Goal: Task Accomplishment & Management: Manage account settings

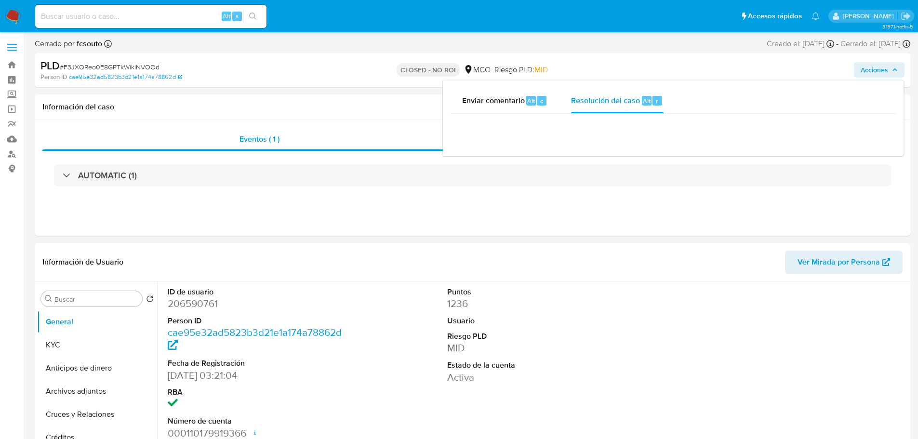
select select "10"
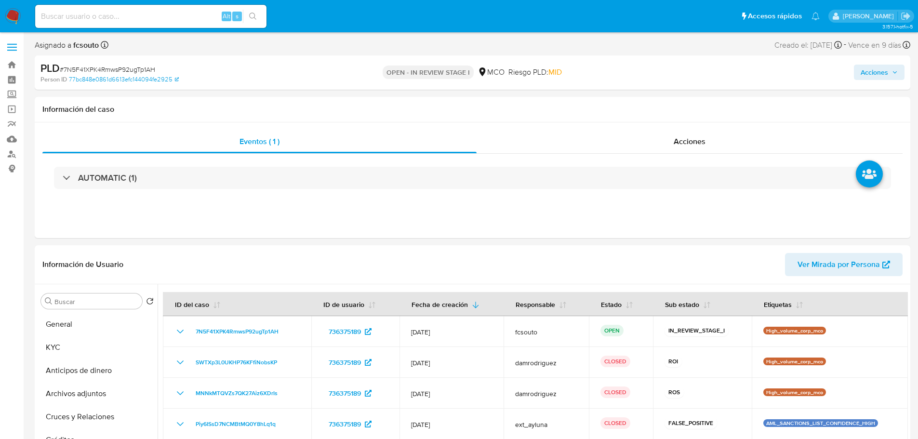
select select "10"
click at [883, 75] on span "Acciones" at bounding box center [874, 72] width 27 height 15
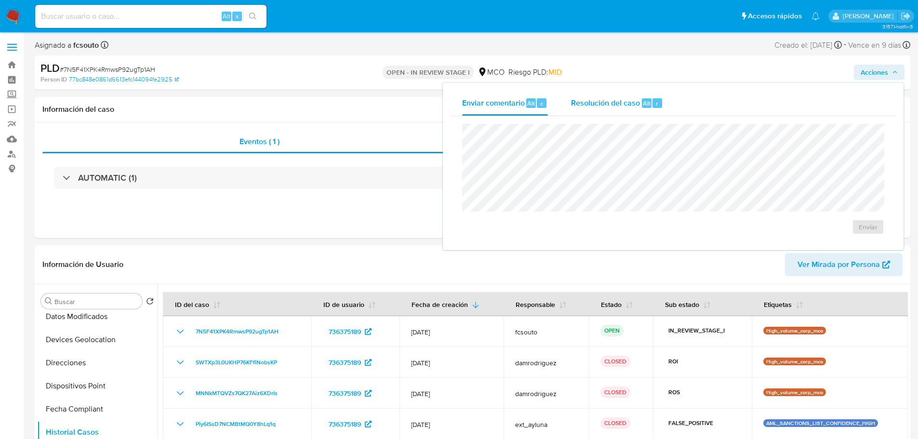
click at [637, 106] on span "Resolución del caso" at bounding box center [605, 102] width 69 height 11
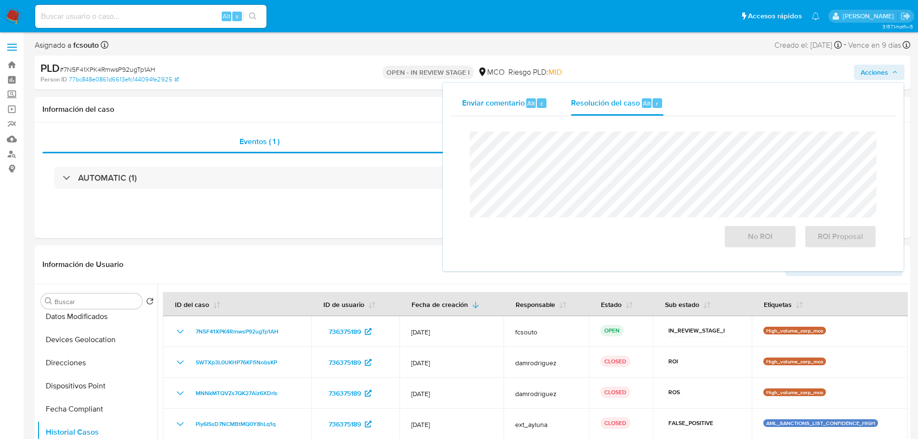
click at [527, 100] on div "Alt" at bounding box center [531, 103] width 10 height 10
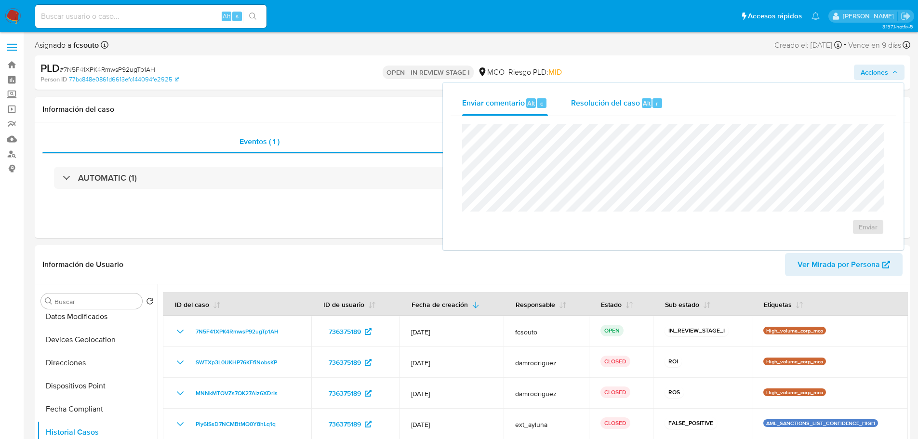
click at [612, 103] on span "Resolución del caso" at bounding box center [605, 102] width 69 height 11
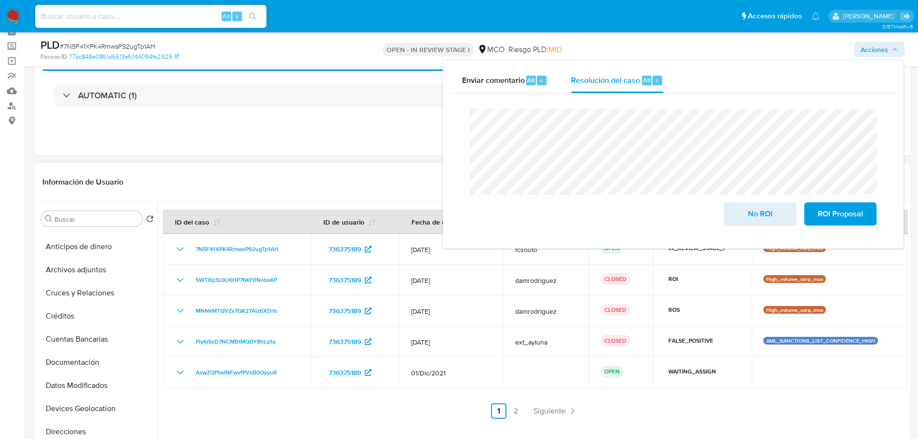
scroll to position [0, 0]
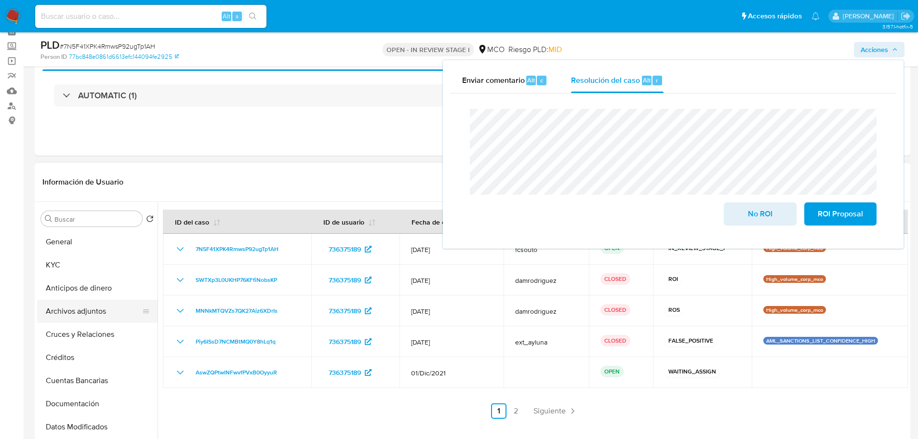
click at [81, 316] on button "Archivos adjuntos" at bounding box center [93, 311] width 113 height 23
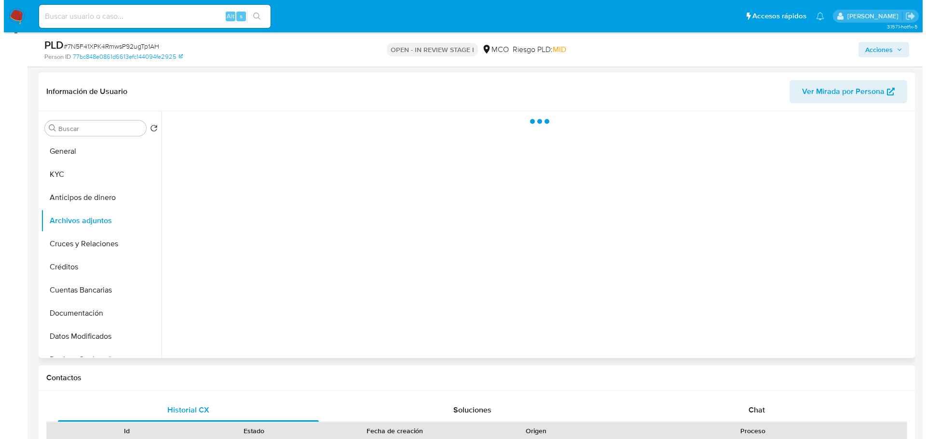
scroll to position [145, 0]
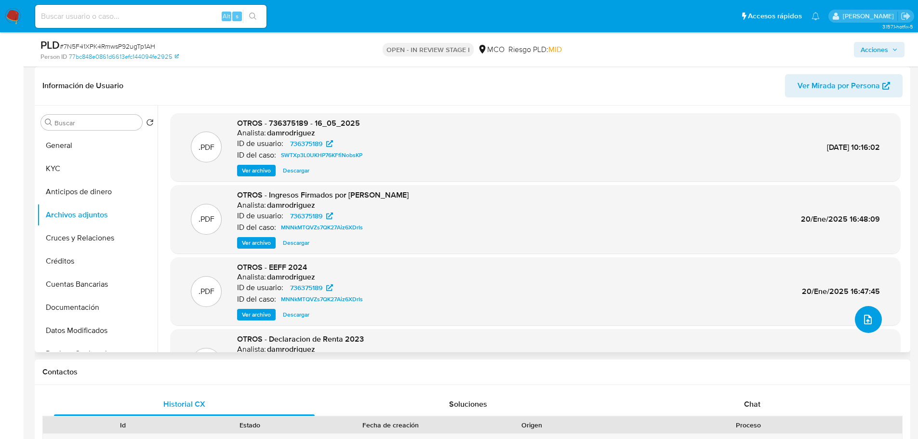
click at [865, 320] on icon "upload-file" at bounding box center [868, 320] width 12 height 12
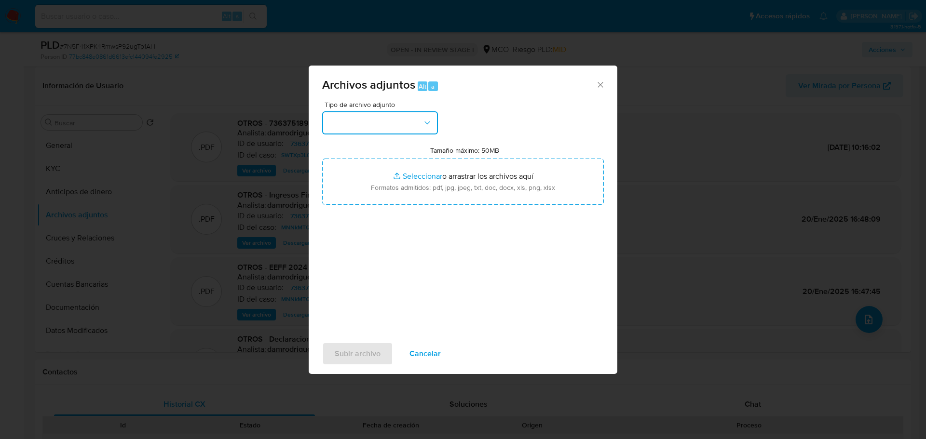
click at [384, 122] on button "button" at bounding box center [380, 122] width 116 height 23
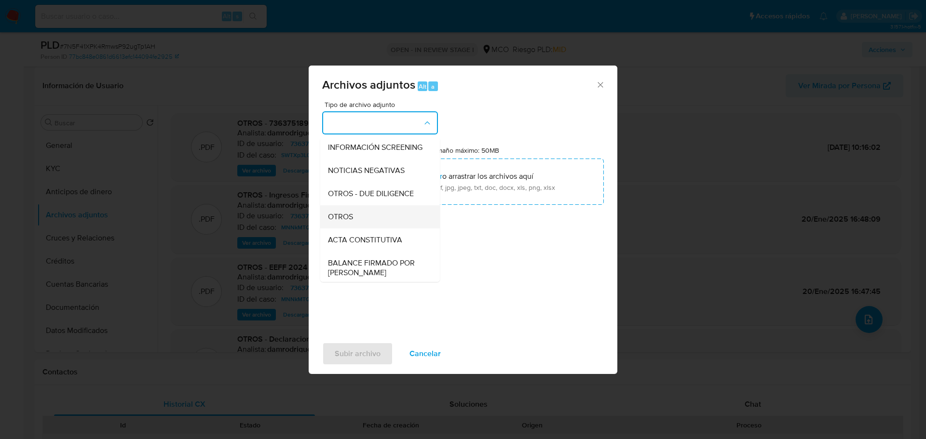
scroll to position [96, 0]
click at [358, 225] on div "OTROS" at bounding box center [377, 214] width 98 height 23
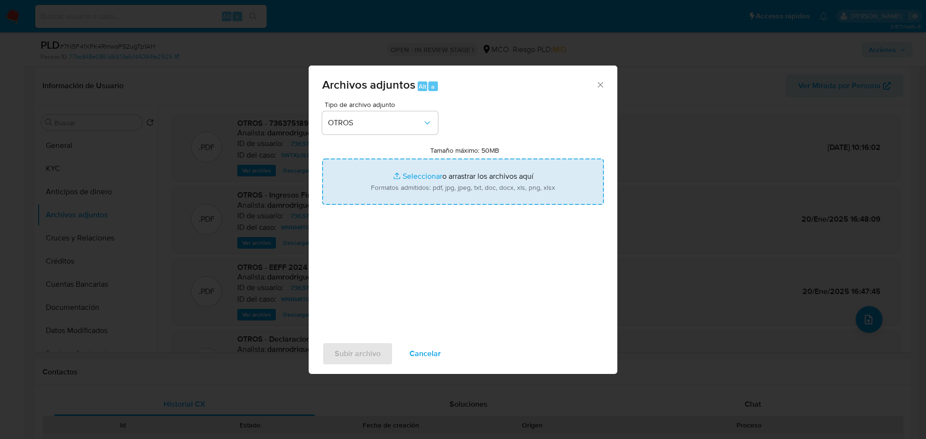
click at [423, 189] on input "Tamaño máximo: 50MB Seleccionar archivos" at bounding box center [463, 182] width 282 height 46
type input "C:\fakepath\736375189 - 1_9_2025.pdf"
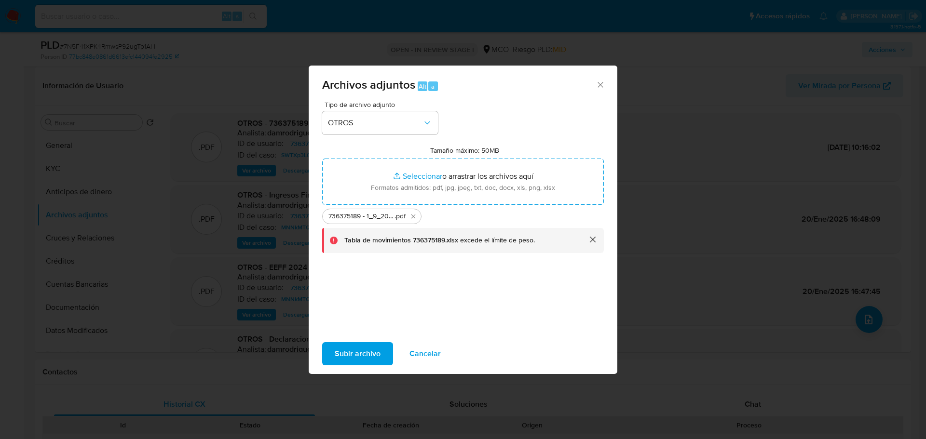
click at [592, 238] on button "cerrar" at bounding box center [591, 239] width 23 height 23
click at [363, 356] on span "Subir archivo" at bounding box center [358, 353] width 46 height 21
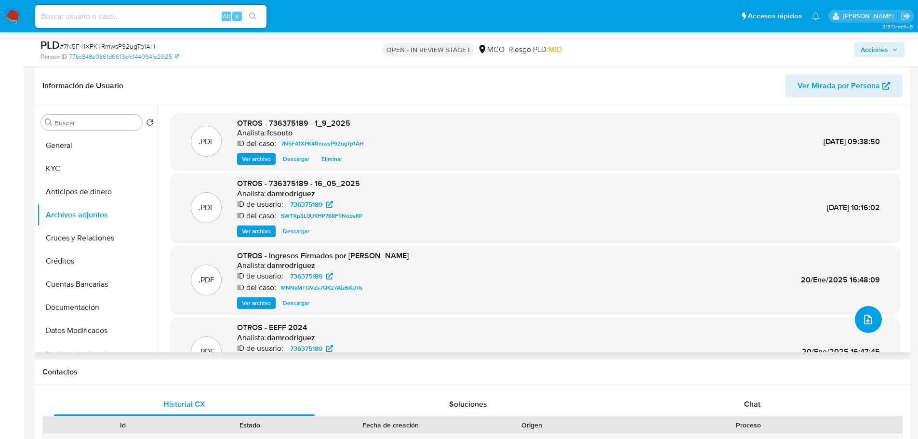
click at [872, 327] on button "upload-file" at bounding box center [868, 319] width 27 height 27
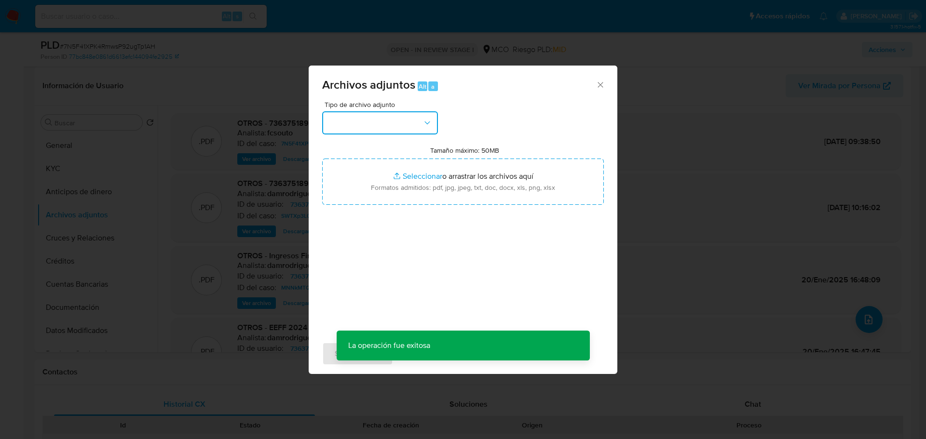
click at [382, 126] on button "button" at bounding box center [380, 122] width 116 height 23
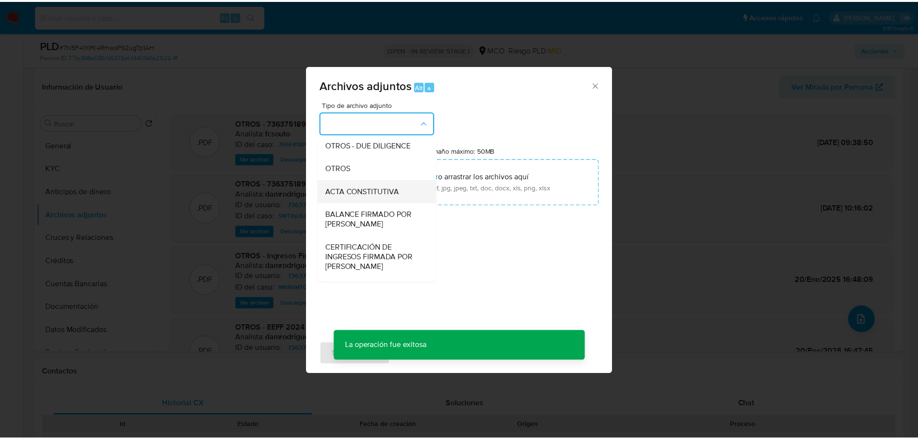
scroll to position [145, 0]
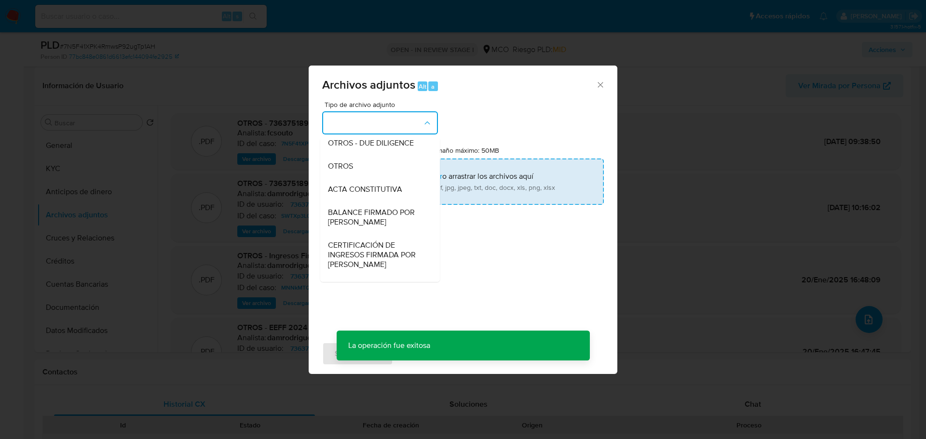
drag, startPoint x: 375, startPoint y: 176, endPoint x: 387, endPoint y: 179, distance: 12.3
click at [376, 176] on div "OTROS" at bounding box center [377, 166] width 98 height 23
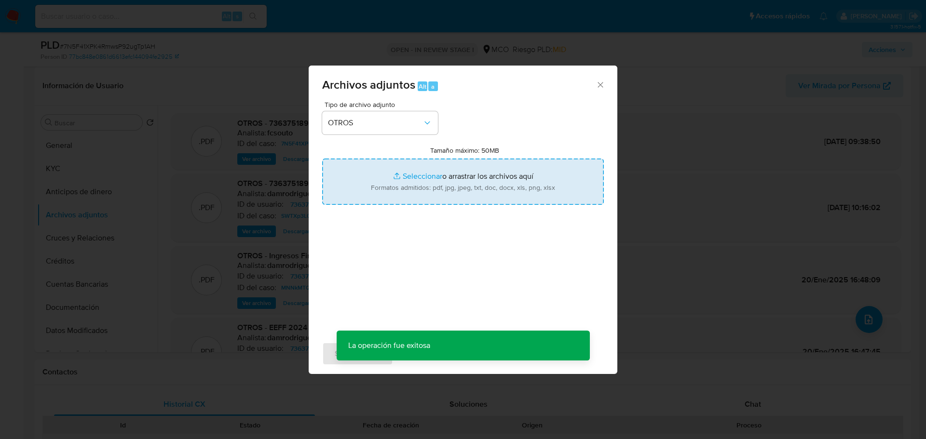
click at [467, 186] on input "Tamaño máximo: 50MB Seleccionar archivos" at bounding box center [463, 182] width 282 height 46
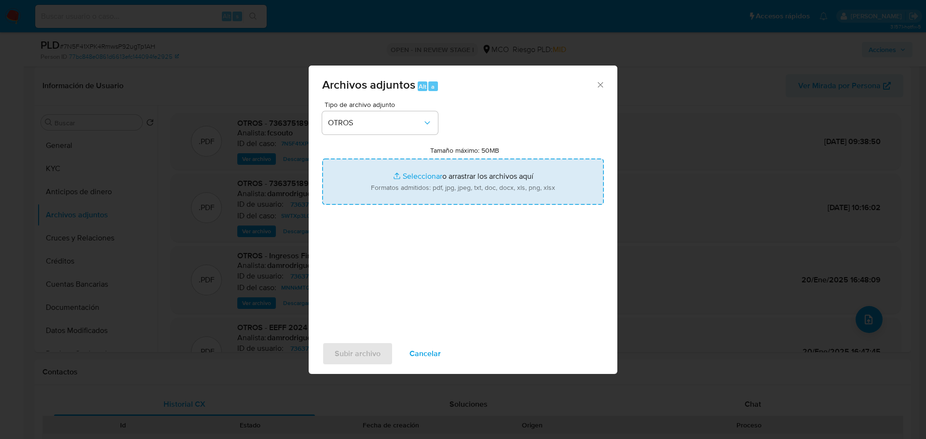
type input "C:\fakepath\Tabla de movimientos 736375189.xlsx"
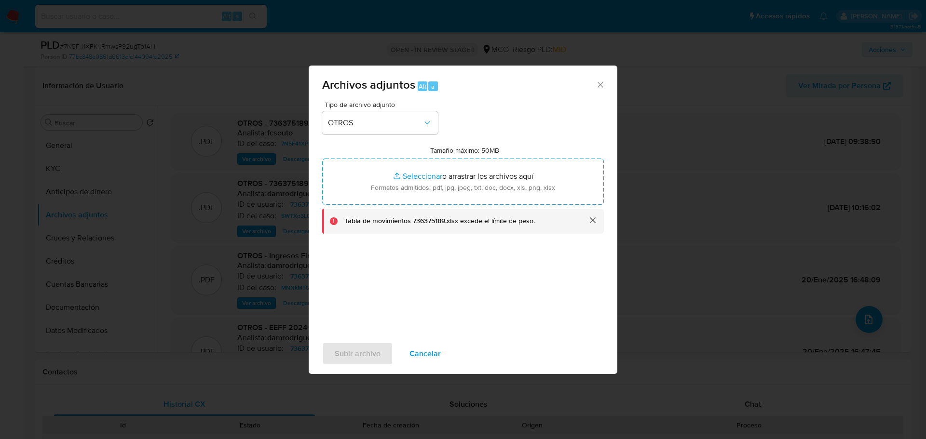
drag, startPoint x: 593, startPoint y: 220, endPoint x: 568, endPoint y: 233, distance: 28.0
click at [592, 221] on button "cerrar" at bounding box center [591, 220] width 23 height 23
click at [425, 356] on span "Cancelar" at bounding box center [424, 353] width 31 height 21
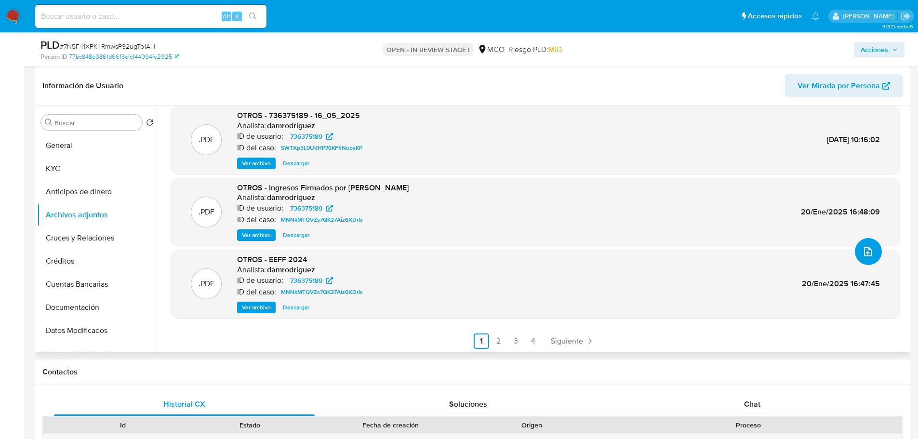
scroll to position [69, 0]
click at [497, 343] on link "2" at bounding box center [498, 339] width 15 height 15
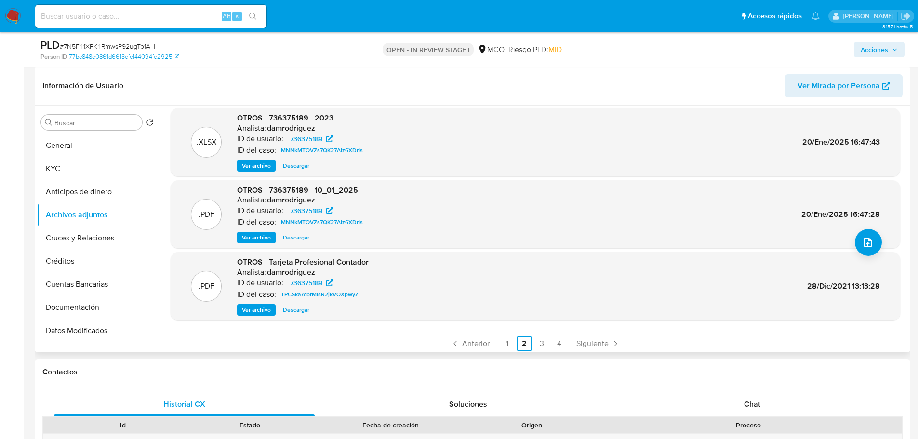
scroll to position [81, 0]
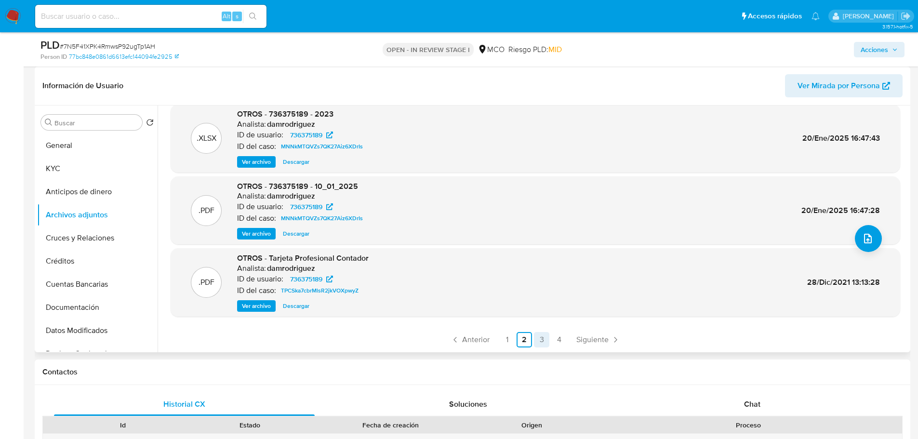
click at [541, 340] on link "3" at bounding box center [541, 339] width 15 height 15
click at [555, 338] on link "4" at bounding box center [558, 339] width 15 height 15
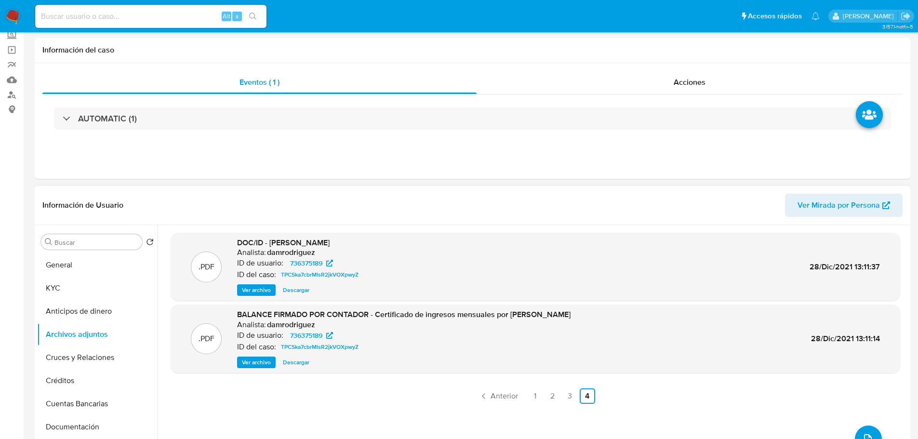
scroll to position [0, 0]
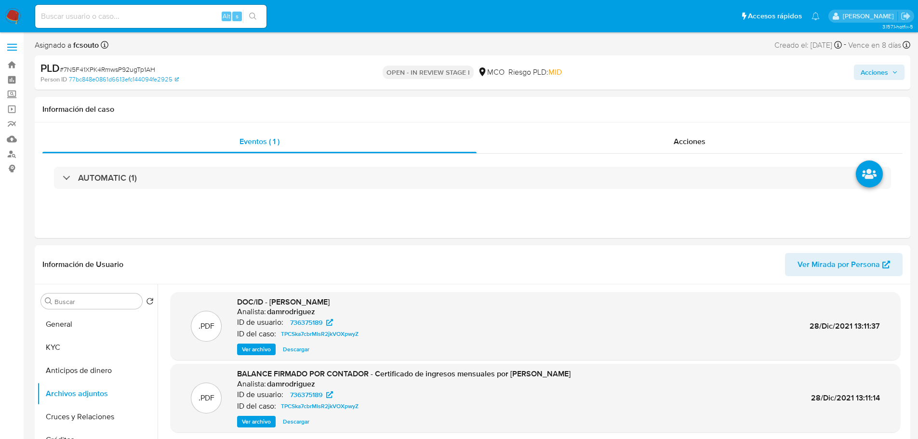
click at [864, 68] on span "Acciones" at bounding box center [874, 72] width 27 height 15
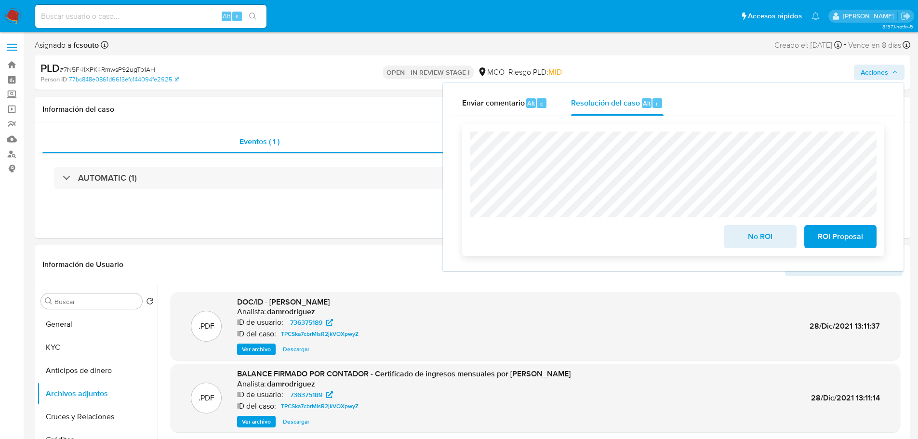
click at [866, 242] on button "ROI Proposal" at bounding box center [841, 236] width 72 height 23
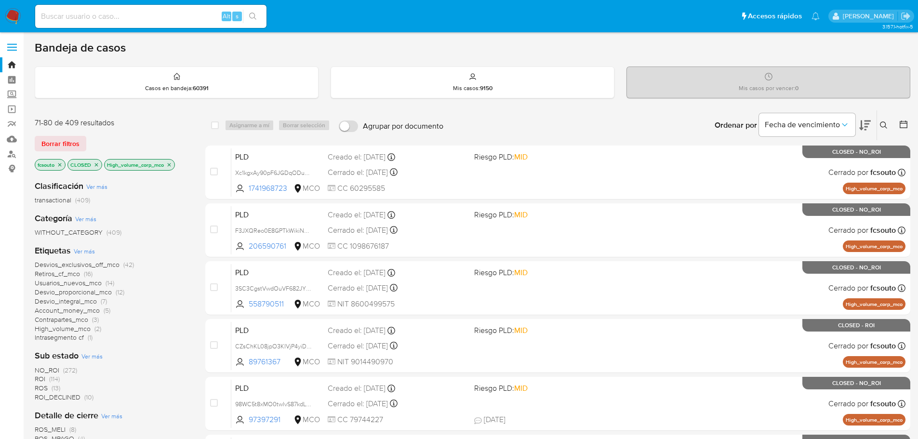
click at [12, 18] on img at bounding box center [13, 16] width 16 height 16
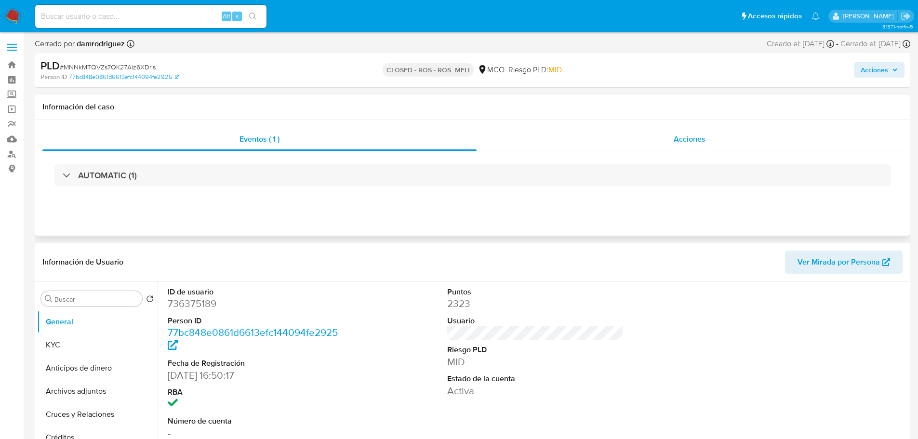
click at [698, 135] on span "Acciones" at bounding box center [690, 139] width 32 height 11
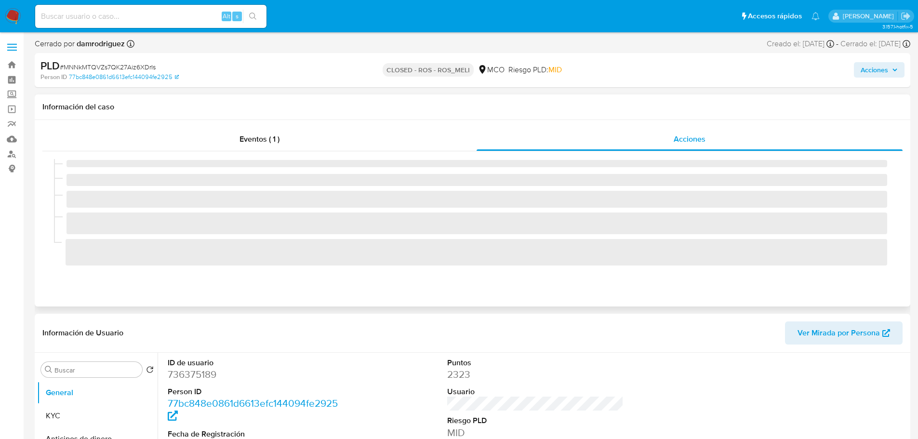
select select "10"
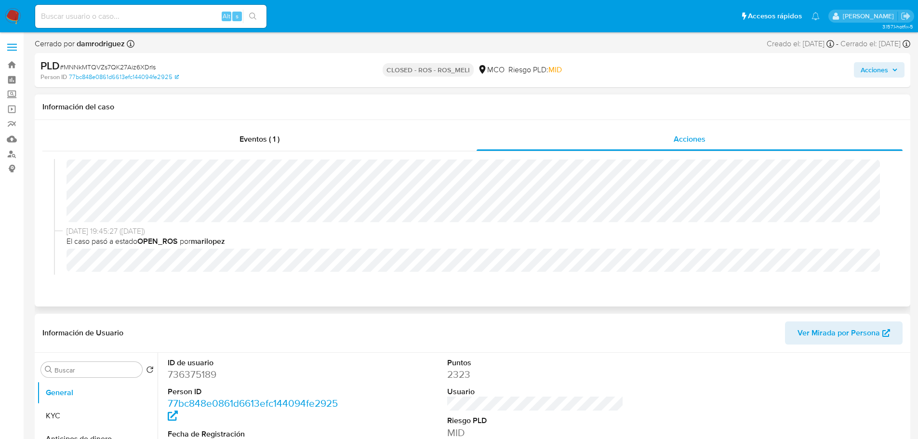
scroll to position [29, 0]
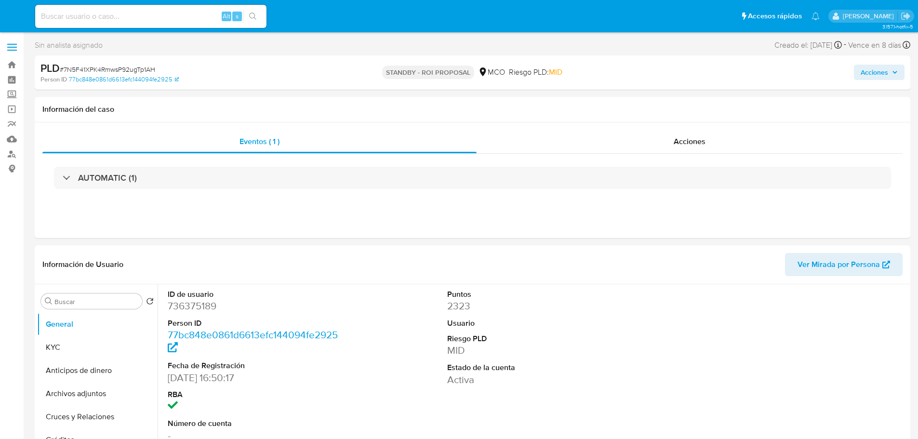
select select "10"
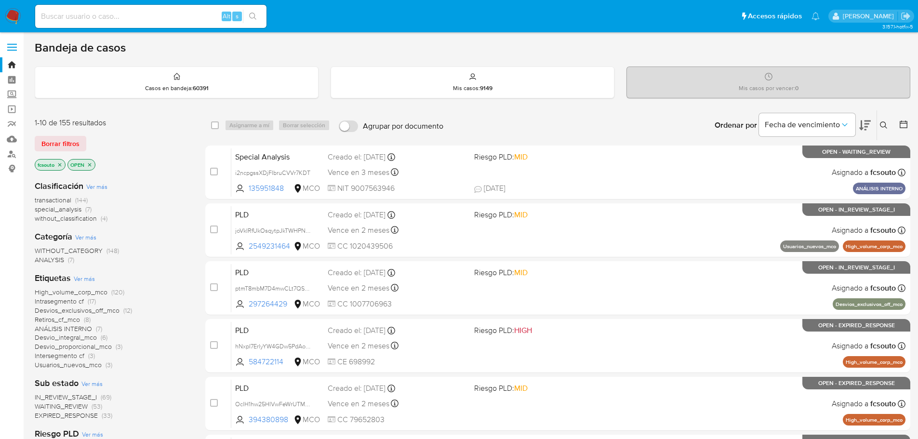
click at [866, 129] on icon at bounding box center [865, 126] width 12 height 10
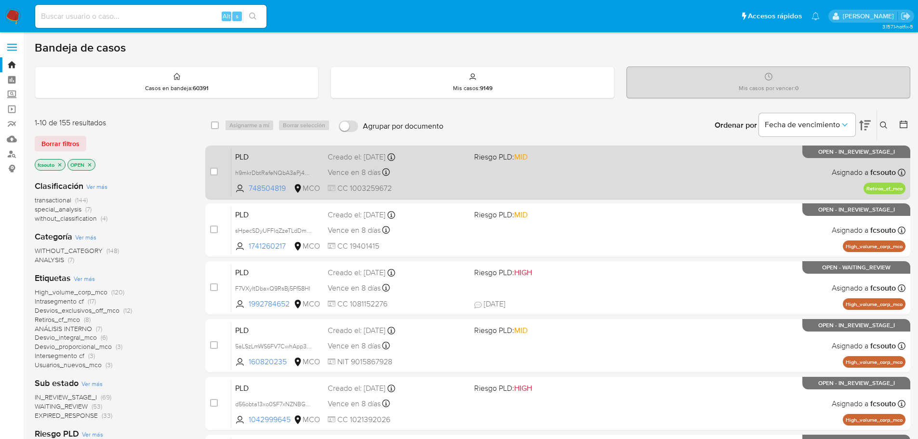
click at [449, 188] on span "CC 1003259672" at bounding box center [397, 188] width 139 height 11
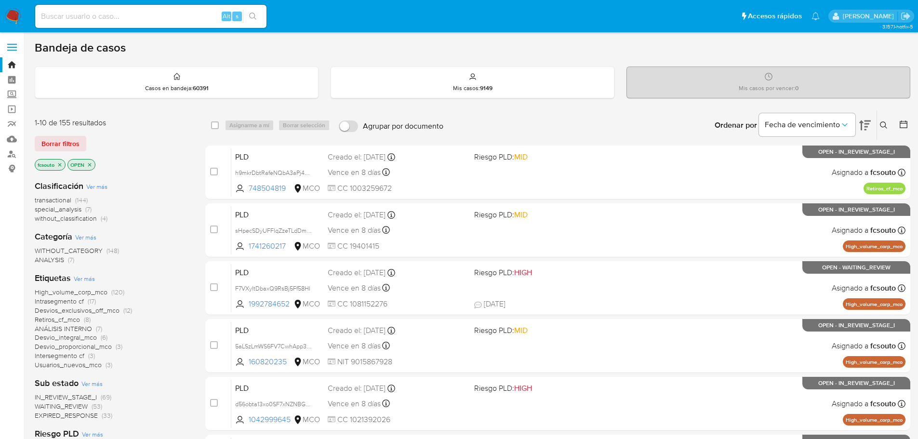
click at [70, 319] on span "Retiros_cf_mco" at bounding box center [57, 320] width 45 height 10
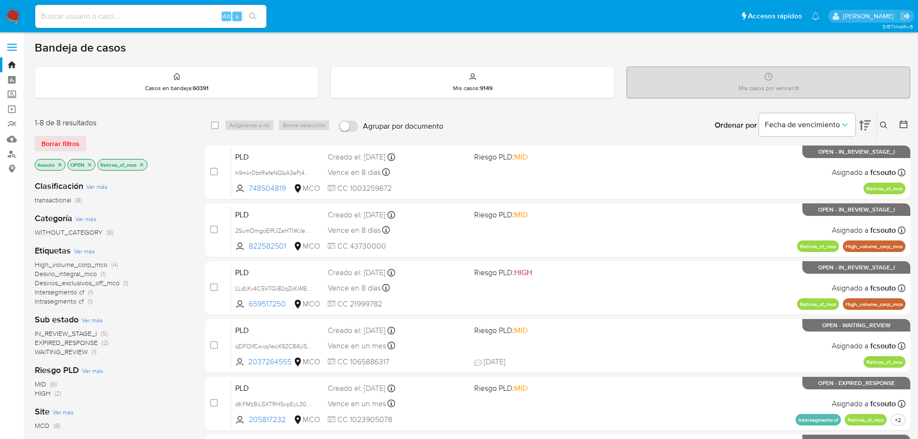
click at [91, 163] on icon "close-filter" at bounding box center [90, 165] width 6 height 6
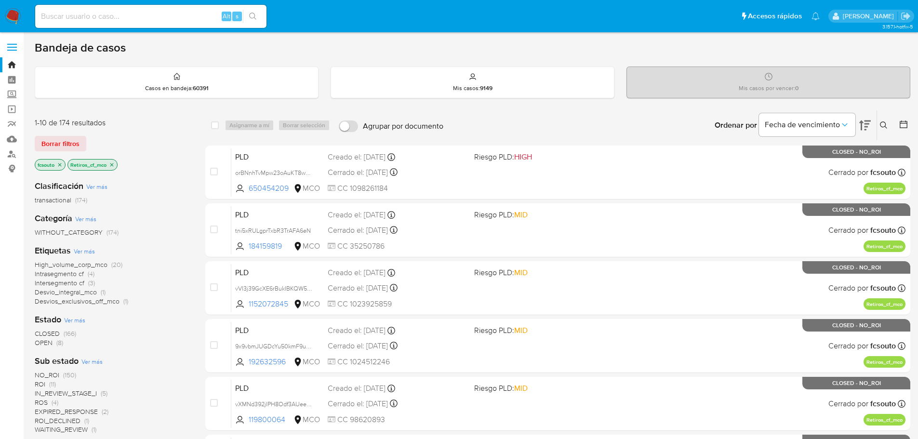
click at [868, 121] on icon at bounding box center [865, 126] width 12 height 10
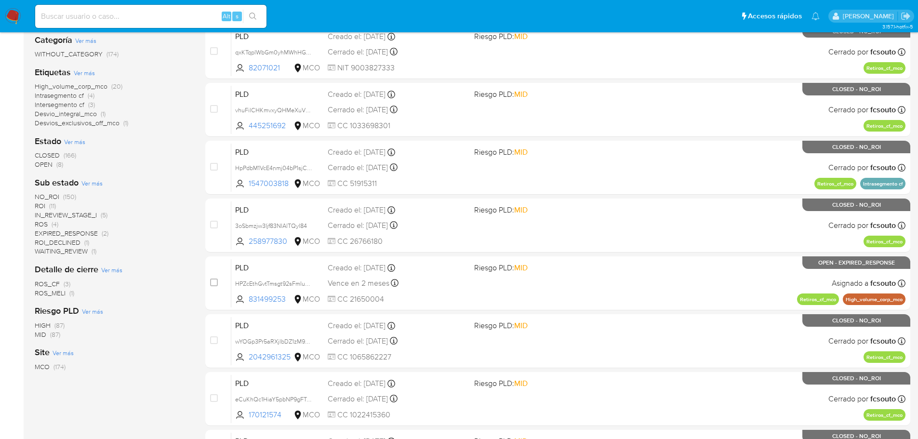
scroll to position [322, 0]
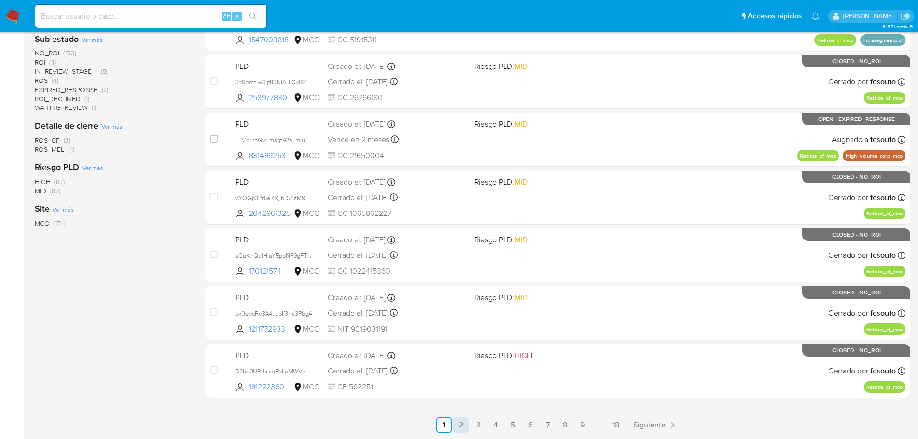
click at [463, 431] on link "2" at bounding box center [461, 424] width 15 height 15
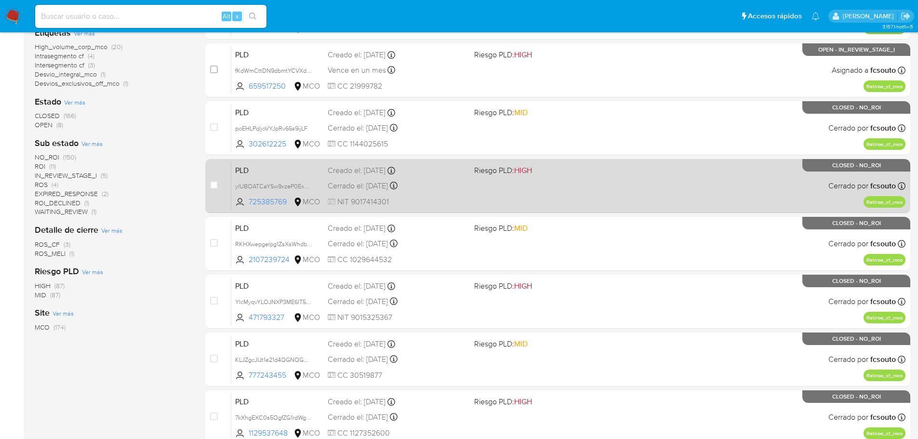
scroll to position [322, 0]
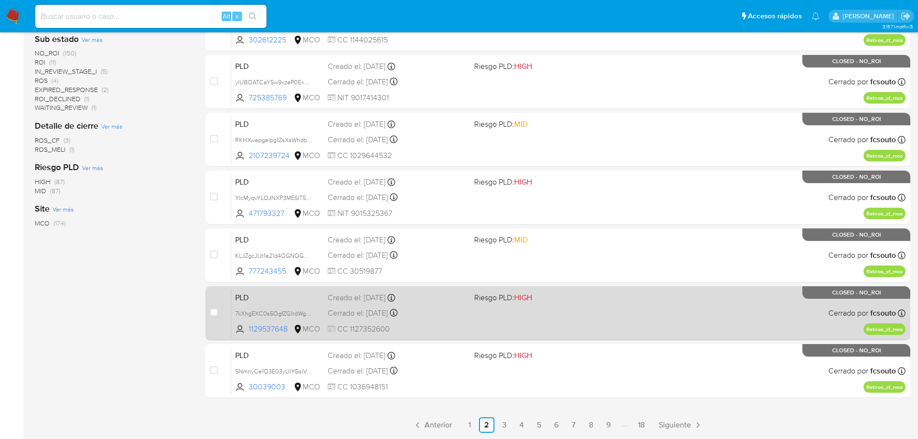
click at [428, 310] on div "Cerrado el: 07/08/2025 Cerrado el: 07/08/2025 11:23:59" at bounding box center [397, 313] width 139 height 11
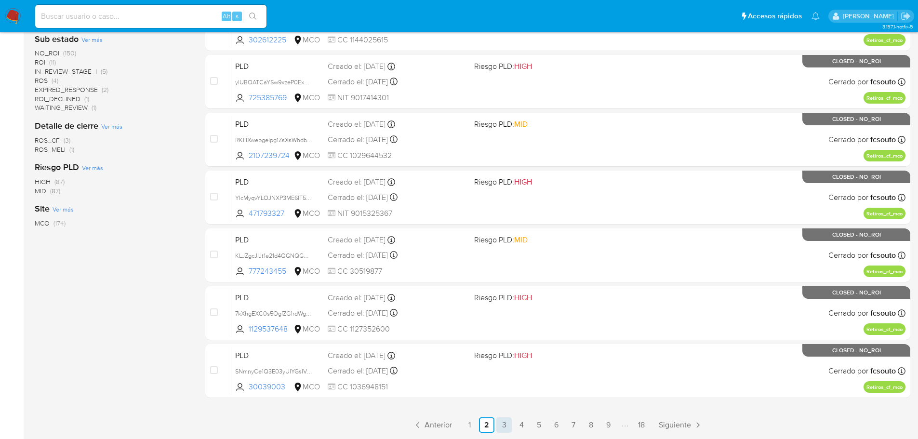
click at [508, 429] on link "3" at bounding box center [503, 424] width 15 height 15
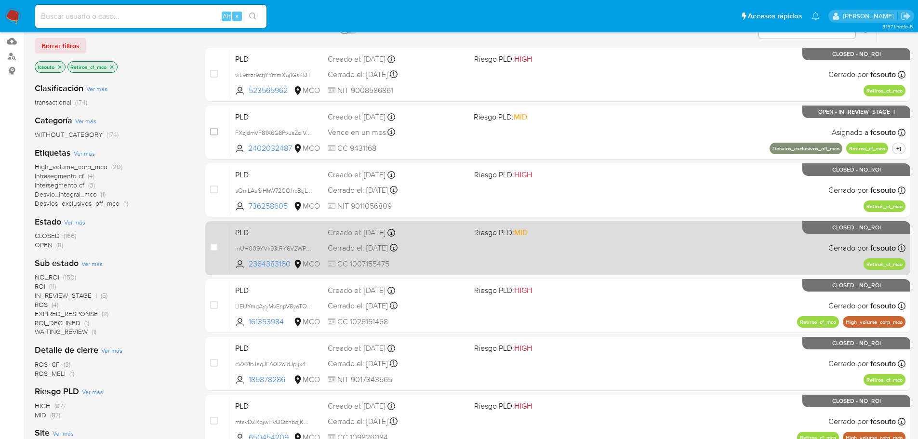
scroll to position [322, 0]
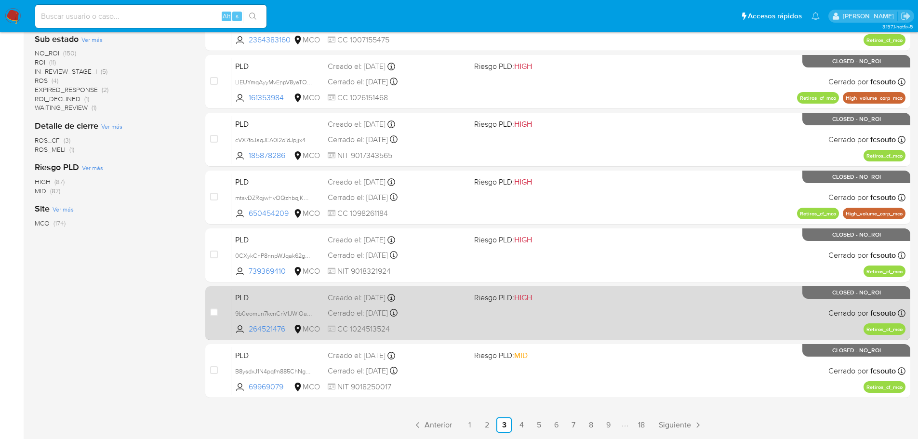
click at [561, 298] on span "Riesgo PLD: HIGH" at bounding box center [543, 297] width 139 height 13
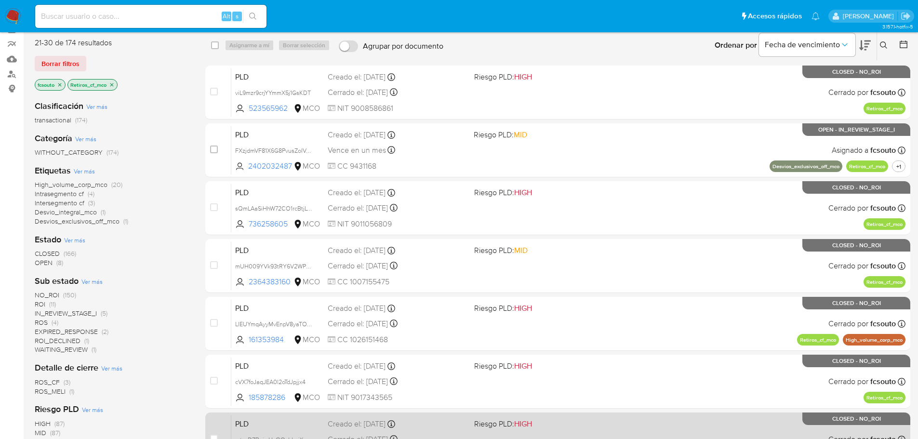
scroll to position [0, 0]
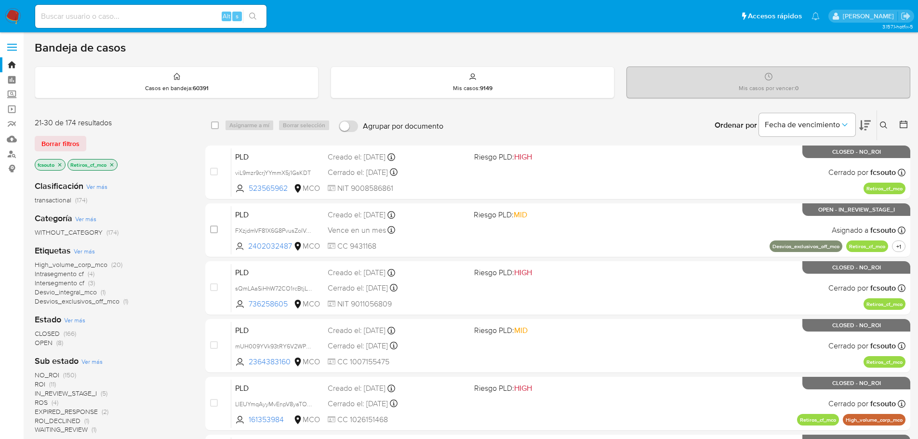
click at [13, 13] on img at bounding box center [13, 16] width 16 height 16
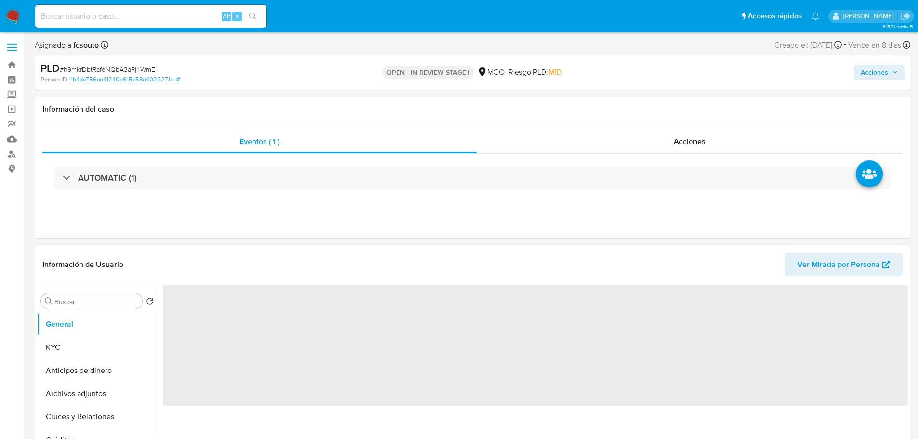
select select "10"
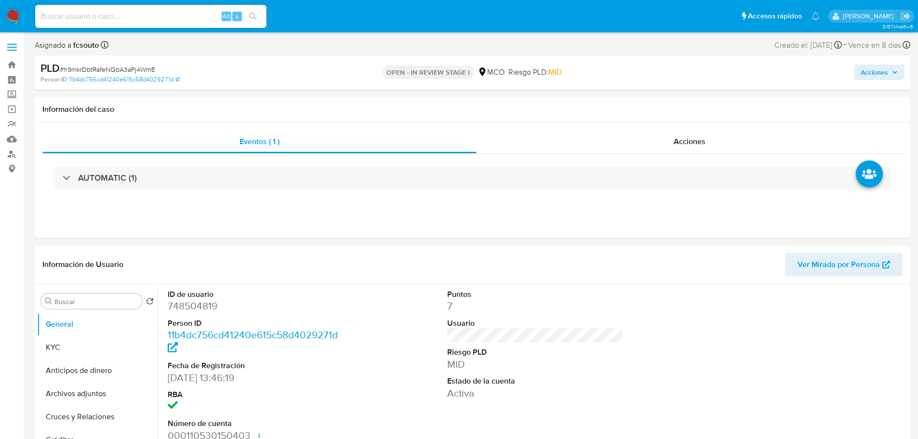
scroll to position [48, 0]
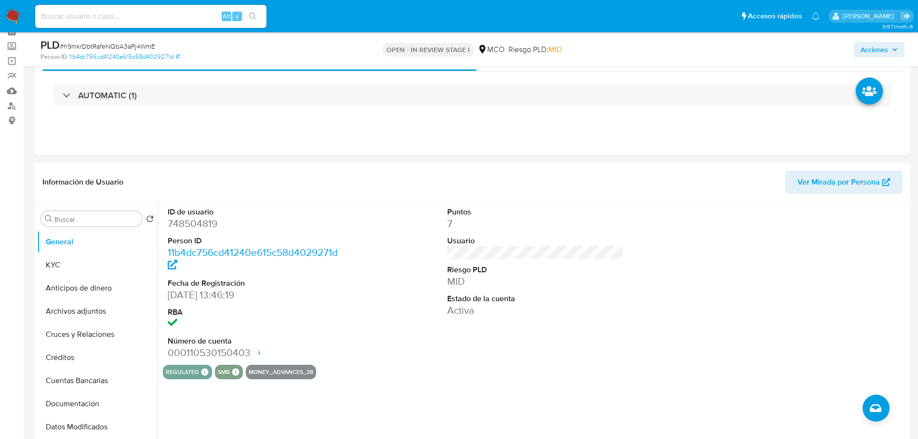
click at [191, 224] on dd "748504819" at bounding box center [256, 223] width 177 height 13
copy dd "748504819"
click at [200, 225] on dd "748504819" at bounding box center [256, 223] width 177 height 13
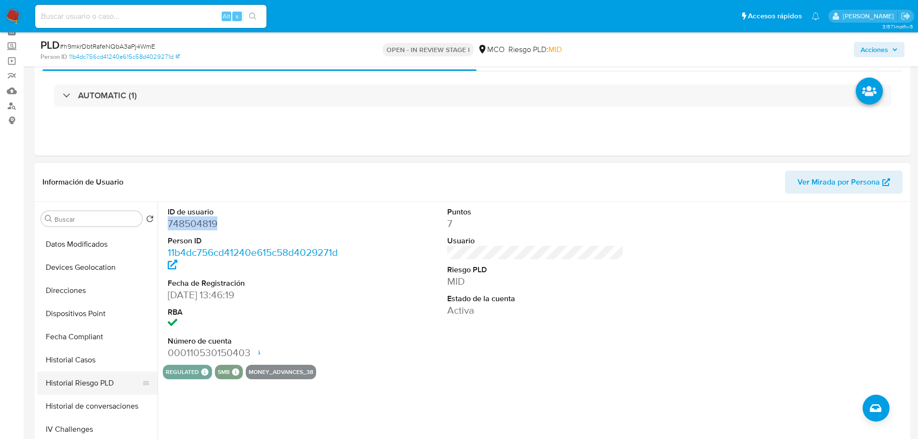
scroll to position [193, 0]
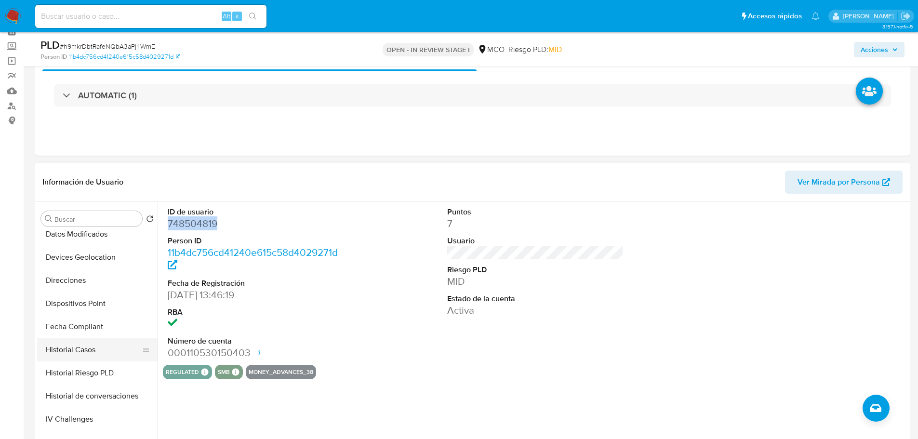
click at [82, 340] on button "Historial Casos" at bounding box center [93, 349] width 113 height 23
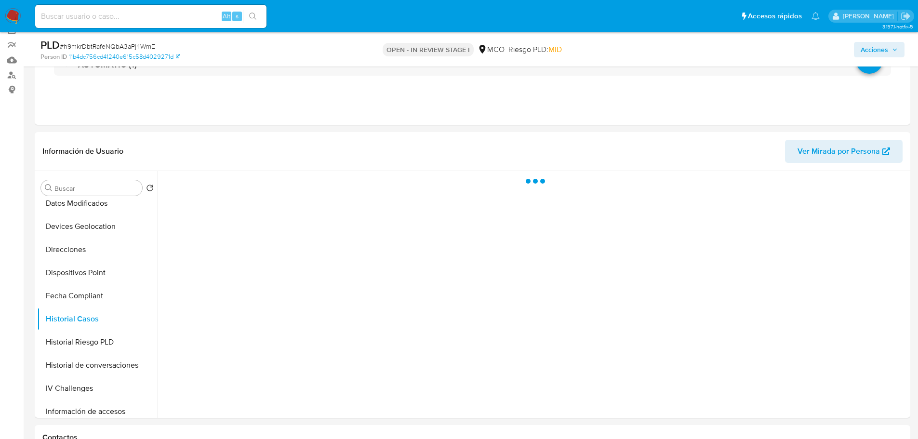
scroll to position [96, 0]
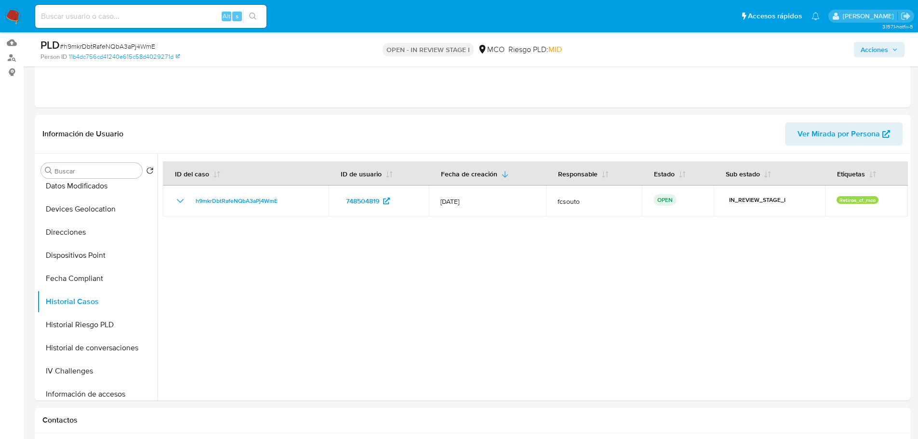
click at [884, 47] on span "Acciones" at bounding box center [874, 49] width 27 height 15
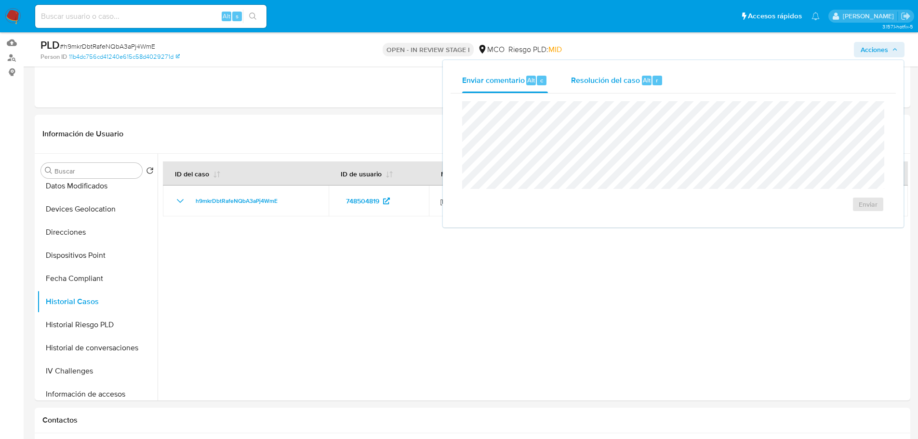
click at [622, 79] on span "Resolución del caso" at bounding box center [605, 79] width 69 height 11
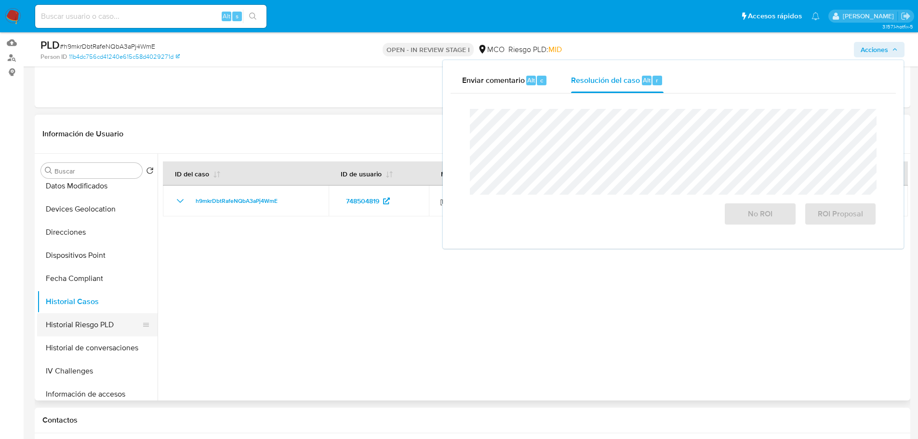
scroll to position [407, 0]
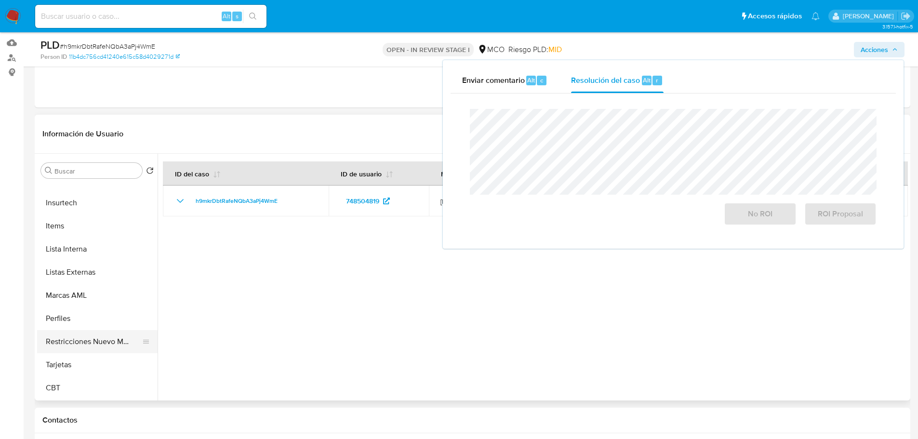
click at [94, 347] on button "Restricciones Nuevo Mundo" at bounding box center [93, 341] width 113 height 23
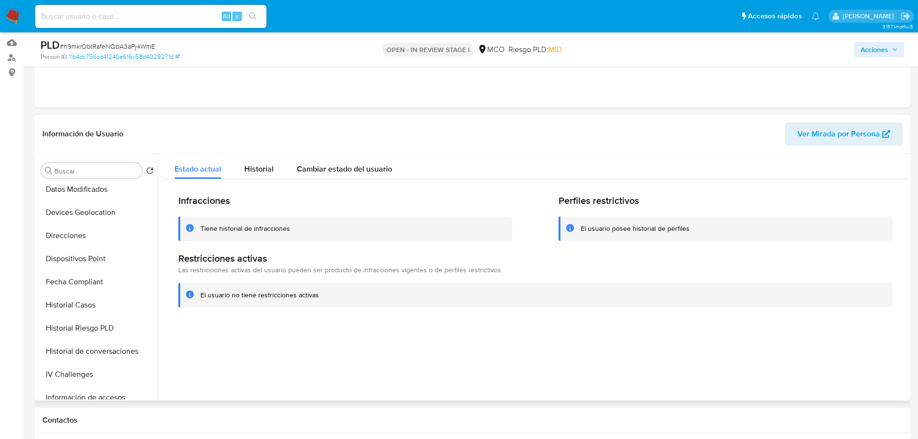
scroll to position [0, 0]
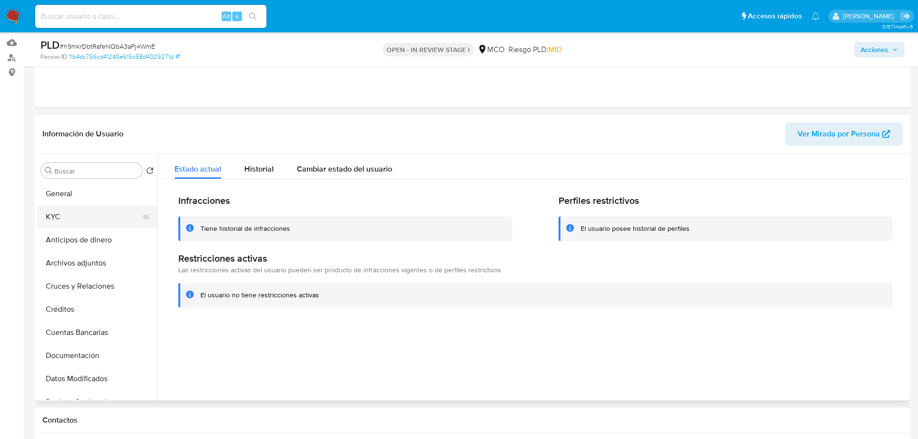
click at [78, 212] on button "KYC" at bounding box center [93, 216] width 113 height 23
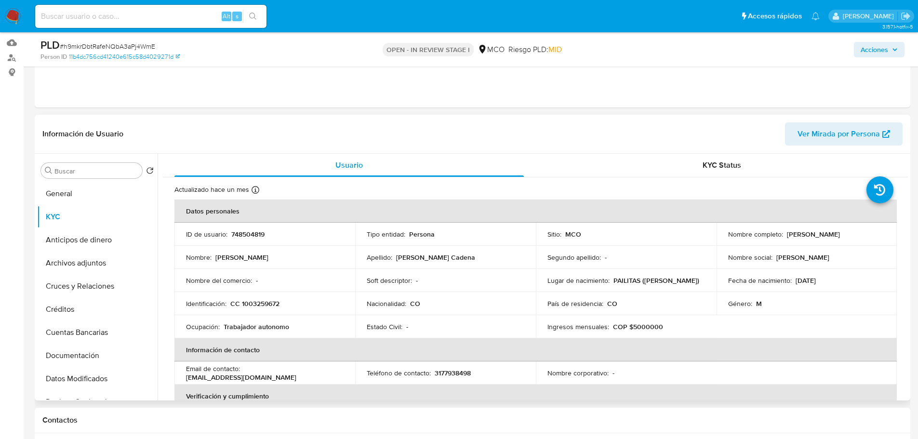
click at [254, 238] on p "748504819" at bounding box center [247, 234] width 33 height 9
click at [254, 237] on p "748504819" at bounding box center [247, 234] width 33 height 9
copy p "748504819"
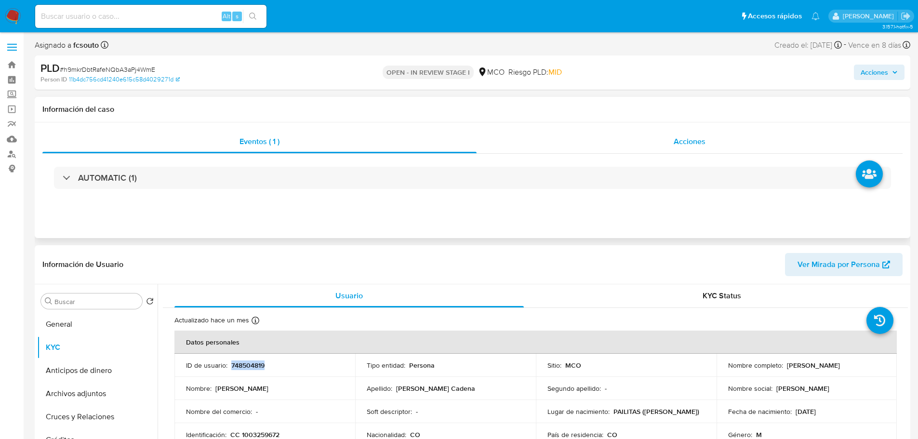
click at [677, 148] on div "Acciones" at bounding box center [690, 141] width 426 height 23
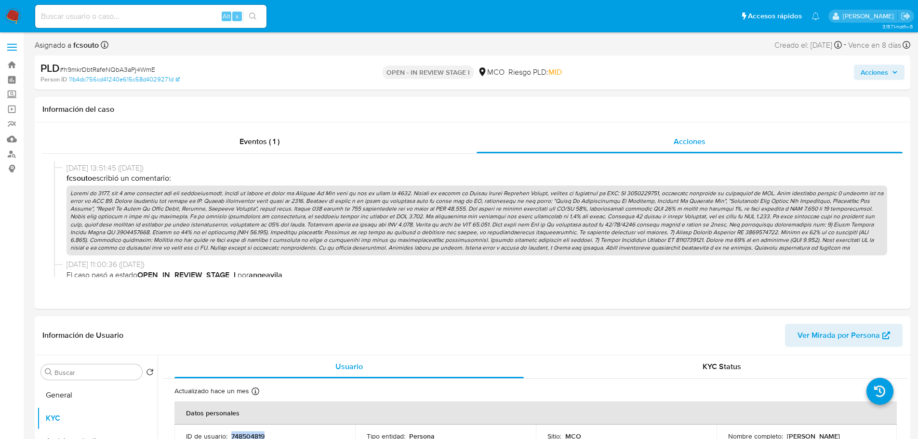
scroll to position [96, 0]
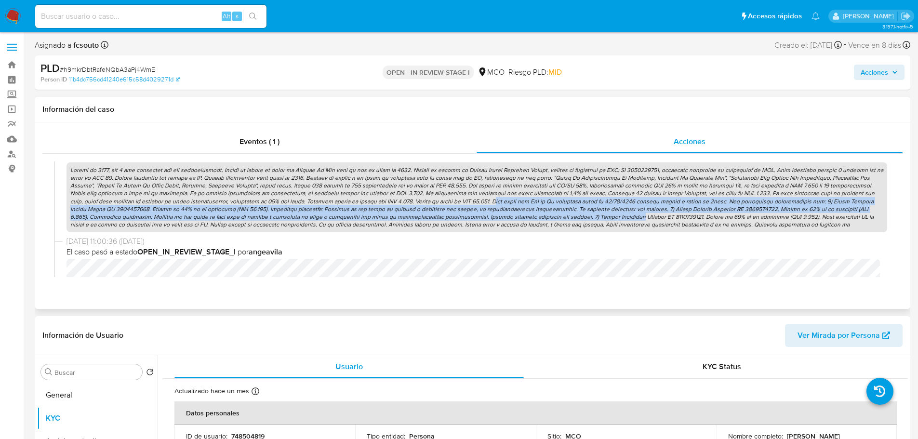
drag, startPoint x: 443, startPoint y: 200, endPoint x: 550, endPoint y: 216, distance: 107.9
click at [550, 216] on p at bounding box center [477, 197] width 821 height 70
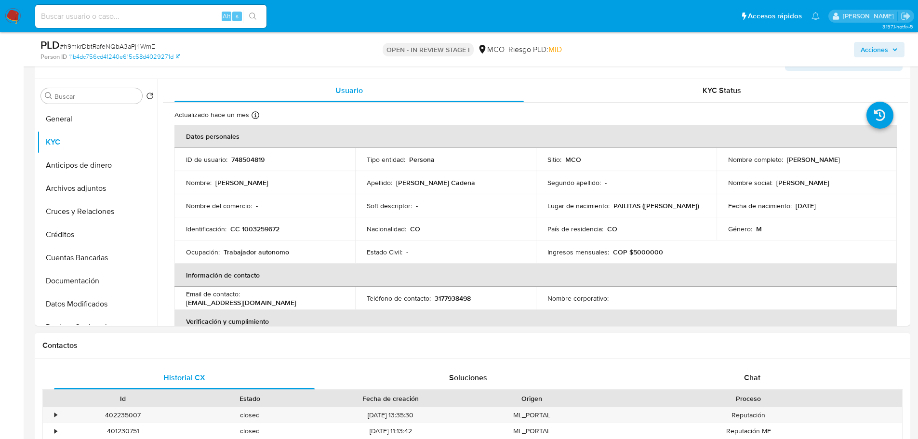
scroll to position [289, 0]
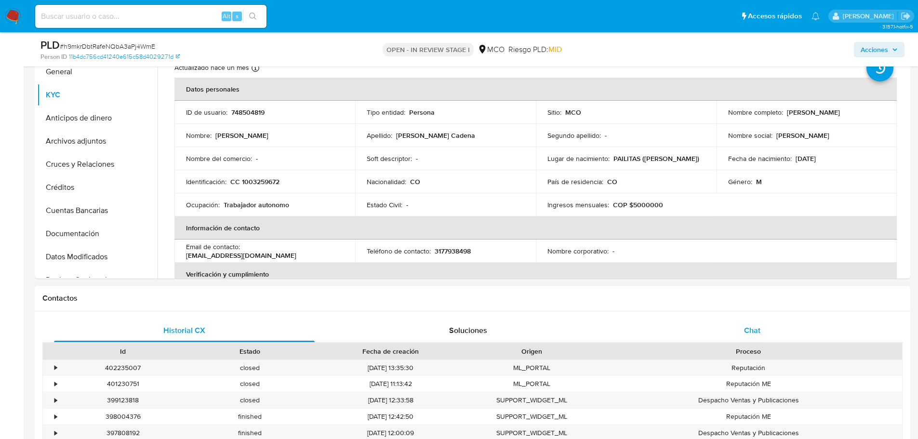
click at [733, 321] on div "Chat" at bounding box center [752, 330] width 261 height 23
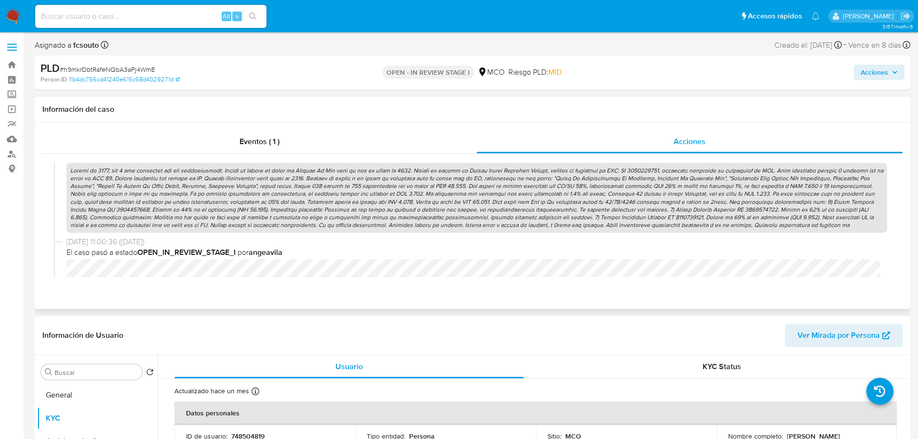
scroll to position [96, 0]
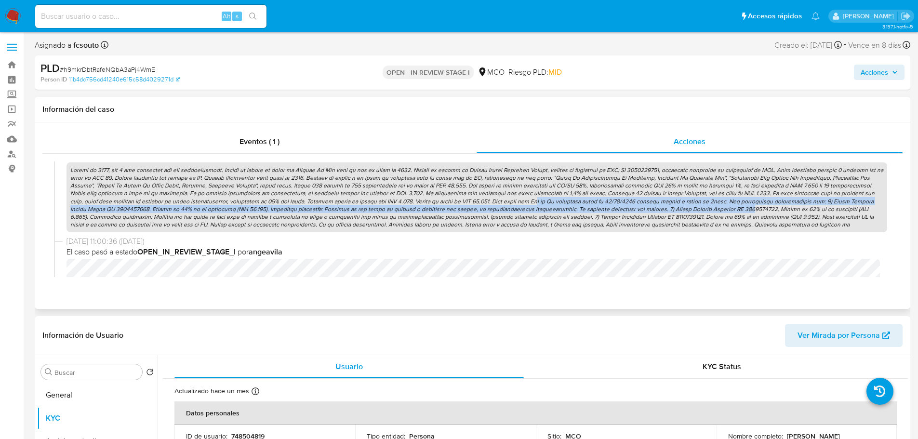
drag, startPoint x: 487, startPoint y: 204, endPoint x: 686, endPoint y: 205, distance: 199.6
click at [686, 205] on p at bounding box center [477, 197] width 821 height 70
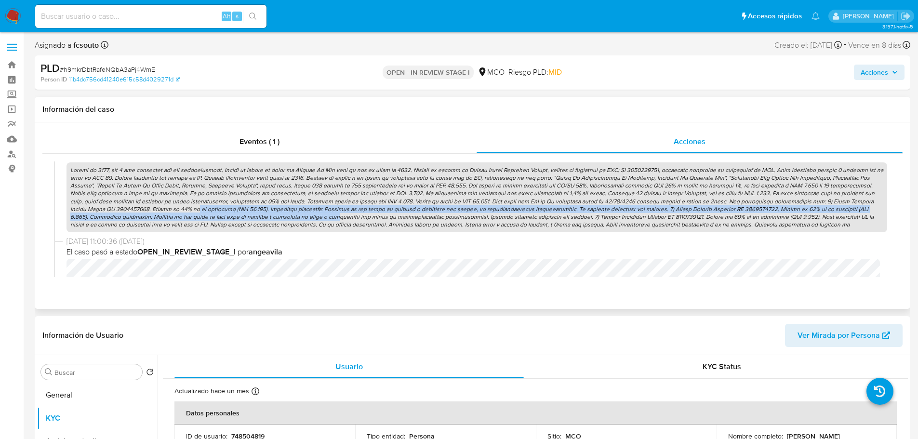
drag, startPoint x: 146, startPoint y: 213, endPoint x: 257, endPoint y: 215, distance: 111.4
click at [257, 215] on p at bounding box center [477, 197] width 821 height 70
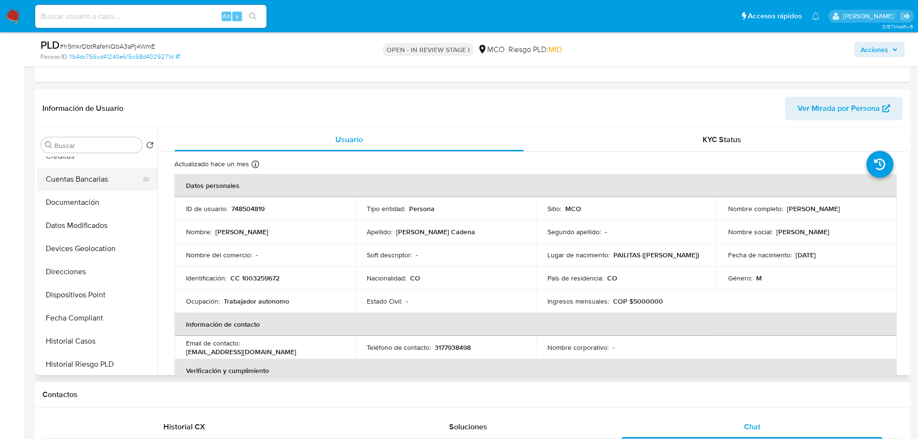
scroll to position [145, 0]
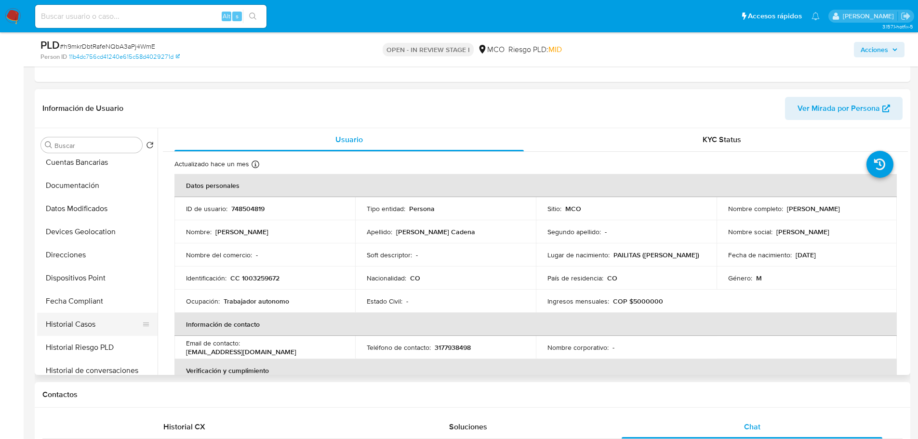
click at [107, 324] on button "Historial Casos" at bounding box center [93, 324] width 113 height 23
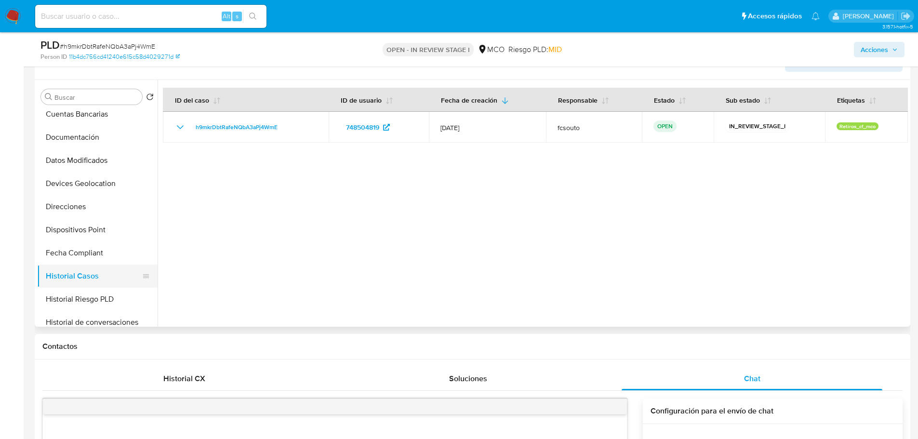
scroll to position [193, 0]
click at [116, 278] on button "Historial de conversaciones" at bounding box center [93, 274] width 113 height 23
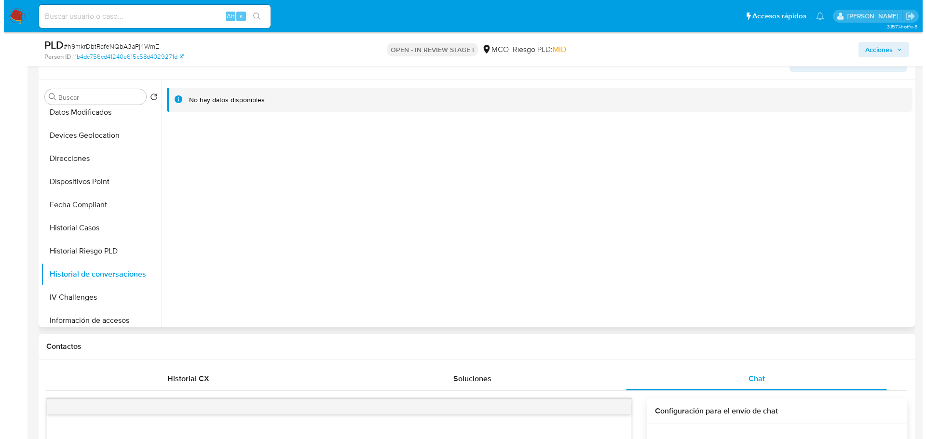
scroll to position [0, 0]
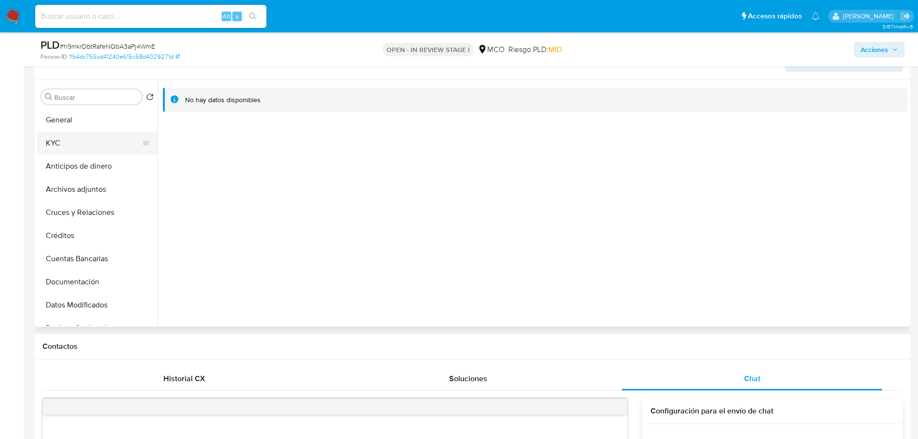
click at [75, 147] on button "KYC" at bounding box center [93, 143] width 113 height 23
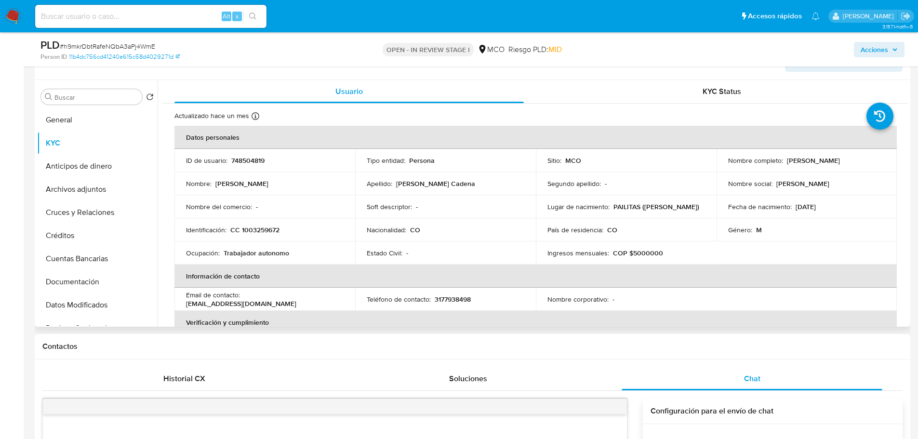
click at [242, 161] on p "748504819" at bounding box center [247, 160] width 33 height 9
copy p "748504819"
click at [65, 187] on button "Archivos adjuntos" at bounding box center [93, 189] width 113 height 23
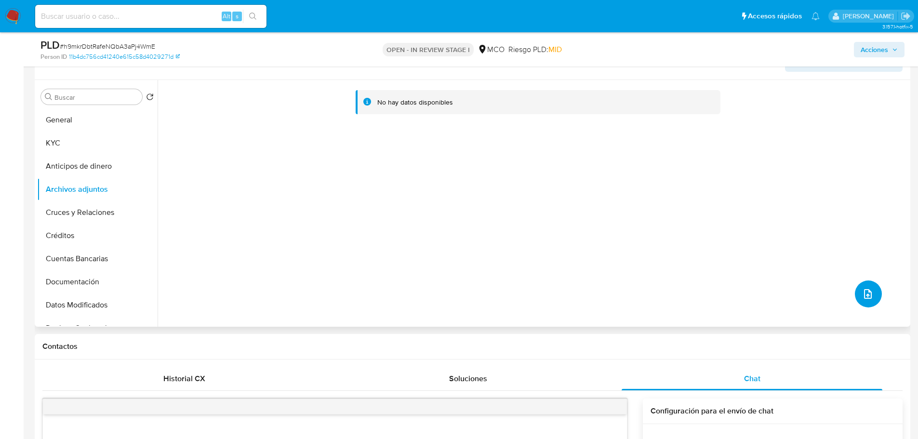
click at [864, 297] on icon "upload-file" at bounding box center [868, 294] width 12 height 12
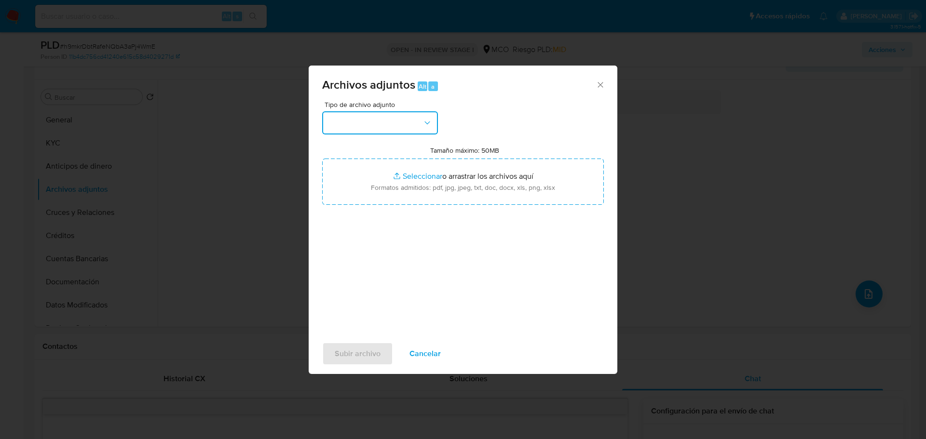
drag, startPoint x: 413, startPoint y: 122, endPoint x: 403, endPoint y: 132, distance: 13.3
click at [414, 122] on button "button" at bounding box center [380, 122] width 116 height 23
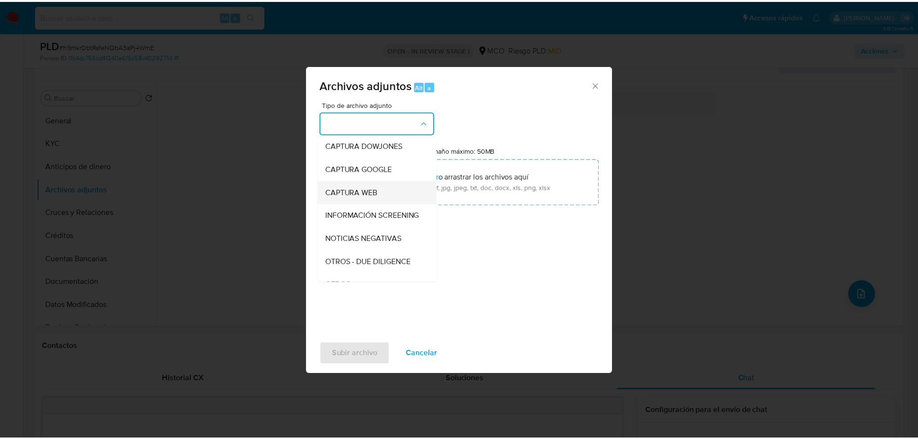
scroll to position [48, 0]
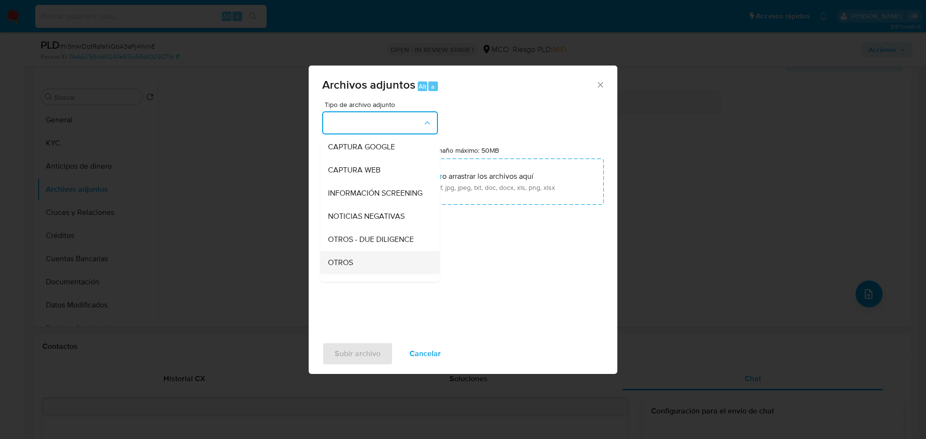
click at [368, 274] on div "OTROS" at bounding box center [377, 262] width 98 height 23
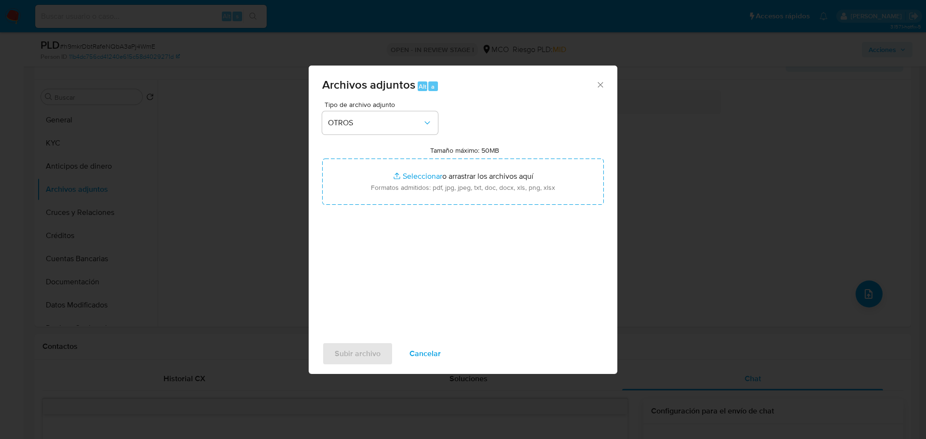
click at [428, 209] on div "Tipo de archivo adjunto OTROS Tamaño máximo: 50MB Seleccionar archivos Seleccio…" at bounding box center [463, 215] width 282 height 228
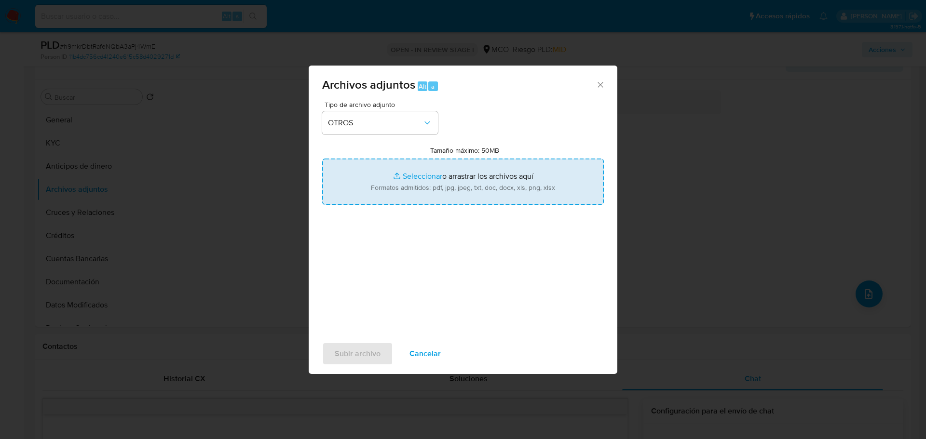
click at [434, 190] on input "Tamaño máximo: 50MB Seleccionar archivos" at bounding box center [463, 182] width 282 height 46
type input "C:\fakepath\Tabla de movimientos 748504819.xlsx"
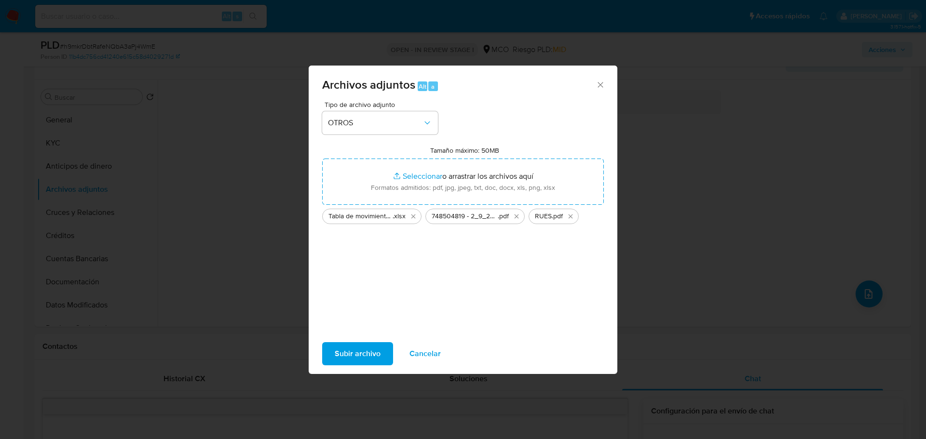
click at [348, 349] on span "Subir archivo" at bounding box center [358, 353] width 46 height 21
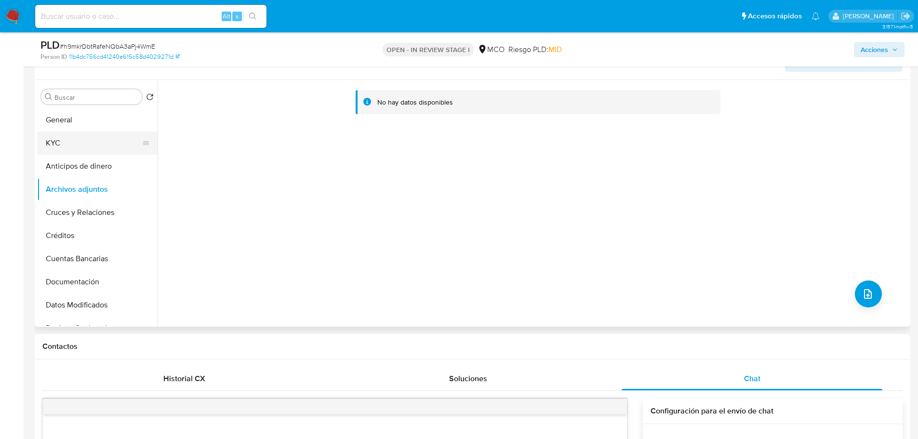
click at [64, 136] on button "KYC" at bounding box center [93, 143] width 113 height 23
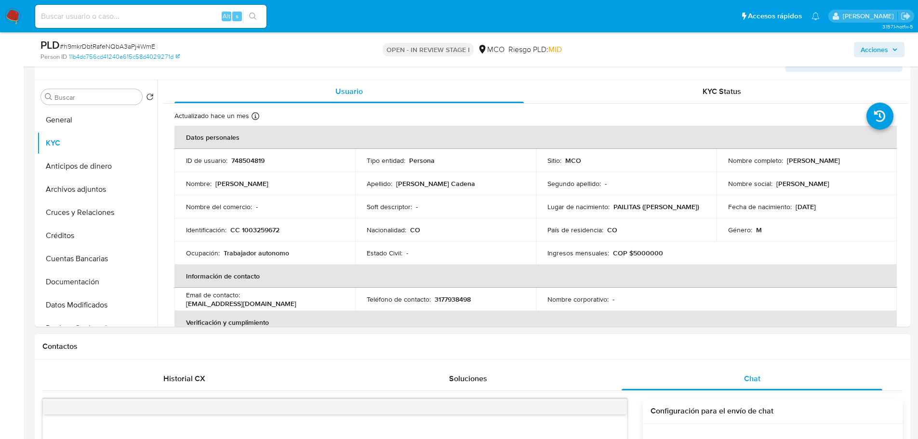
scroll to position [0, 0]
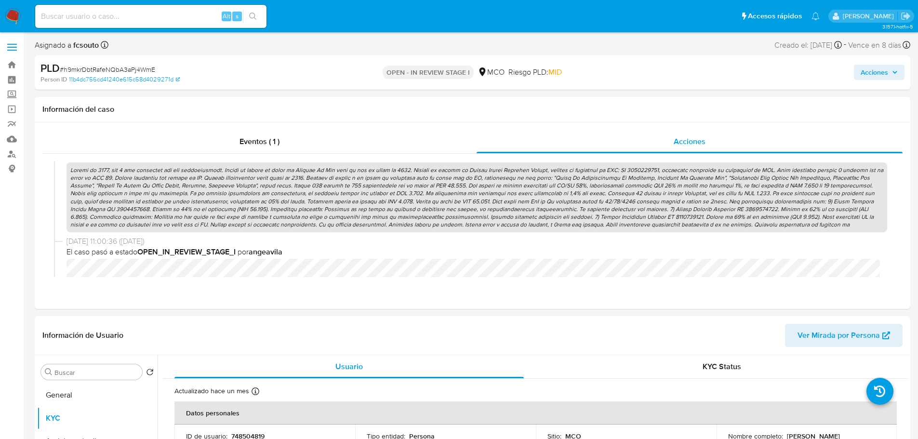
click at [882, 67] on span "Acciones" at bounding box center [874, 72] width 27 height 15
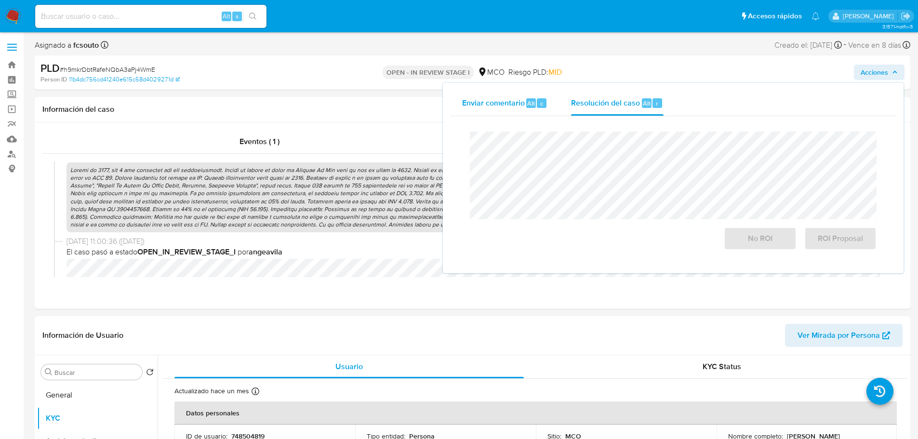
click at [497, 101] on span "Enviar comentario" at bounding box center [493, 102] width 63 height 11
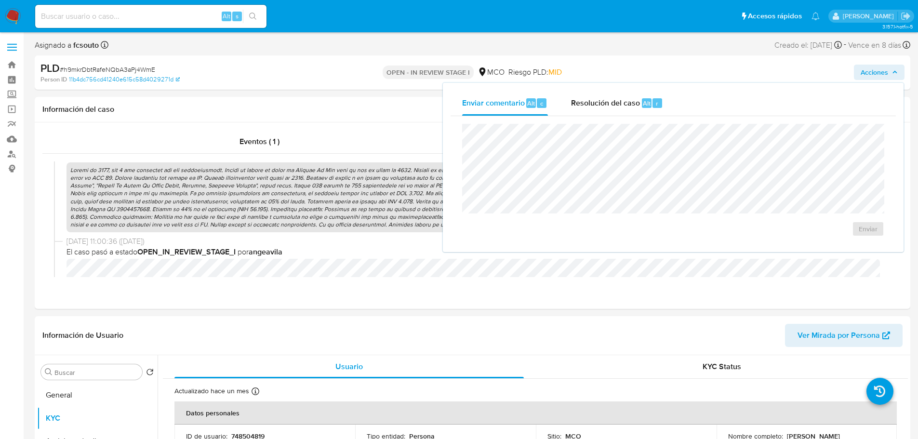
drag, startPoint x: 616, startPoint y: 100, endPoint x: 606, endPoint y: 120, distance: 21.8
click at [617, 100] on span "Resolución del caso" at bounding box center [605, 102] width 69 height 11
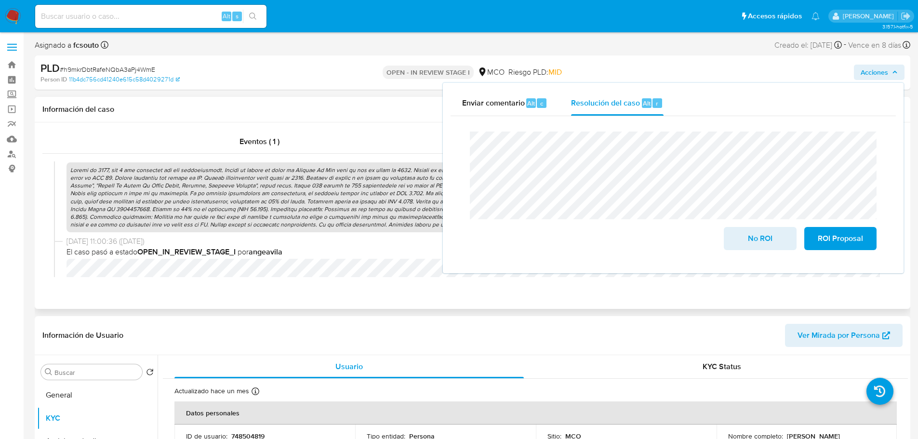
click at [407, 190] on p at bounding box center [477, 197] width 821 height 70
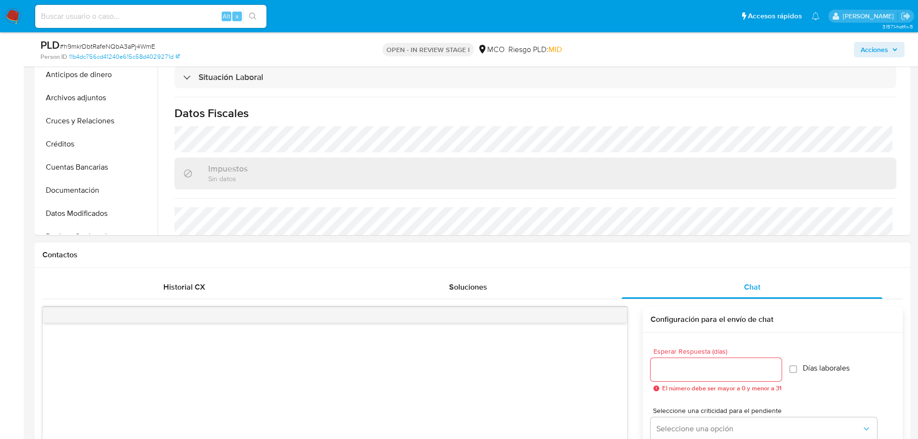
scroll to position [337, 0]
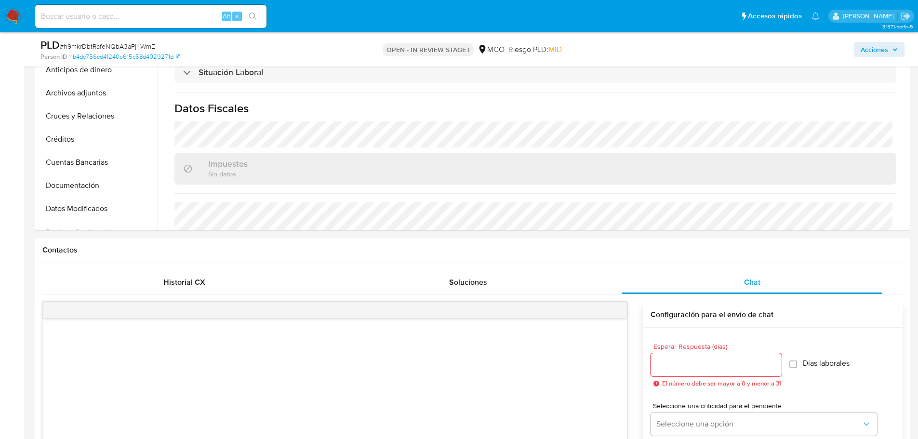
click at [736, 367] on input "Esperar Respuesta (días)" at bounding box center [716, 365] width 131 height 13
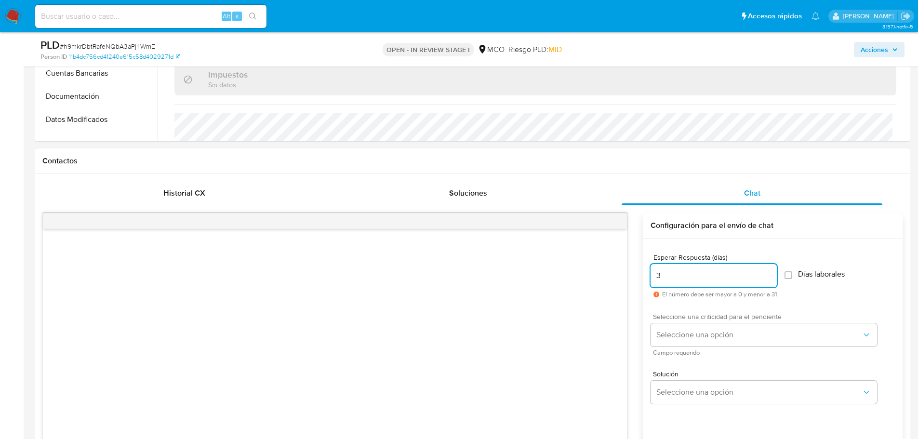
scroll to position [434, 0]
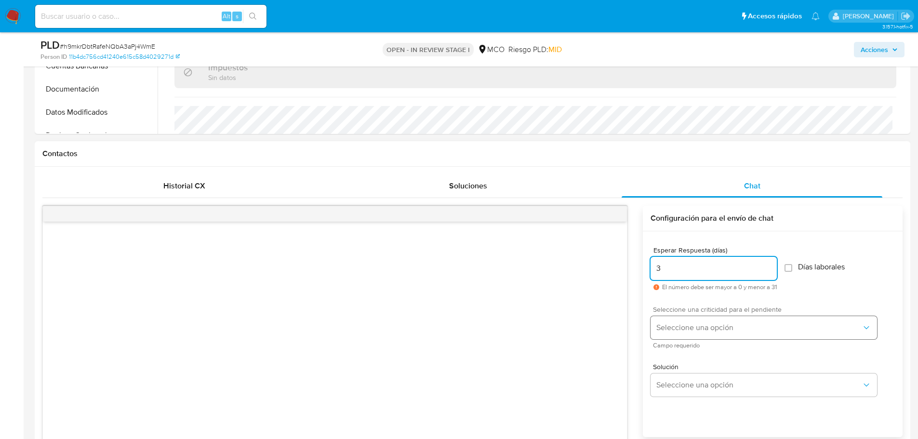
type input "3"
click at [708, 329] on span "Seleccione una opción" at bounding box center [759, 328] width 205 height 10
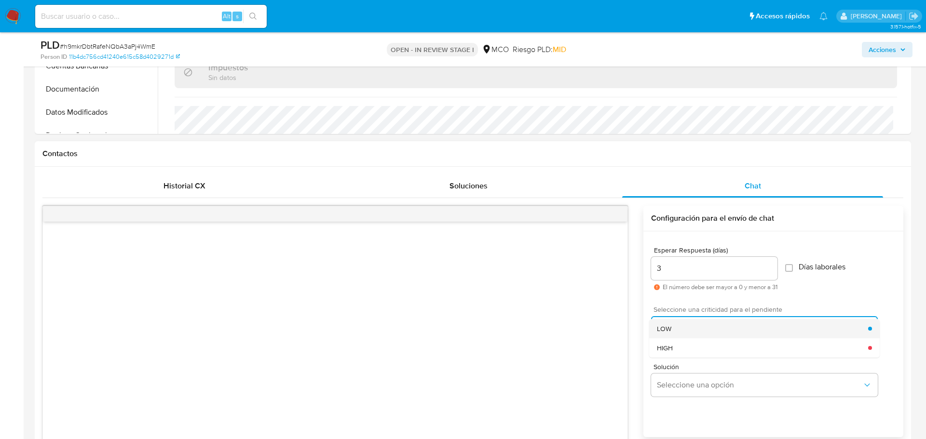
drag, startPoint x: 706, startPoint y: 324, endPoint x: 696, endPoint y: 374, distance: 50.7
click at [706, 325] on div "LOW" at bounding box center [762, 328] width 211 height 19
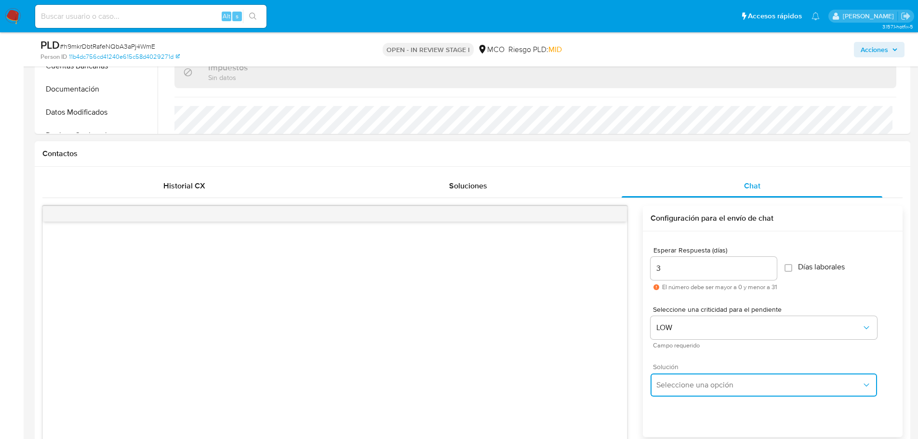
click at [698, 389] on span "Seleccione una opción" at bounding box center [759, 385] width 205 height 10
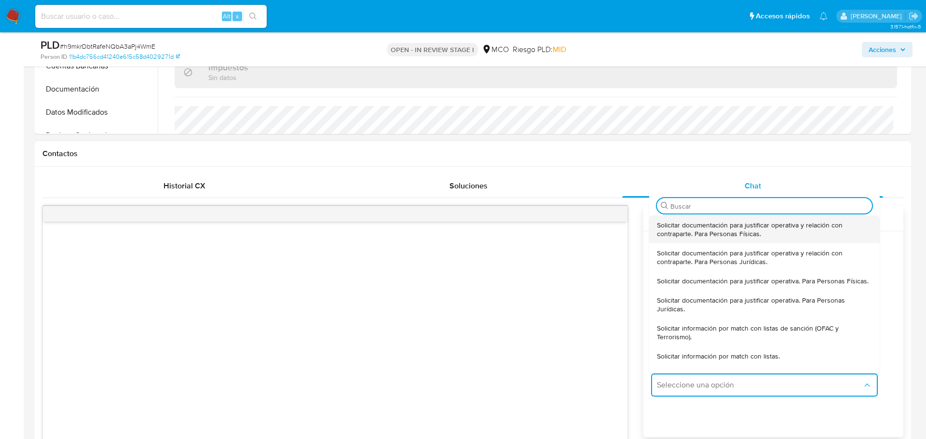
click at [700, 234] on span "Solicitar documentación para justificar operativa y relación con contraparte. P…" at bounding box center [764, 229] width 215 height 17
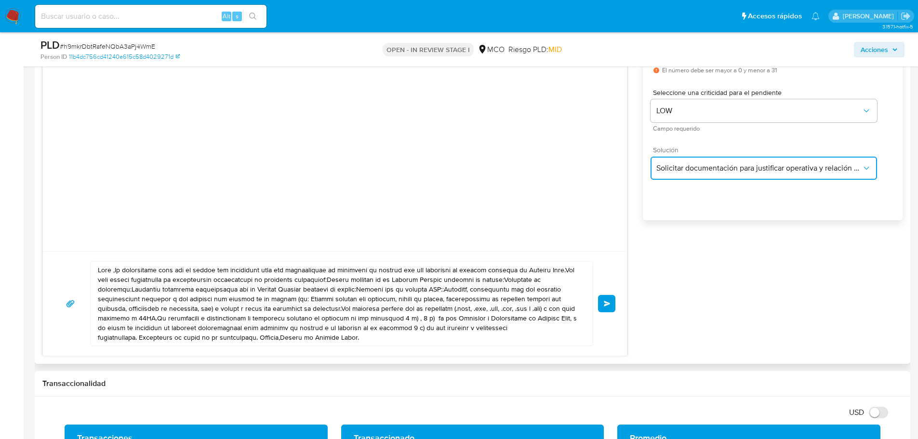
scroll to position [675, 0]
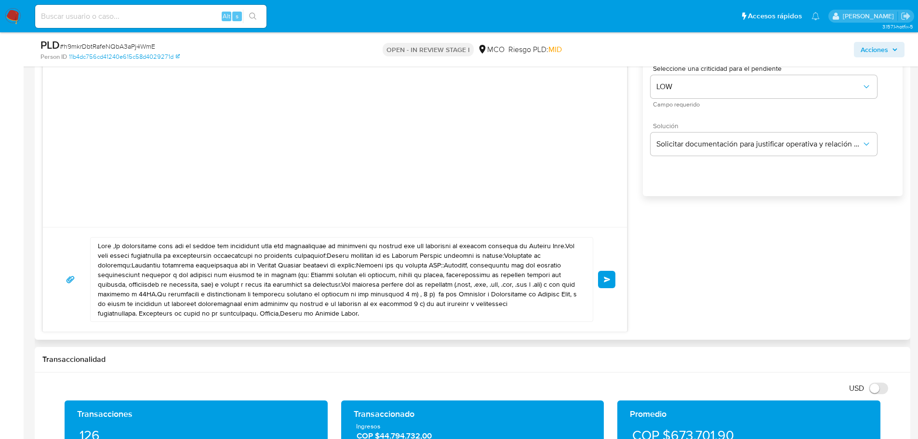
click at [116, 244] on textarea at bounding box center [339, 280] width 483 height 84
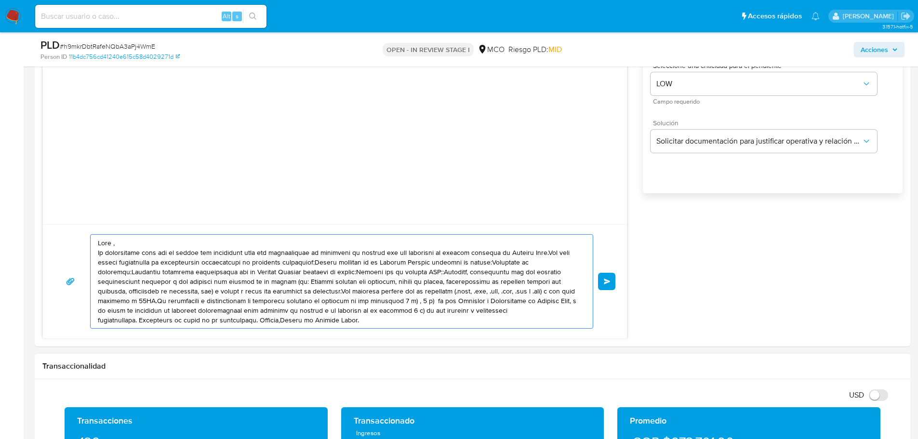
scroll to position [819, 0]
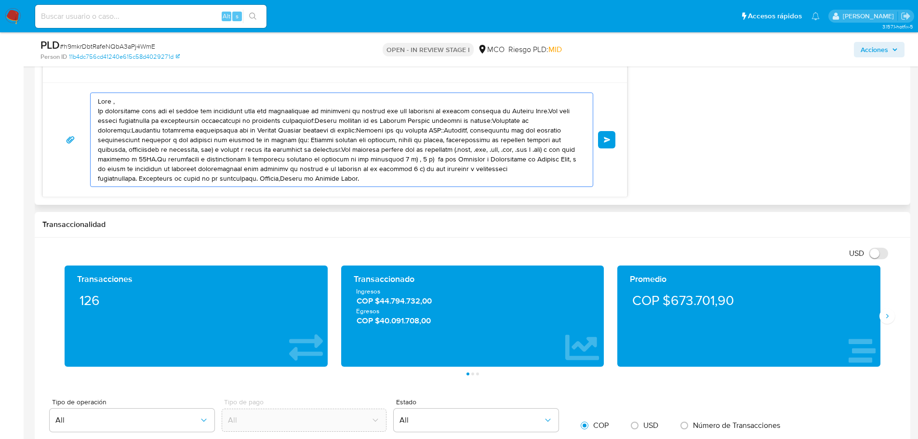
drag, startPoint x: 113, startPoint y: 102, endPoint x: 127, endPoint y: 117, distance: 20.5
click at [114, 102] on textarea at bounding box center [339, 140] width 483 height 94
drag, startPoint x: 147, startPoint y: 107, endPoint x: 253, endPoint y: 112, distance: 106.6
click at [253, 112] on textarea at bounding box center [339, 140] width 483 height 94
drag, startPoint x: 445, startPoint y: 114, endPoint x: 461, endPoint y: 161, distance: 49.8
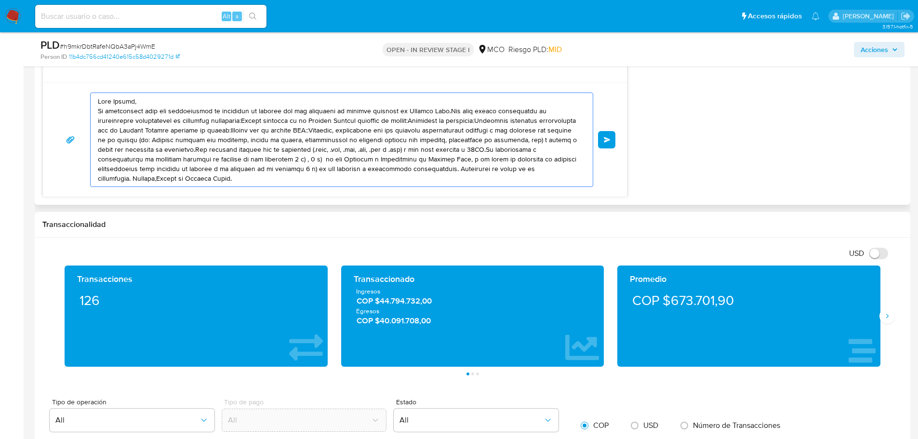
click at [446, 115] on textarea at bounding box center [339, 140] width 483 height 94
click at [338, 122] on textarea at bounding box center [339, 140] width 483 height 94
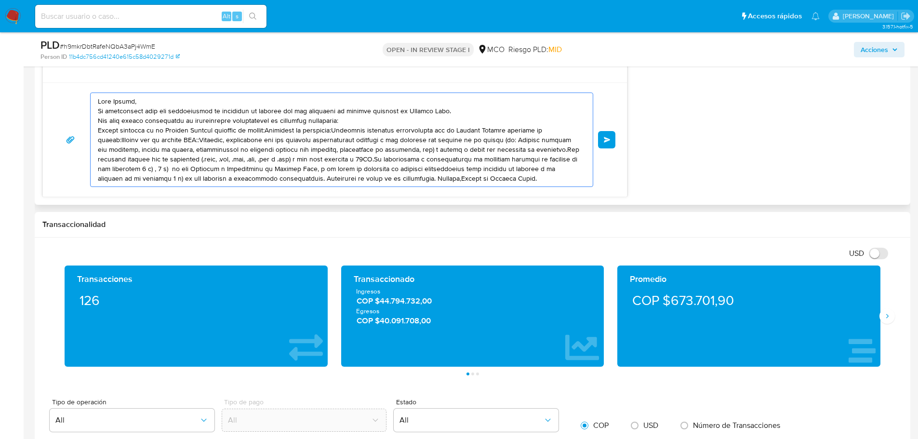
click at [280, 130] on textarea at bounding box center [339, 140] width 483 height 94
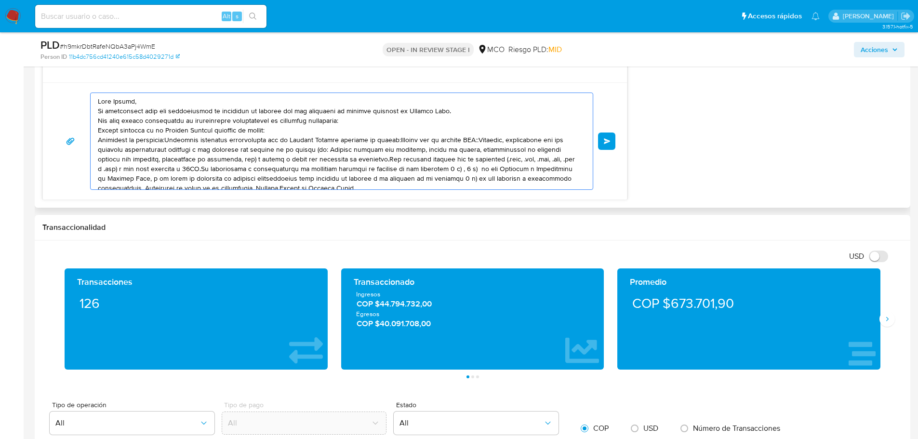
click at [174, 141] on textarea at bounding box center [339, 141] width 483 height 96
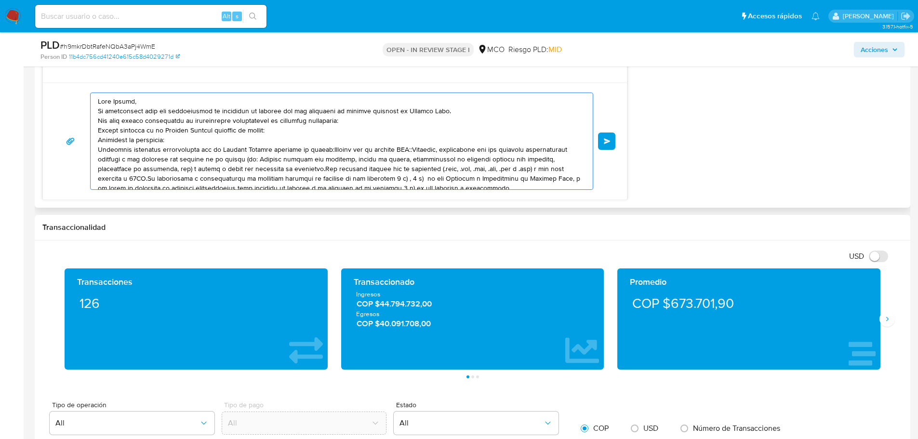
click at [329, 149] on textarea at bounding box center [339, 141] width 483 height 96
click at [183, 158] on textarea at bounding box center [339, 141] width 483 height 96
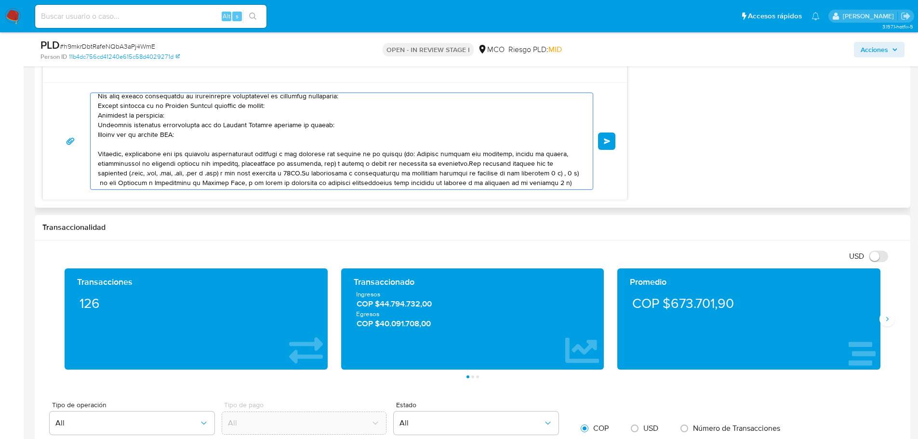
scroll to position [36, 0]
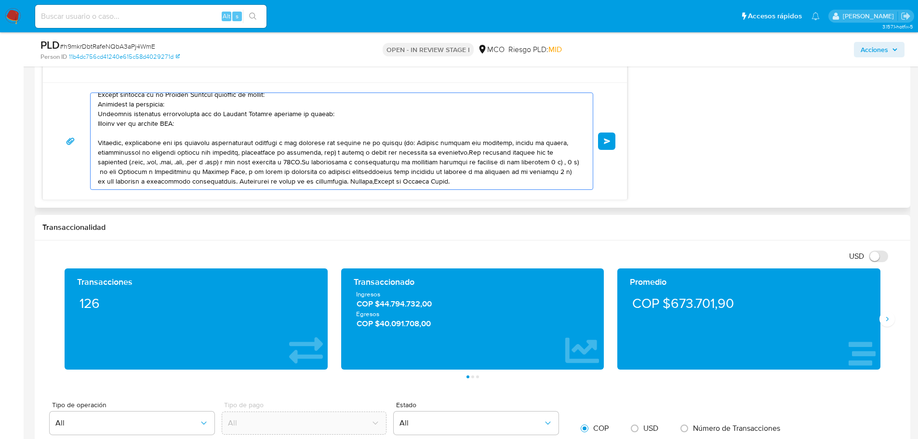
drag, startPoint x: 327, startPoint y: 153, endPoint x: 458, endPoint y: 152, distance: 131.1
click at [458, 152] on textarea at bounding box center [339, 141] width 483 height 96
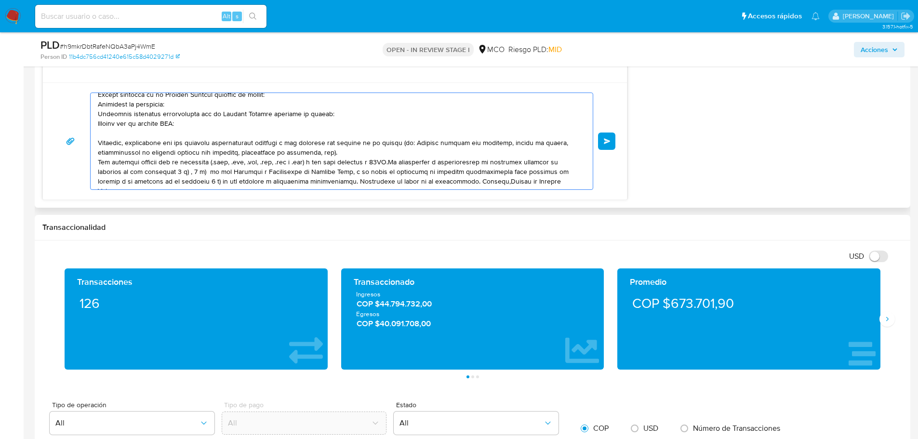
drag, startPoint x: 391, startPoint y: 162, endPoint x: 410, endPoint y: 182, distance: 28.0
click at [391, 162] on textarea at bounding box center [339, 141] width 483 height 96
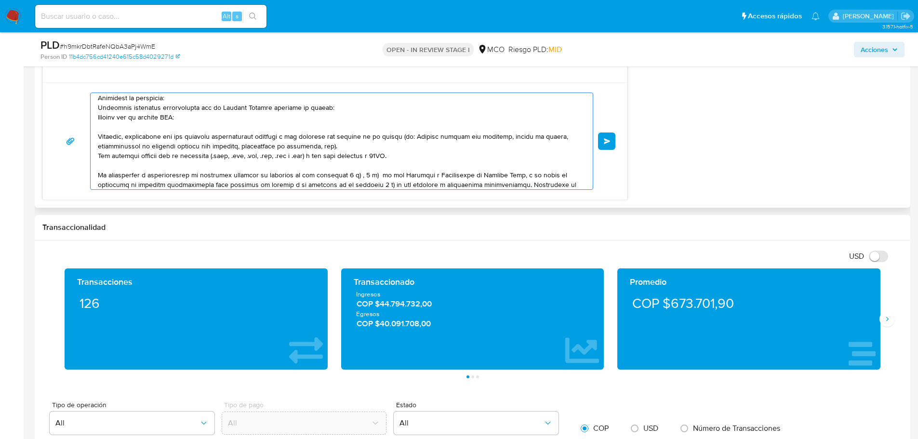
scroll to position [52, 0]
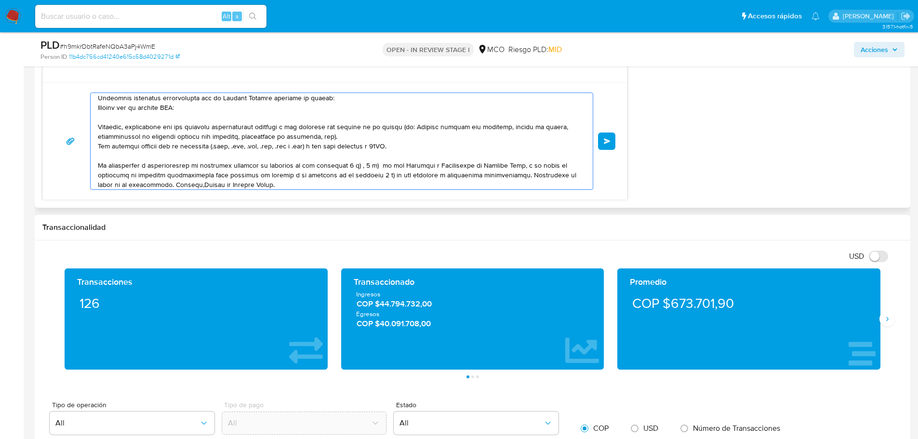
click at [516, 176] on textarea at bounding box center [339, 141] width 483 height 96
click at [216, 186] on textarea at bounding box center [339, 141] width 483 height 96
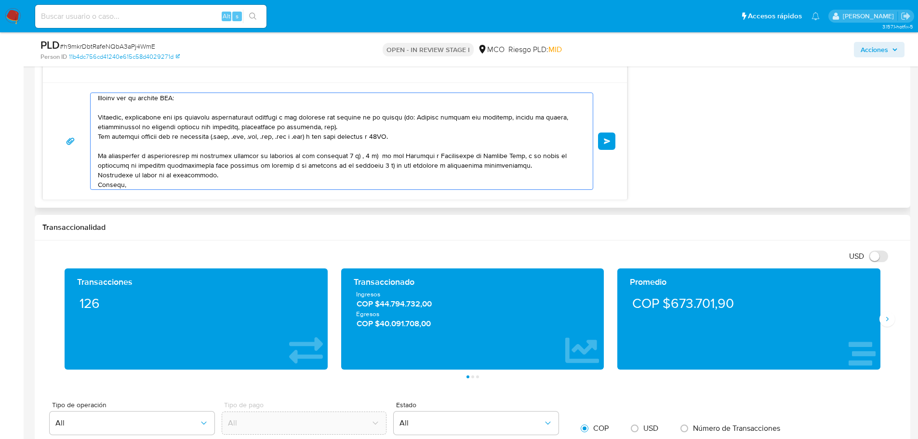
scroll to position [71, 0]
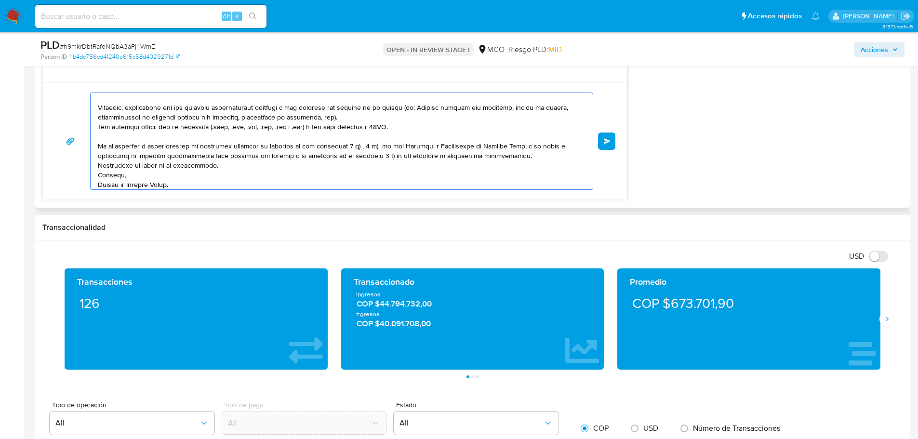
click at [220, 165] on textarea at bounding box center [339, 141] width 483 height 96
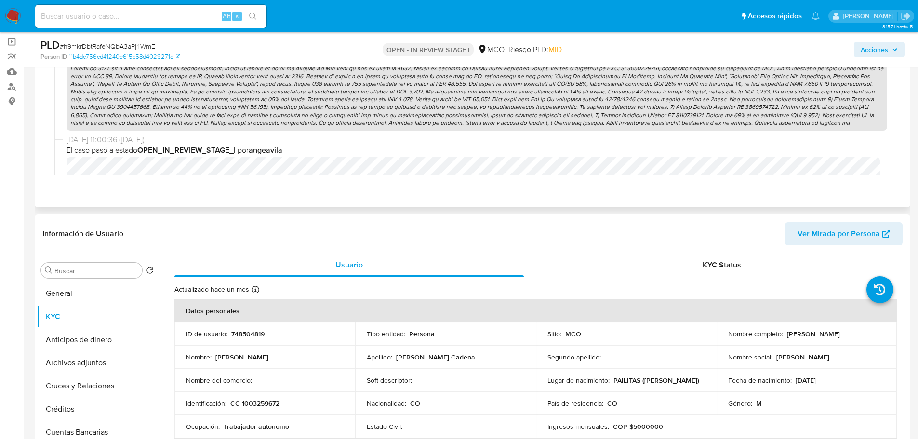
scroll to position [0, 0]
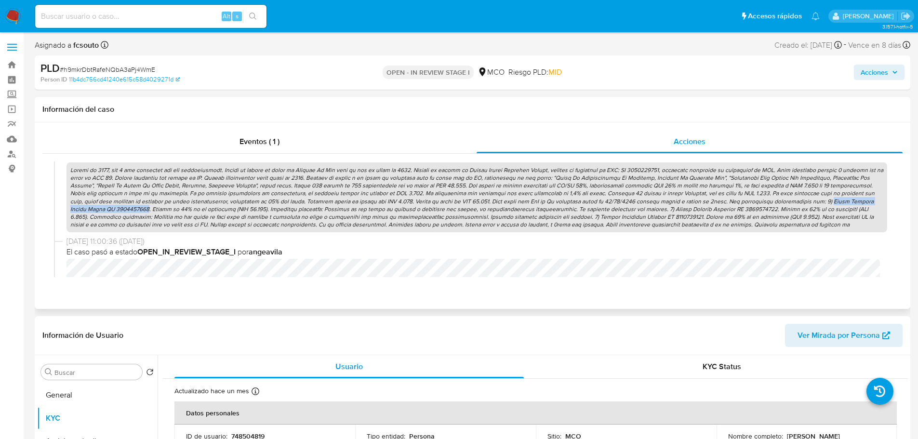
drag, startPoint x: 769, startPoint y: 203, endPoint x: 104, endPoint y: 209, distance: 665.7
click at [104, 209] on p at bounding box center [477, 197] width 821 height 70
copy p "Jorge Alberto Moreno Lemus CC 1066086065"
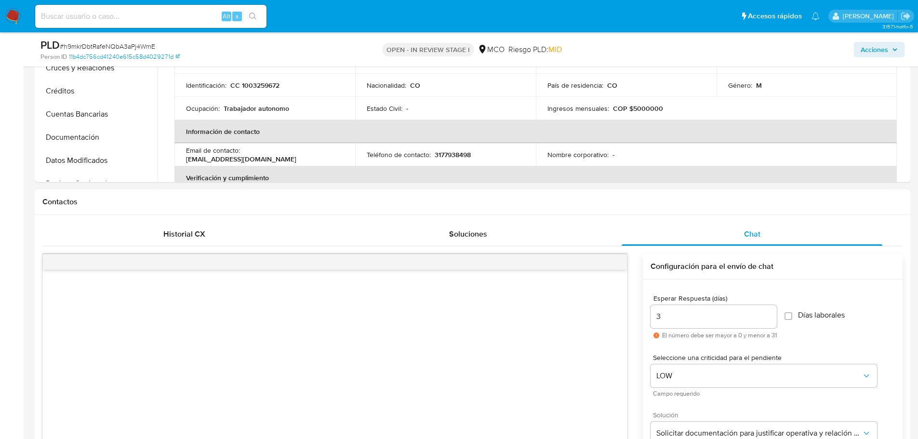
scroll to position [723, 0]
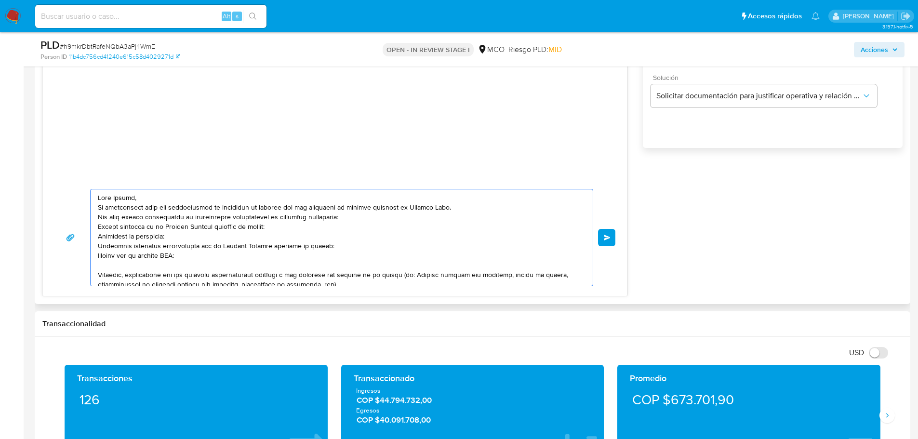
click at [169, 255] on textarea at bounding box center [339, 237] width 483 height 96
paste textarea "Jorge Alberto Moreno Lemus CC 1066086065"
click at [120, 256] on textarea at bounding box center [339, 237] width 483 height 96
drag, startPoint x: 358, startPoint y: 258, endPoint x: 96, endPoint y: 256, distance: 261.3
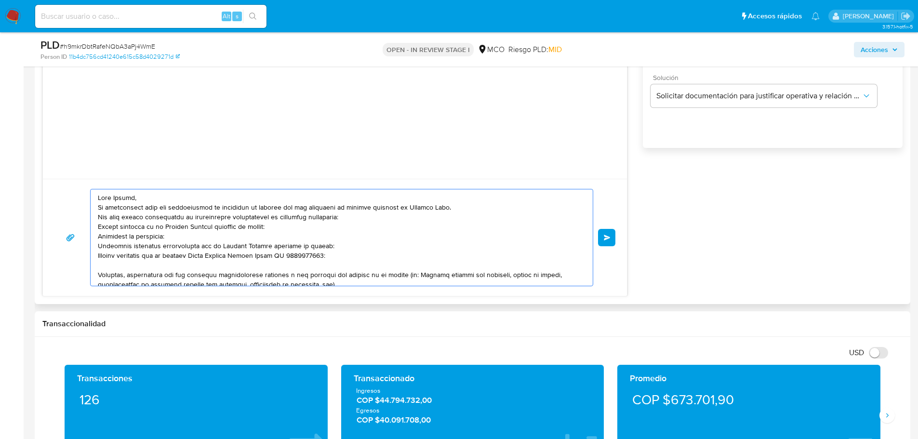
click at [96, 256] on div at bounding box center [339, 237] width 497 height 96
click at [390, 258] on textarea at bounding box center [339, 237] width 483 height 96
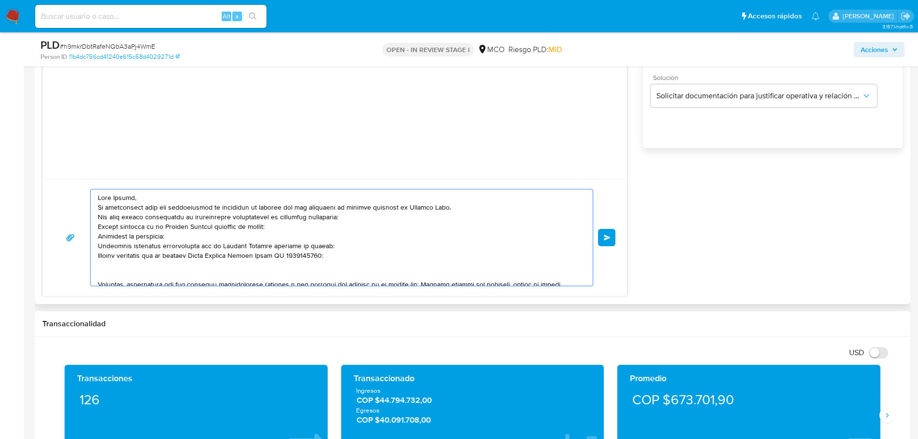
paste textarea "Vínculo comercial con el usuario Jorge Alberto Moreno Lemus CC 1066086065:"
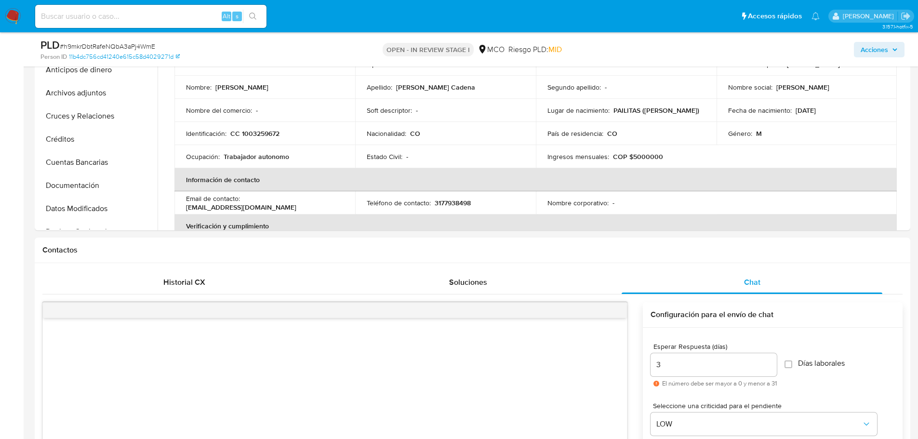
scroll to position [48, 0]
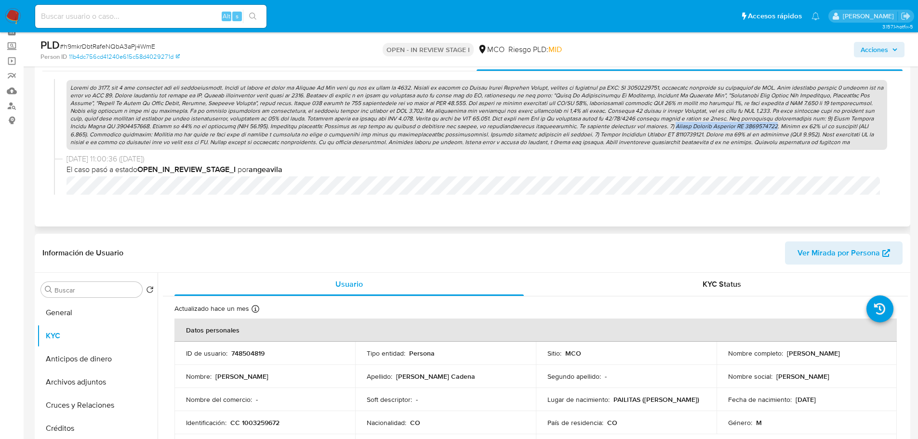
drag, startPoint x: 604, startPoint y: 127, endPoint x: 708, endPoint y: 124, distance: 103.2
click at [708, 124] on p at bounding box center [477, 115] width 821 height 70
copy p "Angely Cuellar Quintero CC 1066095307"
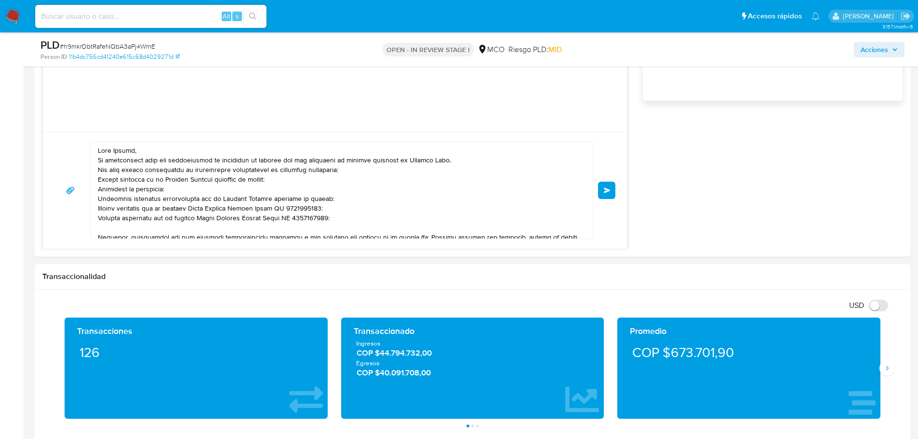
scroll to position [771, 0]
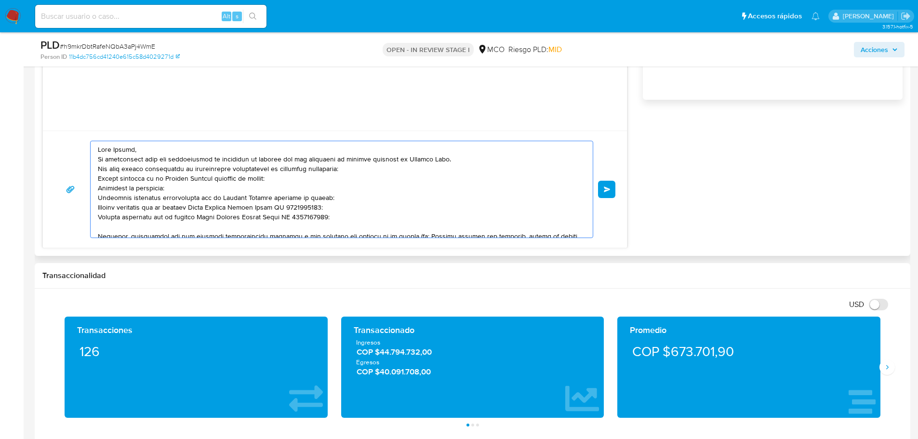
drag, startPoint x: 196, startPoint y: 216, endPoint x: 322, endPoint y: 218, distance: 126.3
click at [330, 217] on textarea at bounding box center [339, 189] width 483 height 96
paste textarea "Angely Cuellar Quintero CC 1066095307"
click at [201, 155] on textarea at bounding box center [339, 189] width 483 height 96
click at [201, 153] on textarea at bounding box center [339, 189] width 483 height 96
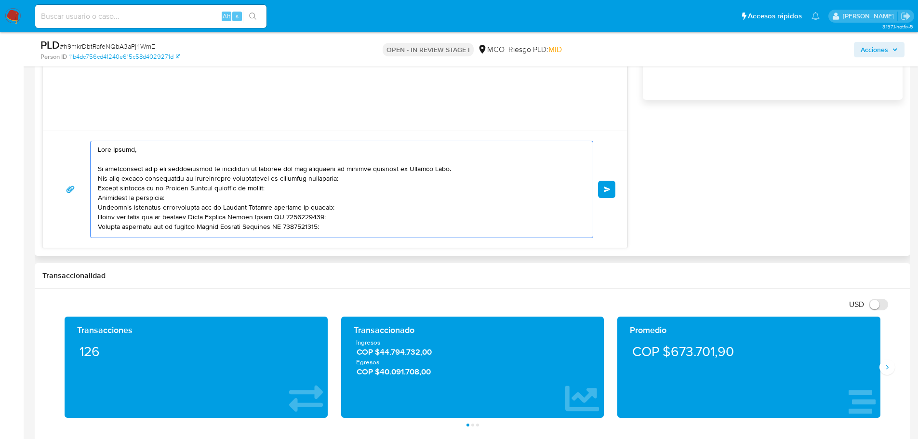
click at [397, 175] on textarea at bounding box center [339, 189] width 483 height 96
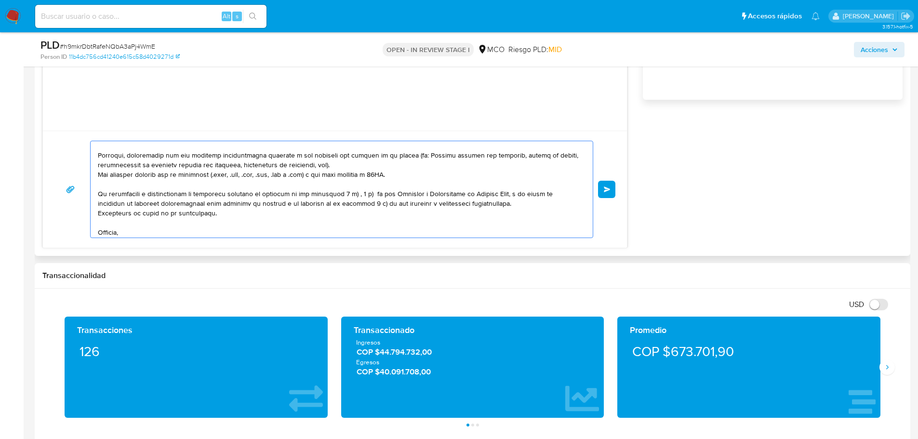
scroll to position [113, 0]
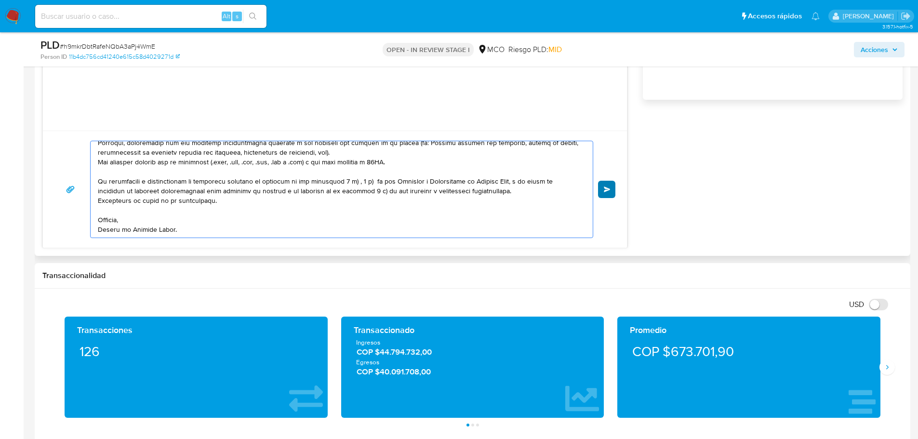
type textarea "Hola Fabian, Te contactamos para una verificación de seguridad de acuerdo con l…"
click at [605, 190] on span "Enviar" at bounding box center [607, 190] width 7 height 6
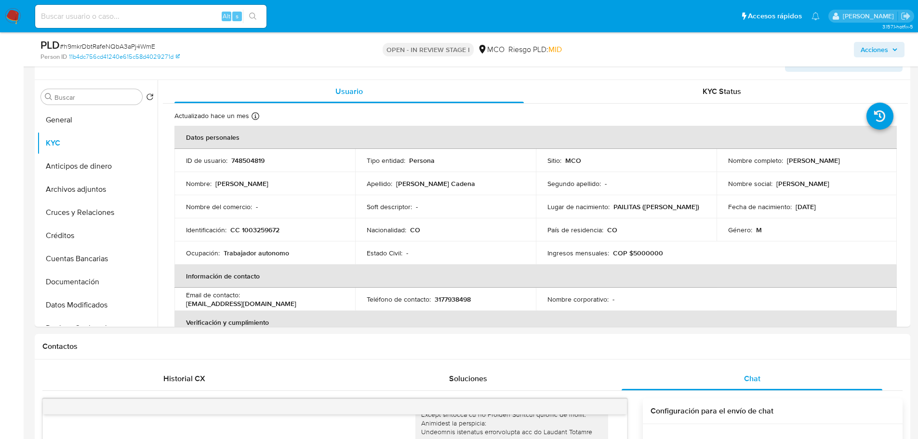
scroll to position [0, 0]
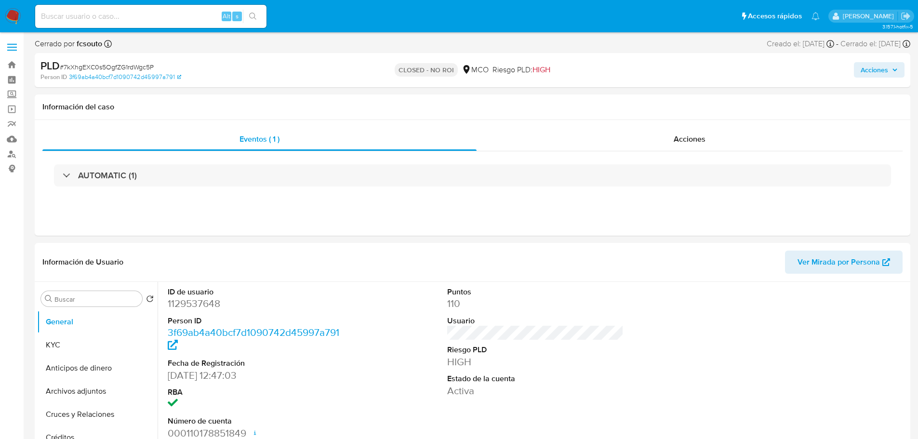
click at [863, 74] on span "Acciones" at bounding box center [874, 69] width 27 height 15
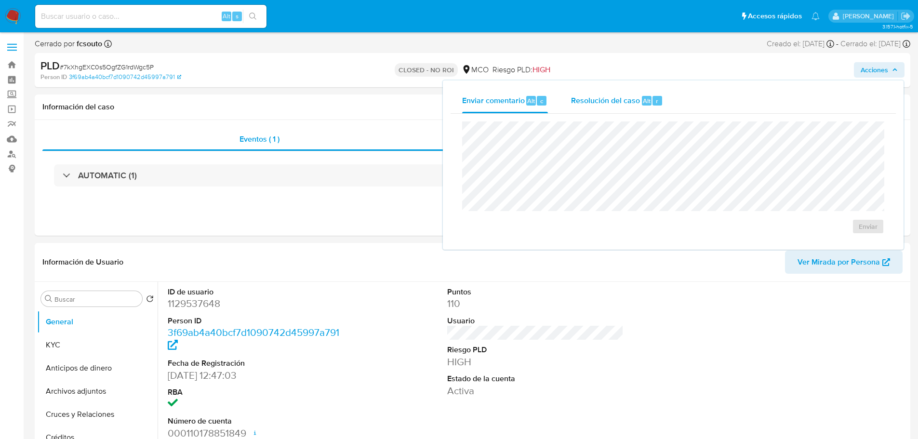
select select "10"
drag, startPoint x: 625, startPoint y: 98, endPoint x: 615, endPoint y: 99, distance: 10.2
click at [624, 98] on span "Resolución del caso" at bounding box center [605, 100] width 69 height 11
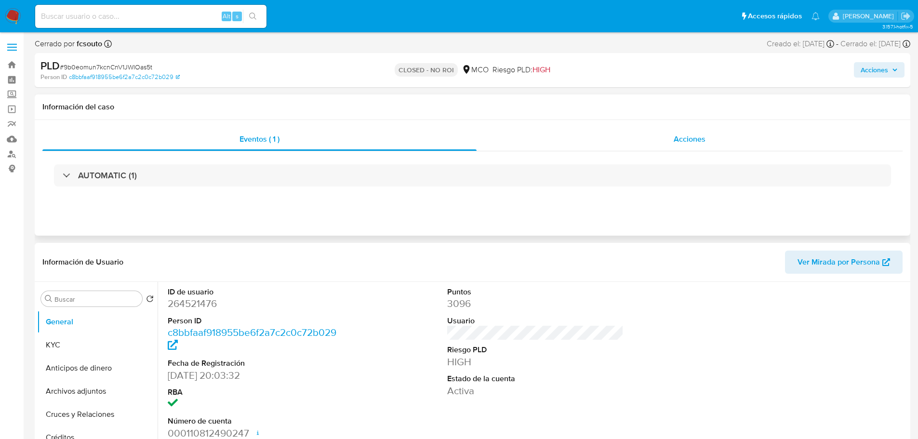
select select "10"
click at [682, 134] on span "Acciones" at bounding box center [690, 139] width 32 height 11
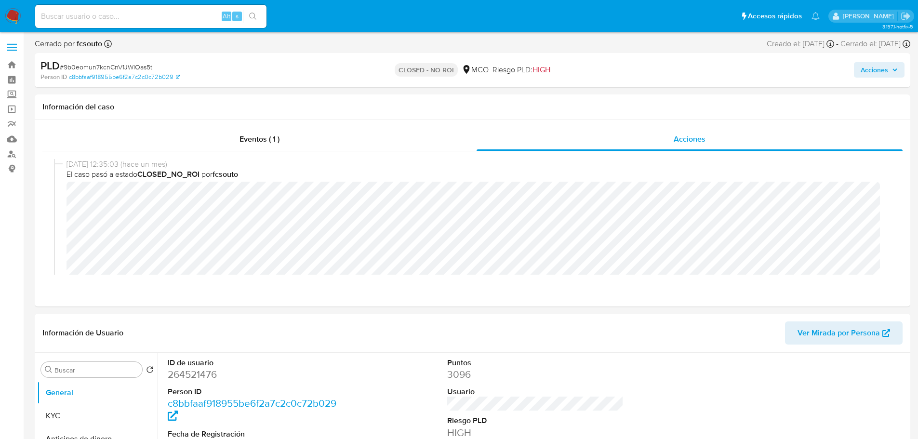
click at [876, 69] on span "Acciones" at bounding box center [874, 69] width 27 height 15
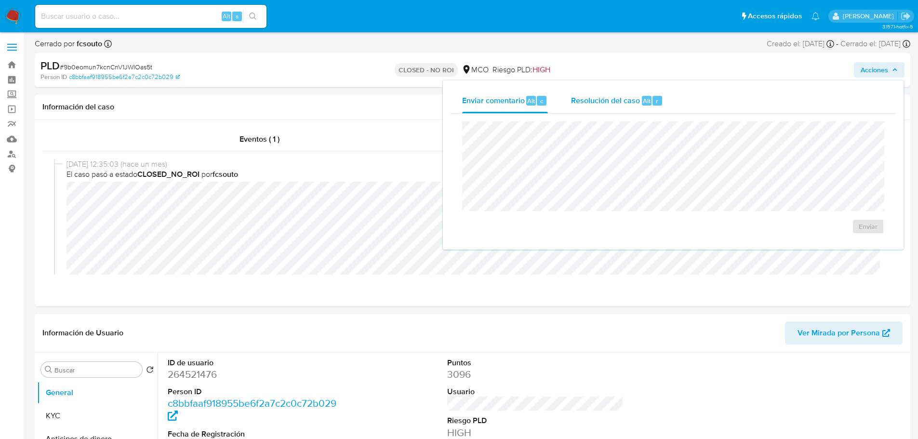
drag, startPoint x: 618, startPoint y: 94, endPoint x: 606, endPoint y: 118, distance: 27.4
click at [618, 93] on div "Resolución del caso Alt r" at bounding box center [617, 100] width 92 height 25
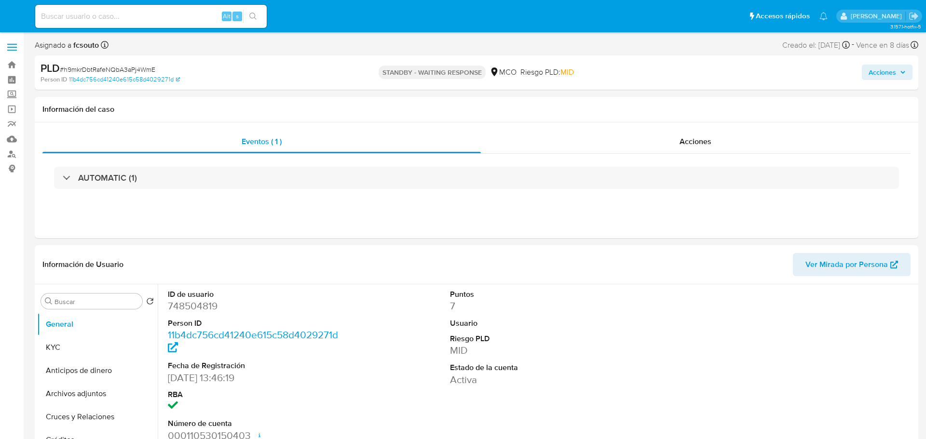
select select "10"
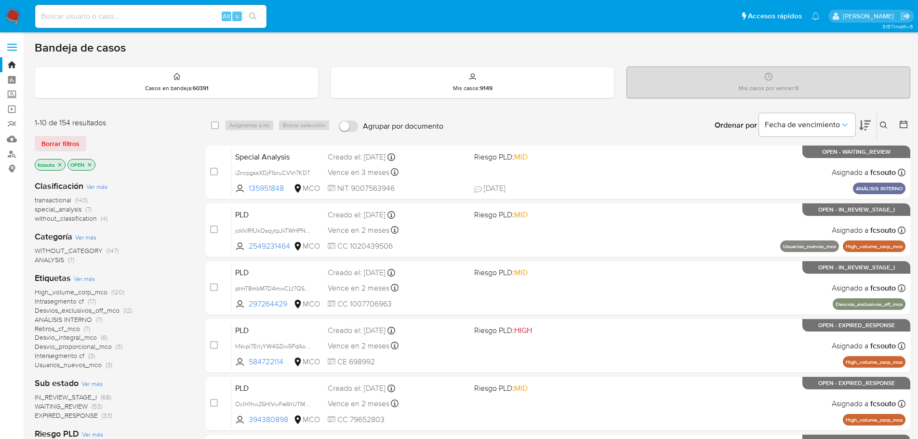
drag, startPoint x: 864, startPoint y: 127, endPoint x: 830, endPoint y: 142, distance: 37.5
click at [863, 128] on icon at bounding box center [865, 126] width 12 height 12
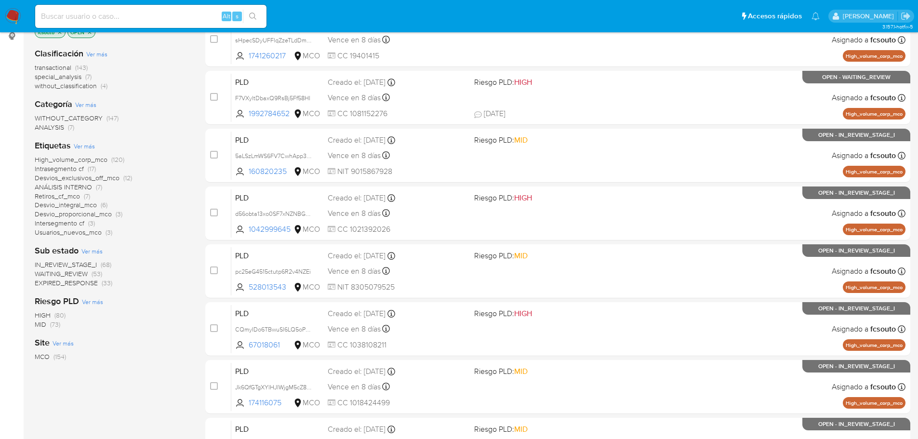
scroll to position [322, 0]
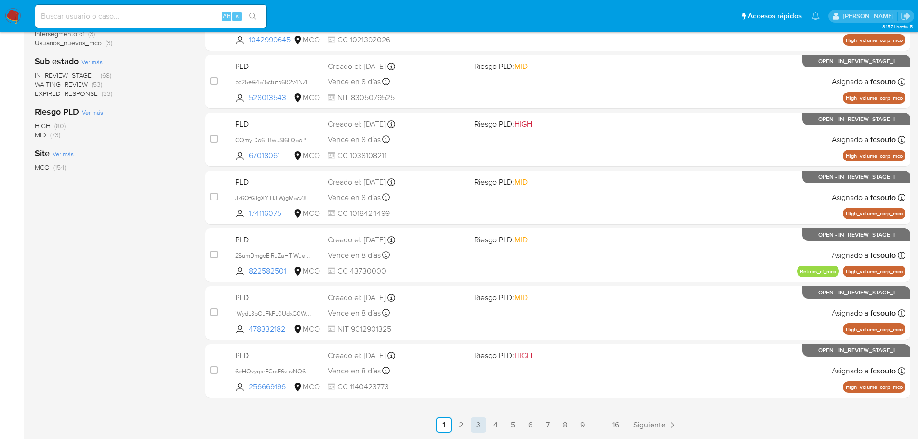
click at [481, 424] on link "3" at bounding box center [478, 424] width 15 height 15
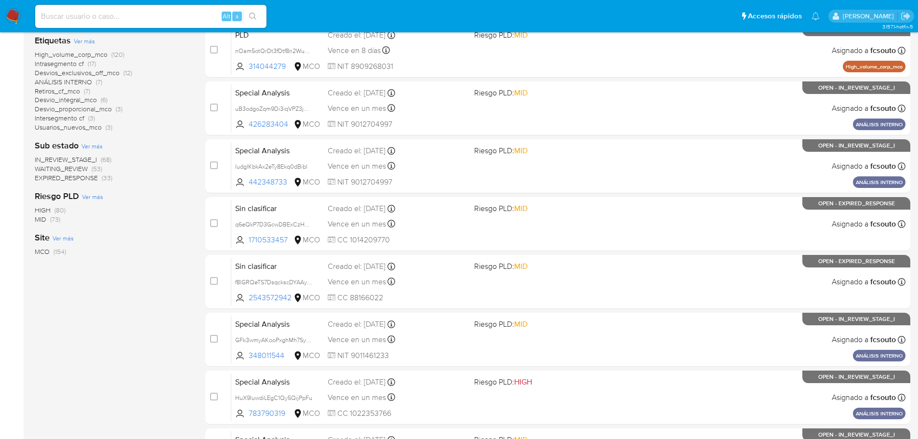
scroll to position [322, 0]
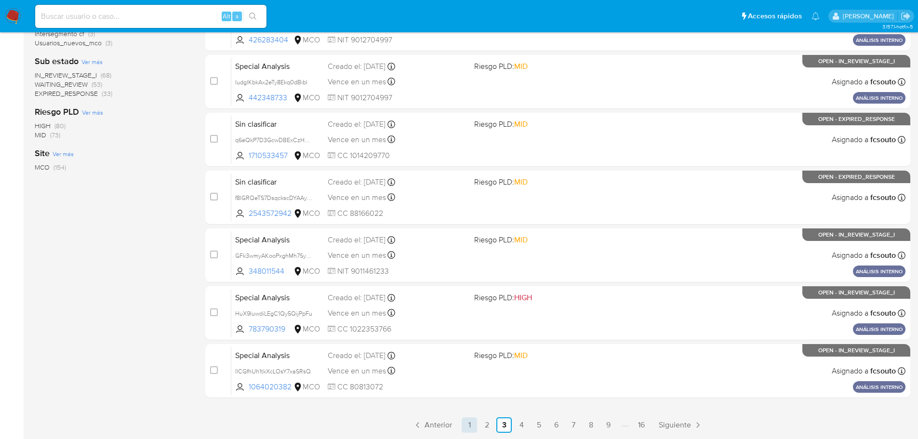
click at [471, 427] on link "1" at bounding box center [469, 424] width 15 height 15
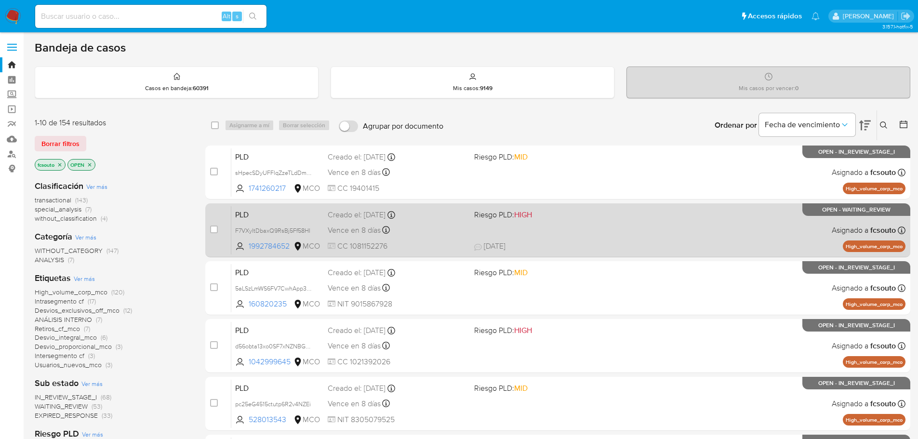
click at [458, 226] on div "Vence en 8 días Vence el 10/09/2025 07:04:58" at bounding box center [397, 230] width 139 height 13
click at [212, 231] on input "checkbox" at bounding box center [214, 230] width 8 height 8
checkbox input "true"
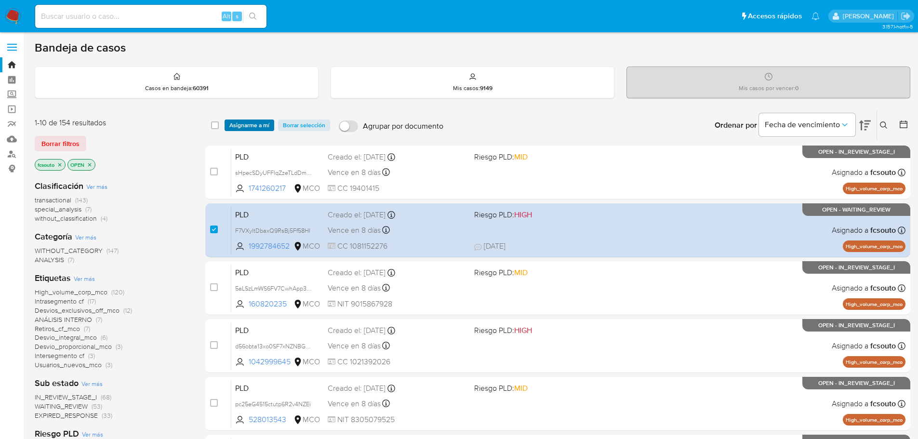
click at [253, 123] on span "Asignarme a mí" at bounding box center [249, 126] width 40 height 10
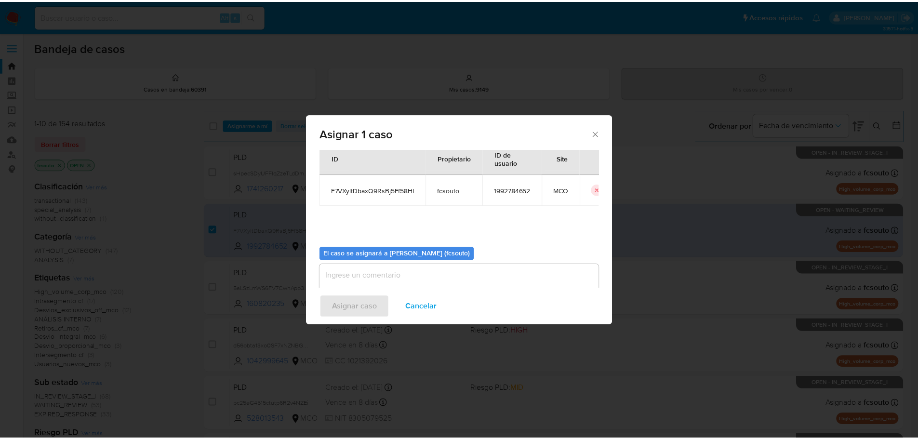
scroll to position [50, 0]
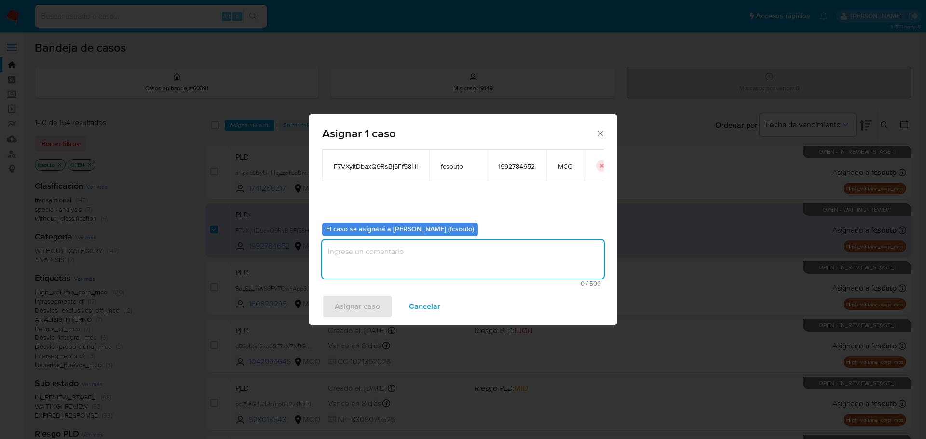
click at [437, 273] on textarea "assign-modal" at bounding box center [463, 259] width 282 height 39
type textarea "a"
type textarea "Asignación manual"
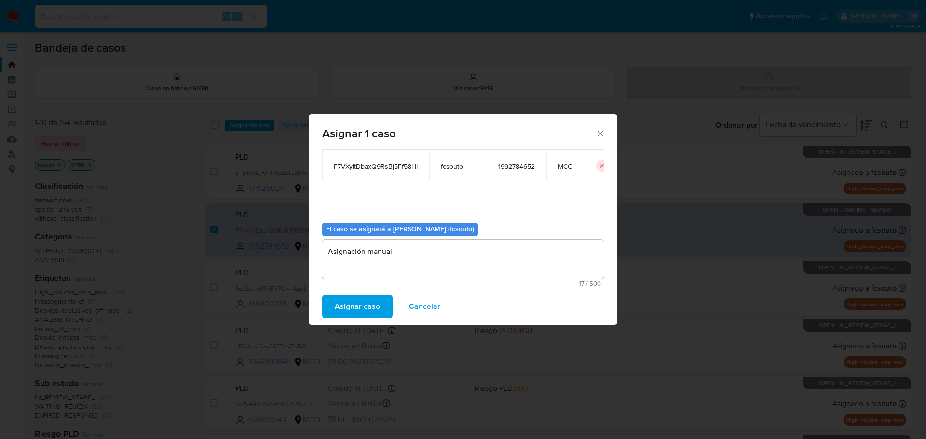
click at [363, 307] on span "Asignar caso" at bounding box center [357, 306] width 45 height 21
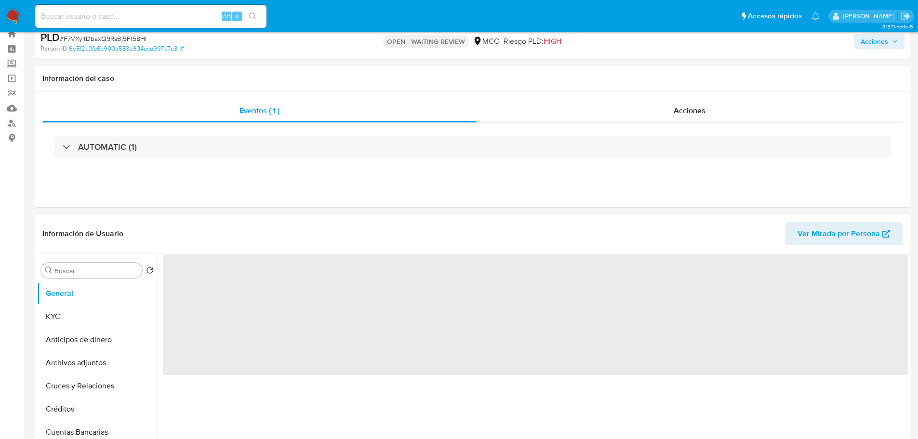
scroll to position [48, 0]
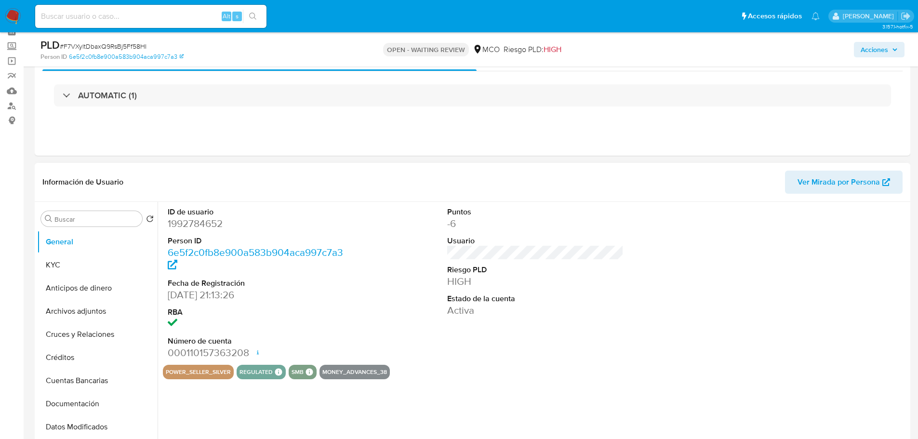
click at [197, 227] on dd "1992784652" at bounding box center [256, 223] width 177 height 13
select select "10"
click at [197, 227] on dd "1992784652" at bounding box center [256, 223] width 177 height 13
copy dd "1992784652"
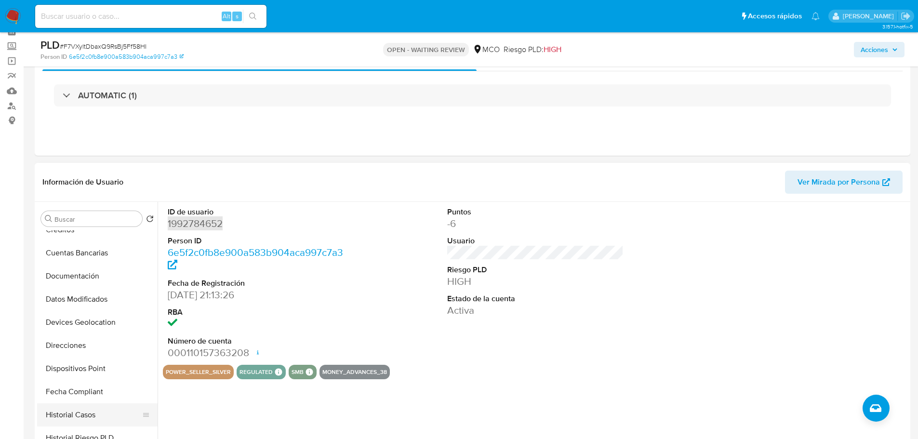
scroll to position [145, 0]
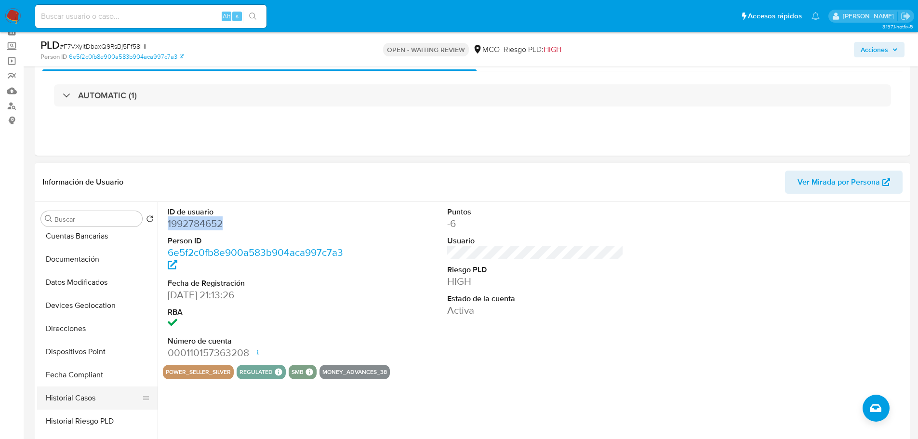
click at [95, 398] on button "Historial Casos" at bounding box center [93, 398] width 113 height 23
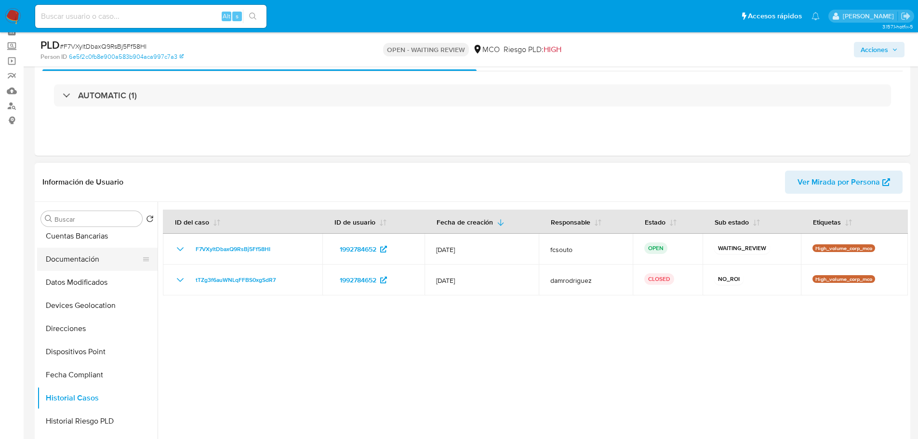
scroll to position [0, 0]
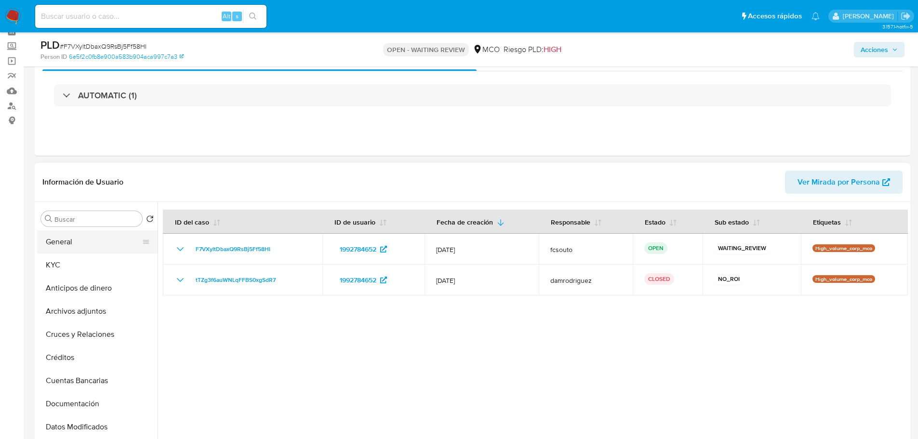
click at [80, 245] on button "General" at bounding box center [93, 241] width 113 height 23
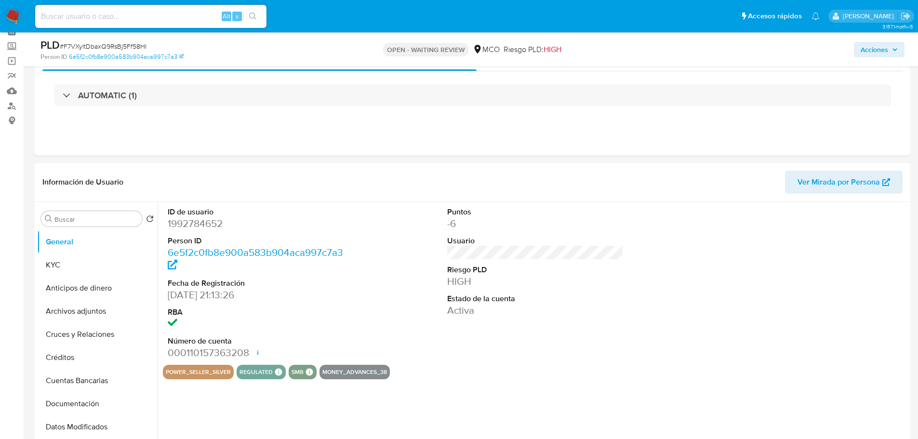
click at [197, 222] on dd "1992784652" at bounding box center [256, 223] width 177 height 13
copy dd "1992784652"
click at [195, 221] on dd "1992784652" at bounding box center [256, 223] width 177 height 13
click at [194, 221] on dd "1992784652" at bounding box center [256, 223] width 177 height 13
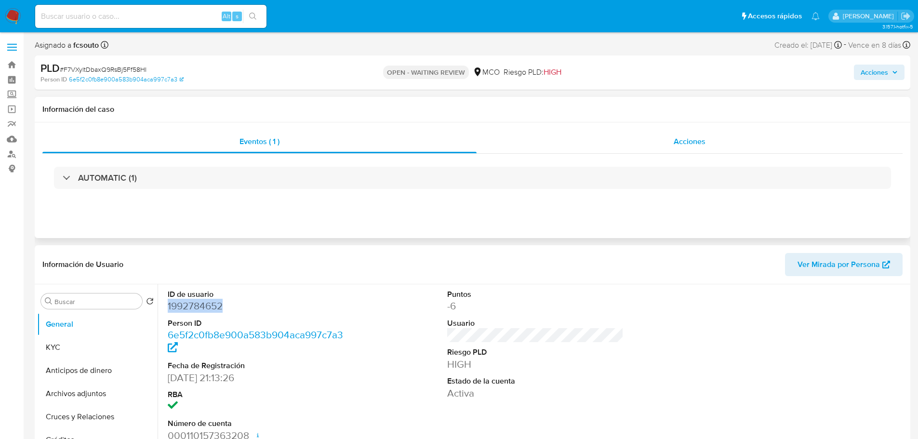
click at [693, 134] on div "Acciones" at bounding box center [690, 141] width 426 height 23
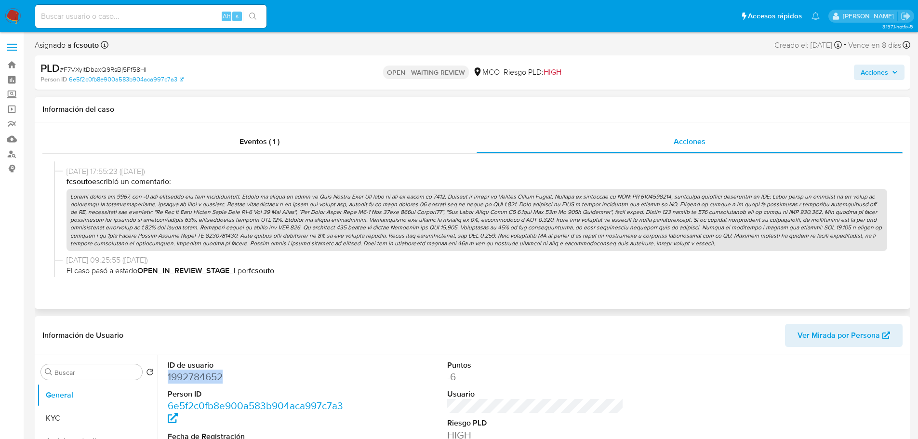
scroll to position [386, 0]
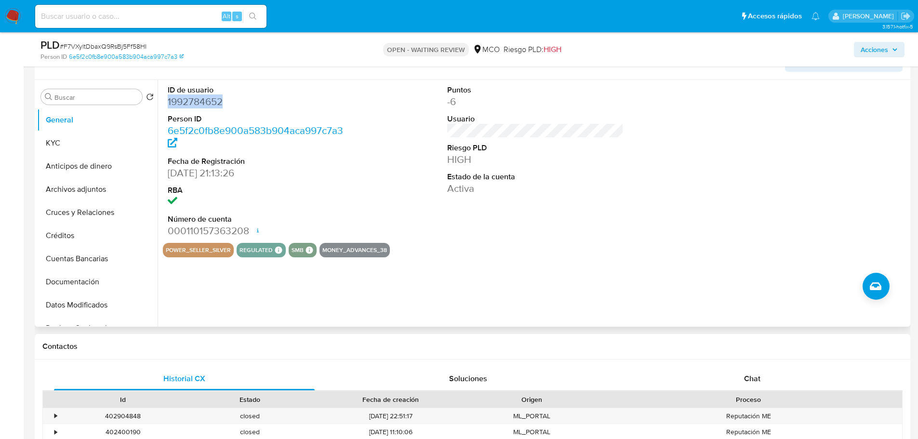
drag, startPoint x: 751, startPoint y: 385, endPoint x: 615, endPoint y: 315, distance: 152.9
click at [751, 384] on div "Chat" at bounding box center [752, 378] width 261 height 23
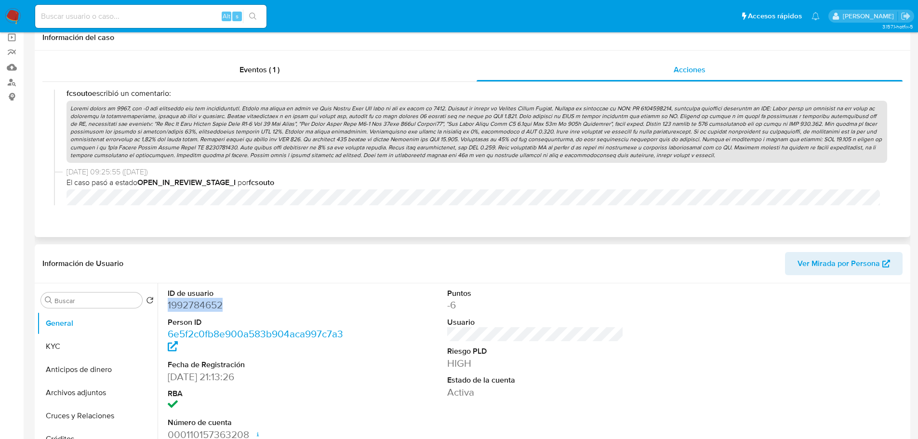
scroll to position [0, 0]
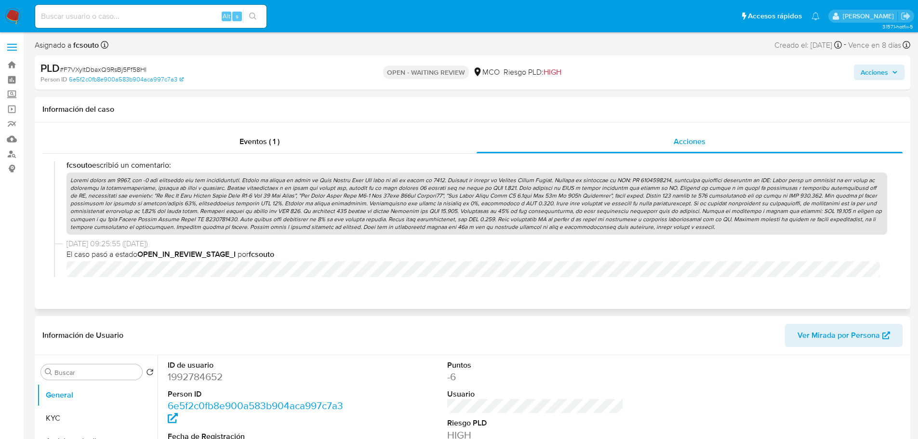
click at [501, 228] on p at bounding box center [477, 204] width 821 height 62
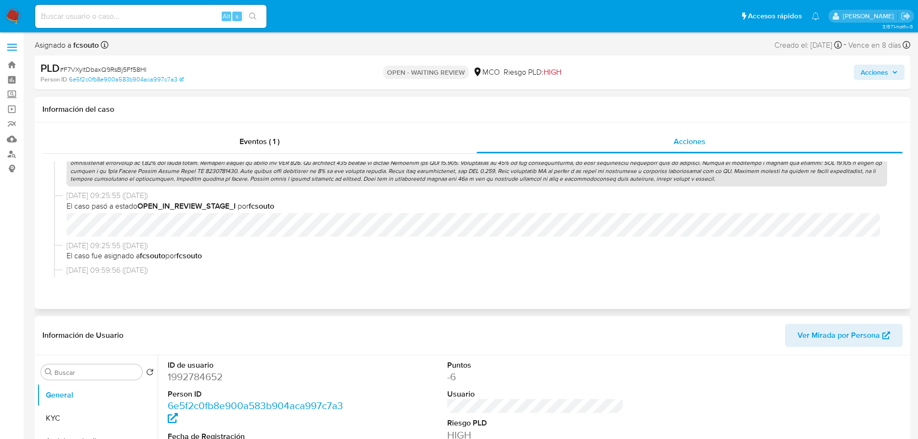
scroll to position [337, 0]
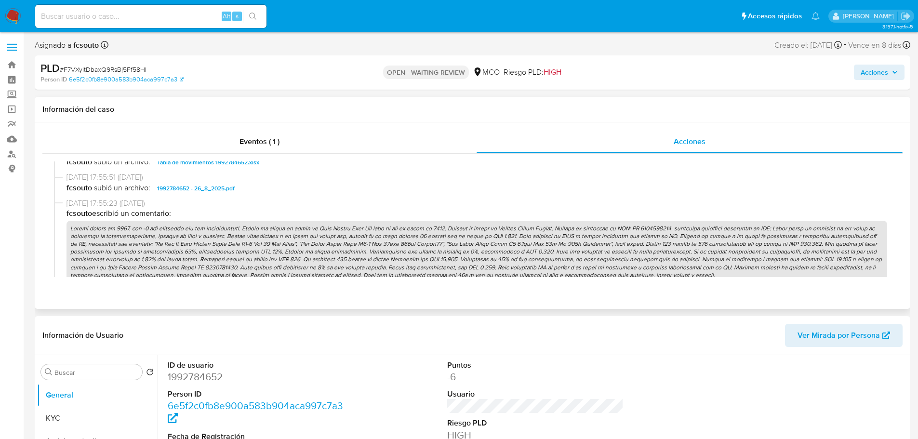
click at [462, 251] on p at bounding box center [477, 252] width 821 height 62
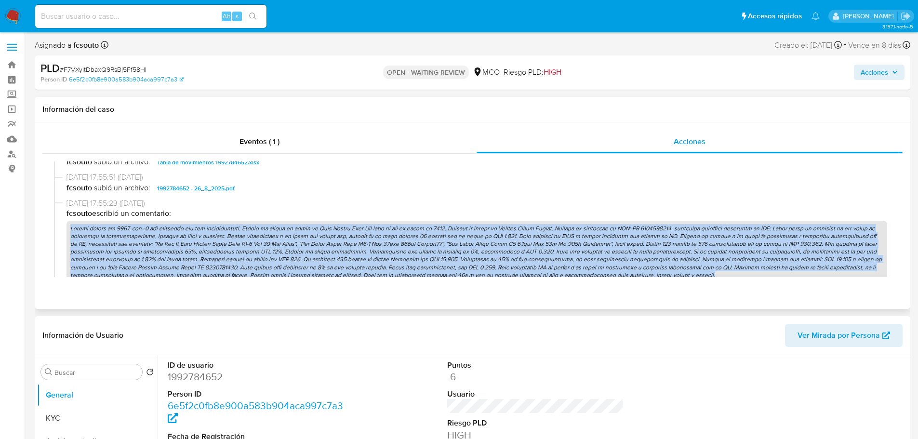
click at [462, 251] on p at bounding box center [477, 252] width 821 height 62
copy p "Cuenta creada en 2024, con -6 pts generados por sus transacciones. Alarma se ge…"
click at [878, 73] on span "Acciones" at bounding box center [874, 72] width 27 height 15
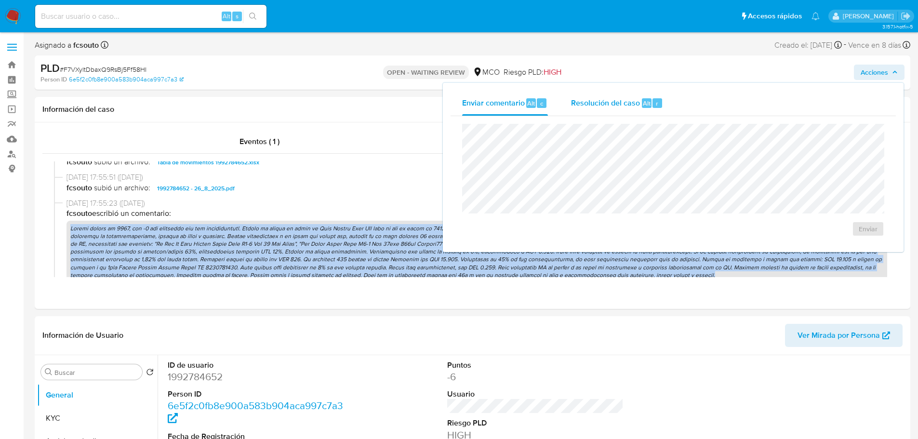
click at [636, 105] on span "Resolución del caso" at bounding box center [605, 102] width 69 height 11
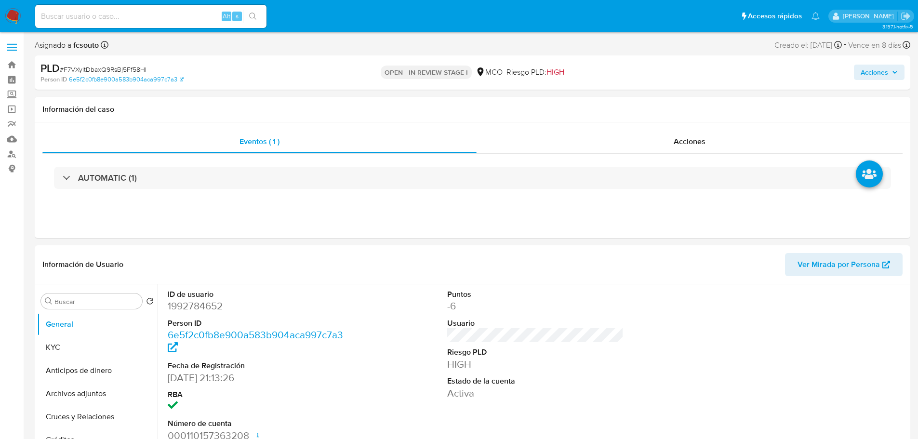
select select "10"
click at [864, 70] on span "Acciones" at bounding box center [874, 72] width 27 height 15
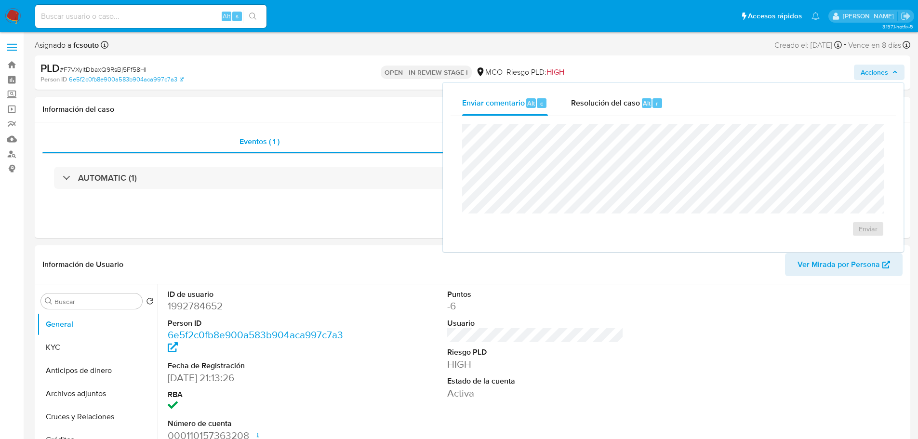
click at [594, 87] on div "Enviar comentario Alt c Resolución del caso Alt r Enviar" at bounding box center [673, 167] width 461 height 169
click at [599, 95] on div "Resolución del caso Alt r" at bounding box center [617, 103] width 92 height 25
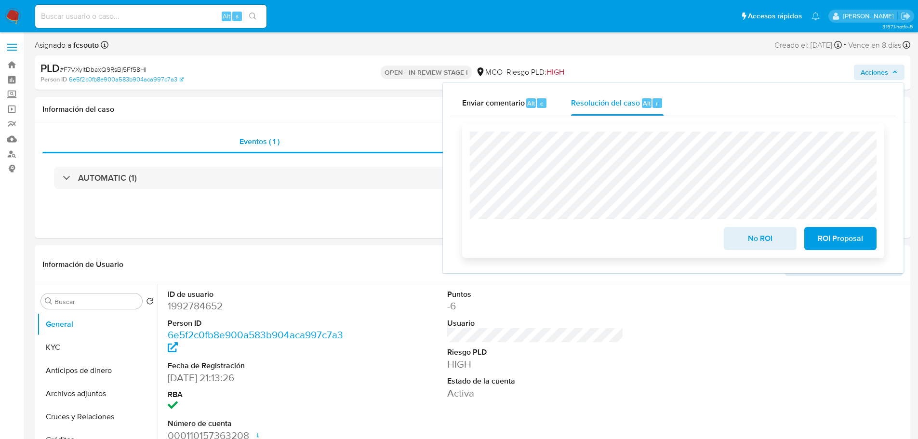
click at [840, 246] on span "ROI Proposal" at bounding box center [840, 238] width 47 height 21
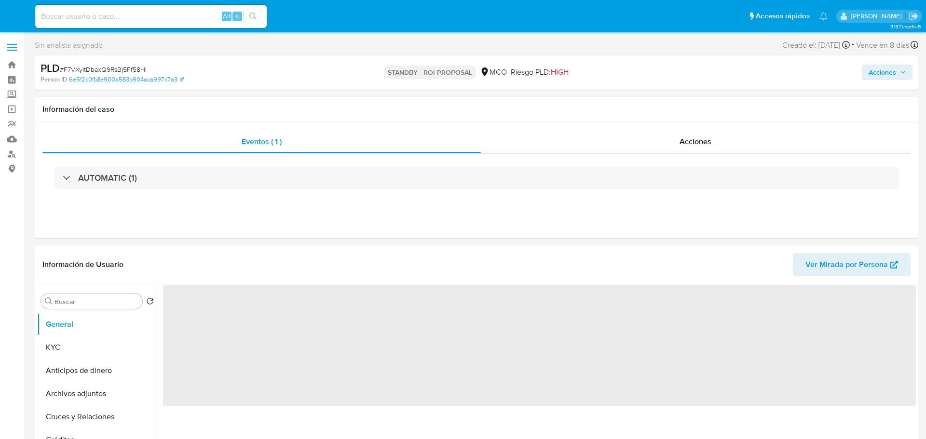
select select "10"
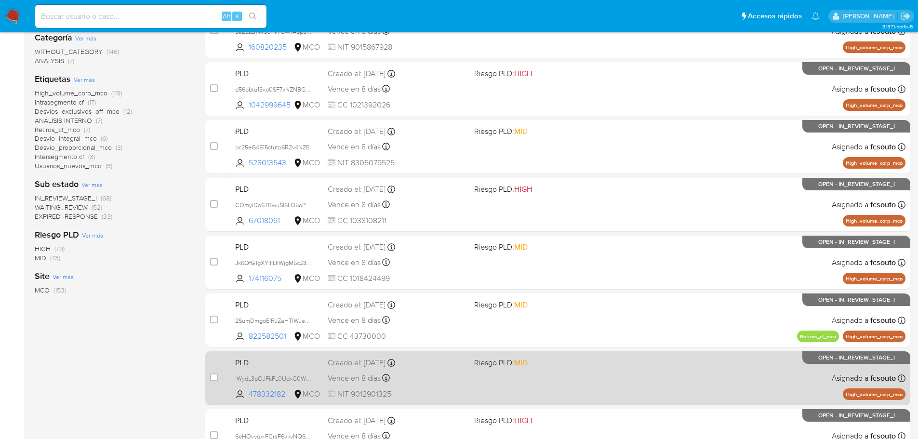
scroll to position [322, 0]
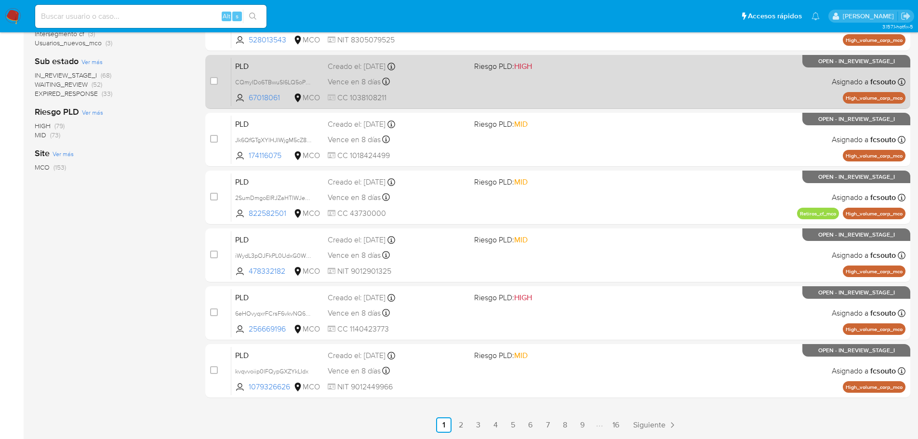
click at [484, 427] on link "3" at bounding box center [478, 424] width 15 height 15
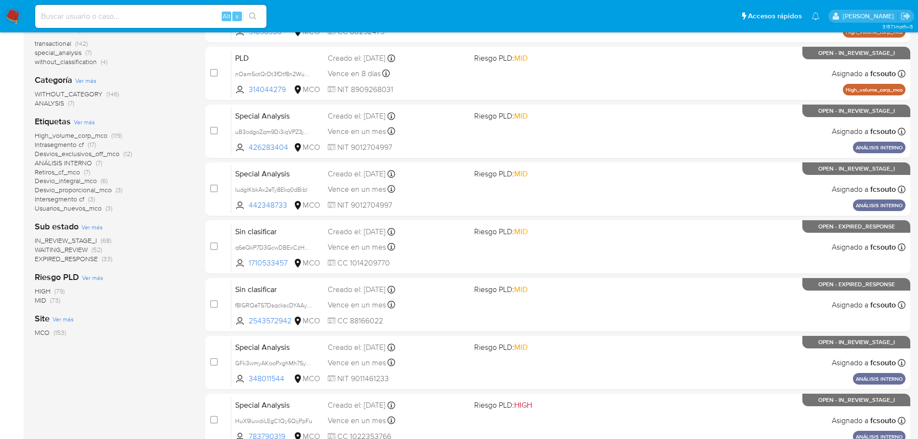
scroll to position [322, 0]
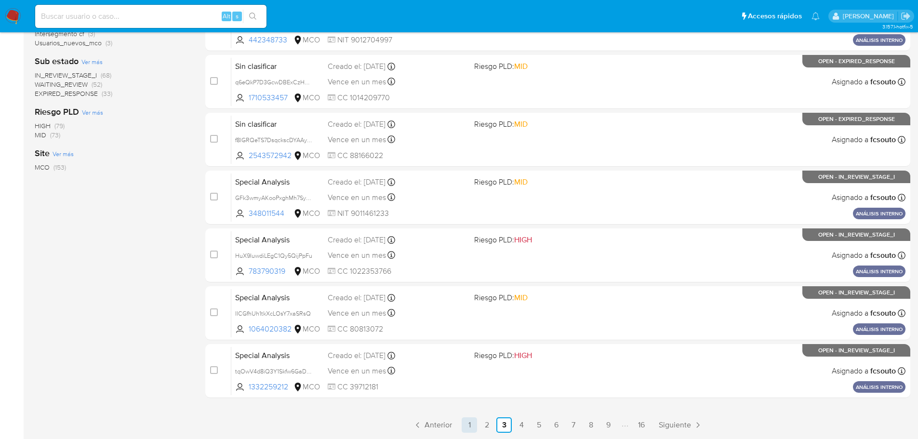
click at [473, 429] on link "1" at bounding box center [469, 424] width 15 height 15
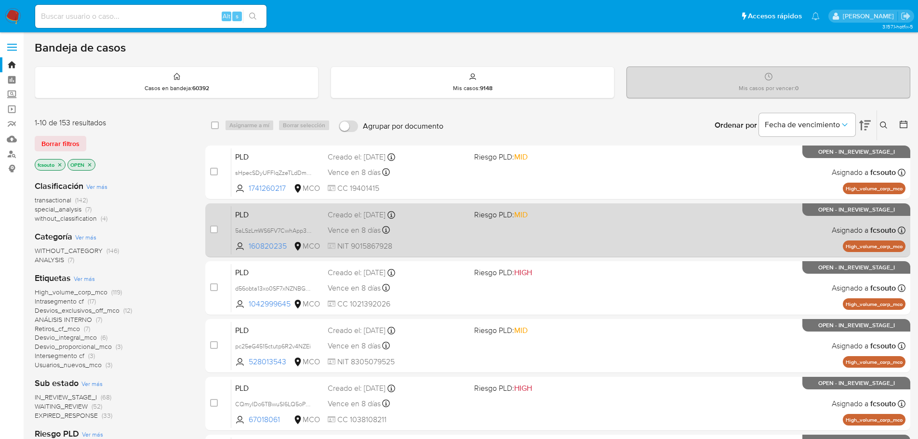
click at [434, 231] on div "Vence en 8 días Vence el [DATE] 07:05:19" at bounding box center [397, 230] width 139 height 13
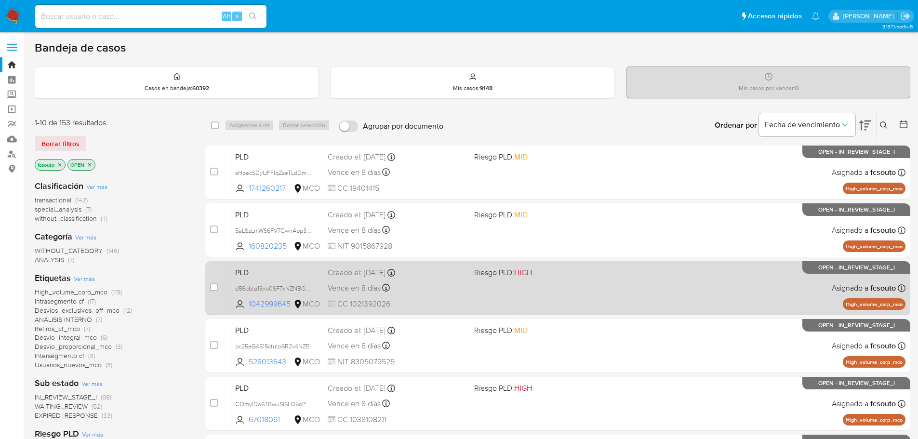
click at [462, 300] on span "CC 1021392026" at bounding box center [397, 304] width 139 height 11
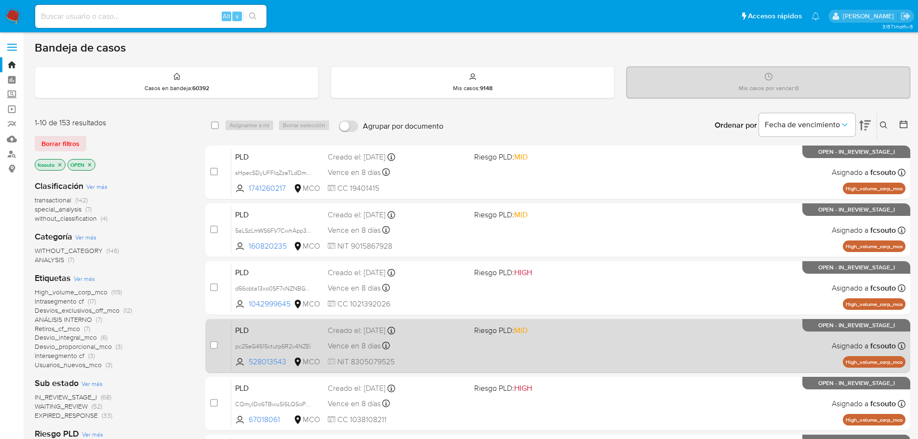
click at [460, 353] on div "PLD pc25eG4515ctutp6R2v4NZEi 528013543 MCO Riesgo PLD: MID Creado el: 12/06/202…" at bounding box center [568, 346] width 674 height 49
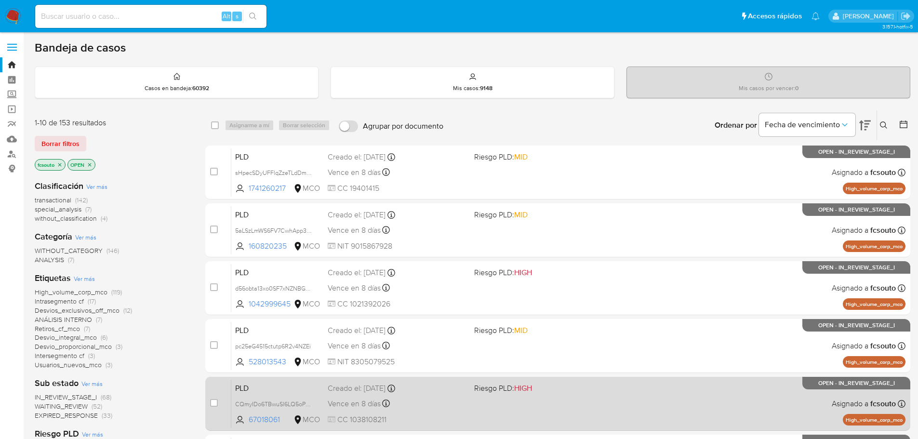
click at [464, 396] on div "PLD CQmyIDo6TBwuSl6LQ5oPaZVs 67018061 MCO Riesgo PLD: HIGH Creado el: 12/06/202…" at bounding box center [568, 403] width 674 height 49
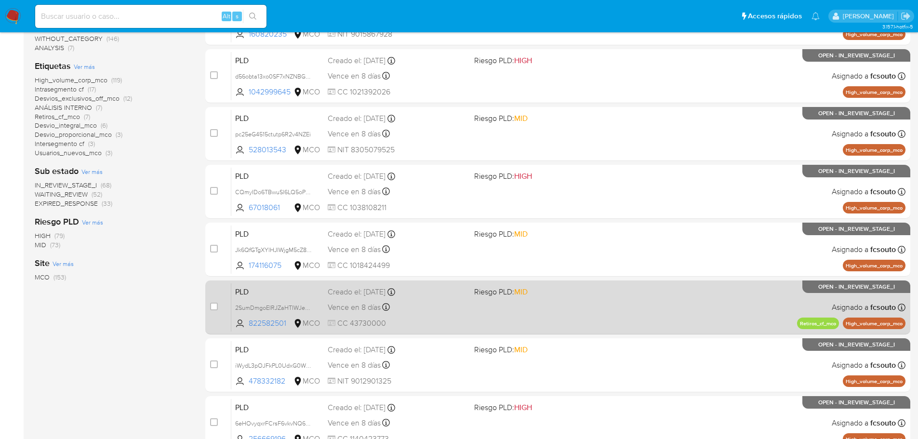
scroll to position [241, 0]
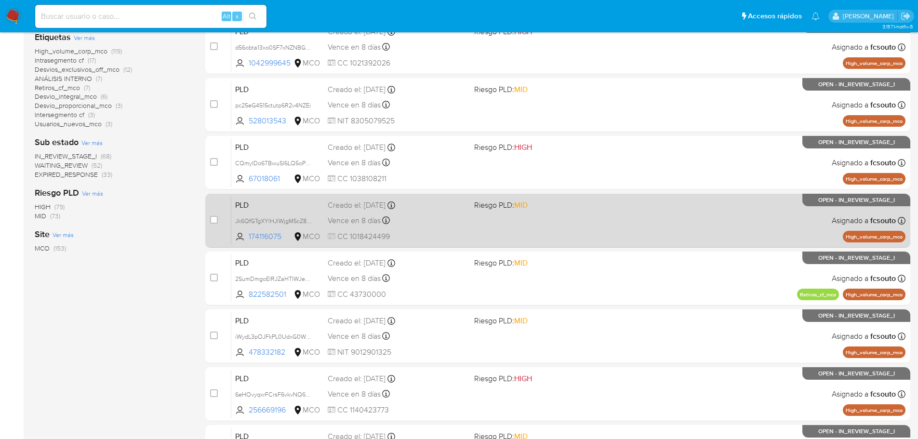
click at [443, 212] on div "PLD Jk6QfGTgXYlHJIWjgM5cZ8Yq 174116075 MCO Riesgo PLD: MID Creado el: 12/06/202…" at bounding box center [568, 220] width 674 height 49
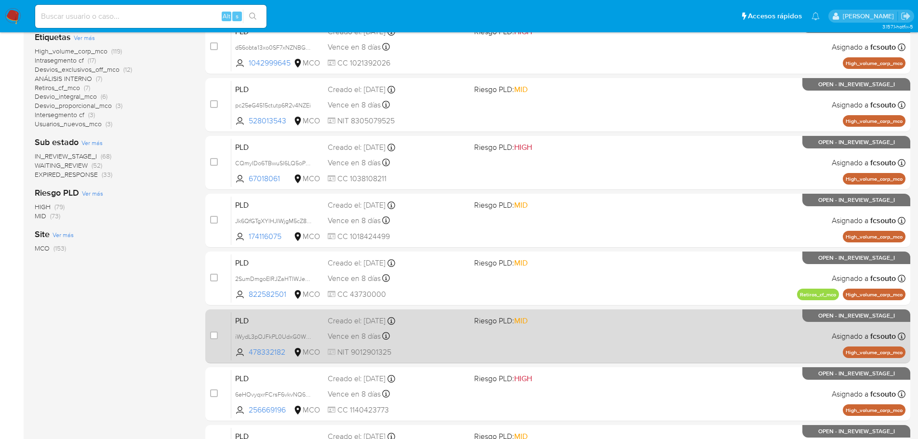
click at [424, 337] on div "Vence en 8 días Vence el 10/09/2025 07:05:53" at bounding box center [397, 336] width 139 height 13
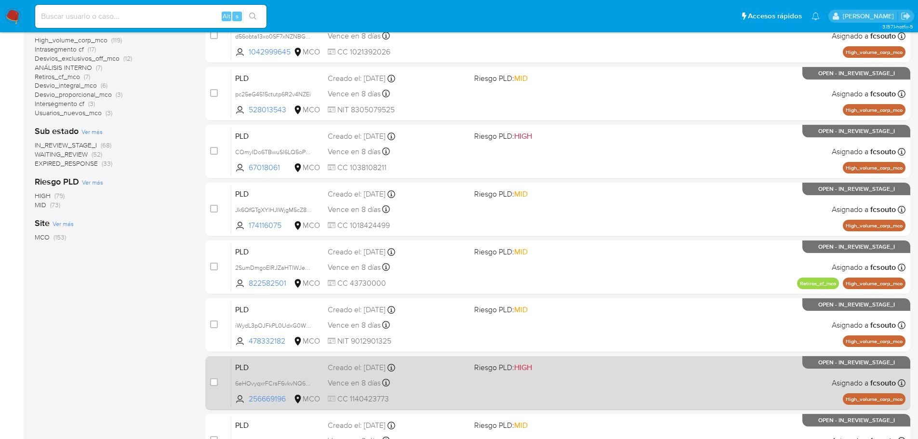
scroll to position [289, 0]
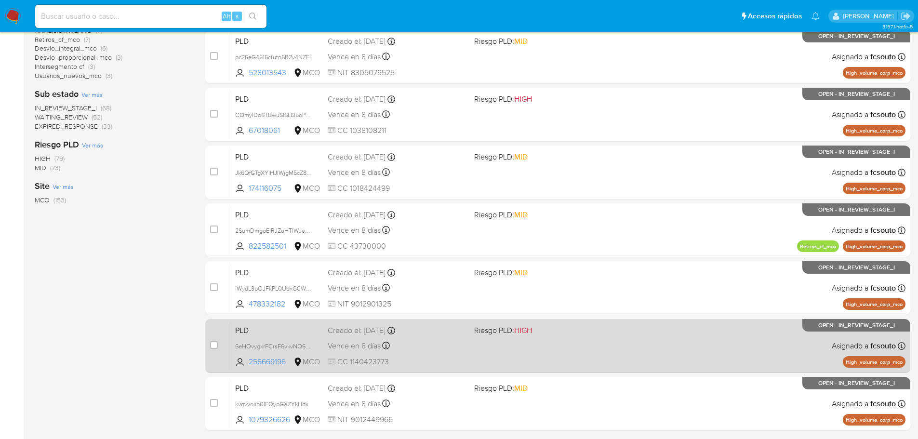
click at [460, 341] on div "Vence en 8 días Vence el 10/09/2025 07:05:55" at bounding box center [397, 345] width 139 height 13
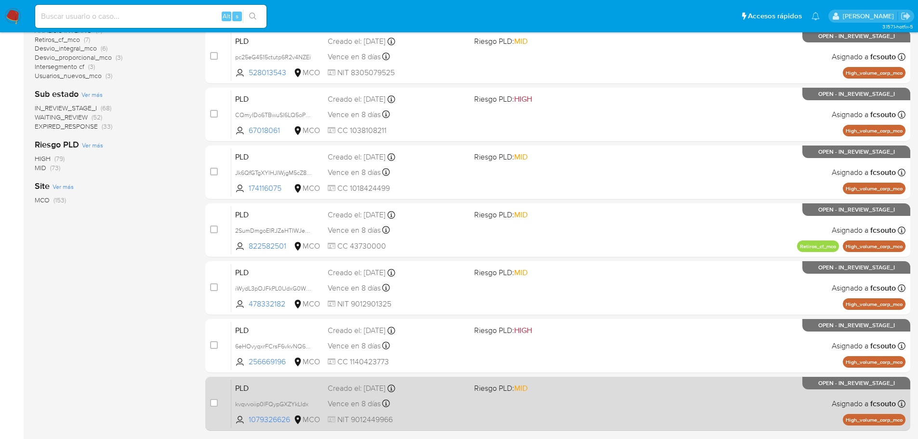
click at [463, 406] on div "Vence en 8 días Vence el 10/09/2025 07:05:57" at bounding box center [397, 403] width 139 height 13
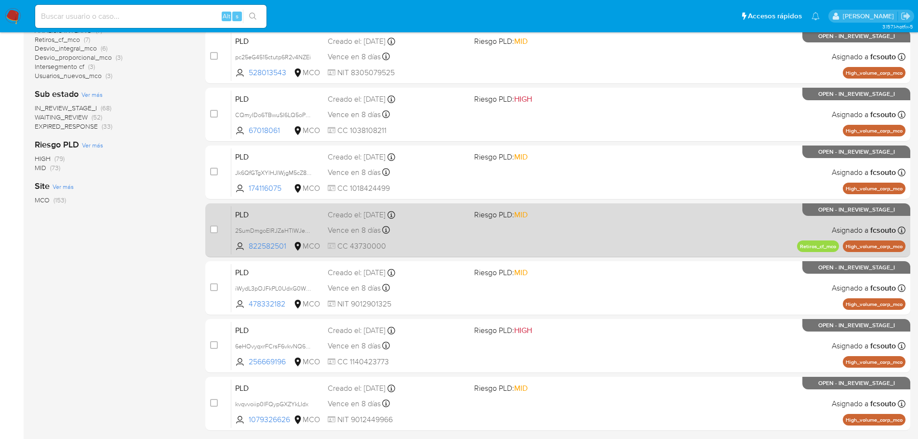
click at [437, 240] on div "PLD 2SumDmgoEIRJZaHTIWJePEjZ 822582501 MCO Riesgo PLD: MID Creado el: 12/06/202…" at bounding box center [568, 230] width 674 height 49
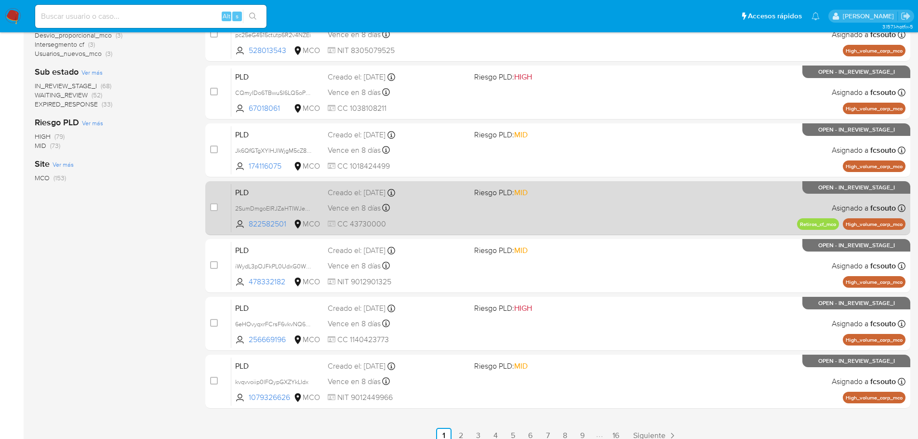
scroll to position [322, 0]
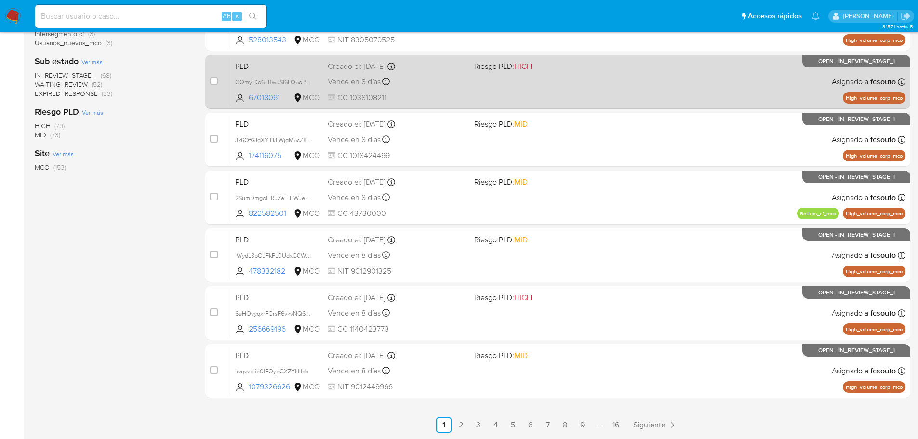
click at [466, 423] on link "2" at bounding box center [461, 424] width 15 height 15
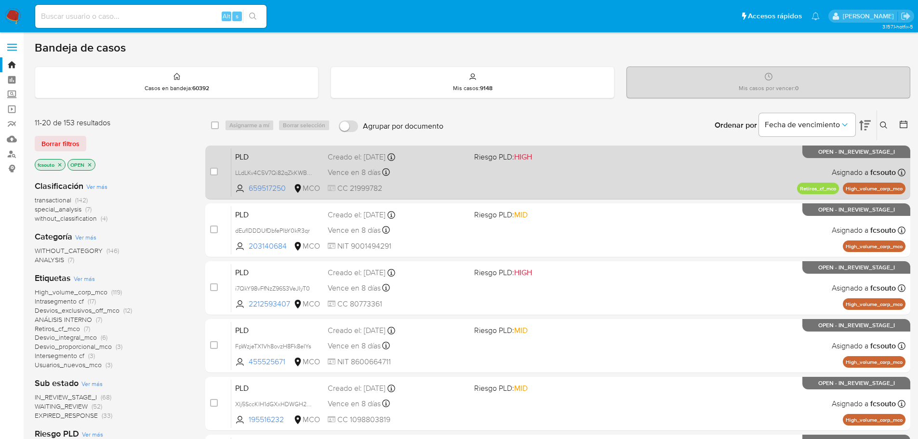
click at [443, 175] on div "Vence en 8 días Vence el 10/09/2025 07:06:00" at bounding box center [397, 172] width 139 height 13
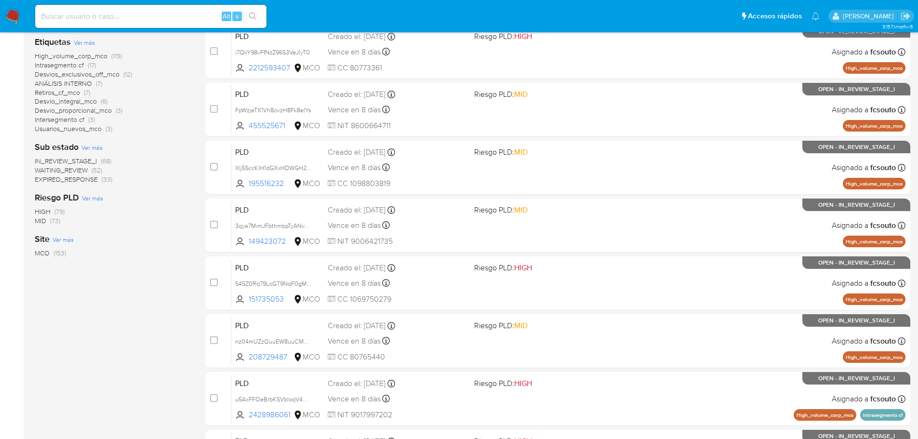
scroll to position [322, 0]
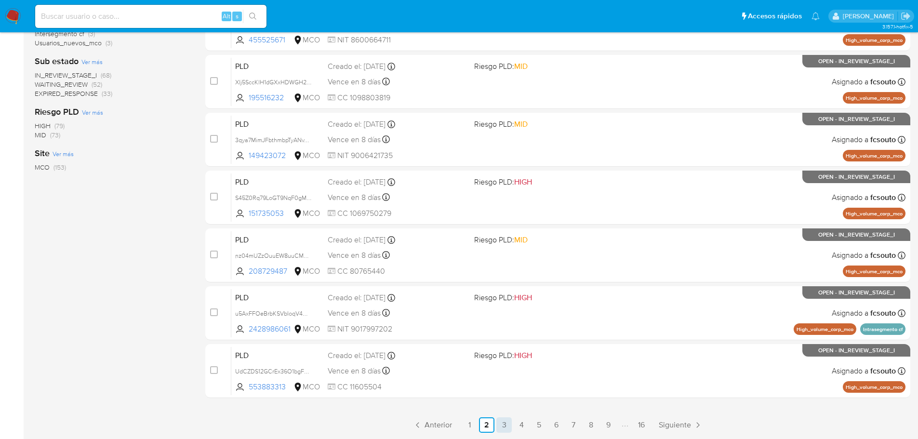
click at [507, 425] on link "3" at bounding box center [503, 424] width 15 height 15
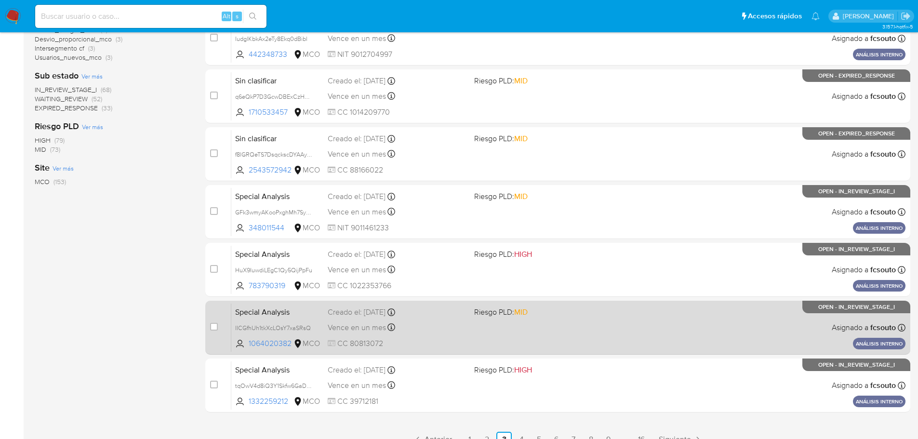
scroll to position [322, 0]
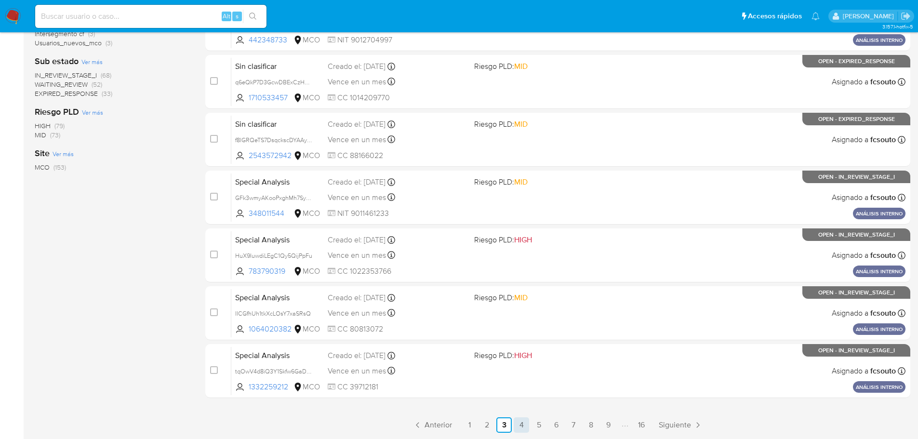
click at [521, 425] on link "4" at bounding box center [521, 424] width 15 height 15
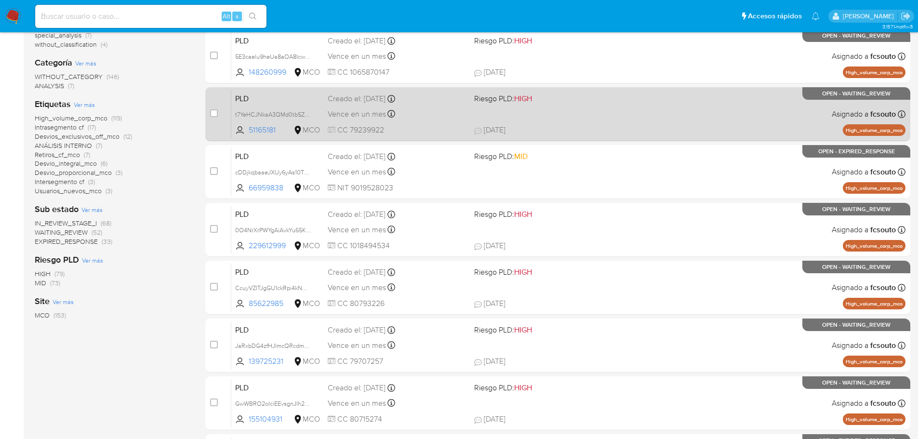
scroll to position [322, 0]
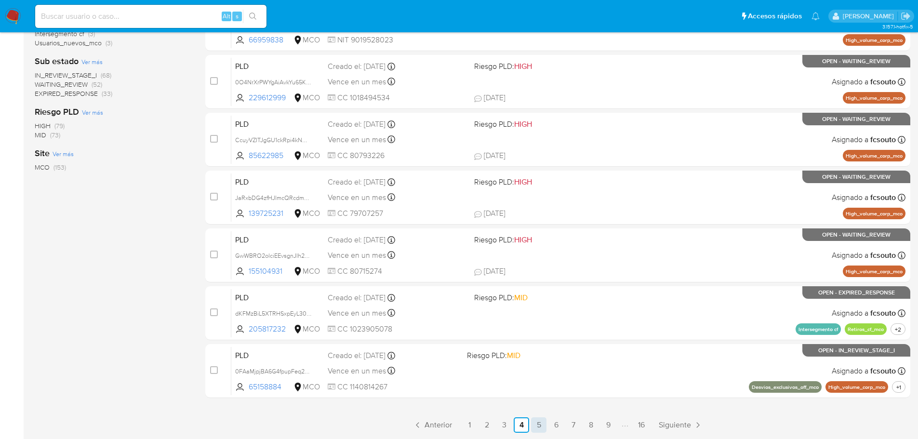
click at [543, 427] on link "5" at bounding box center [538, 424] width 15 height 15
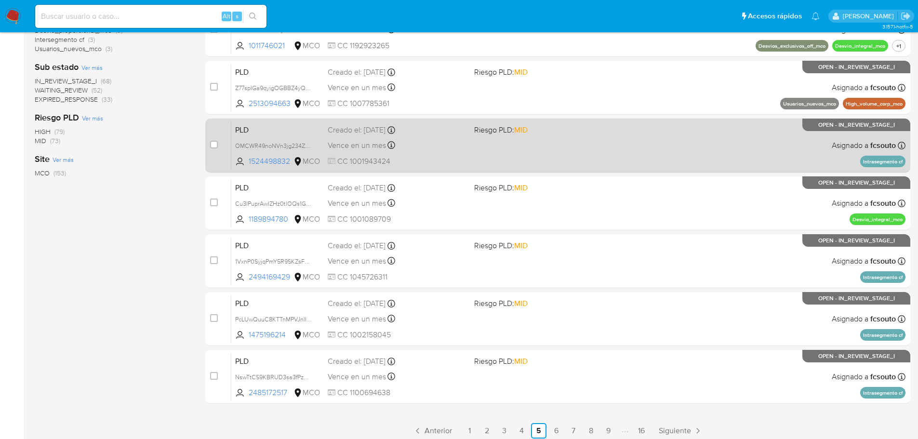
scroll to position [322, 0]
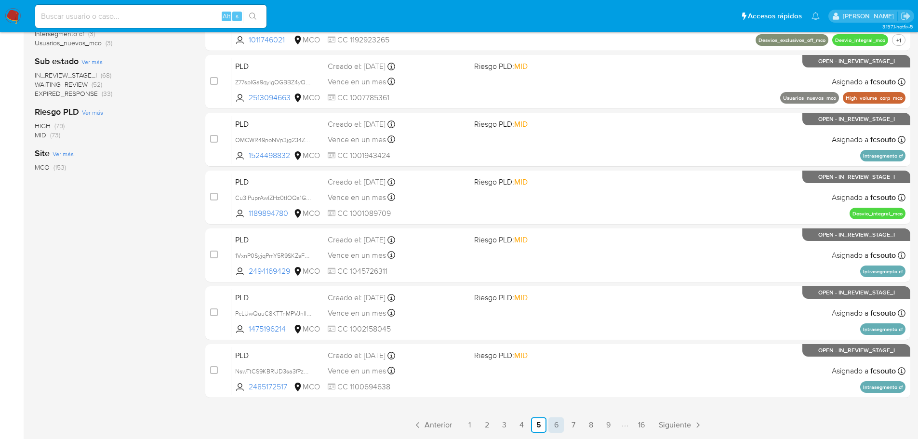
click at [559, 428] on link "6" at bounding box center [556, 424] width 15 height 15
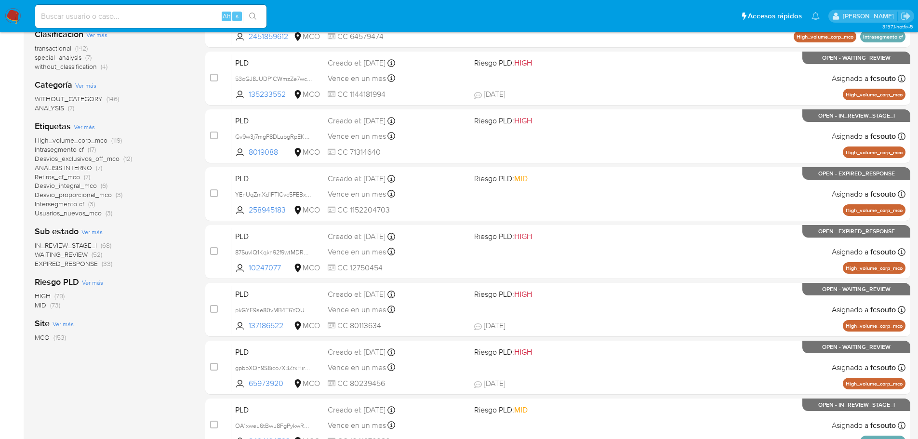
scroll to position [322, 0]
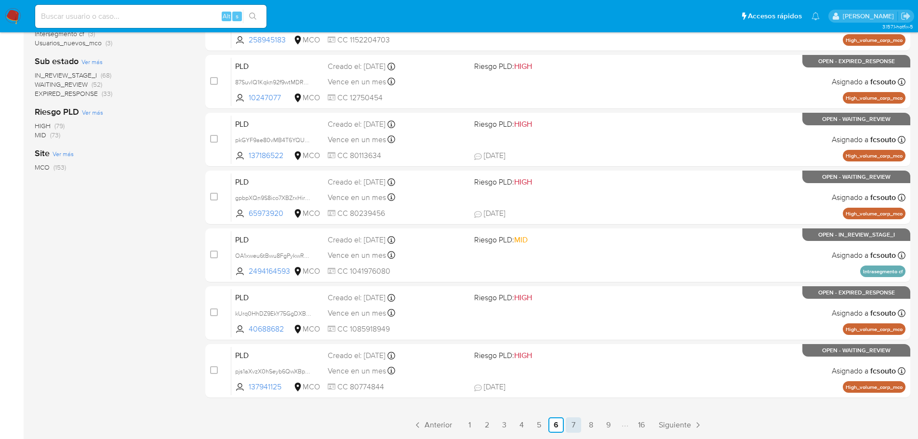
click at [575, 425] on link "7" at bounding box center [573, 424] width 15 height 15
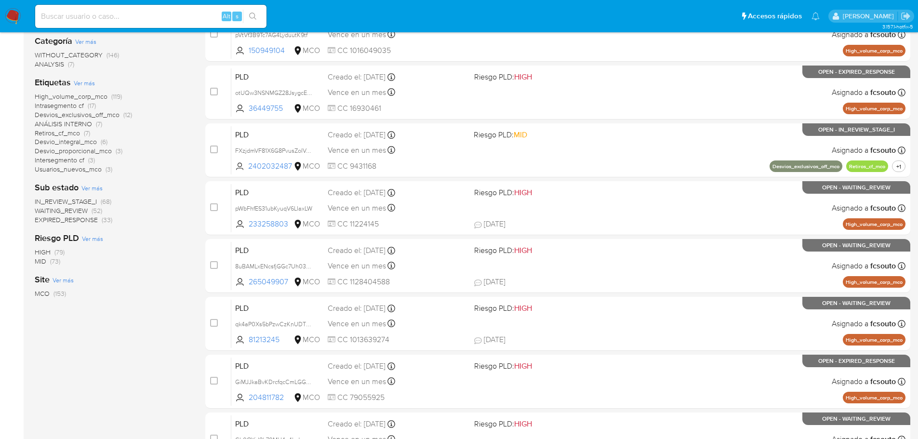
scroll to position [322, 0]
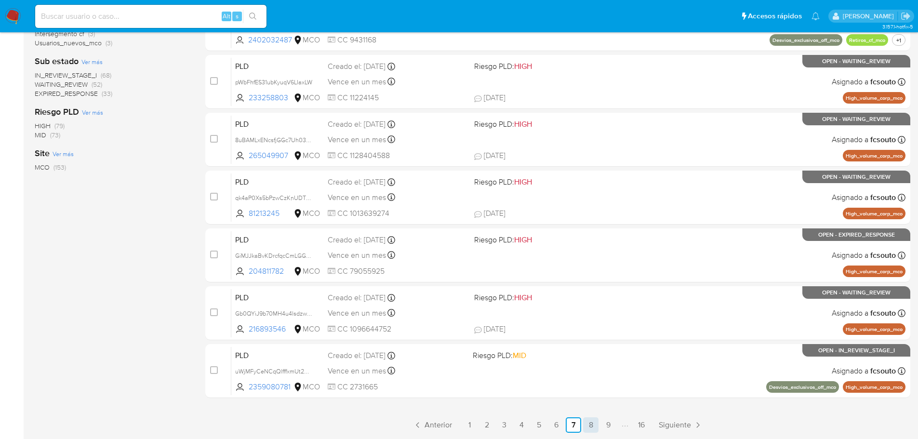
click at [588, 424] on link "8" at bounding box center [590, 424] width 15 height 15
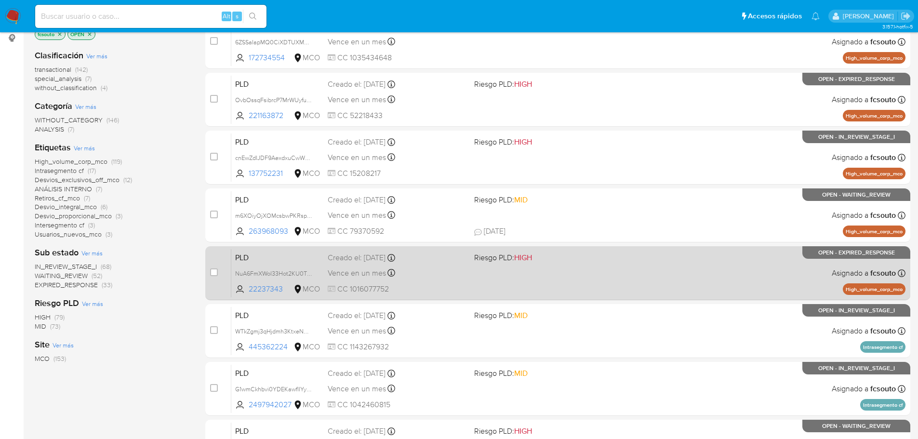
scroll to position [322, 0]
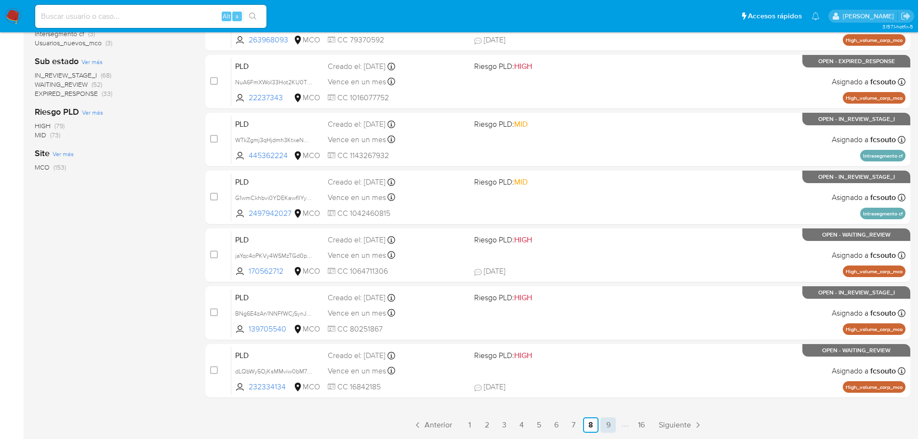
click at [610, 428] on link "9" at bounding box center [608, 424] width 15 height 15
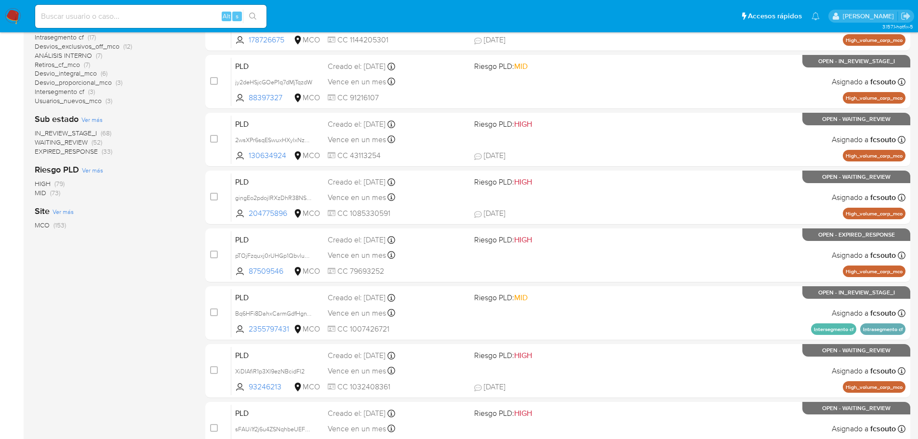
scroll to position [322, 0]
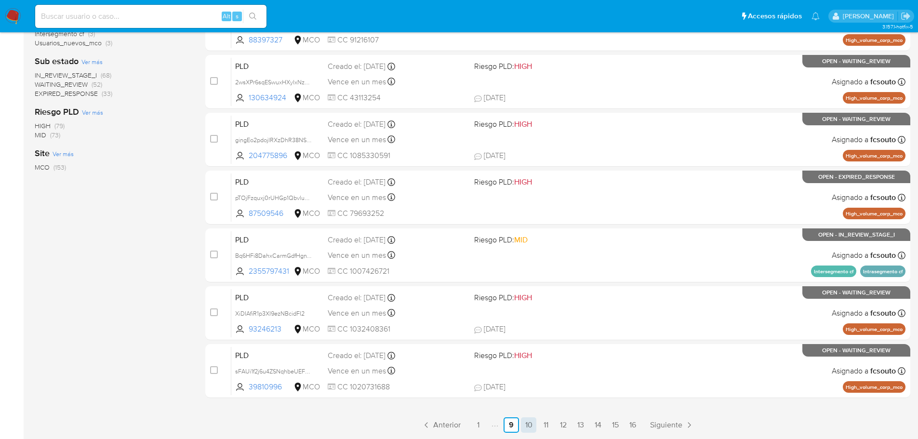
click at [532, 422] on link "10" at bounding box center [528, 424] width 15 height 15
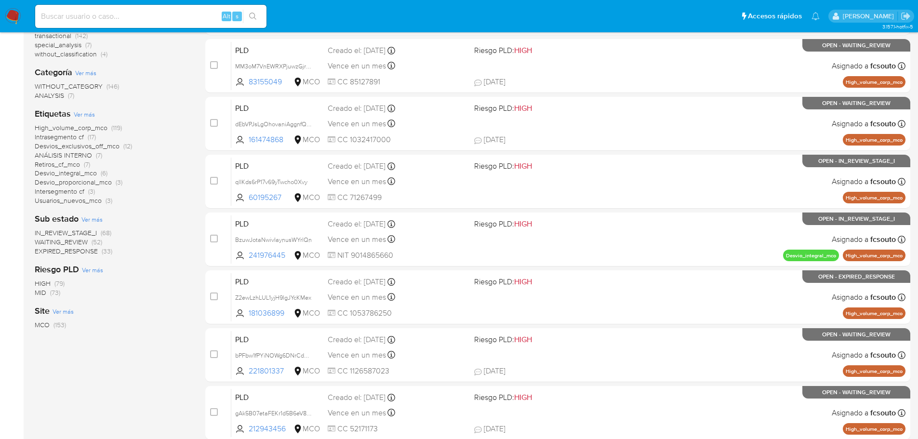
scroll to position [322, 0]
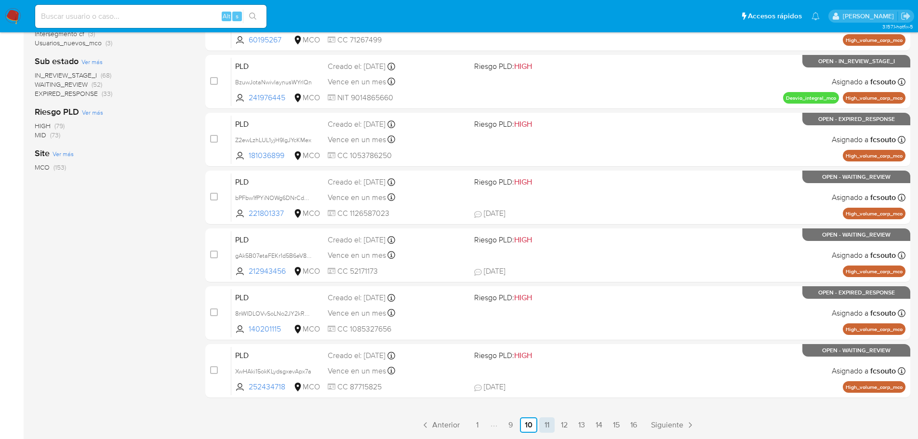
click at [551, 424] on link "11" at bounding box center [546, 424] width 15 height 15
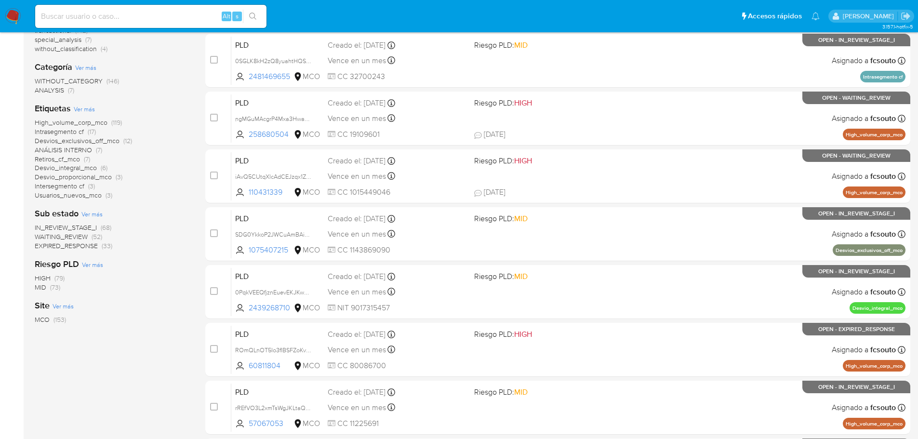
scroll to position [322, 0]
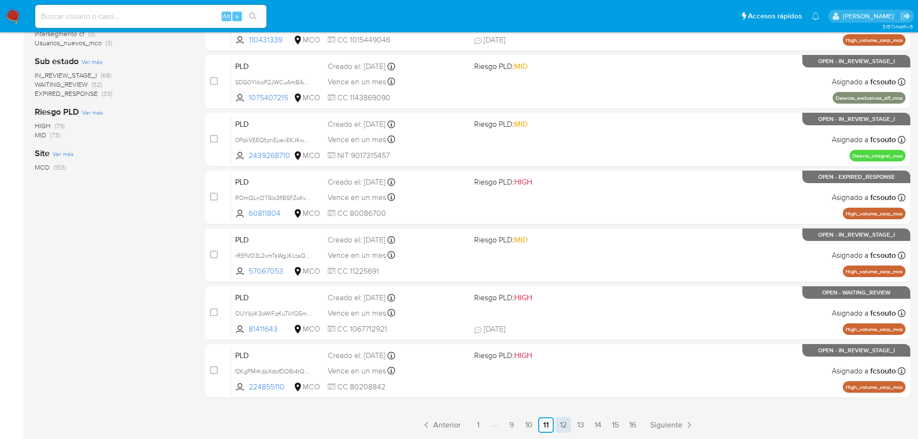
click at [560, 425] on link "12" at bounding box center [563, 424] width 15 height 15
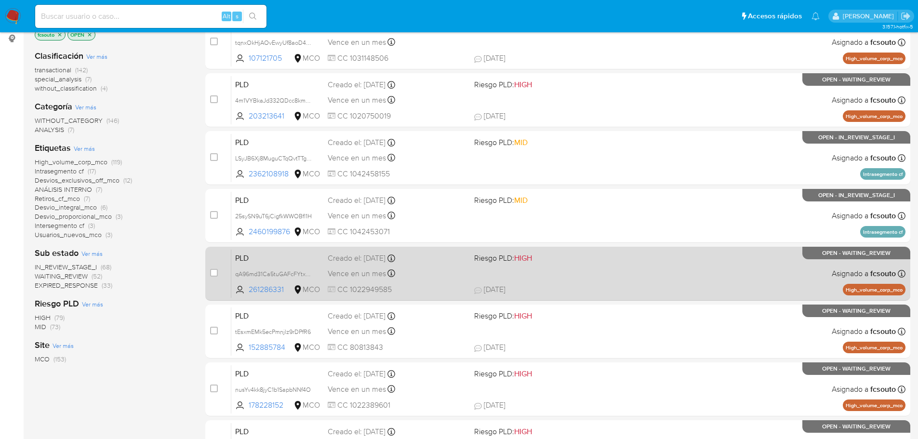
scroll to position [322, 0]
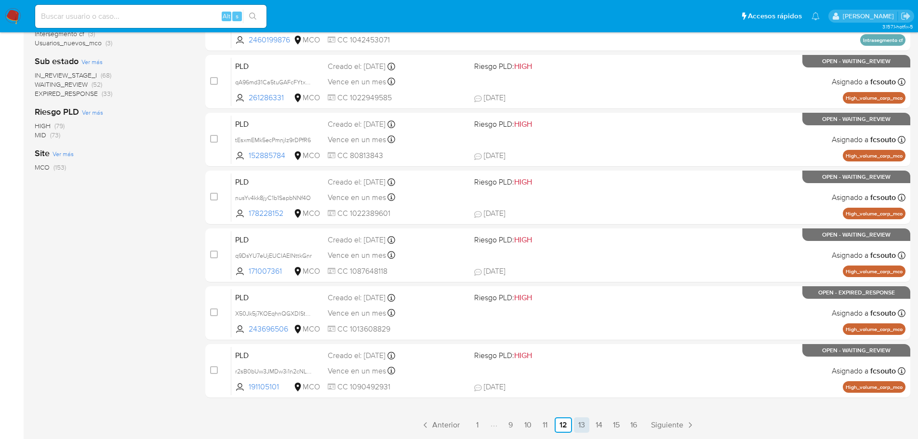
click at [584, 428] on link "13" at bounding box center [581, 424] width 15 height 15
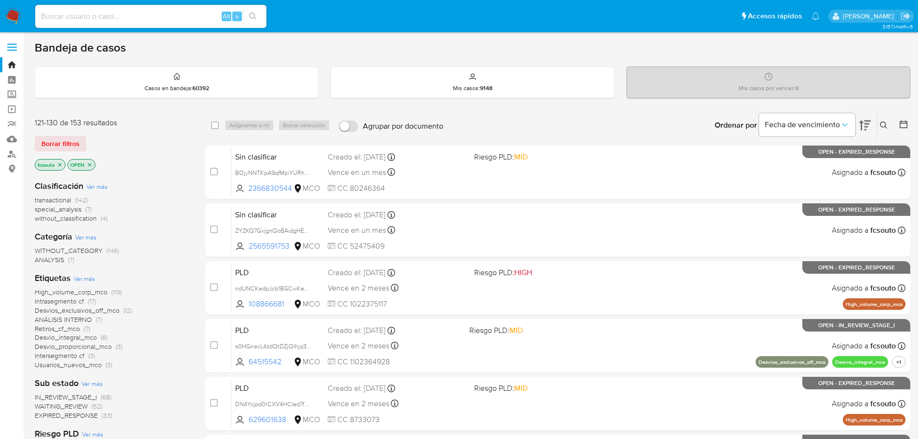
click at [60, 164] on icon "close-filter" at bounding box center [60, 165] width 6 height 6
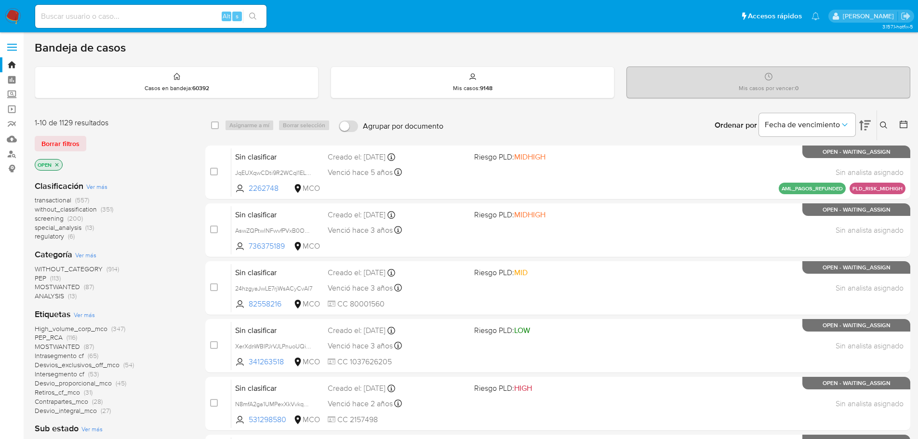
click at [69, 201] on span "transactional" at bounding box center [53, 200] width 37 height 10
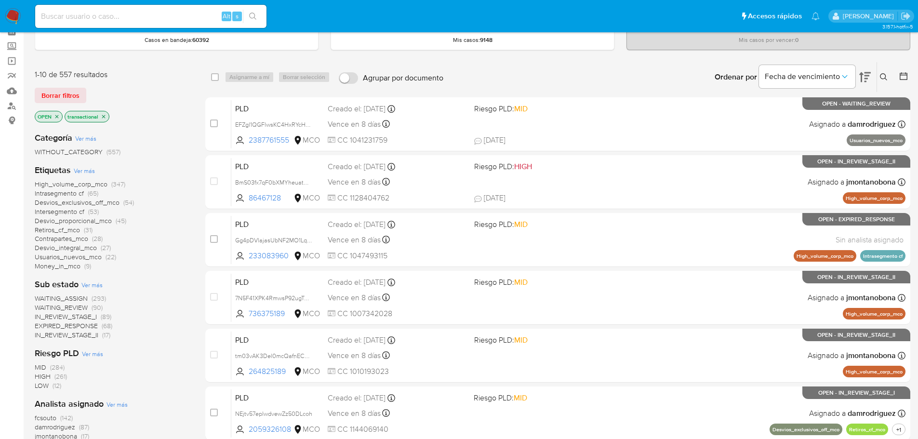
click at [80, 298] on span "WAITING_ASSIGN" at bounding box center [61, 299] width 53 height 10
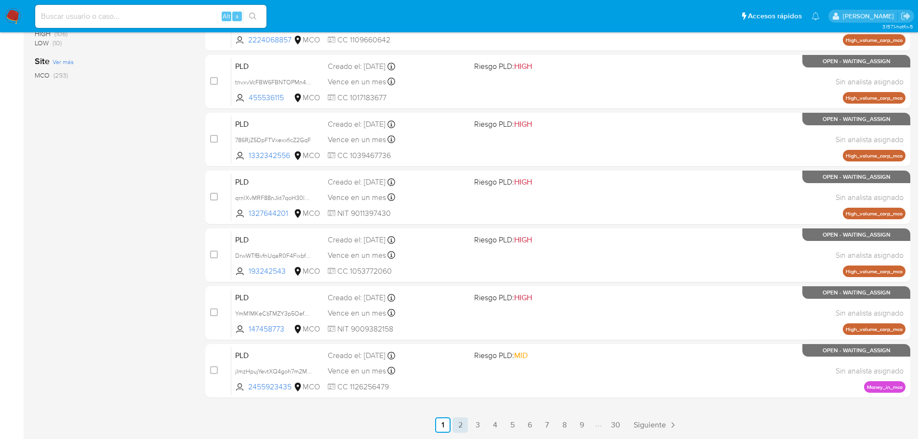
click at [459, 424] on link "2" at bounding box center [460, 424] width 15 height 15
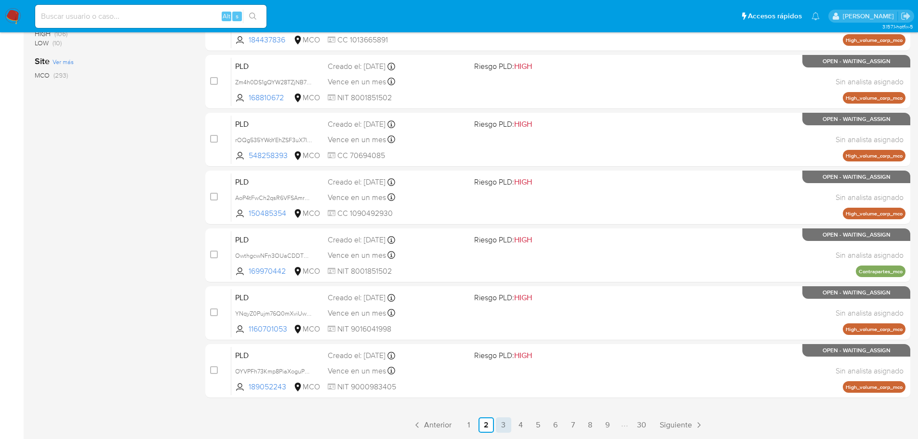
click at [501, 429] on link "3" at bounding box center [503, 424] width 15 height 15
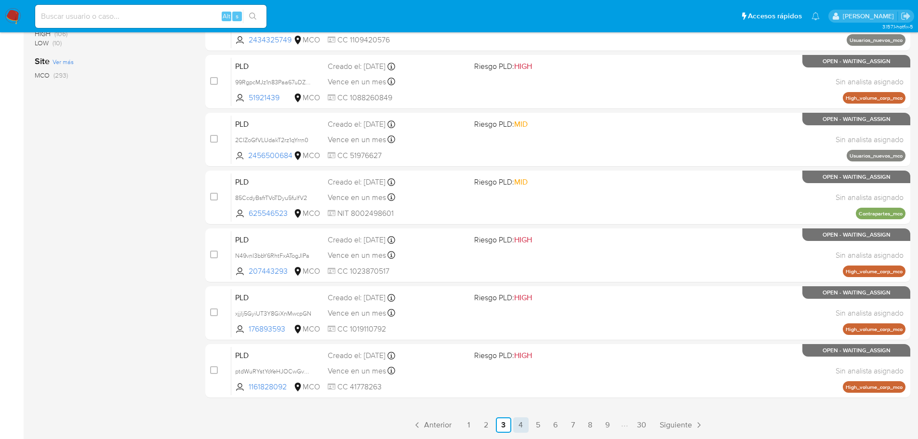
click at [522, 428] on link "4" at bounding box center [520, 424] width 15 height 15
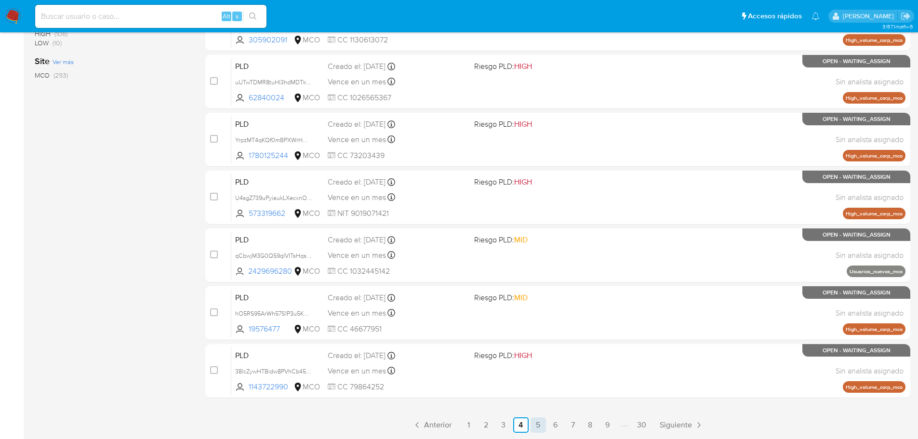
click at [537, 426] on link "5" at bounding box center [538, 424] width 15 height 15
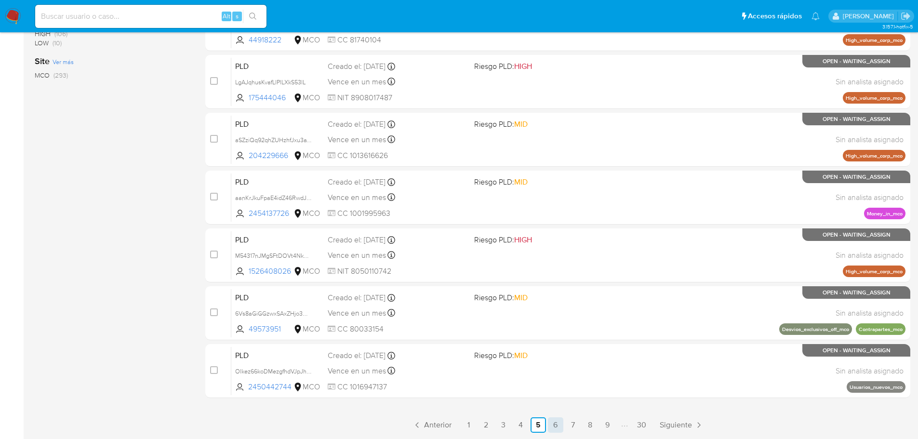
click at [554, 424] on link "6" at bounding box center [555, 424] width 15 height 15
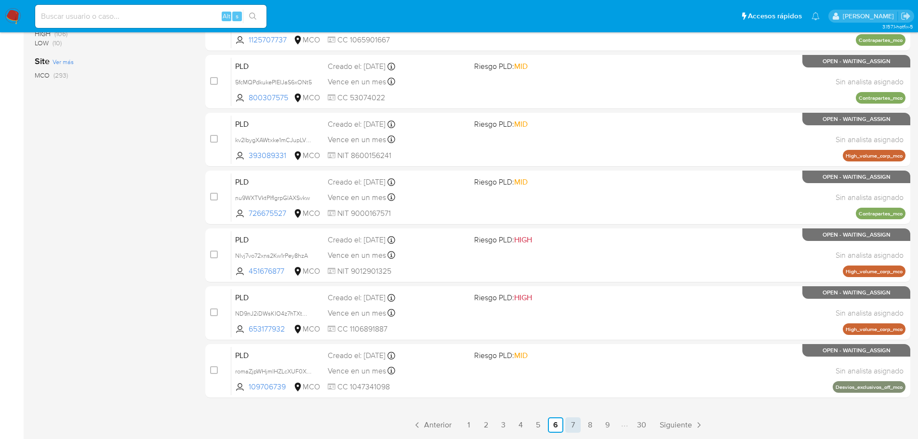
click at [568, 426] on link "7" at bounding box center [572, 424] width 15 height 15
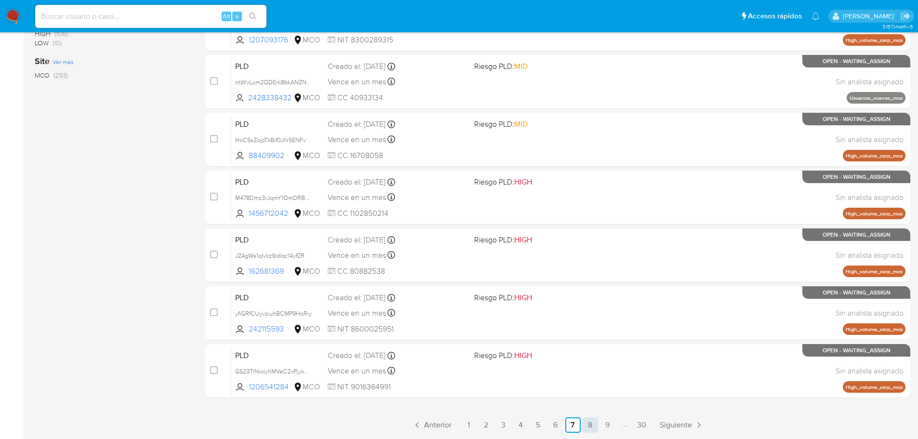
click at [585, 427] on link "8" at bounding box center [590, 424] width 15 height 15
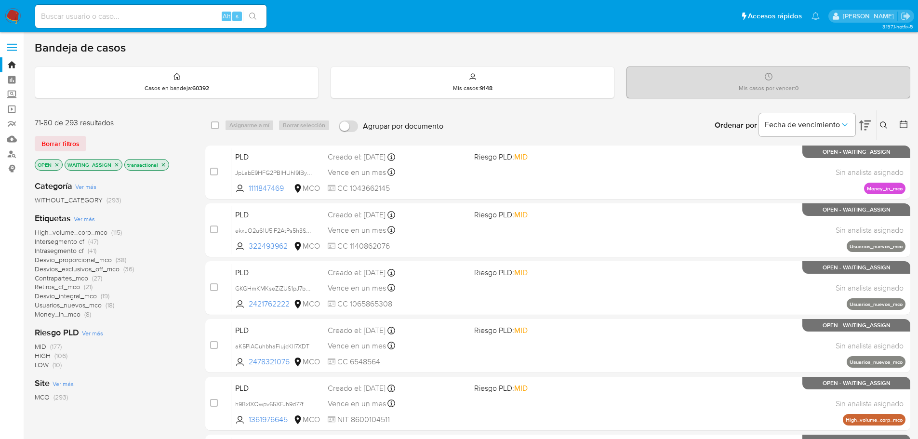
click at [147, 15] on input at bounding box center [150, 16] width 231 height 13
paste input "dgMLuzMVEw8zBOxpJkhS6Xu9"
type input "dgMLuzMVEw8zBOxpJkhS6Xu9"
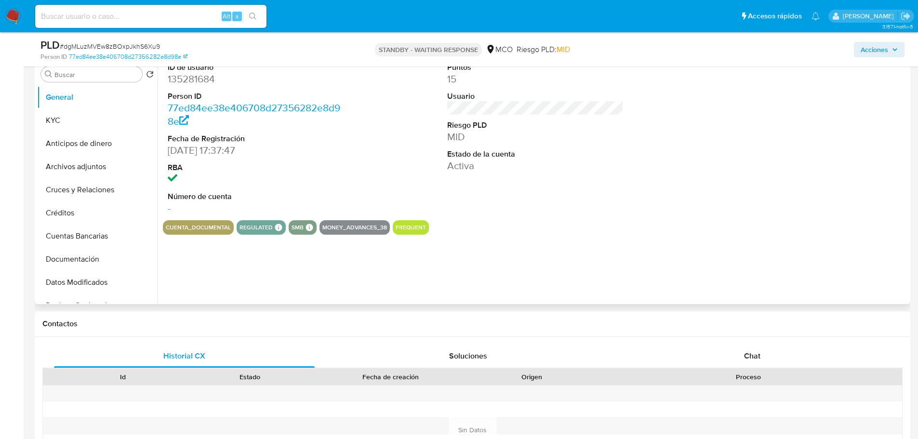
select select "10"
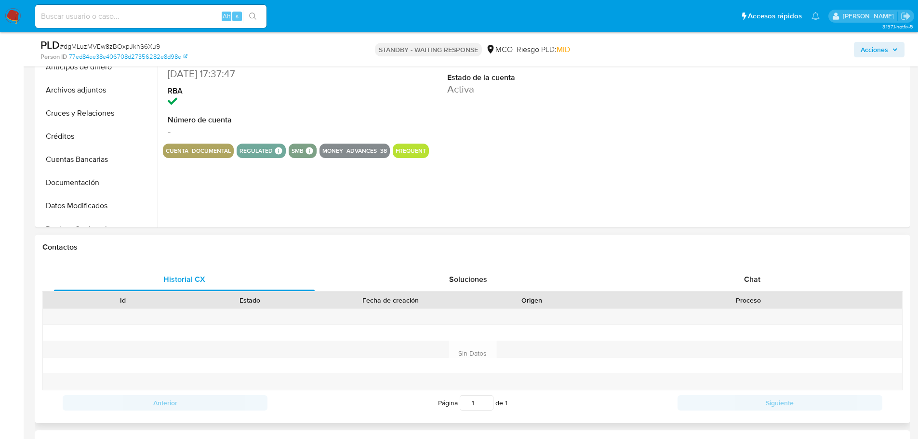
scroll to position [434, 0]
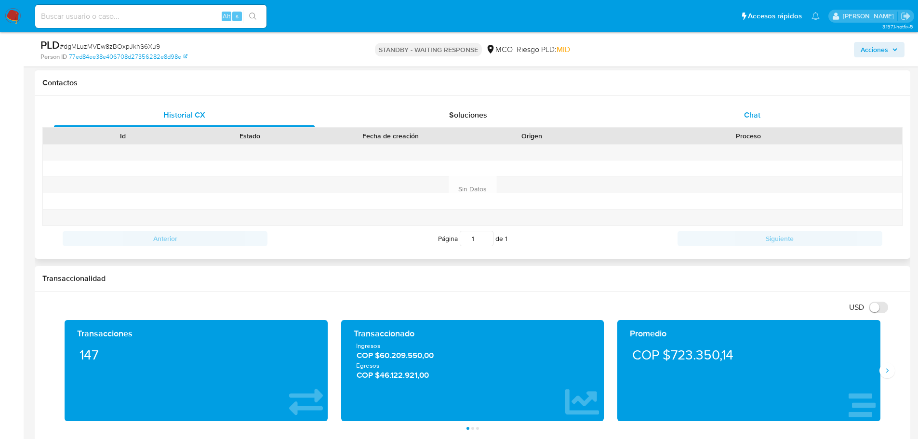
click at [751, 109] on span "Chat" at bounding box center [752, 114] width 16 height 11
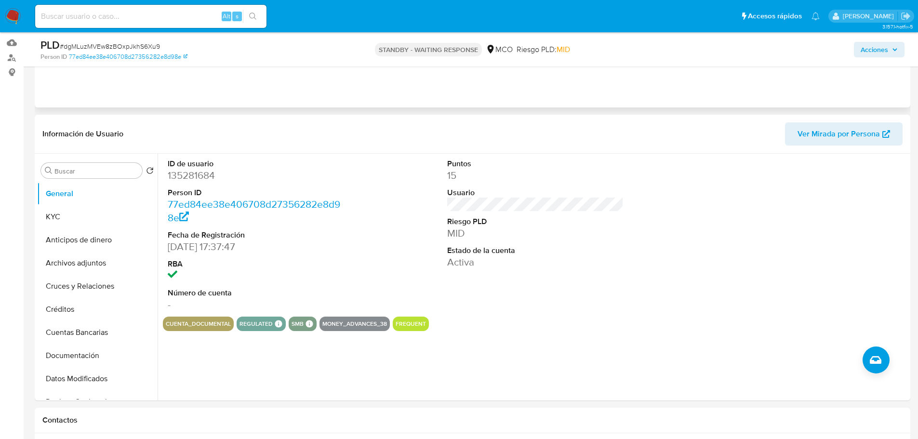
scroll to position [0, 0]
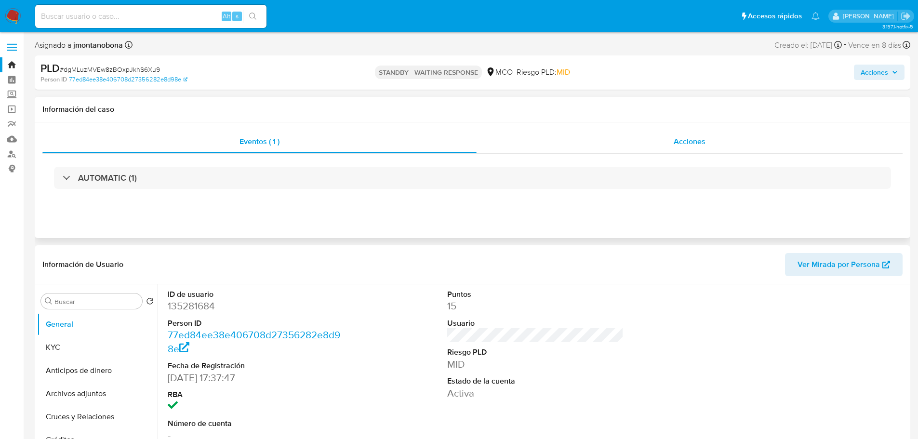
click at [661, 139] on div "Acciones" at bounding box center [690, 141] width 426 height 23
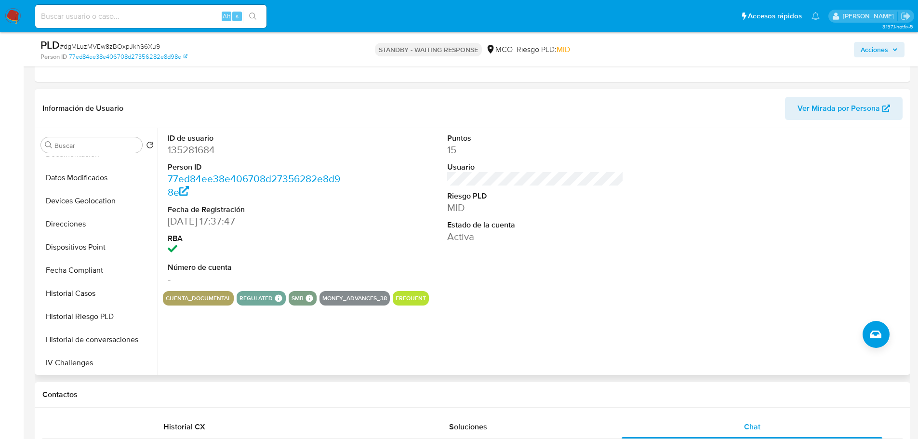
scroll to position [193, 0]
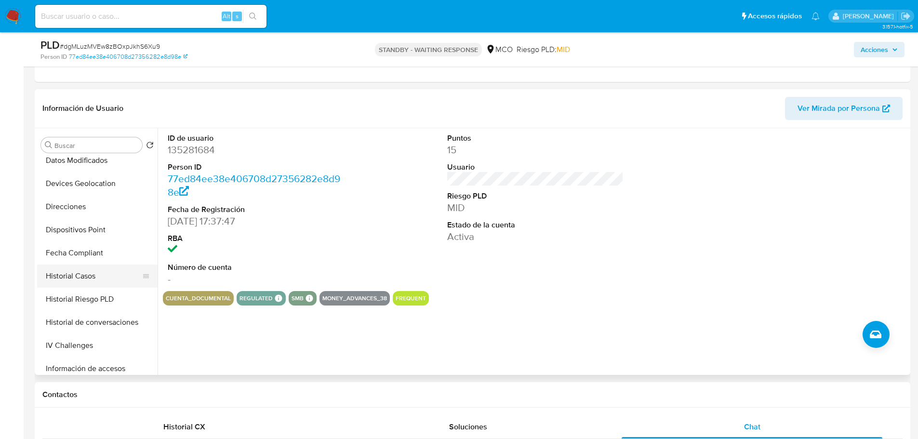
click at [99, 273] on button "Historial Casos" at bounding box center [93, 276] width 113 height 23
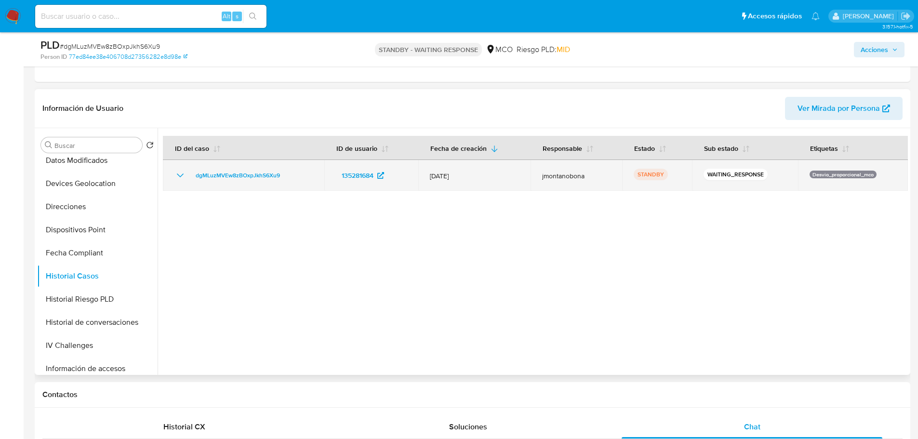
click at [178, 180] on icon "Mostrar/Ocultar" at bounding box center [180, 176] width 12 height 12
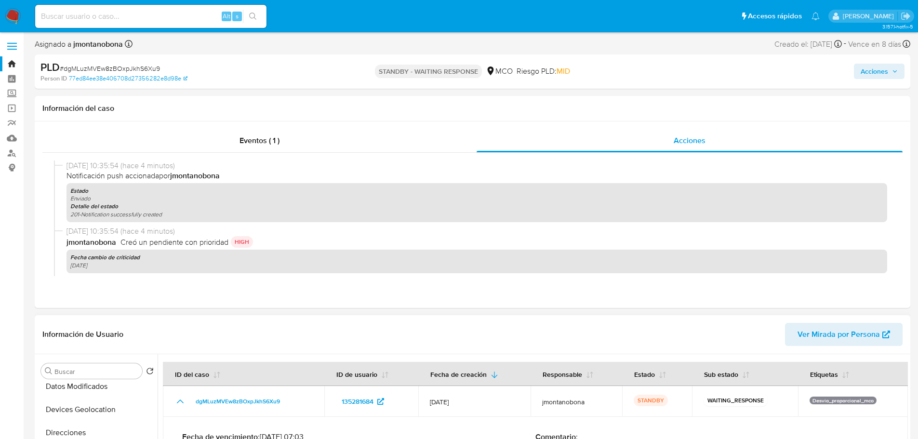
scroll to position [0, 0]
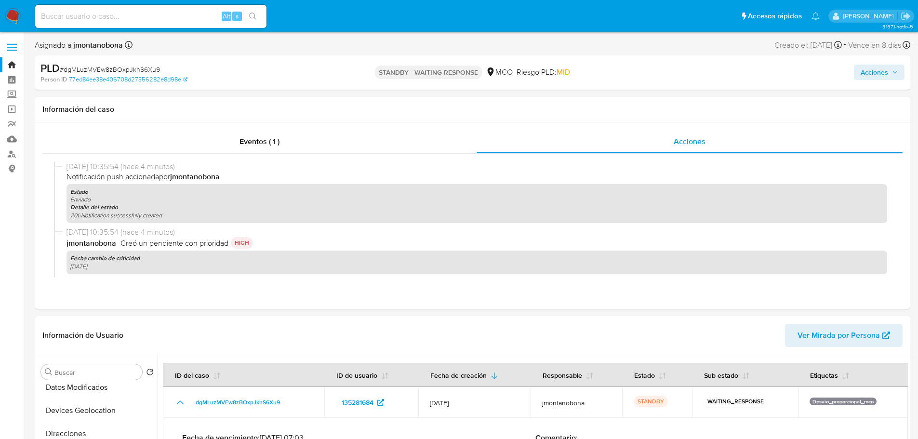
click at [18, 13] on img at bounding box center [13, 16] width 16 height 16
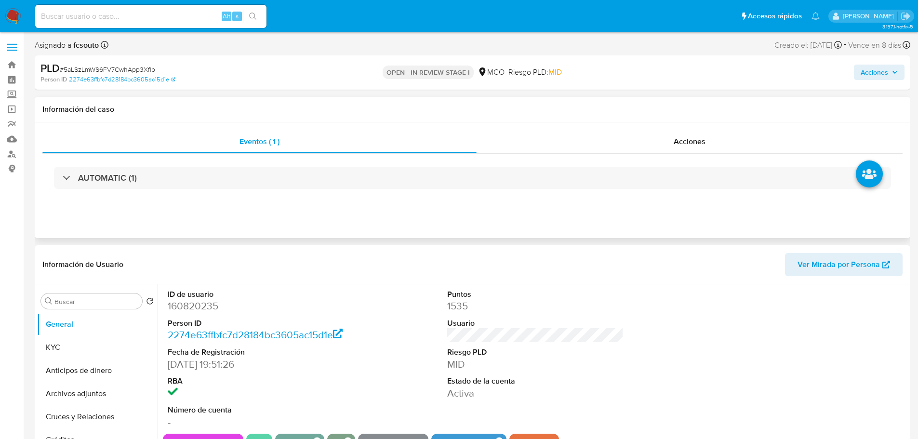
select select "10"
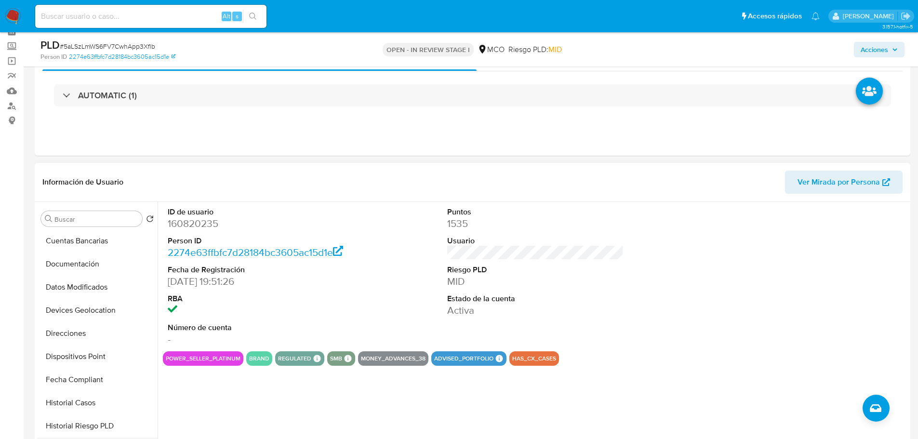
scroll to position [193, 0]
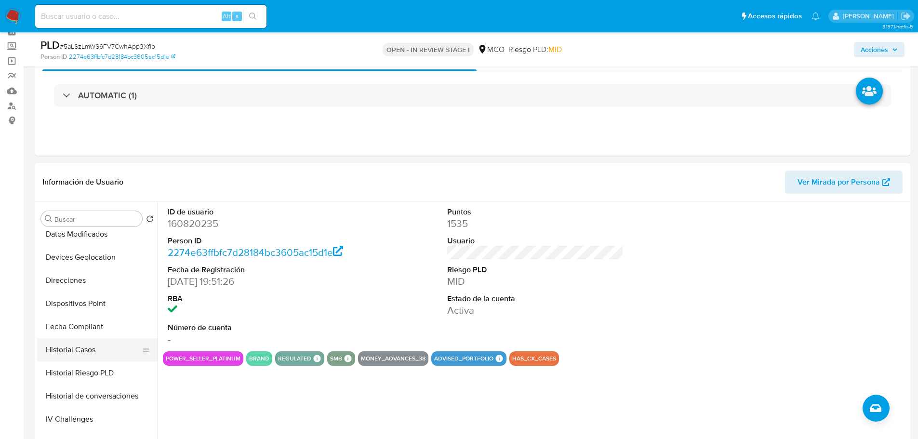
click at [81, 345] on button "Historial Casos" at bounding box center [93, 349] width 113 height 23
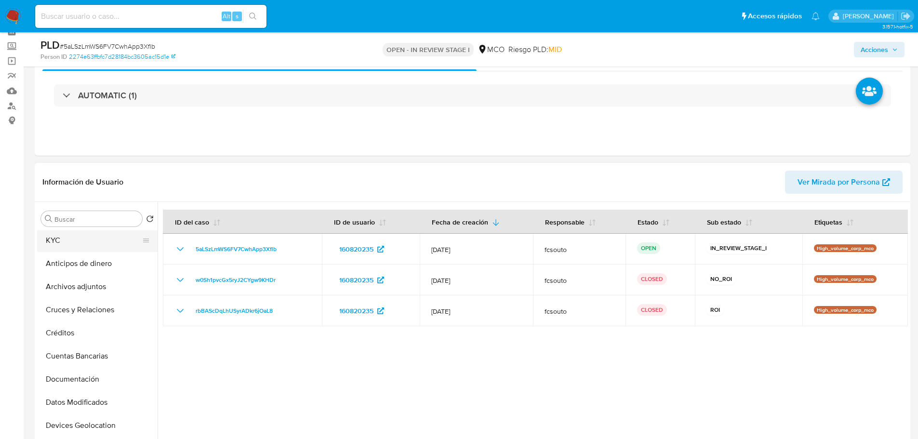
scroll to position [0, 0]
click at [64, 241] on button "General" at bounding box center [93, 241] width 113 height 23
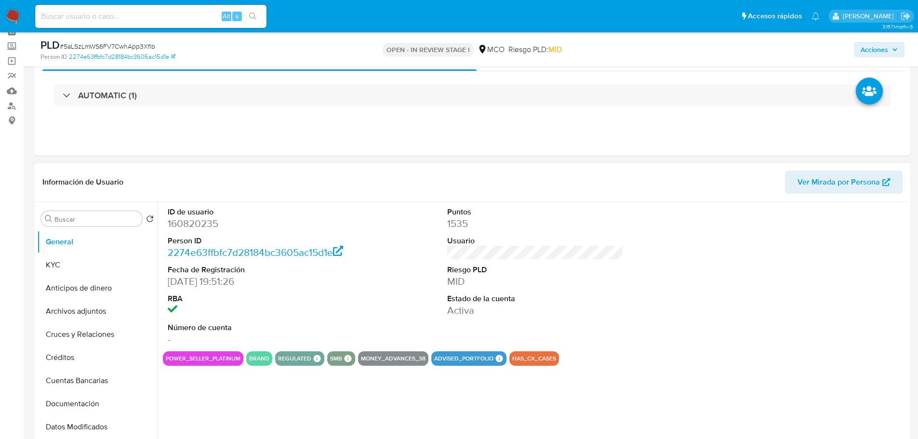
click at [201, 228] on dd "160820235" at bounding box center [256, 223] width 177 height 13
copy dd "160820235"
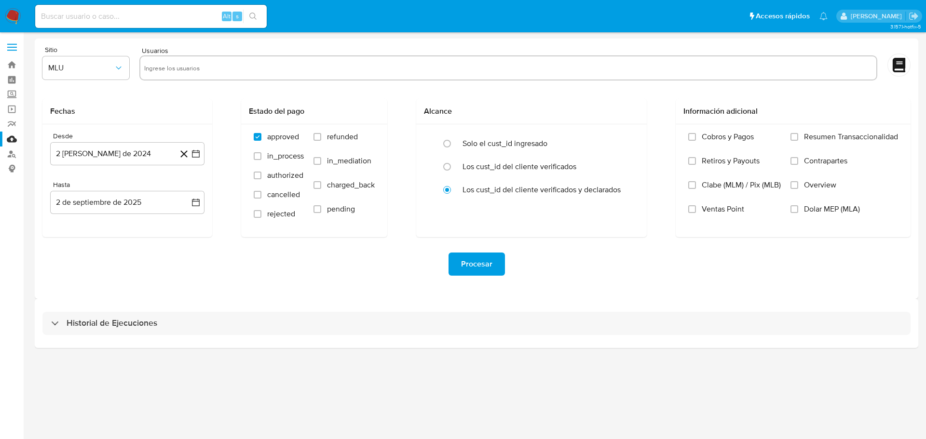
drag, startPoint x: 222, startPoint y: 67, endPoint x: 174, endPoint y: 73, distance: 48.0
click at [221, 67] on input "text" at bounding box center [508, 67] width 728 height 15
paste input "160820235"
type input "160820235"
click at [122, 71] on icon "button" at bounding box center [119, 68] width 10 height 10
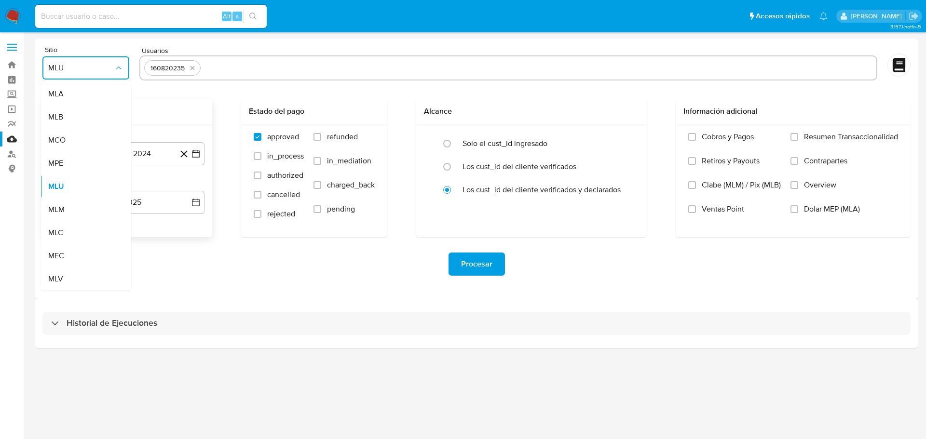
click at [106, 142] on div "MCO" at bounding box center [82, 140] width 69 height 23
click at [317, 140] on input "refunded" at bounding box center [317, 137] width 8 height 8
checkbox input "true"
click at [319, 188] on input "charged_back" at bounding box center [317, 185] width 8 height 8
checkbox input "true"
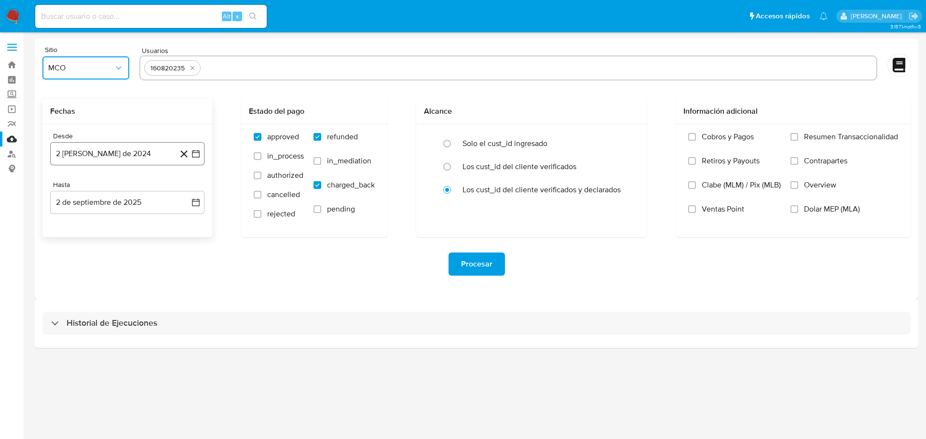
click at [199, 159] on button "2 de agosto de 2024" at bounding box center [127, 153] width 154 height 23
click at [69, 190] on icon "Mes anterior" at bounding box center [68, 189] width 12 height 12
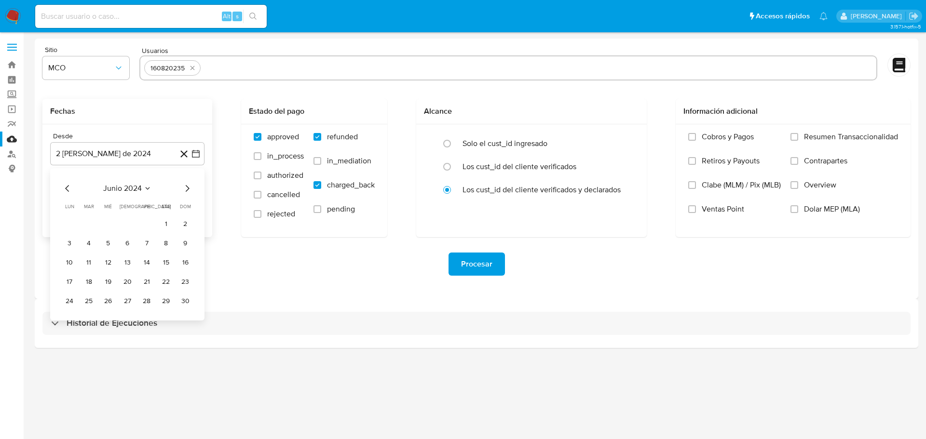
click at [116, 262] on tr "10 11 12 13 14 15 16" at bounding box center [127, 262] width 131 height 15
click at [113, 261] on button "12" at bounding box center [107, 262] width 15 height 15
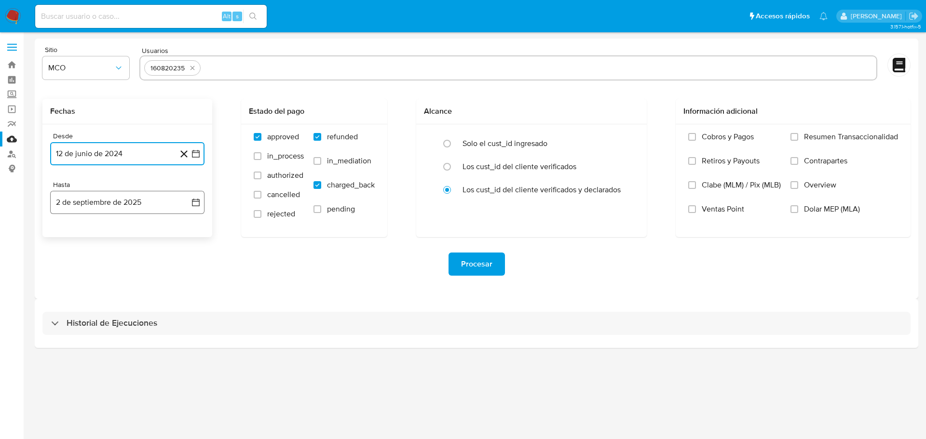
click at [193, 204] on icon "button" at bounding box center [196, 203] width 10 height 10
click at [65, 235] on icon "Mes anterior" at bounding box center [68, 237] width 12 height 12
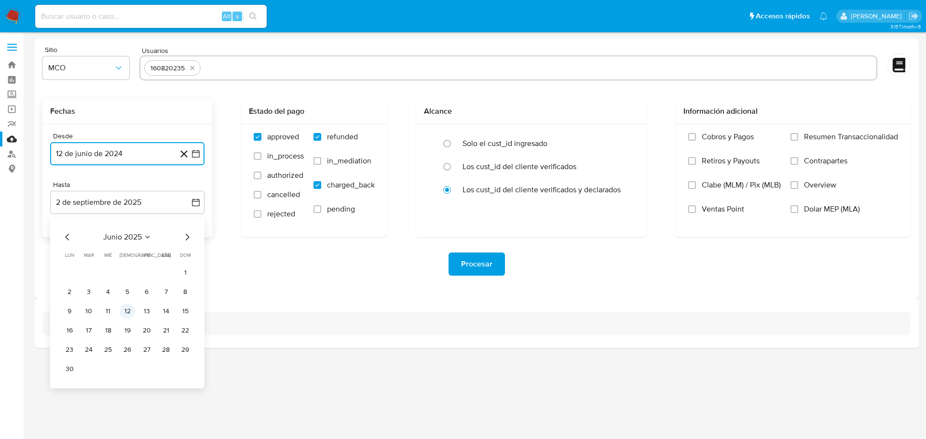
click at [123, 313] on button "12" at bounding box center [127, 311] width 15 height 15
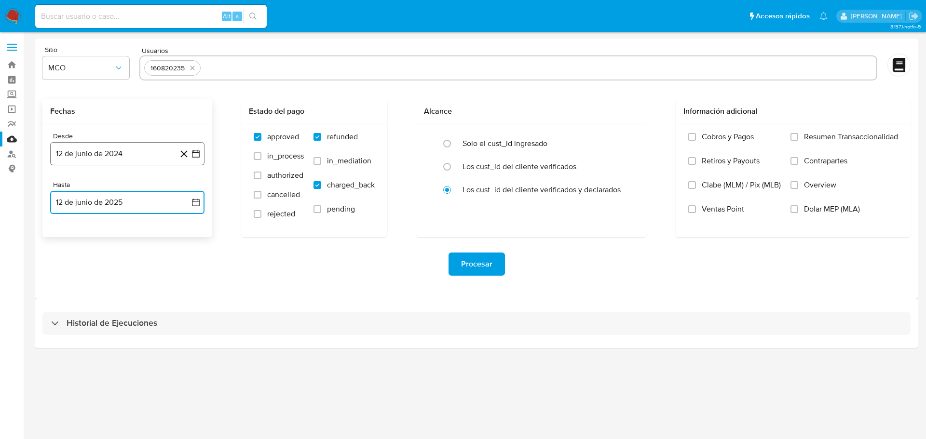
click at [194, 156] on icon "button" at bounding box center [196, 154] width 10 height 10
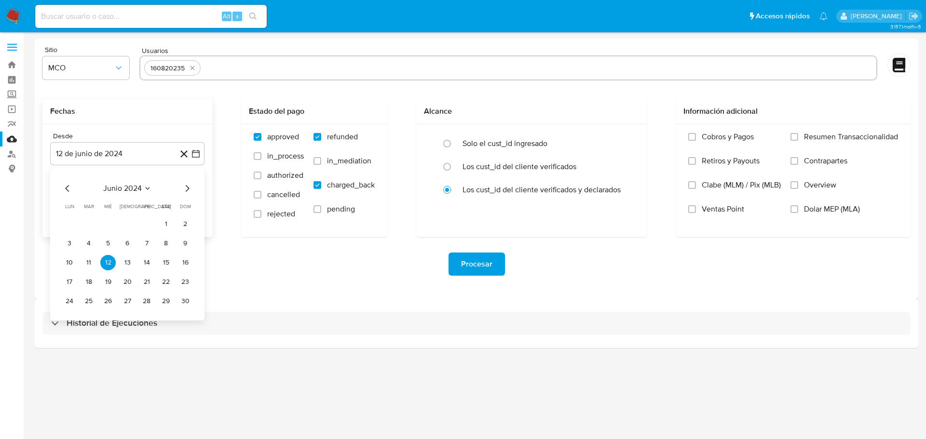
click at [186, 190] on icon "Mes siguiente" at bounding box center [187, 189] width 12 height 12
click at [150, 243] on button "12" at bounding box center [146, 243] width 15 height 15
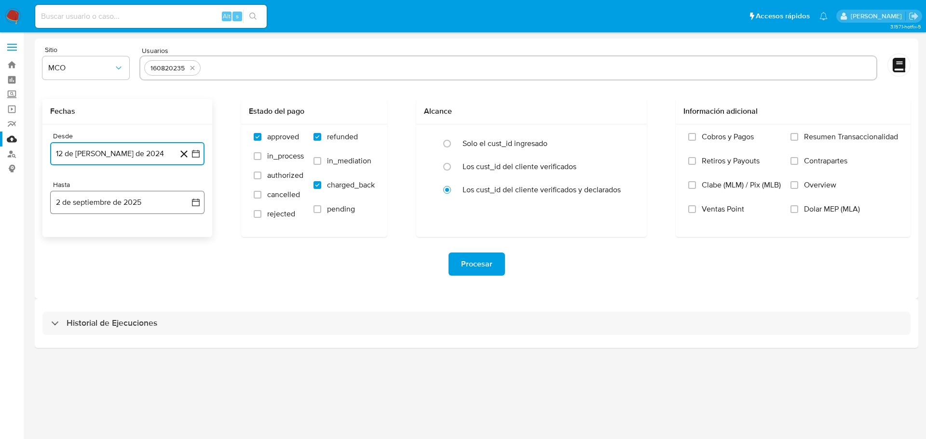
click at [196, 201] on icon "button" at bounding box center [196, 203] width 8 height 8
click at [69, 237] on icon "Mes anterior" at bounding box center [68, 237] width 12 height 12
click at [67, 237] on icon "Mes anterior" at bounding box center [68, 237] width 12 height 12
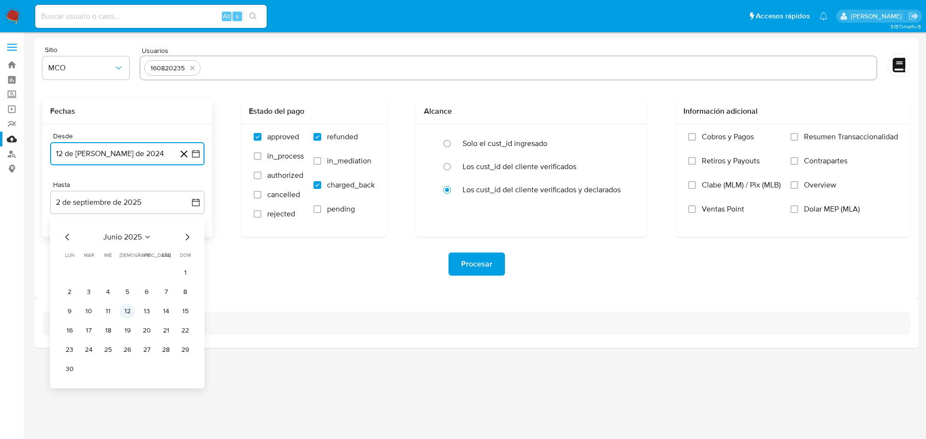
click at [124, 311] on button "12" at bounding box center [127, 311] width 15 height 15
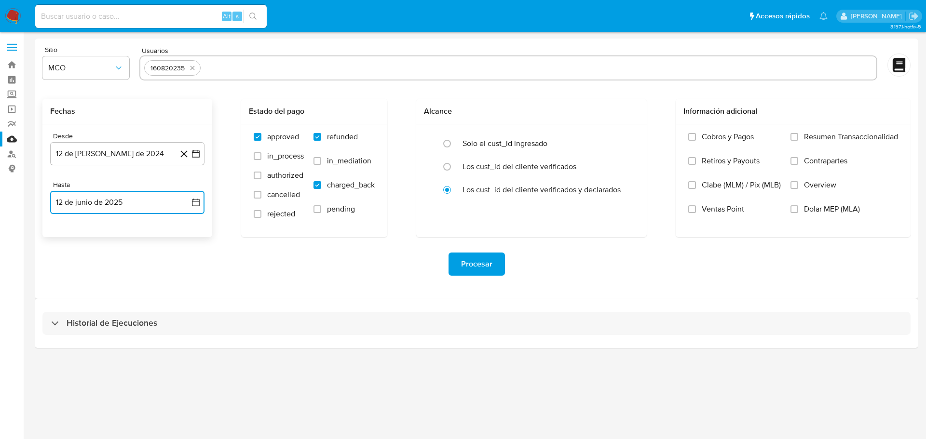
click at [263, 62] on input "text" at bounding box center [538, 67] width 668 height 15
type input "1042999645"
paste input "528013543"
type input "528013543"
paste input "67018061"
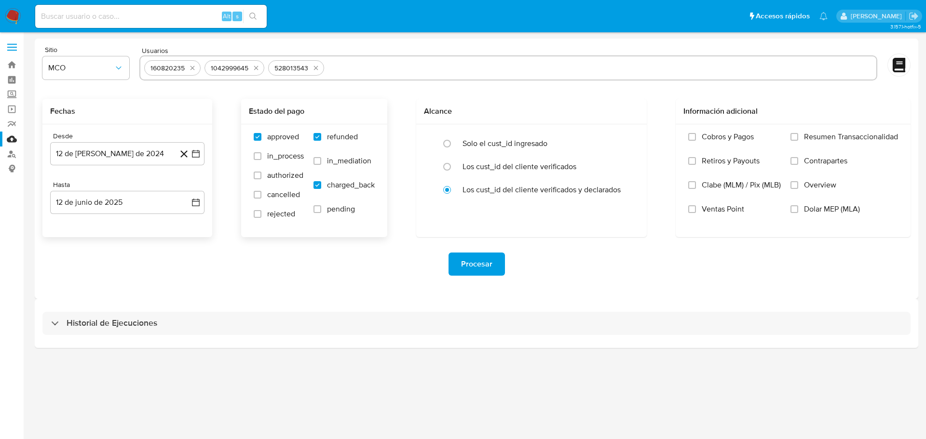
type input "67018061"
paste input "174116075"
type input "174116075"
paste input "478332182"
type input "478332182"
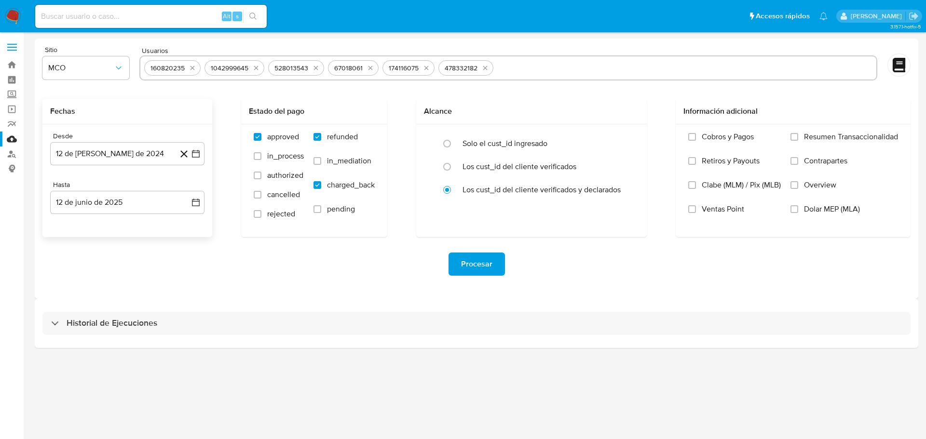
paste input "256669196"
type input "256669196"
paste input "1079326626"
type input "1079326626"
paste input "822582501"
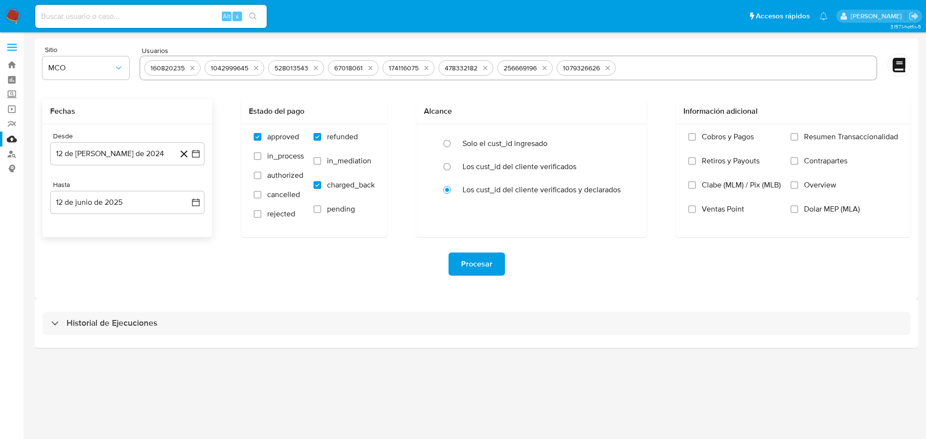
type input "822582501"
paste input "659517250"
type input "659517250"
click at [481, 266] on span "Procesar" at bounding box center [476, 264] width 31 height 21
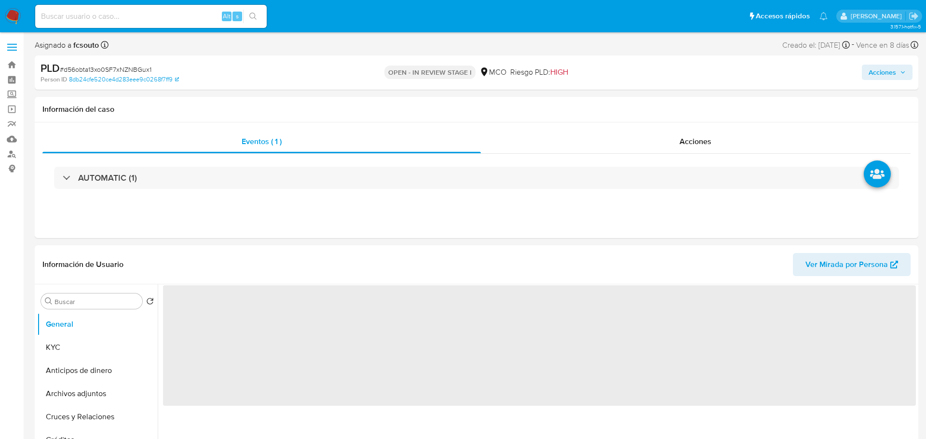
select select "10"
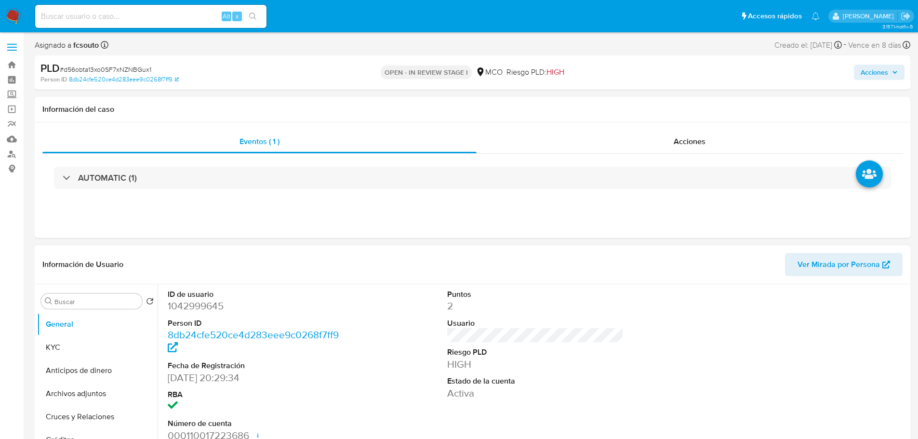
click at [215, 305] on dd "1042999645" at bounding box center [256, 305] width 177 height 13
click at [210, 308] on dd "1042999645" at bounding box center [256, 305] width 177 height 13
copy dd "1042999645"
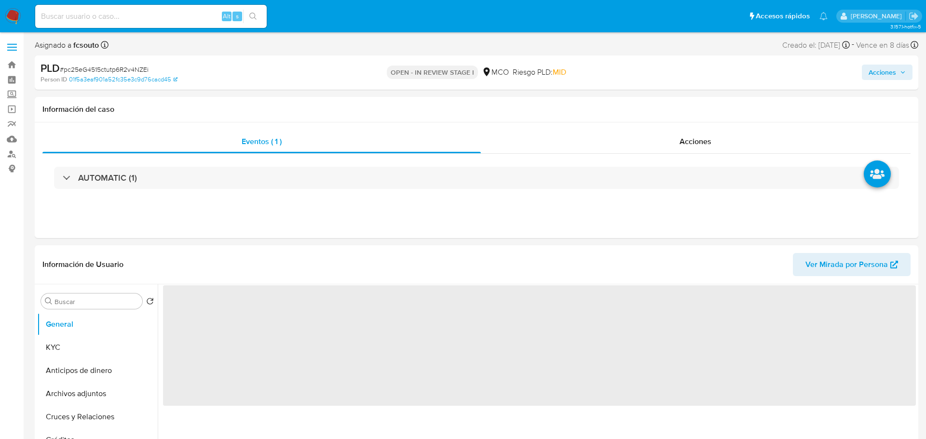
select select "10"
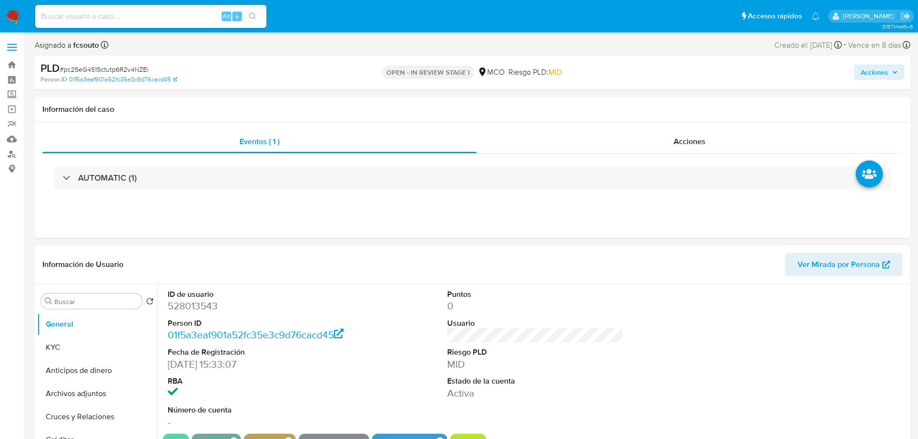
click at [202, 306] on dd "528013543" at bounding box center [256, 305] width 177 height 13
copy dd "528013543"
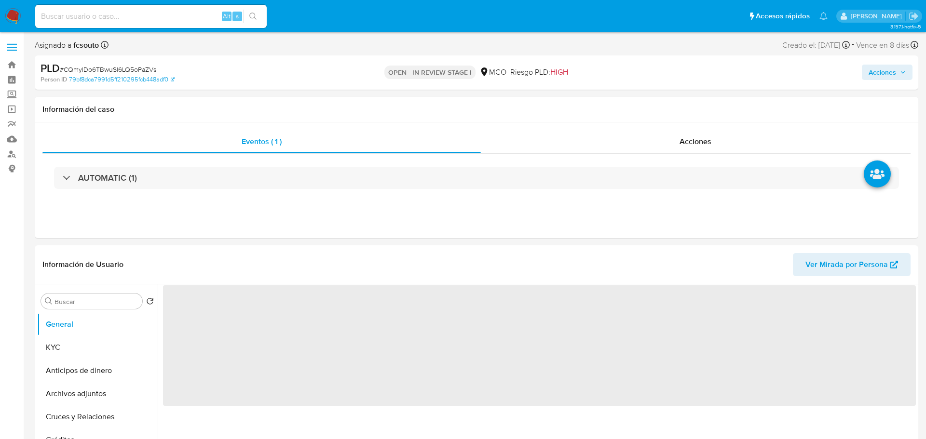
select select "10"
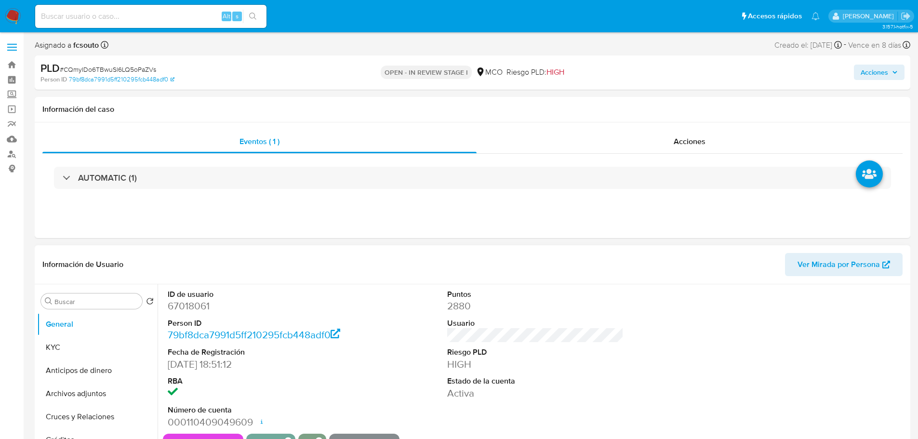
click at [203, 305] on dd "67018061" at bounding box center [256, 305] width 177 height 13
copy dd "67018061"
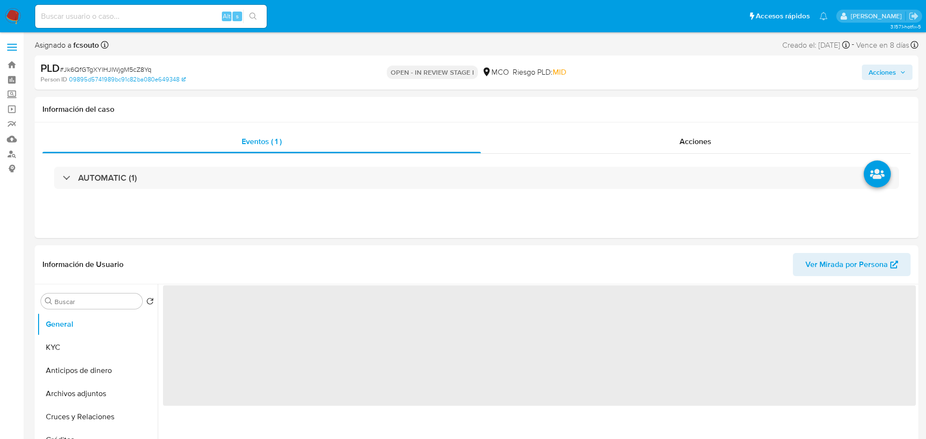
select select "10"
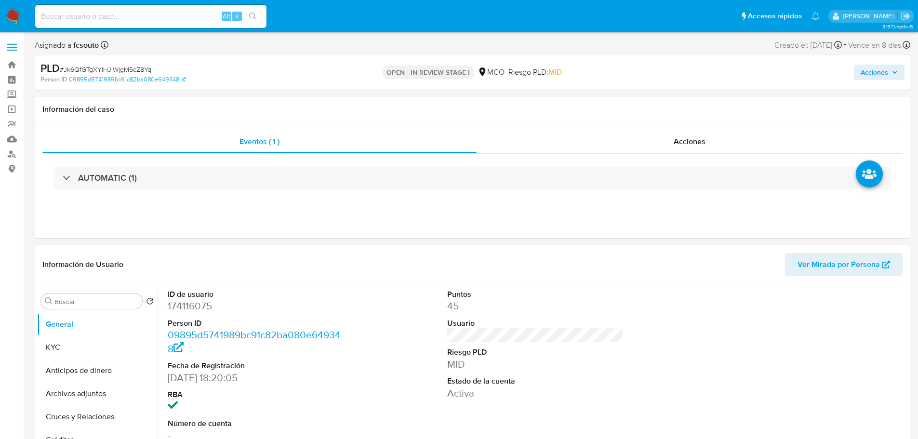
click at [201, 306] on dd "174116075" at bounding box center [256, 305] width 177 height 13
copy dd "174116075"
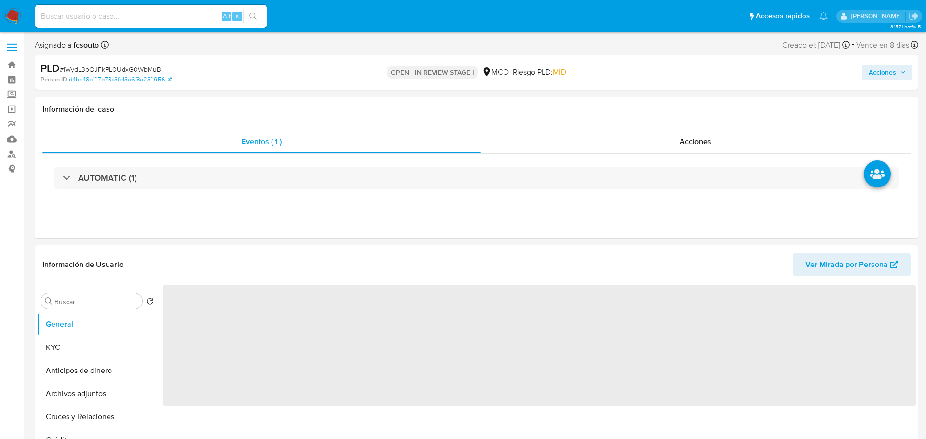
select select "10"
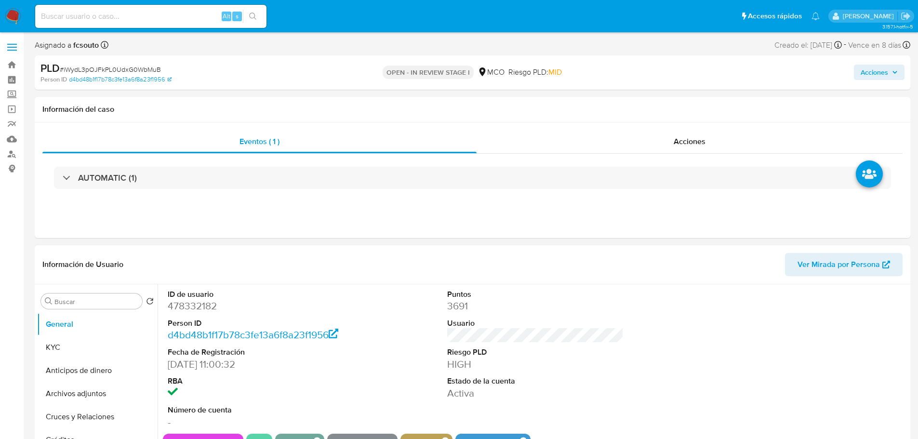
click at [203, 300] on dd "478332182" at bounding box center [256, 305] width 177 height 13
copy dd "478332182"
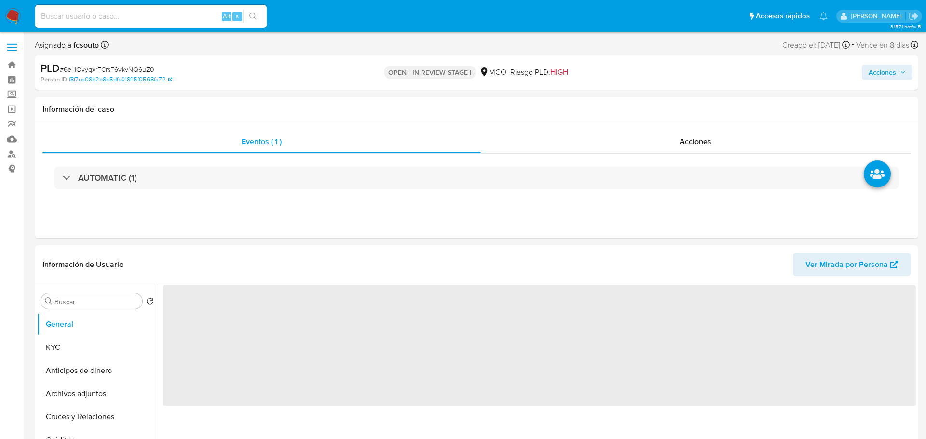
select select "10"
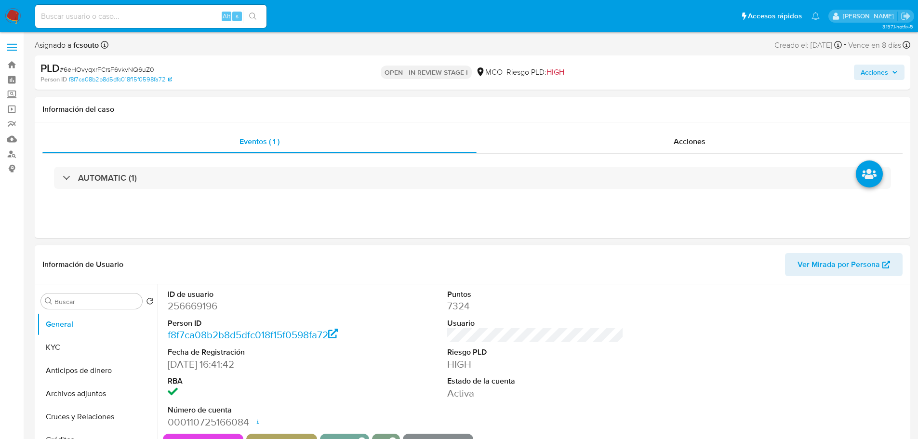
click at [196, 307] on dd "256669196" at bounding box center [256, 305] width 177 height 13
copy dd "256669196"
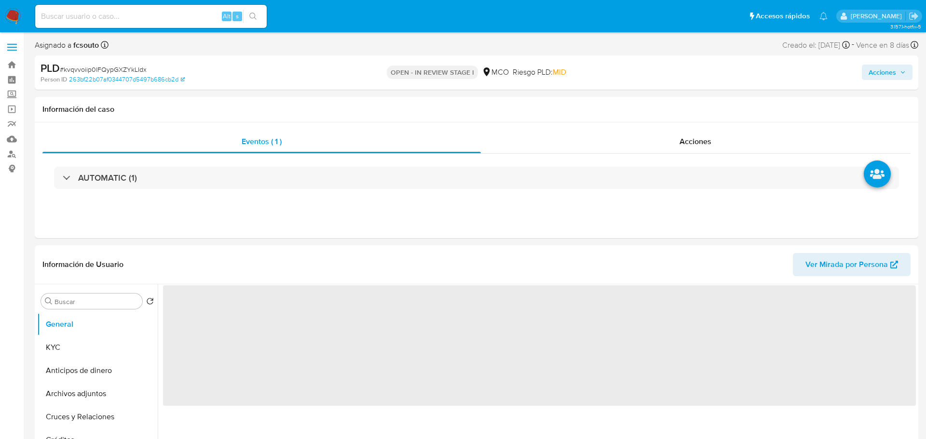
select select "10"
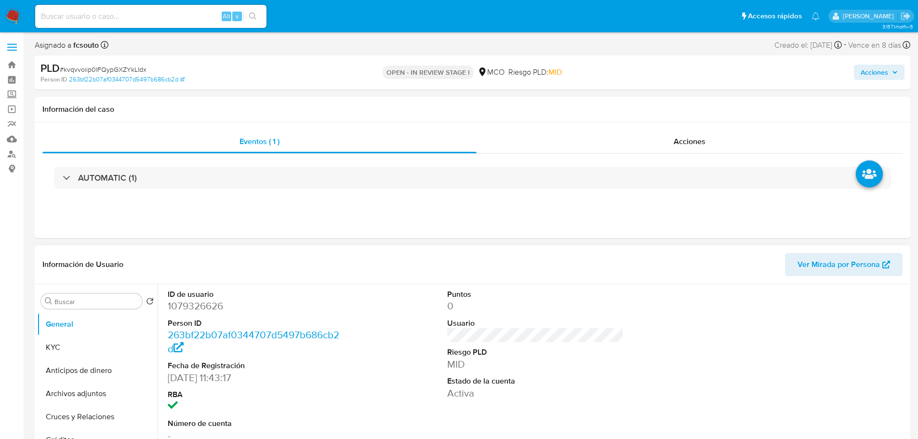
click at [195, 300] on dd "1079326626" at bounding box center [256, 305] width 177 height 13
copy dd "1079326626"
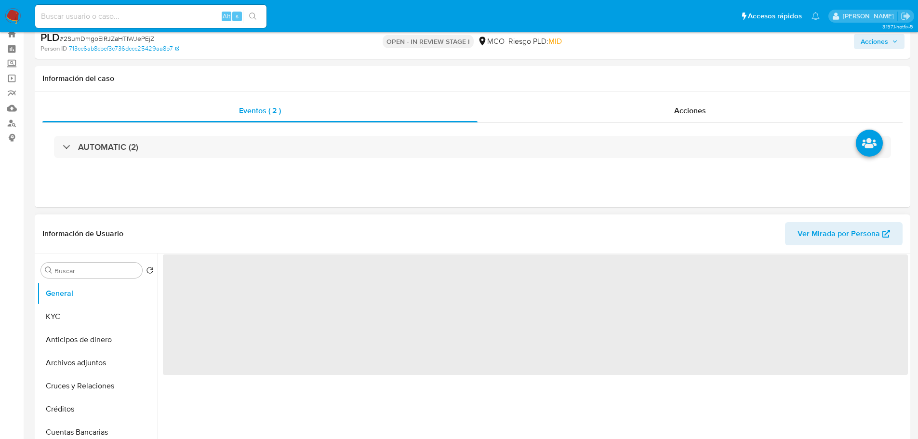
scroll to position [48, 0]
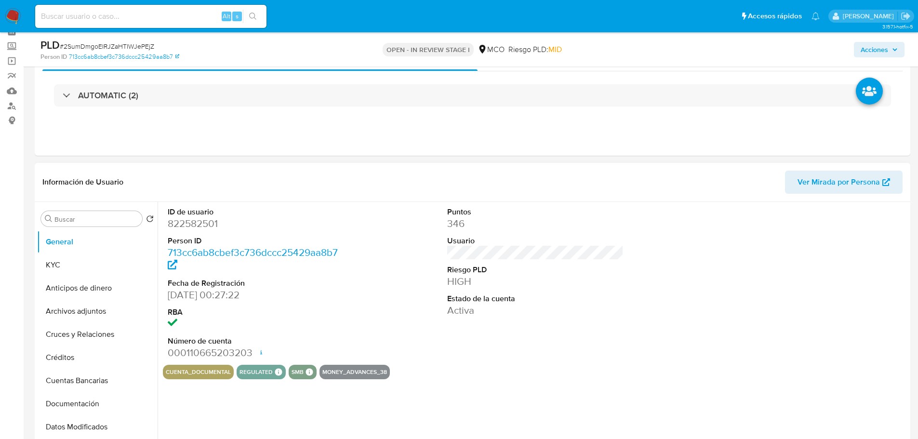
select select "10"
click at [207, 225] on dd "822582501" at bounding box center [256, 223] width 177 height 13
copy dd "822582501"
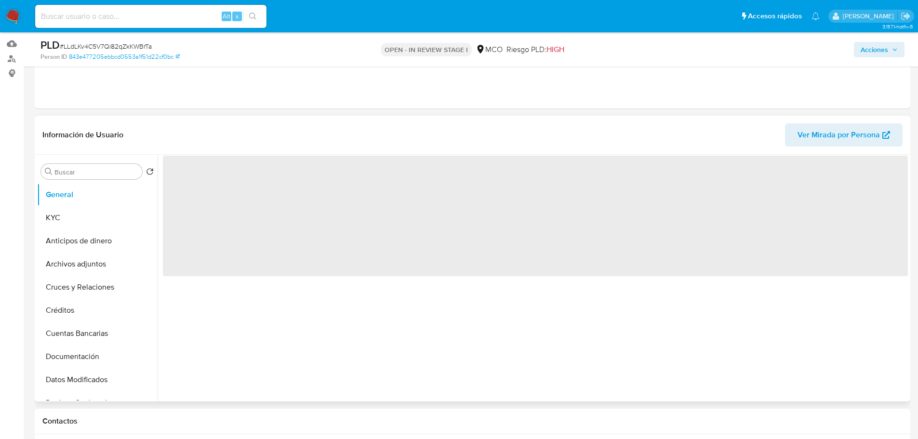
scroll to position [96, 0]
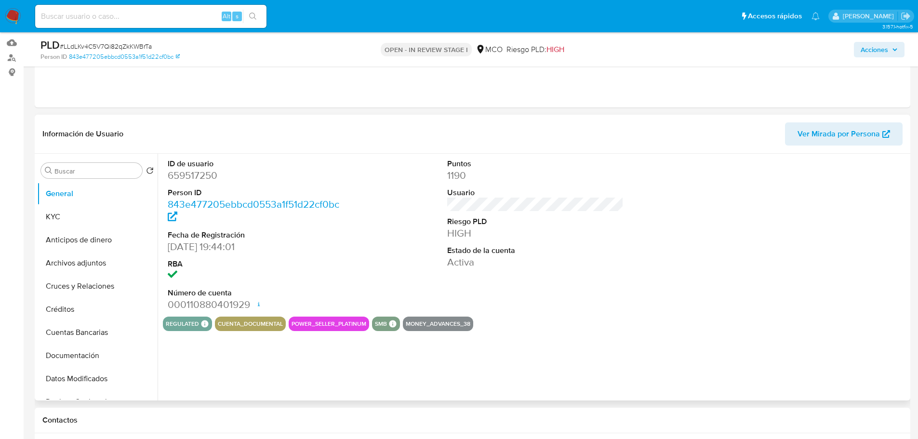
click at [206, 177] on dd "659517250" at bounding box center [256, 175] width 177 height 13
select select "10"
click at [206, 177] on dd "659517250" at bounding box center [256, 175] width 177 height 13
copy dd "659517250"
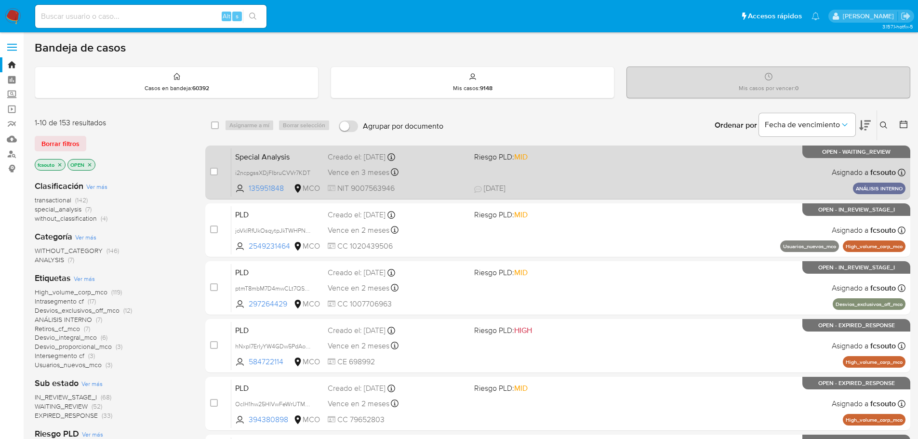
click at [616, 176] on div "Special Analysis i2ncpgssXDjFIbruCVVr7KDT 135951848 MCO Riesgo PLD: MID Creado …" at bounding box center [568, 172] width 674 height 49
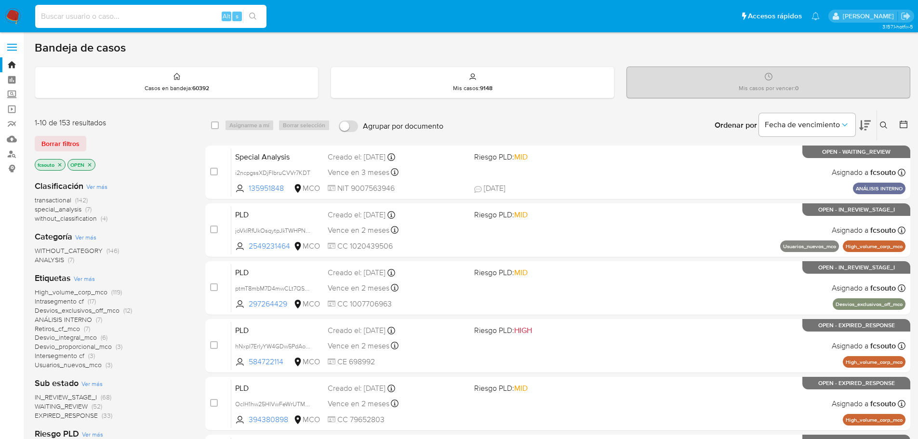
click at [114, 16] on input at bounding box center [150, 16] width 231 height 13
paste input "92899833"
type input "92899833"
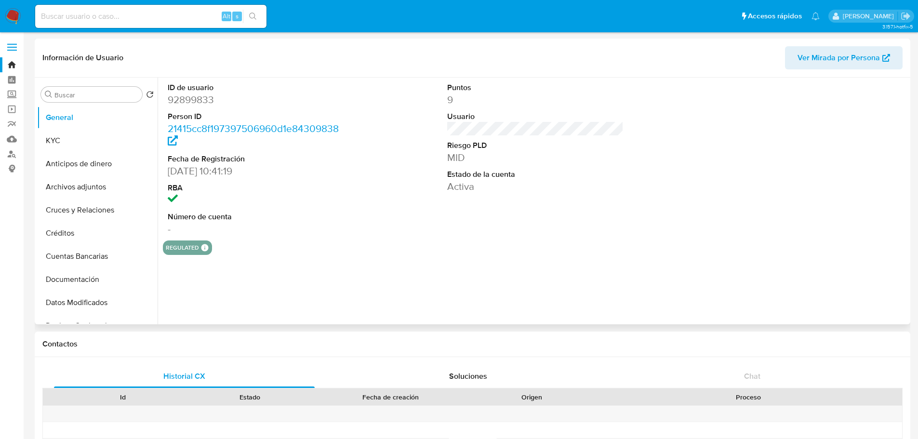
select select "10"
click at [113, 136] on button "KYC" at bounding box center [93, 140] width 113 height 23
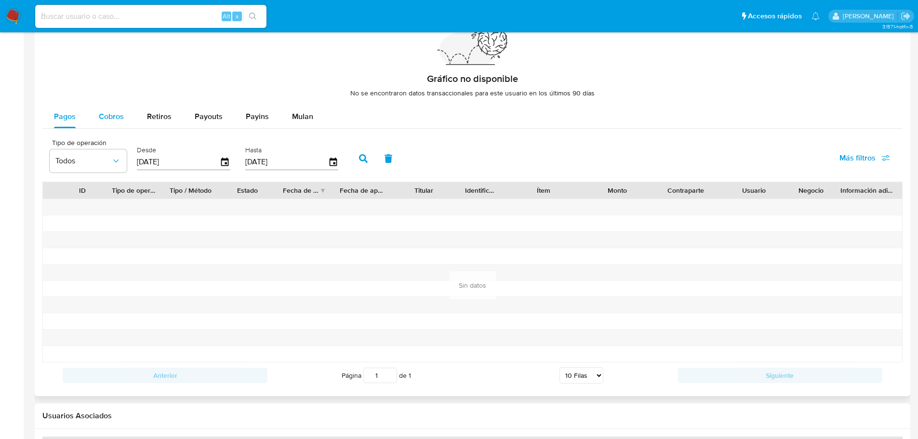
scroll to position [675, 0]
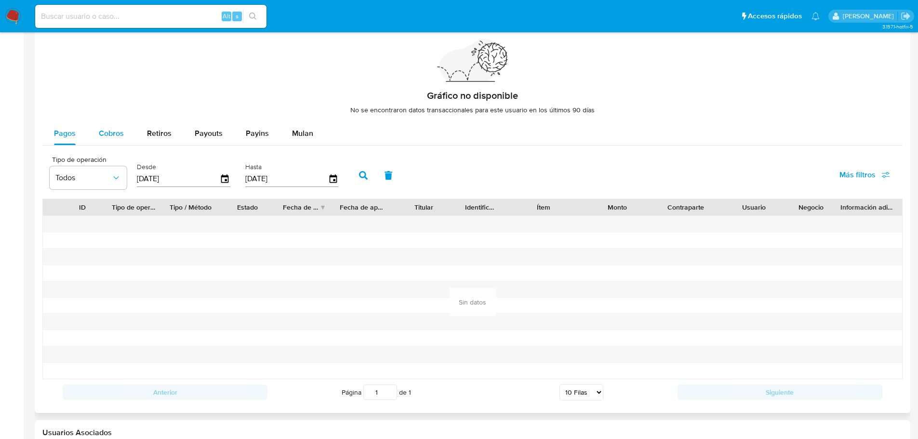
click at [104, 132] on span "Cobros" at bounding box center [111, 133] width 25 height 11
select select "10"
click at [226, 179] on icon "button" at bounding box center [225, 179] width 17 height 17
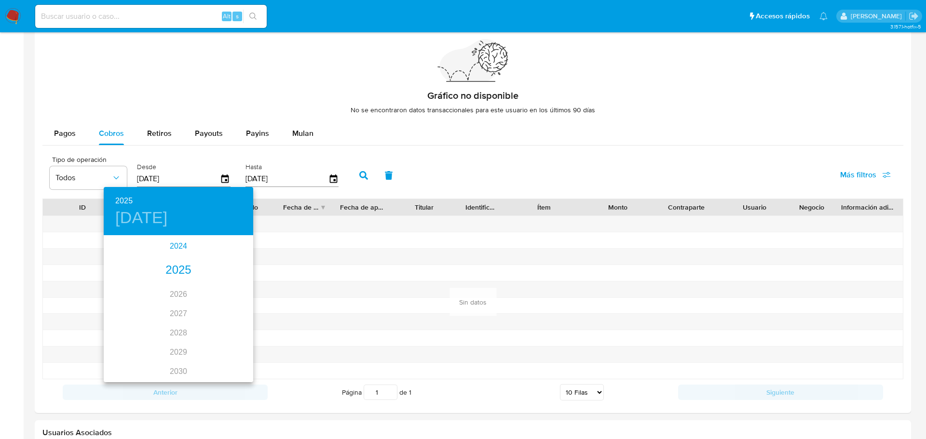
click at [182, 243] on div "2024" at bounding box center [178, 246] width 149 height 19
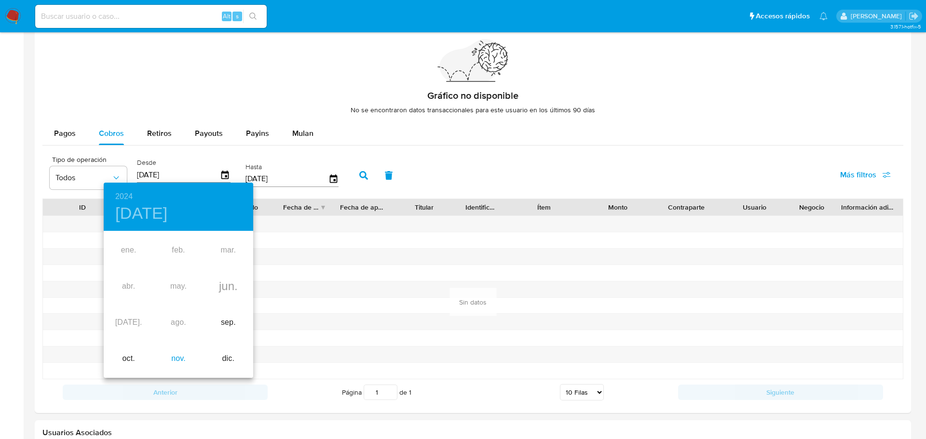
click at [180, 352] on div "nov." at bounding box center [178, 359] width 50 height 36
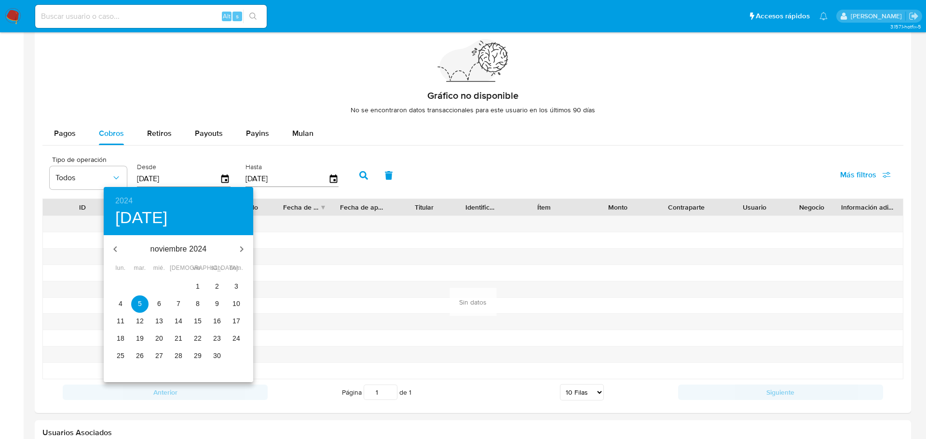
click at [194, 285] on span "1" at bounding box center [197, 287] width 17 height 10
type input "01/11/2024"
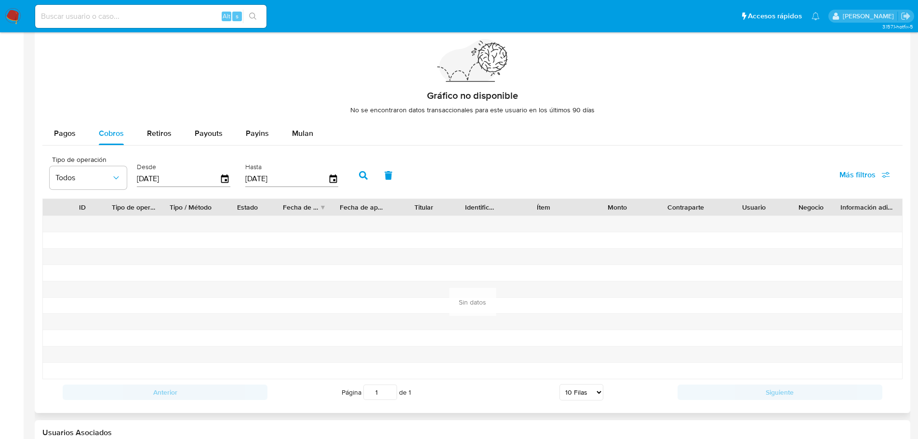
click at [360, 176] on icon "button" at bounding box center [363, 175] width 9 height 9
click at [69, 136] on span "Pagos" at bounding box center [65, 133] width 22 height 11
click at [228, 179] on icon "button" at bounding box center [225, 179] width 17 height 17
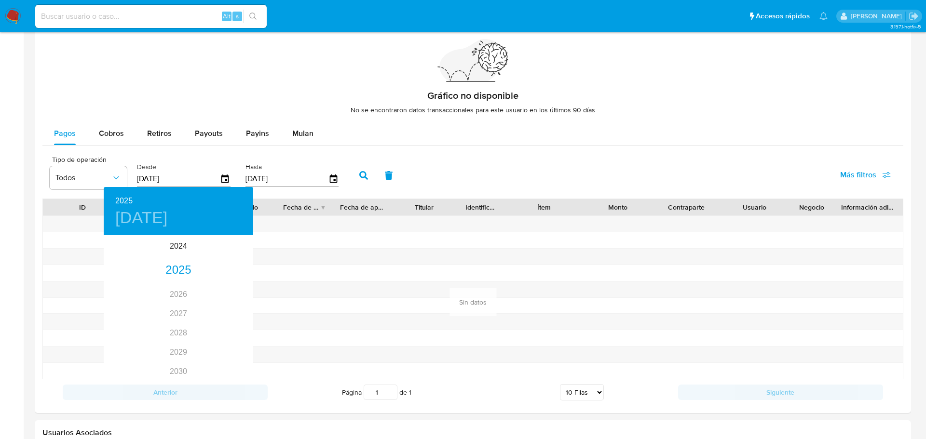
click at [541, 163] on div at bounding box center [463, 219] width 926 height 439
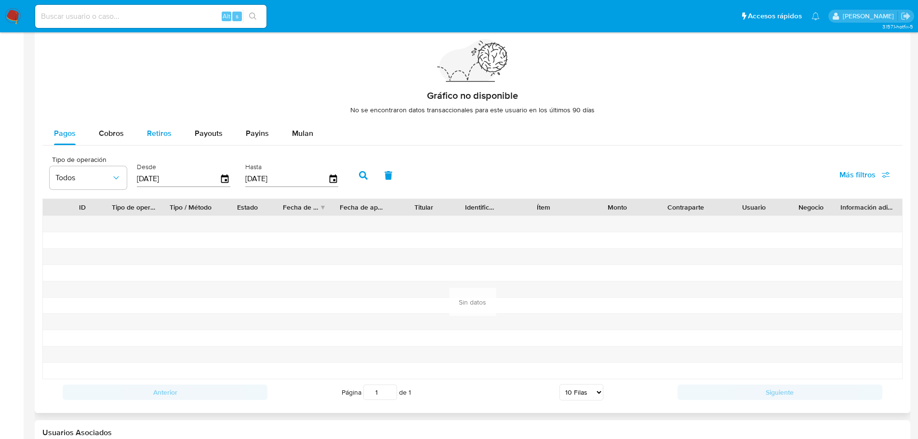
click at [157, 131] on span "Retiros" at bounding box center [159, 133] width 25 height 11
select select "10"
click at [79, 130] on button "Pagos" at bounding box center [64, 133] width 45 height 23
click at [229, 178] on icon "button" at bounding box center [225, 179] width 17 height 17
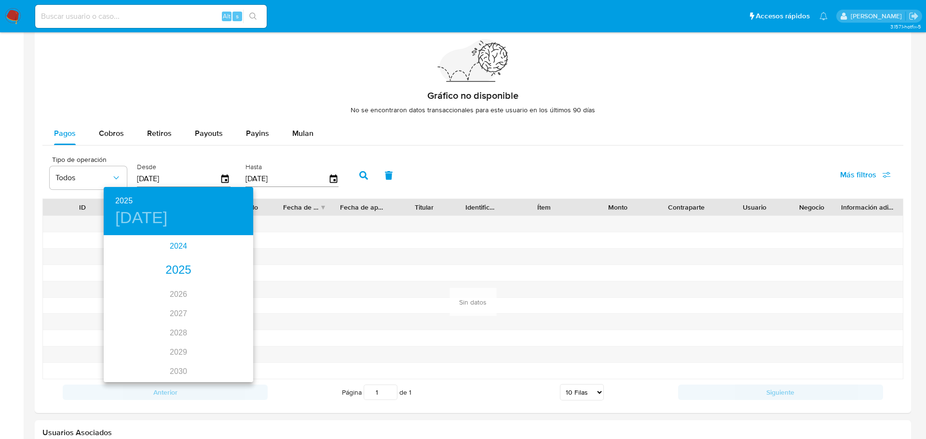
click at [178, 249] on div "2024" at bounding box center [178, 246] width 149 height 19
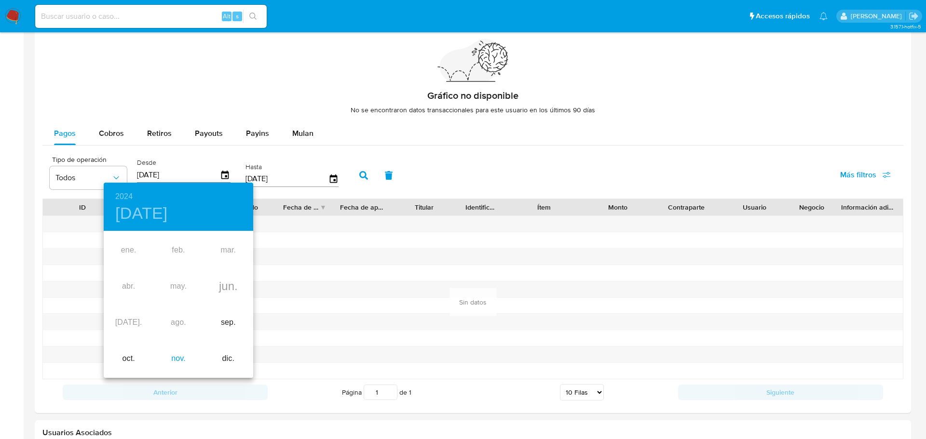
click at [177, 358] on div "nov." at bounding box center [178, 359] width 50 height 36
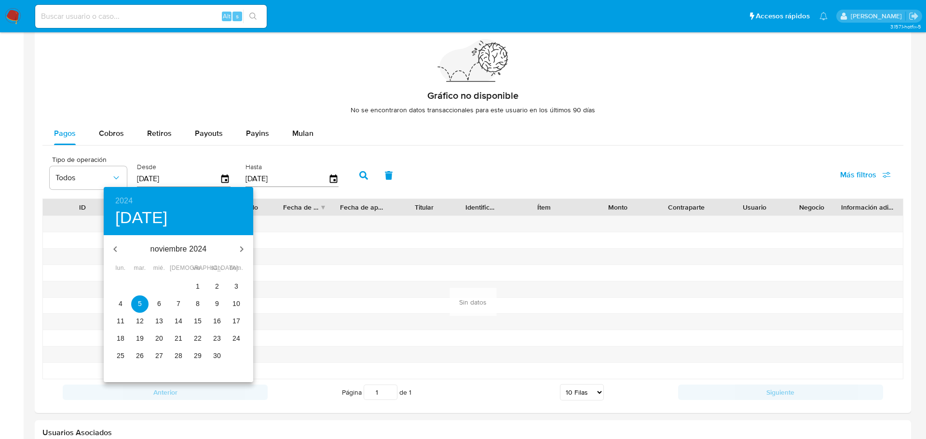
click at [197, 285] on p "1" at bounding box center [198, 287] width 4 height 10
type input "01/11/2024"
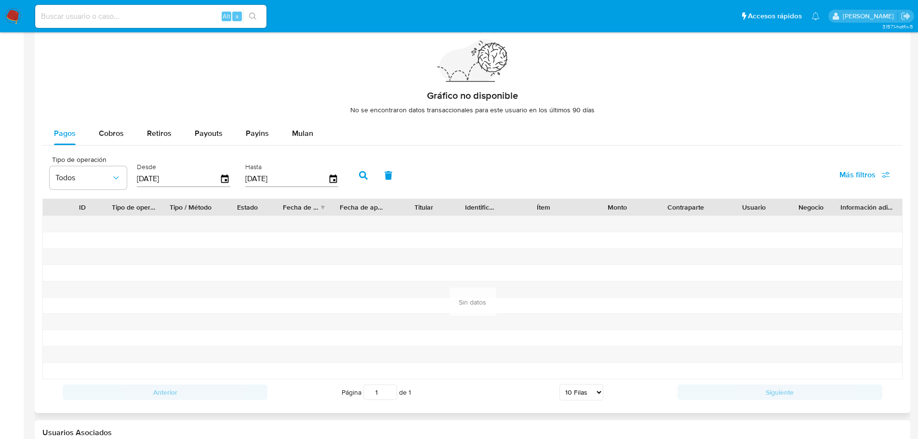
click at [365, 174] on icon "button" at bounding box center [363, 175] width 9 height 9
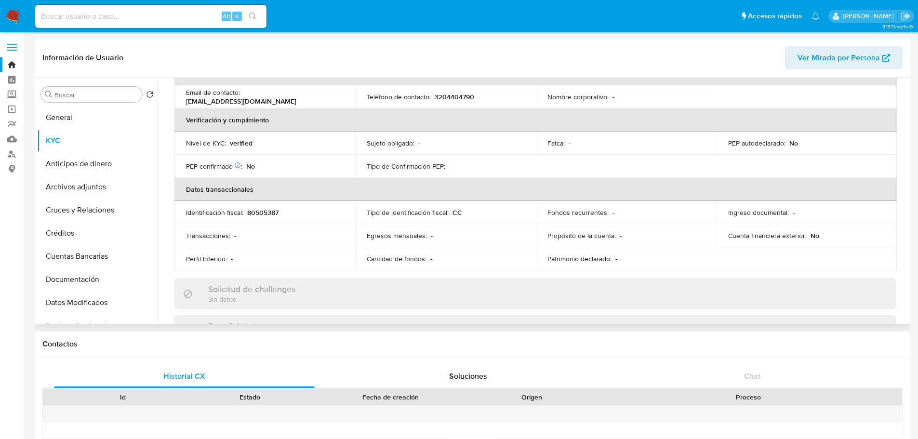
scroll to position [0, 0]
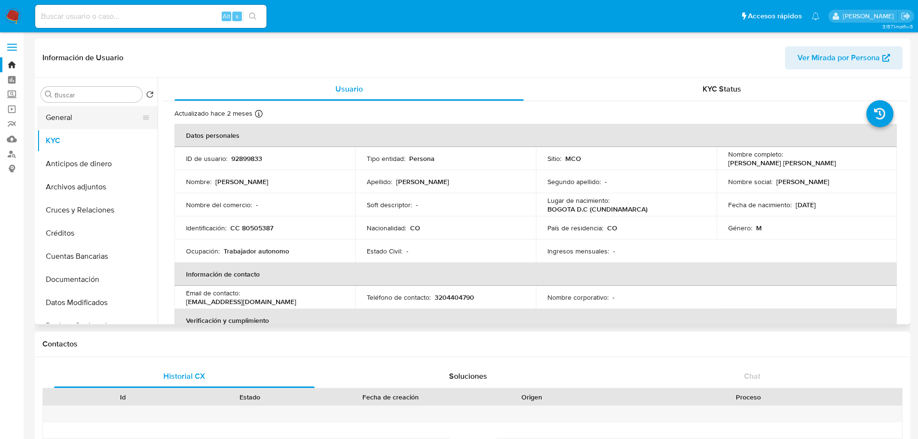
click at [84, 120] on button "General" at bounding box center [93, 117] width 113 height 23
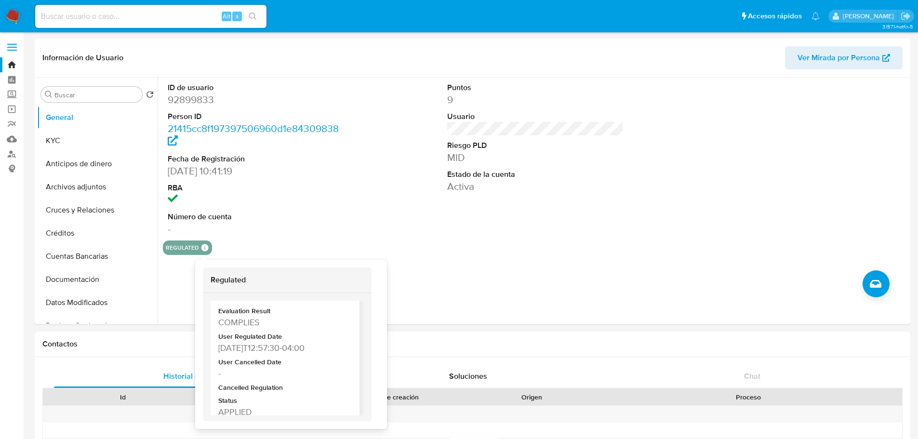
scroll to position [47, 0]
click at [526, 250] on div "regulated Regulated MCO PASARELA Evaluation Result COMPLIES User Regulated Date…" at bounding box center [535, 248] width 745 height 14
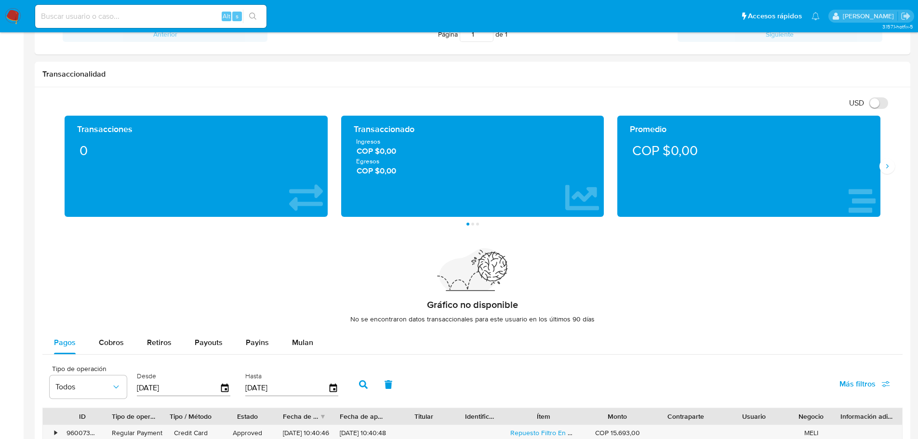
scroll to position [675, 0]
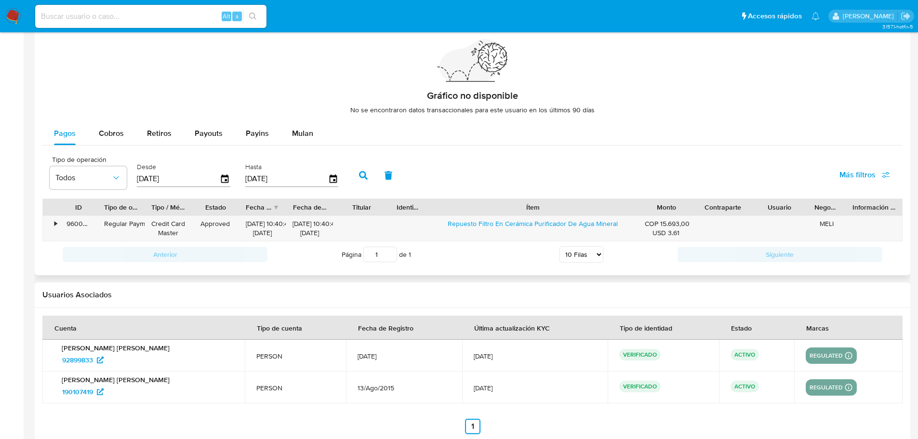
drag, startPoint x: 578, startPoint y: 207, endPoint x: 709, endPoint y: 205, distance: 130.6
click at [709, 205] on div "ID Tipo de operación Tipo / Método Estado Fecha de creación Fecha de aprobación…" at bounding box center [472, 207] width 859 height 16
drag, startPoint x: 117, startPoint y: 145, endPoint x: 115, endPoint y: 138, distance: 6.6
click at [117, 141] on div "Cobros" at bounding box center [111, 133] width 25 height 23
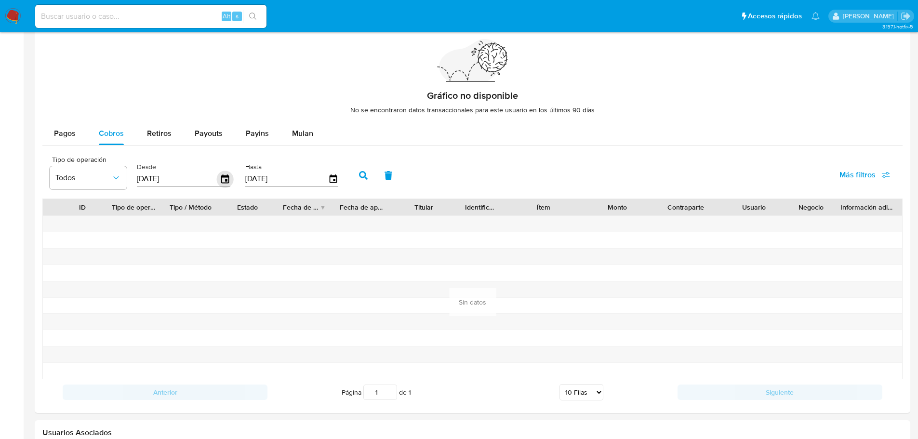
click at [224, 182] on icon "button" at bounding box center [225, 179] width 17 height 17
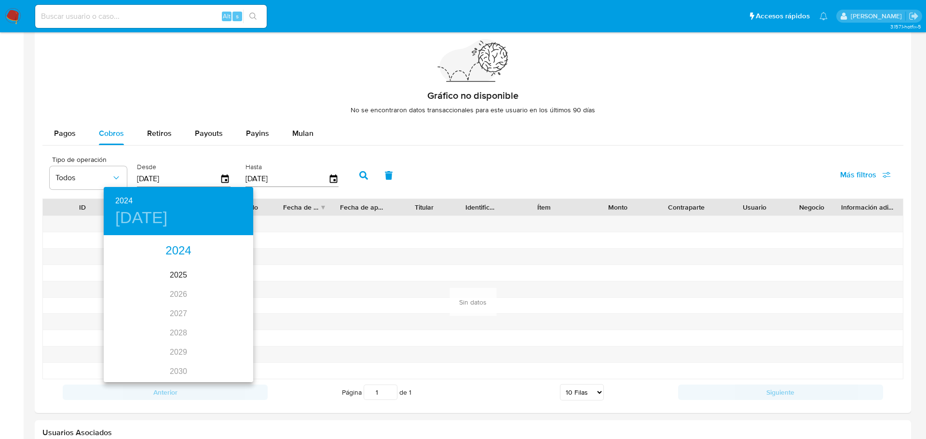
click at [182, 249] on div "2024" at bounding box center [178, 251] width 149 height 19
click at [228, 331] on div "sep." at bounding box center [228, 327] width 50 height 36
type input "02/09/2024"
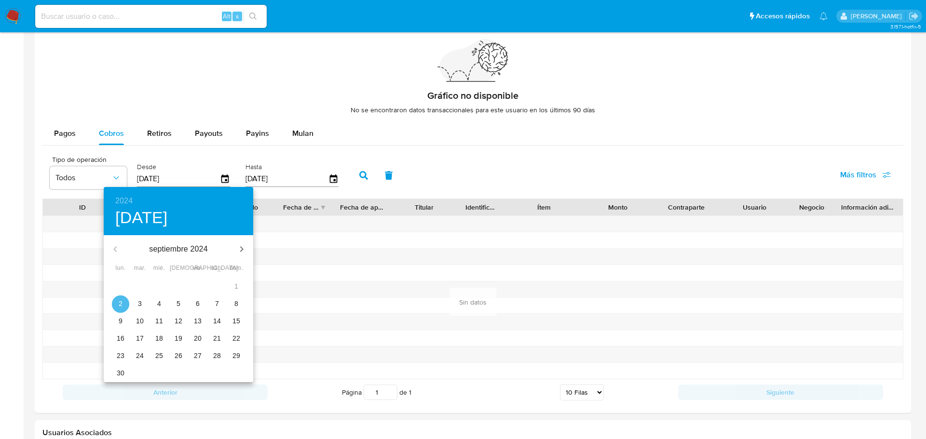
click at [123, 304] on span "2" at bounding box center [120, 304] width 17 height 10
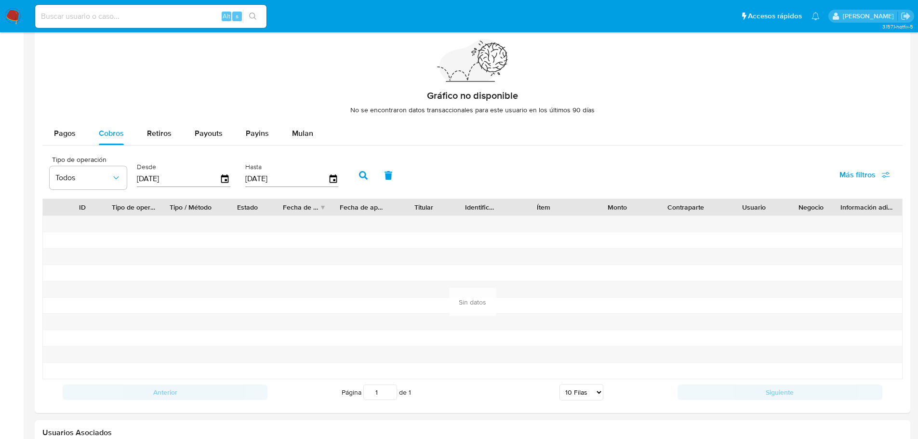
click at [355, 174] on button "button" at bounding box center [363, 175] width 25 height 23
drag, startPoint x: 60, startPoint y: 134, endPoint x: 125, endPoint y: 175, distance: 76.5
click at [61, 134] on span "Pagos" at bounding box center [65, 133] width 22 height 11
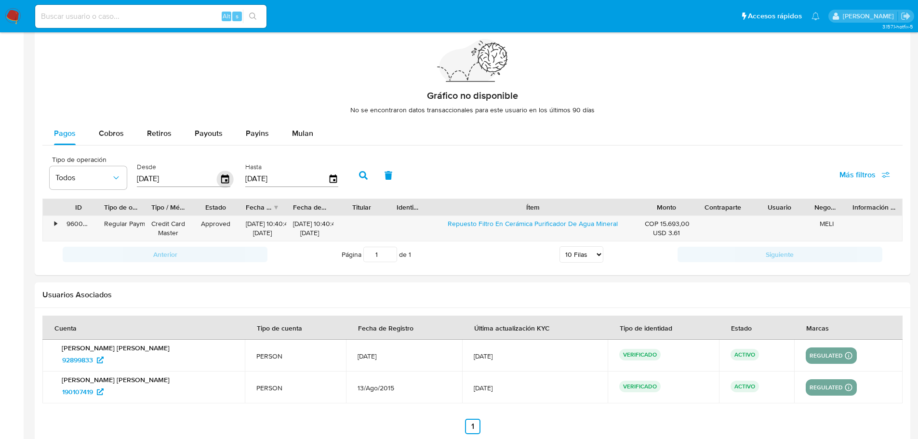
click at [224, 182] on icon "button" at bounding box center [225, 179] width 17 height 17
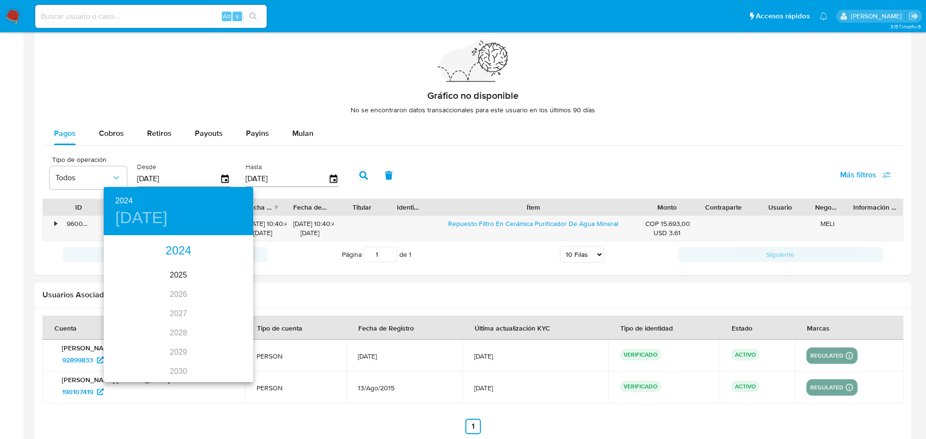
click at [182, 253] on div "2024" at bounding box center [178, 251] width 149 height 19
click at [225, 324] on div "sep." at bounding box center [228, 327] width 50 height 36
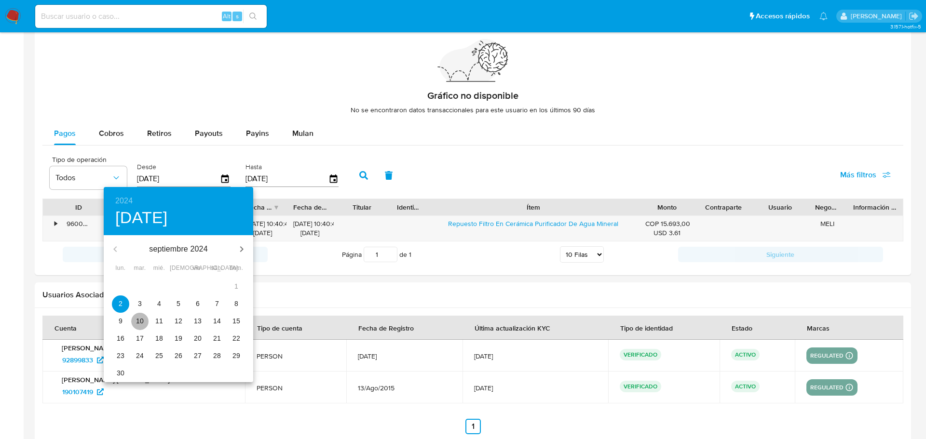
click at [143, 319] on p "10" at bounding box center [140, 321] width 8 height 10
type input "10/09/2024"
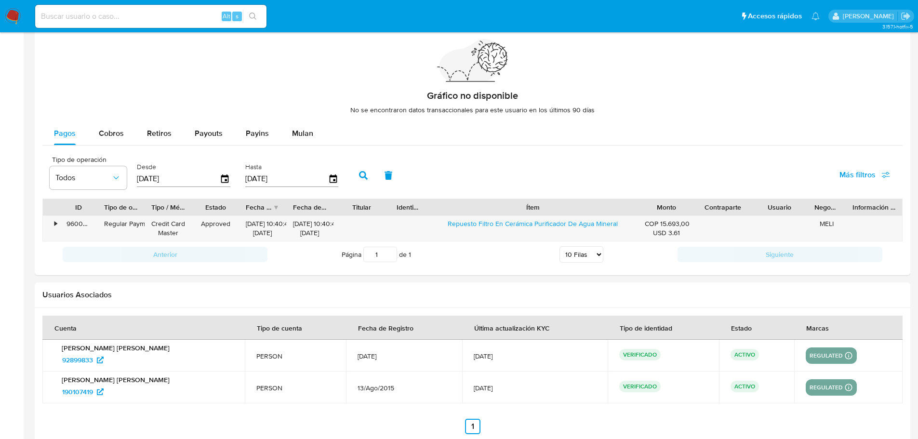
click at [368, 173] on button "button" at bounding box center [363, 175] width 25 height 23
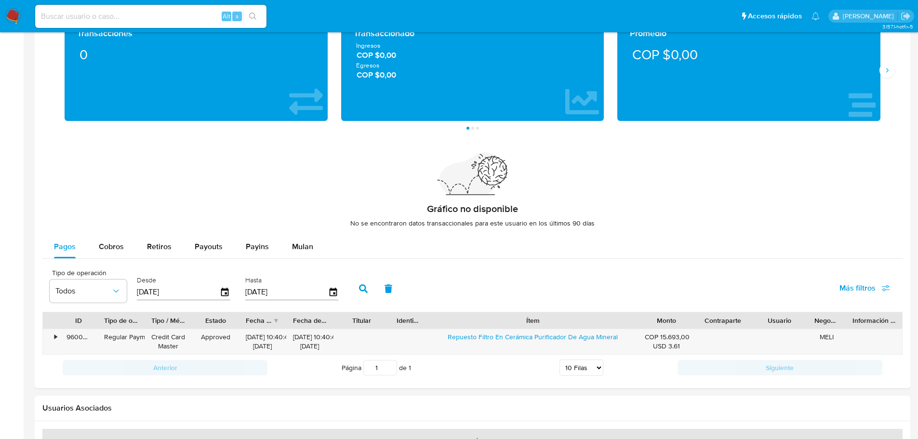
scroll to position [691, 0]
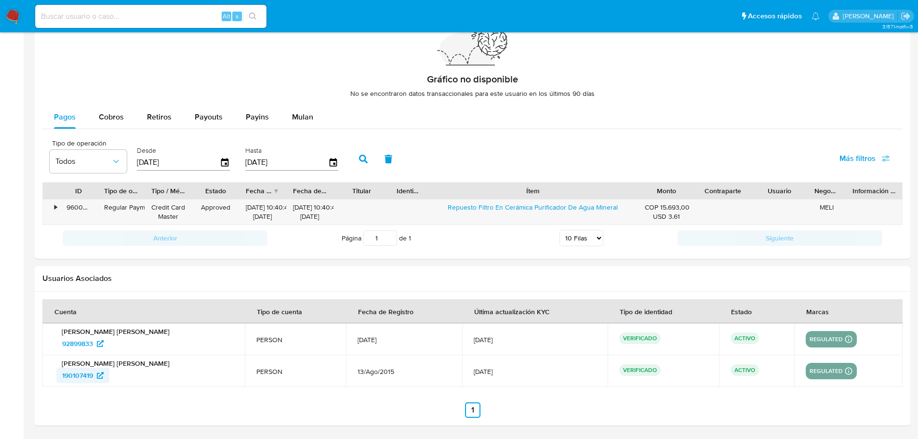
click at [102, 377] on icon at bounding box center [100, 375] width 7 height 7
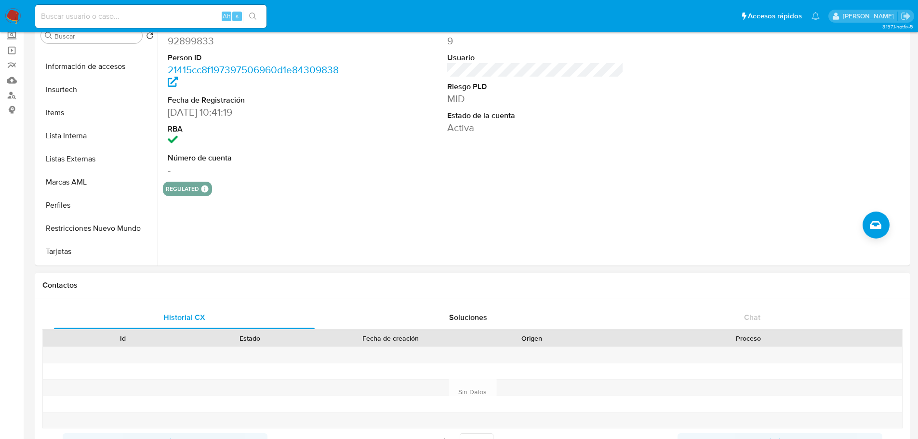
scroll to position [0, 0]
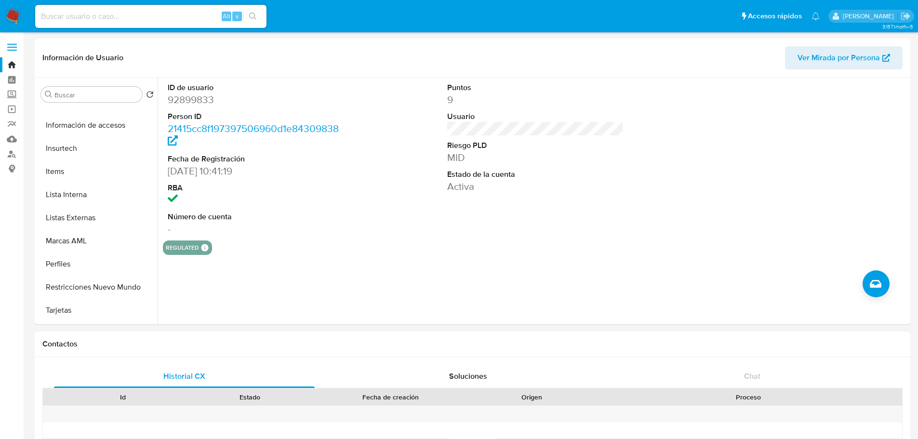
click at [13, 16] on img at bounding box center [13, 16] width 16 height 16
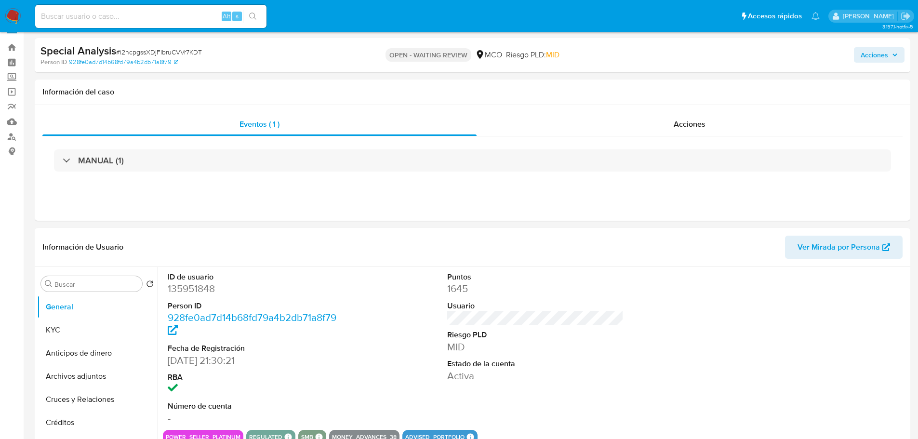
scroll to position [48, 0]
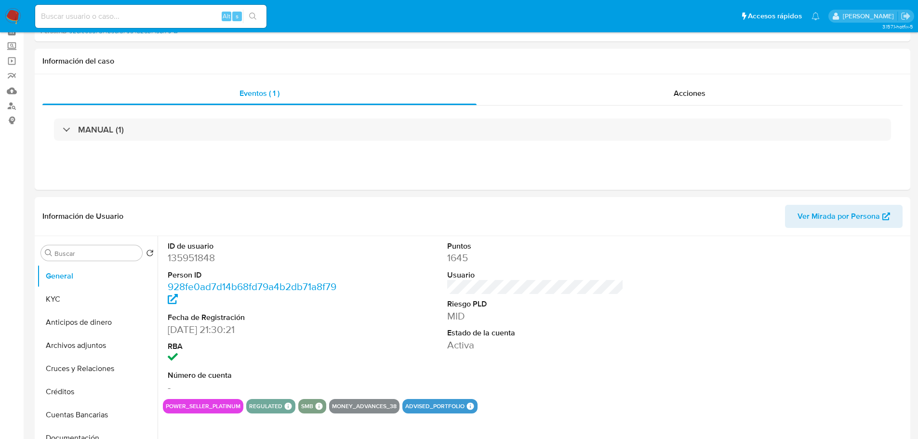
select select "10"
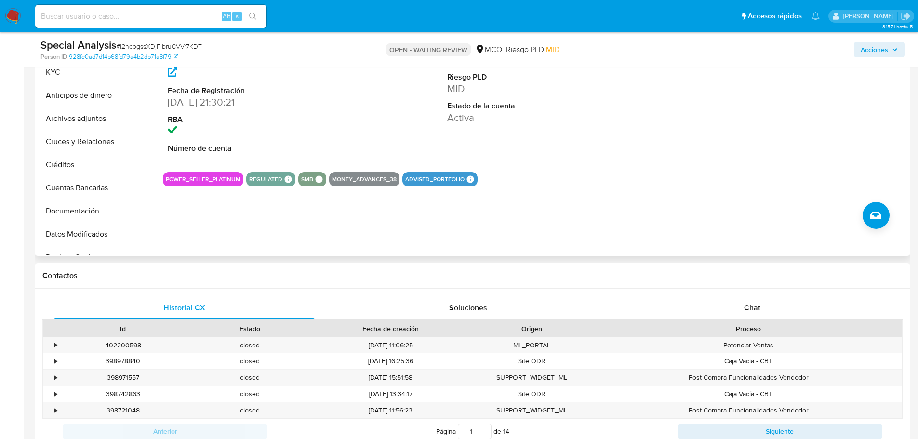
scroll to position [337, 0]
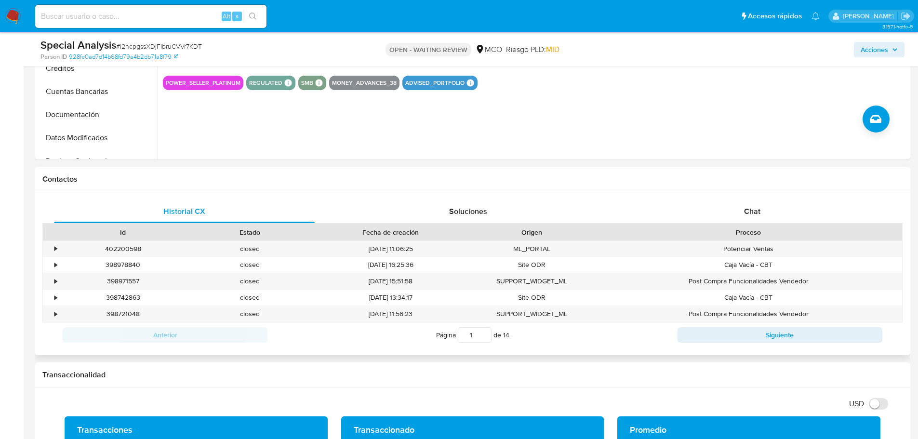
click at [291, 192] on div "Historial CX Soluciones Chat Id Estado Fecha de creación Origen Proceso • 40220…" at bounding box center [288, 165] width 5 height 54
click at [769, 206] on div "Chat" at bounding box center [752, 211] width 261 height 23
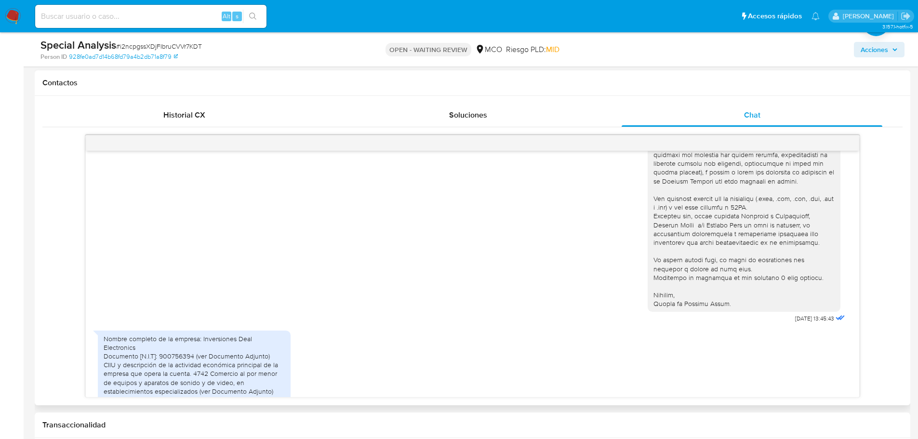
scroll to position [371, 0]
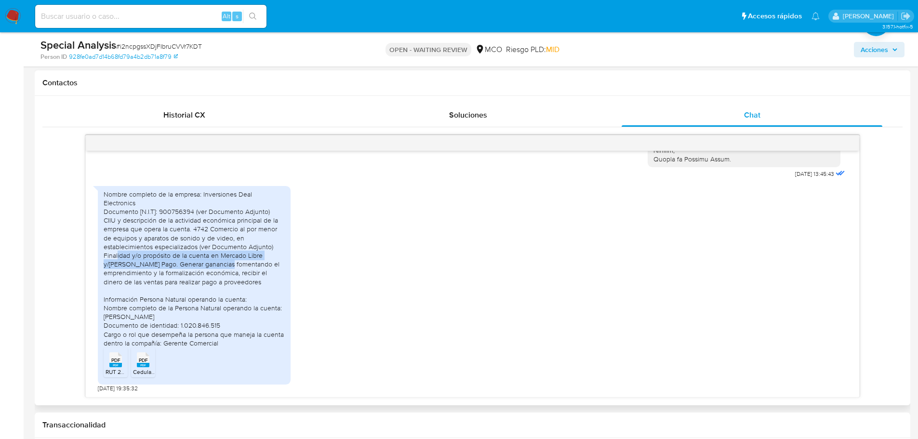
drag, startPoint x: 117, startPoint y: 255, endPoint x: 220, endPoint y: 263, distance: 103.5
click at [220, 263] on div "Nombre completo de la empresa: Inversiones Deal Electronics Documento [N.I.T]: …" at bounding box center [194, 269] width 181 height 158
drag, startPoint x: 128, startPoint y: 299, endPoint x: 206, endPoint y: 345, distance: 89.9
click at [206, 345] on div "Nombre completo de la empresa: Inversiones Deal Electronics Documento [N.I.T]: …" at bounding box center [194, 269] width 181 height 158
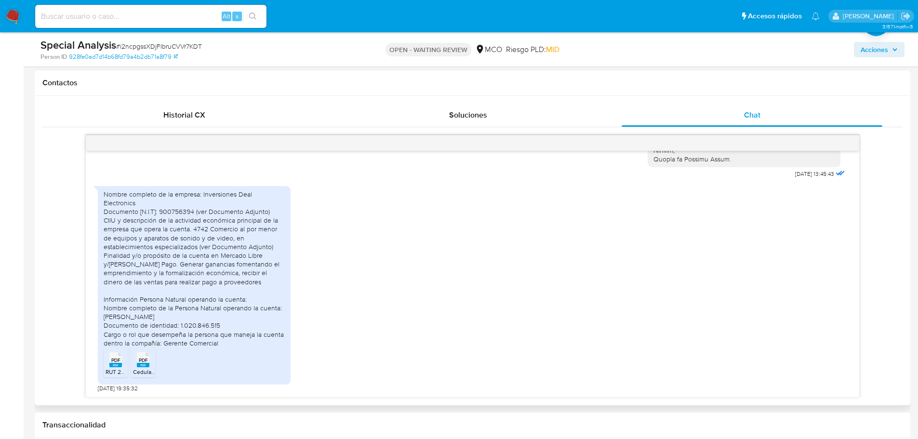
click at [206, 345] on div "Nombre completo de la empresa: Inversiones Deal Electronics Documento [N.I.T]: …" at bounding box center [194, 269] width 181 height 158
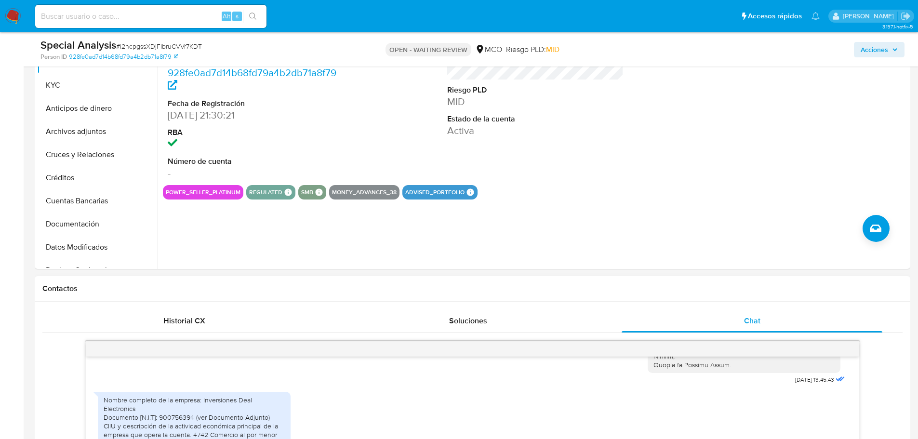
scroll to position [386, 0]
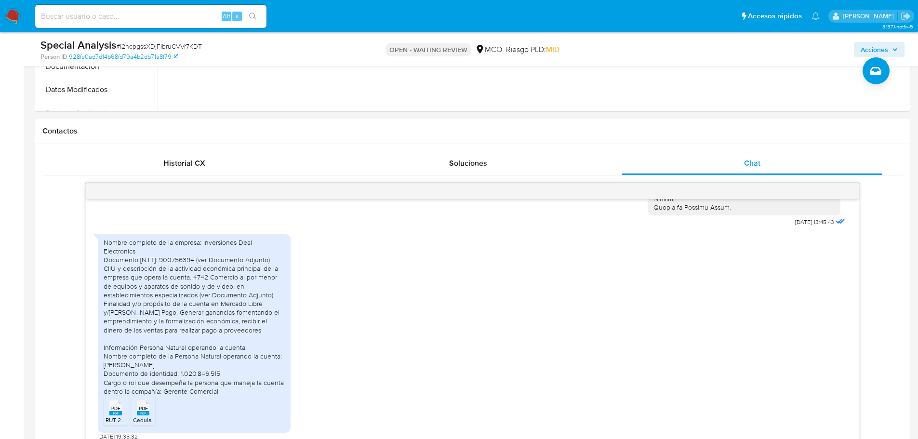
click at [107, 411] on div "PDF PDF" at bounding box center [116, 407] width 20 height 19
click at [143, 412] on span "PDF" at bounding box center [143, 408] width 9 height 6
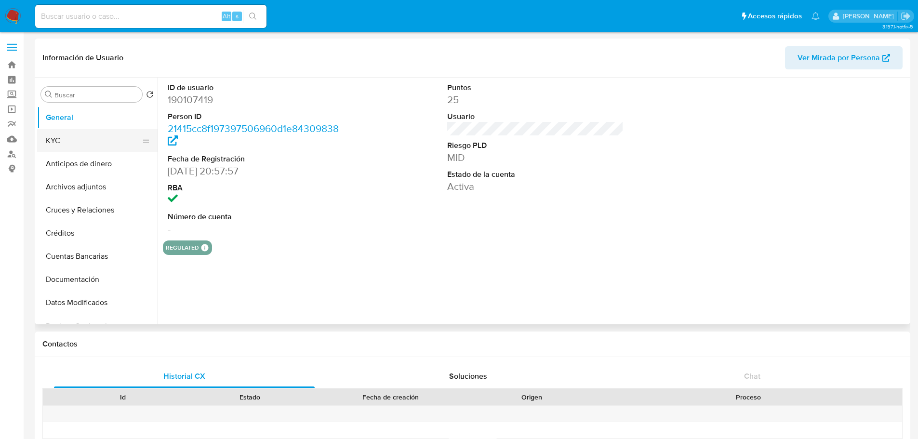
select select "10"
click at [94, 140] on button "KYC" at bounding box center [93, 140] width 113 height 23
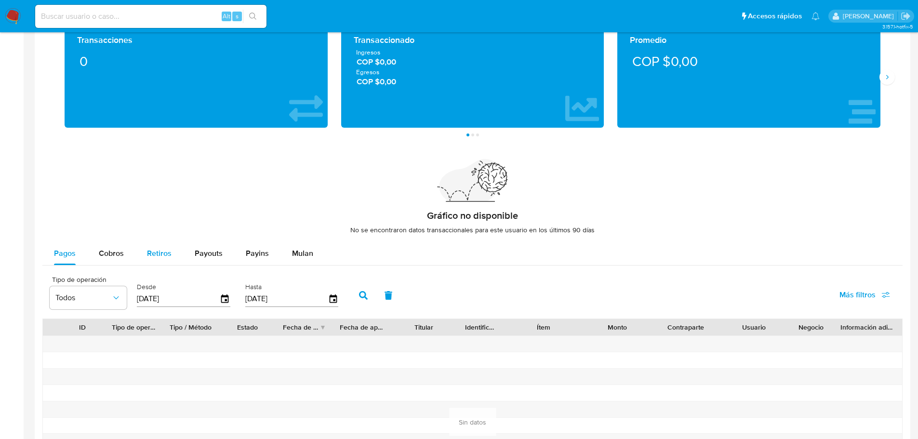
scroll to position [627, 0]
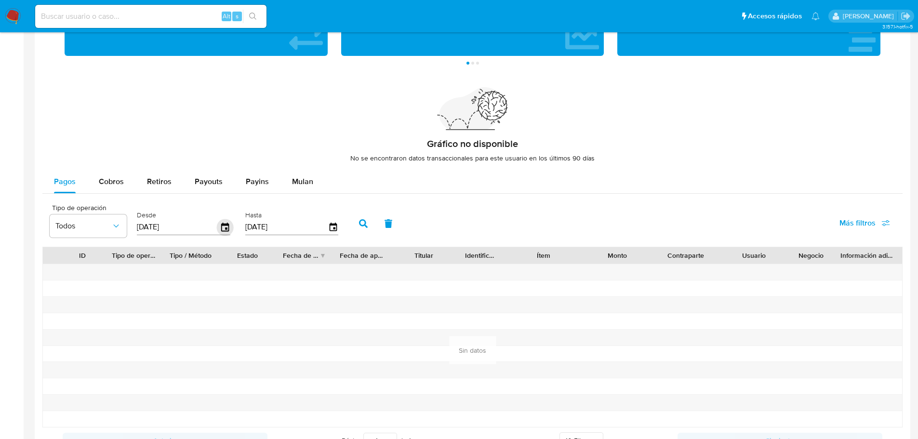
click at [224, 224] on icon "button" at bounding box center [225, 227] width 8 height 9
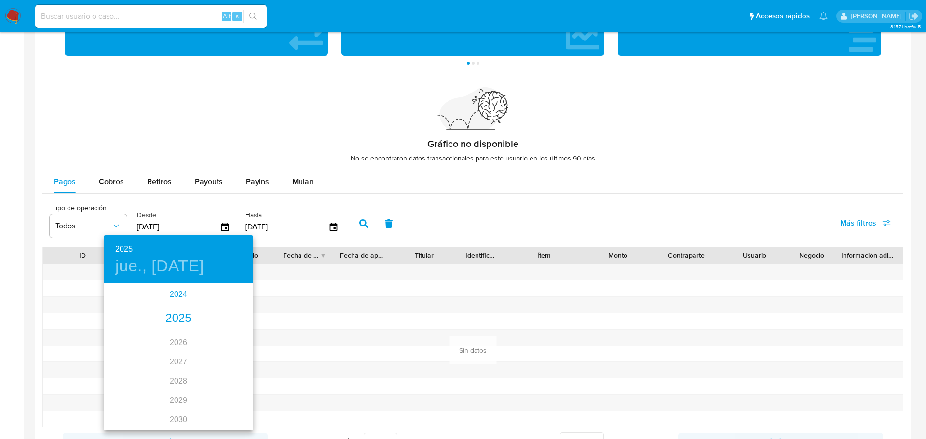
click at [179, 296] on div "2024" at bounding box center [178, 294] width 149 height 19
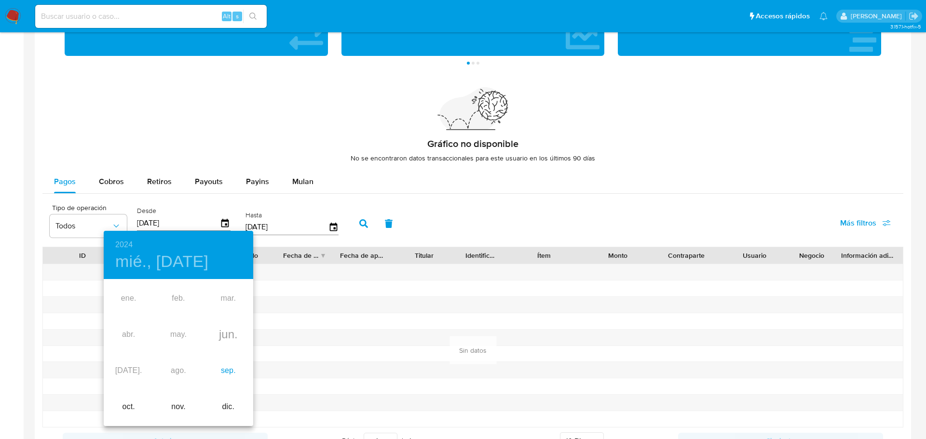
click at [229, 374] on div "sep." at bounding box center [228, 371] width 50 height 36
type input "[DATE]"
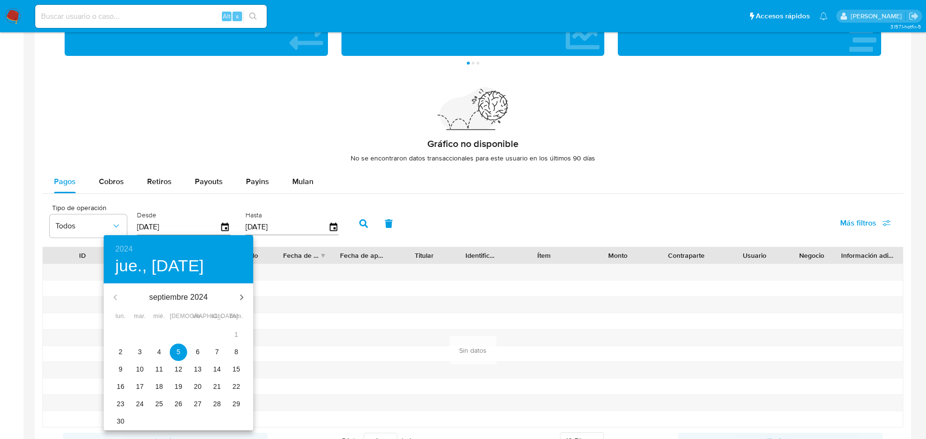
click at [180, 354] on span "5" at bounding box center [178, 352] width 17 height 10
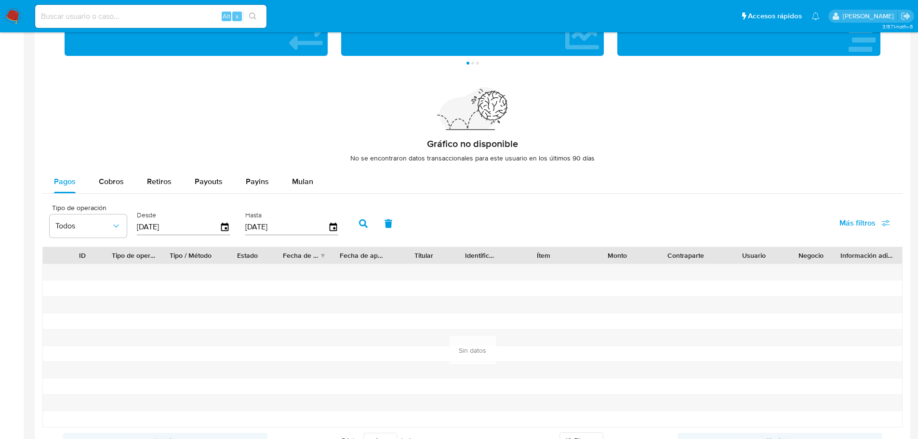
click at [365, 220] on icon "button" at bounding box center [363, 223] width 9 height 9
click at [112, 185] on span "Cobros" at bounding box center [111, 181] width 25 height 11
select select "10"
click at [223, 232] on icon "button" at bounding box center [225, 227] width 17 height 17
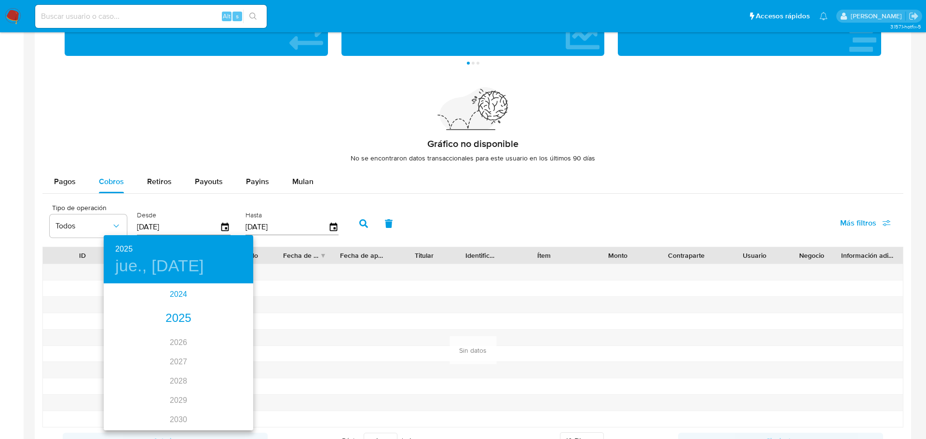
click at [177, 295] on div "2024" at bounding box center [178, 294] width 149 height 19
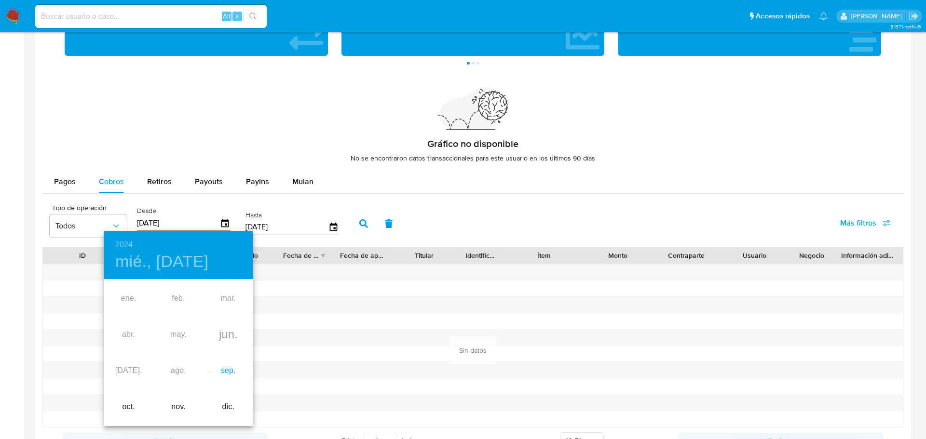
click at [223, 371] on div "sep." at bounding box center [228, 371] width 50 height 36
type input "[DATE]"
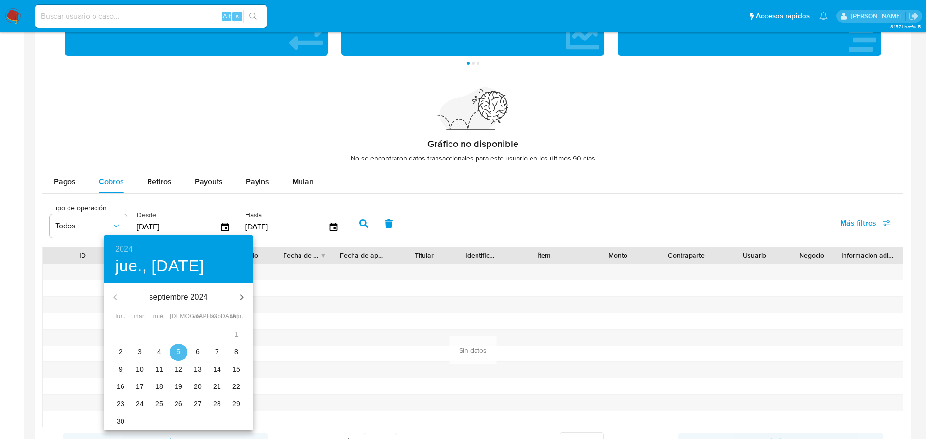
click at [179, 350] on p "5" at bounding box center [178, 352] width 4 height 10
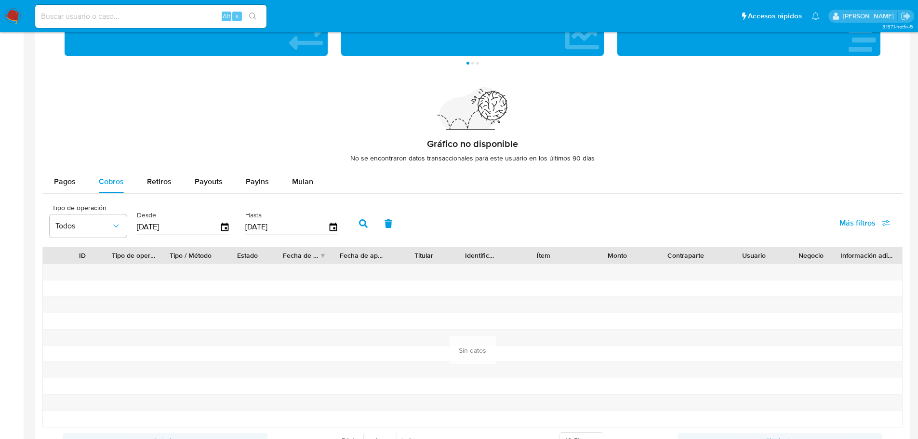
click at [357, 224] on button "button" at bounding box center [363, 223] width 25 height 23
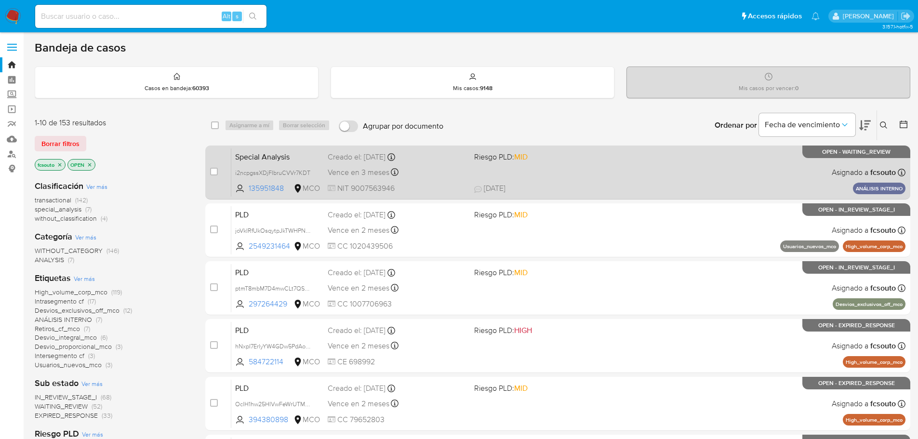
click at [585, 184] on span "01/09/2025 01/09/2025 16:35" at bounding box center [616, 188] width 285 height 11
click at [212, 170] on input "checkbox" at bounding box center [214, 172] width 8 height 8
checkbox input "true"
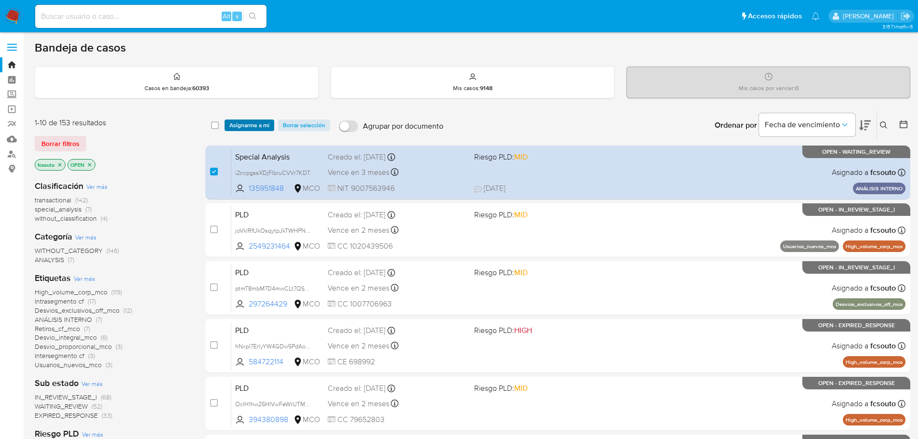
click at [252, 128] on span "Asignarme a mí" at bounding box center [249, 126] width 40 height 10
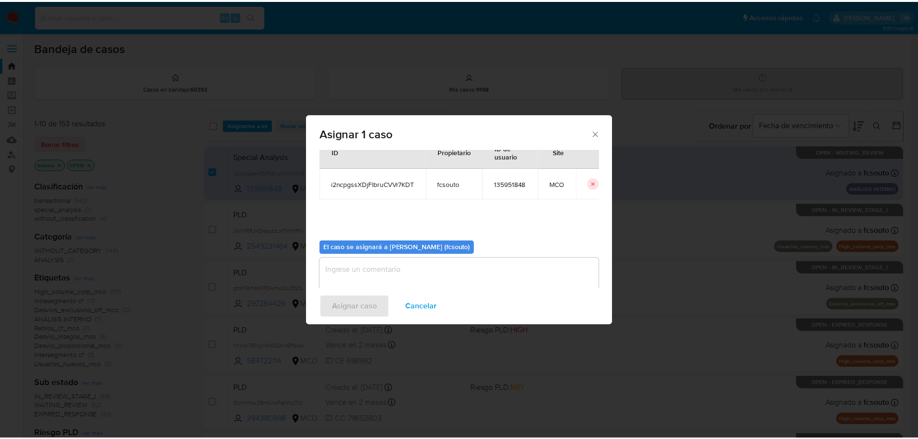
scroll to position [50, 0]
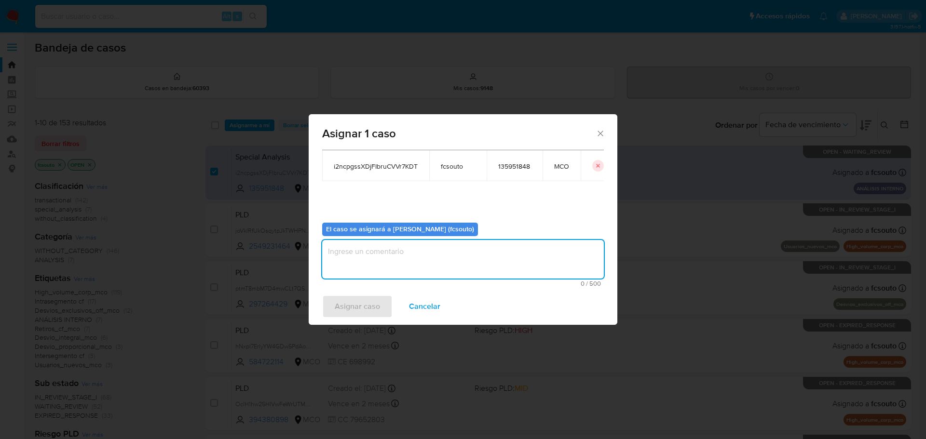
click at [436, 260] on textarea "assign-modal" at bounding box center [463, 259] width 282 height 39
type textarea "Asignación manual"
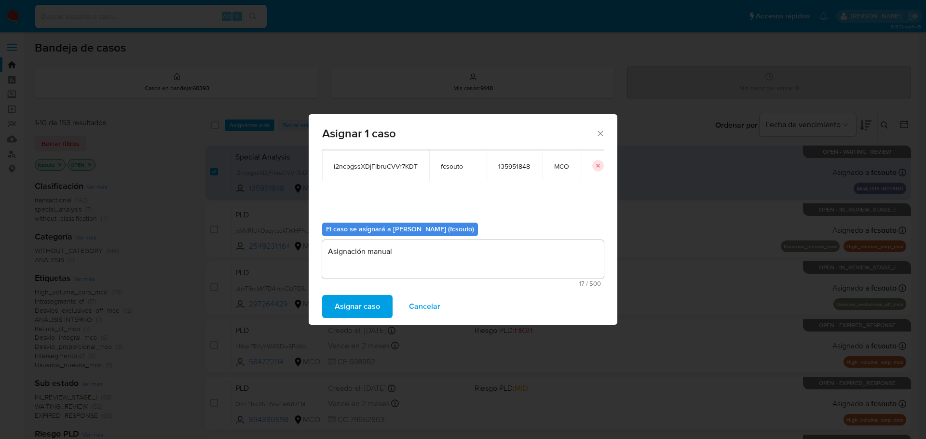
click at [353, 305] on span "Asignar caso" at bounding box center [357, 306] width 45 height 21
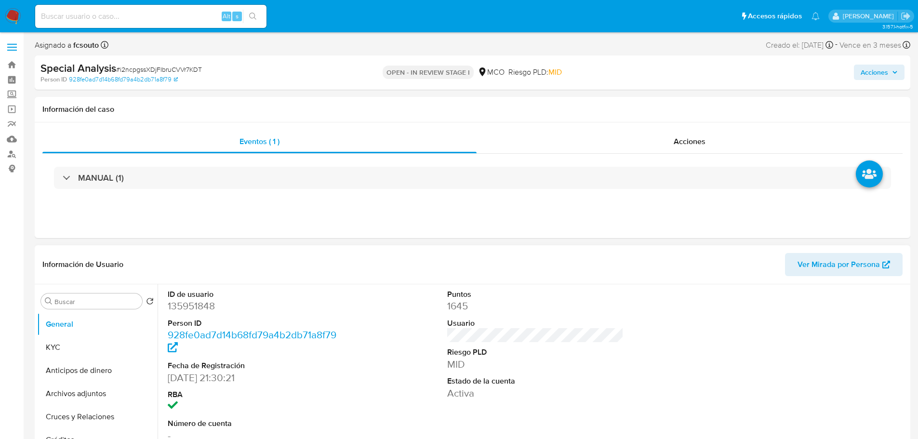
select select "10"
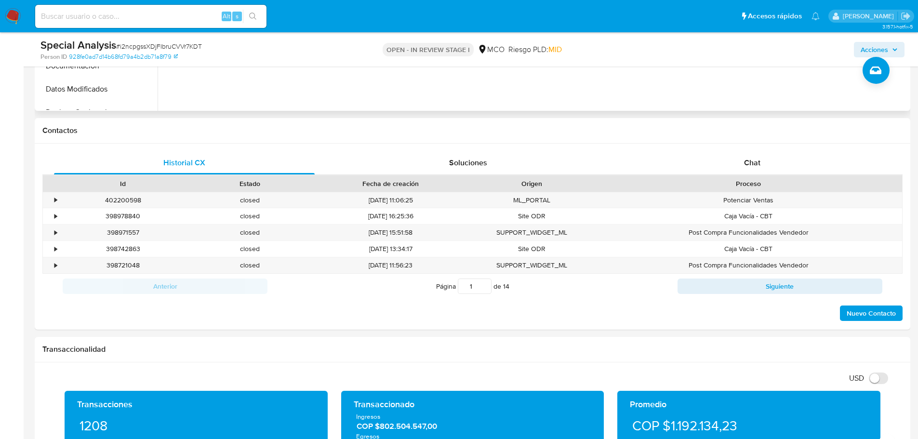
scroll to position [434, 0]
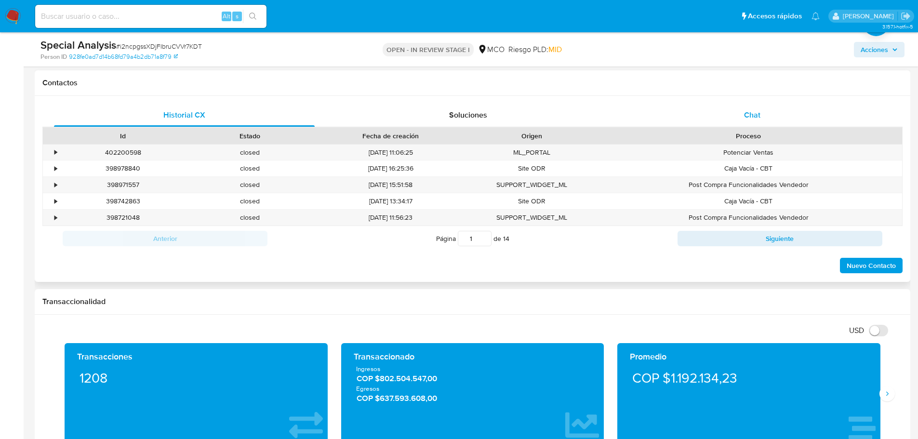
click at [753, 114] on span "Chat" at bounding box center [752, 114] width 16 height 11
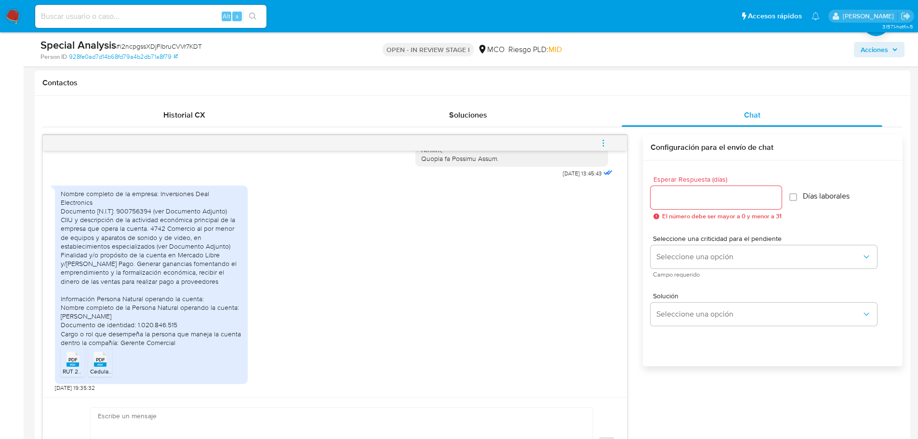
scroll to position [371, 0]
click at [728, 196] on input "Esperar Respuesta (días)" at bounding box center [716, 197] width 131 height 13
type input "2"
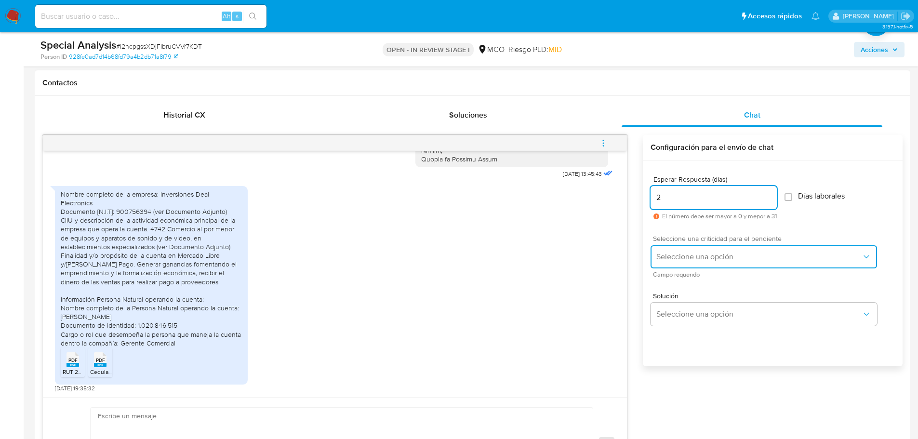
drag, startPoint x: 697, startPoint y: 246, endPoint x: 699, endPoint y: 251, distance: 5.0
click at [699, 251] on button "Seleccione una opción" at bounding box center [764, 256] width 227 height 23
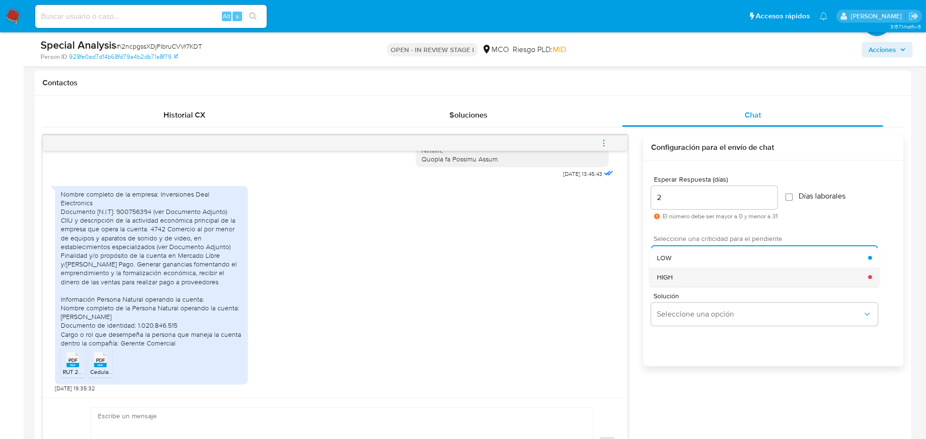
click at [700, 280] on div "HIGH" at bounding box center [762, 277] width 211 height 19
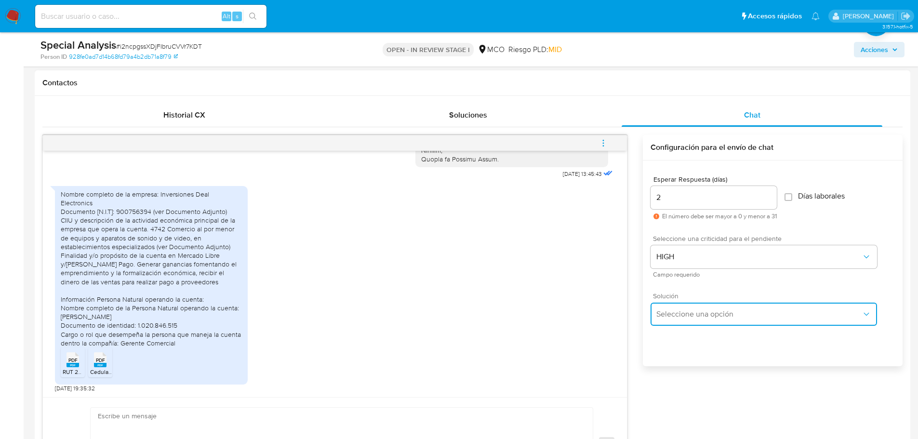
click at [693, 315] on span "Seleccione una opción" at bounding box center [759, 314] width 205 height 10
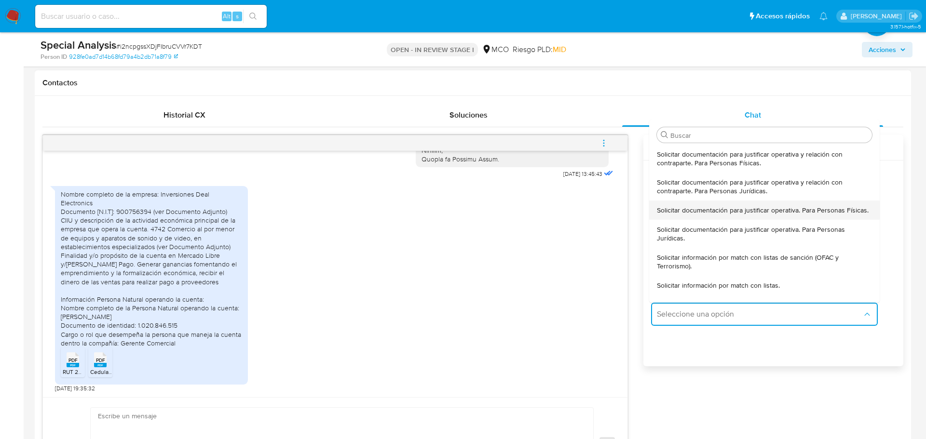
click at [678, 215] on span "Solicitar documentación para justificar operativa. Para Personas Físicas." at bounding box center [763, 210] width 212 height 9
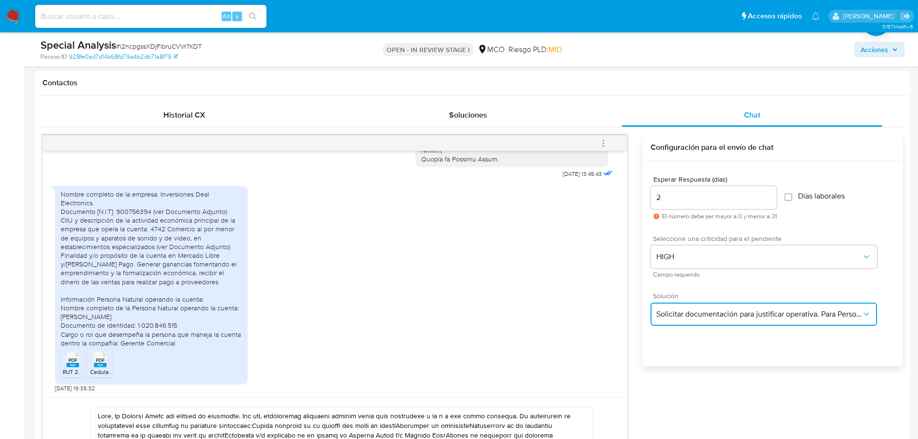
click at [716, 316] on span "Solicitar documentación para justificar operativa. Para Personas Físicas." at bounding box center [759, 314] width 205 height 10
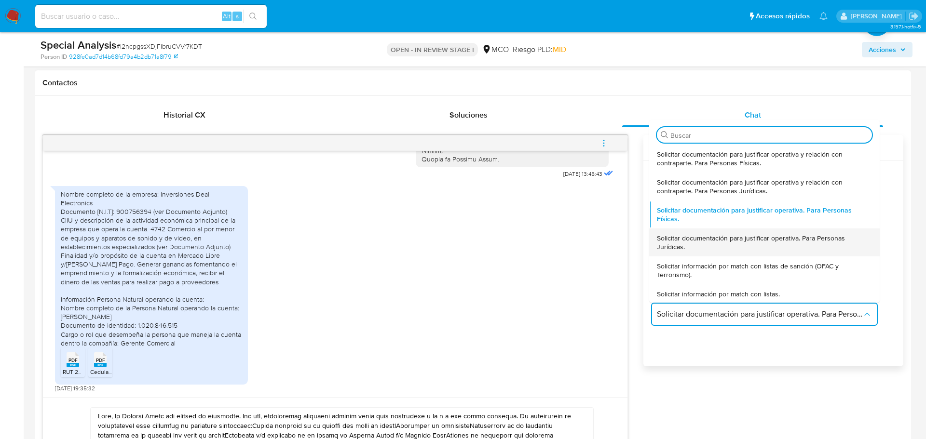
click at [702, 243] on span "Solicitar documentación para justificar operativa. Para Personas Jurídicas." at bounding box center [764, 242] width 215 height 17
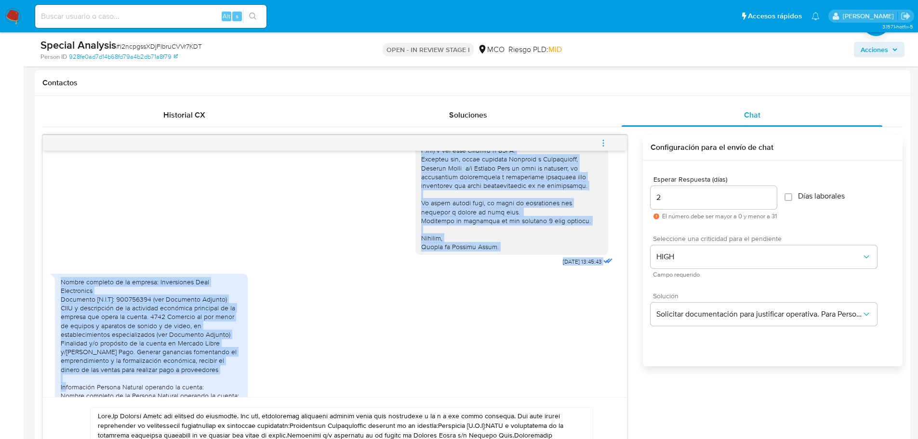
scroll to position [292, 0]
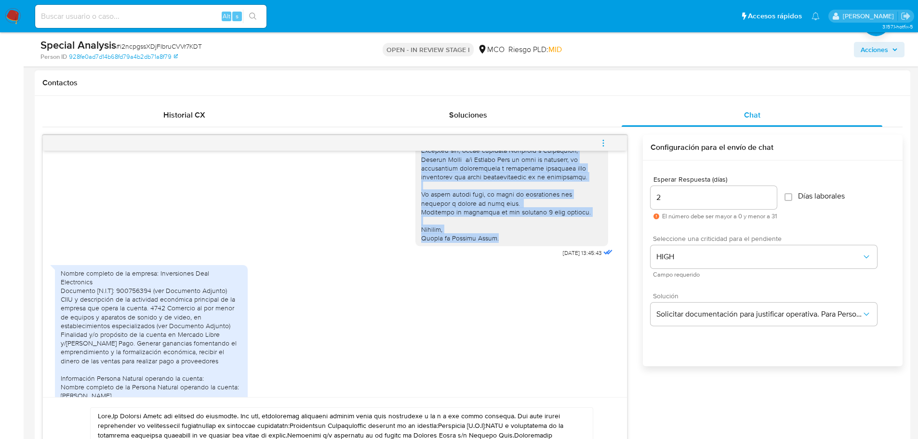
drag, startPoint x: 414, startPoint y: 173, endPoint x: 491, endPoint y: 236, distance: 99.6
click at [491, 236] on div at bounding box center [511, 59] width 181 height 368
copy div "Hola, En Mercado Libre nos importa tu seguridad. Por eso, necesitamos verificar…"
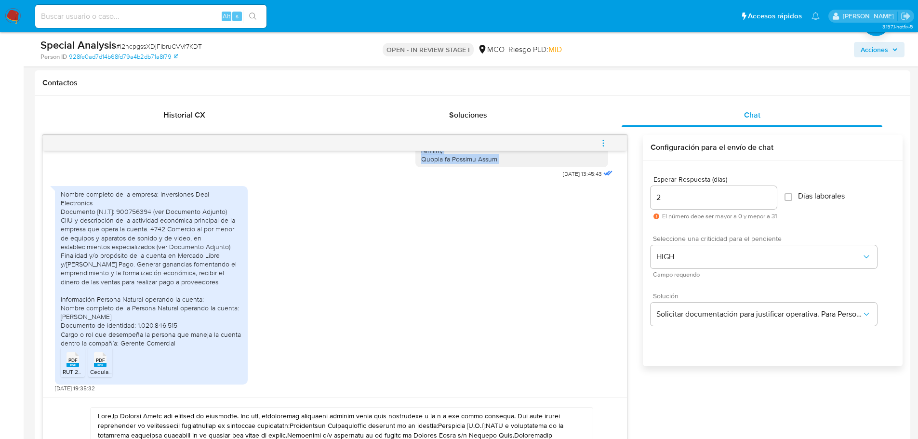
scroll to position [723, 0]
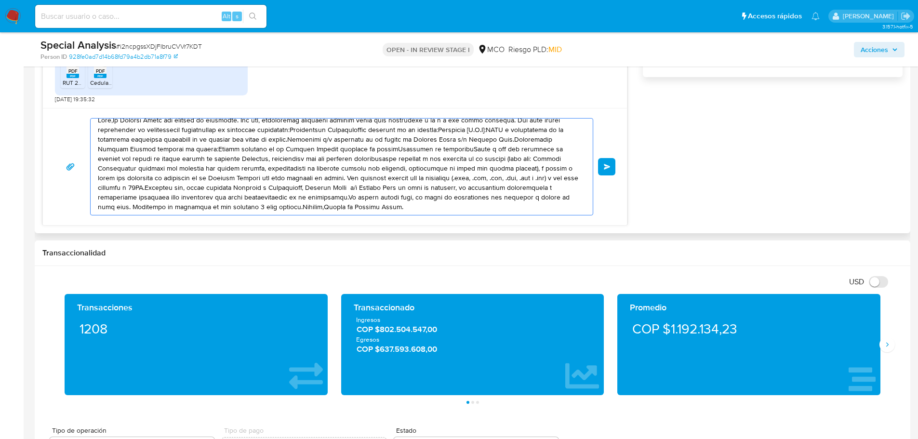
drag, startPoint x: 98, startPoint y: 127, endPoint x: 425, endPoint y: 217, distance: 338.7
click at [425, 217] on div "Enviar" at bounding box center [335, 166] width 584 height 117
paste textarea "En Mercado Libre nos importa tu seguridad. Por eso, necesitamos verificar algun…"
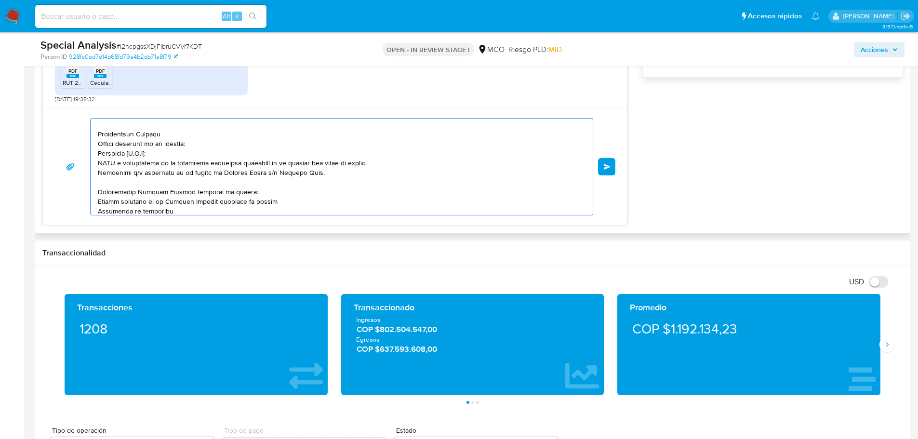
scroll to position [0, 0]
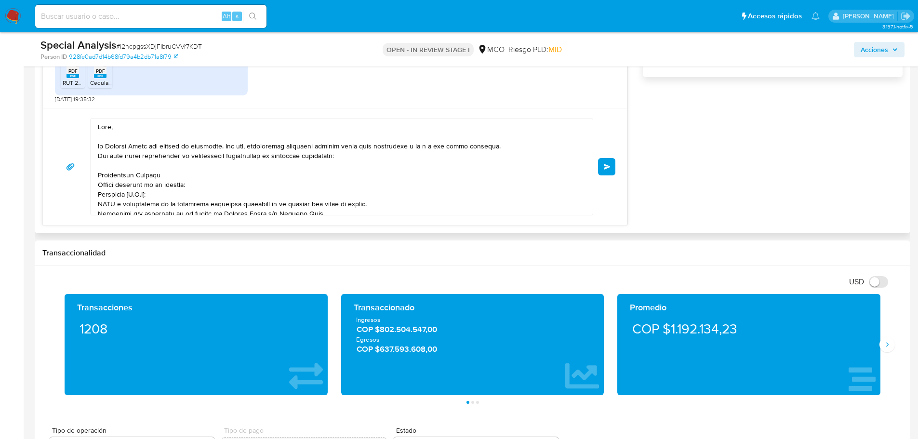
drag, startPoint x: 97, startPoint y: 145, endPoint x: 271, endPoint y: 167, distance: 175.5
click at [271, 167] on div at bounding box center [339, 167] width 497 height 96
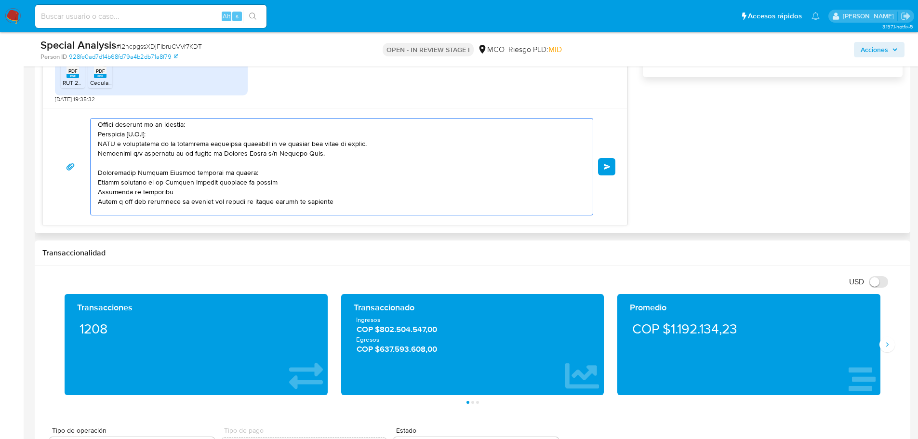
scroll to position [72, 0]
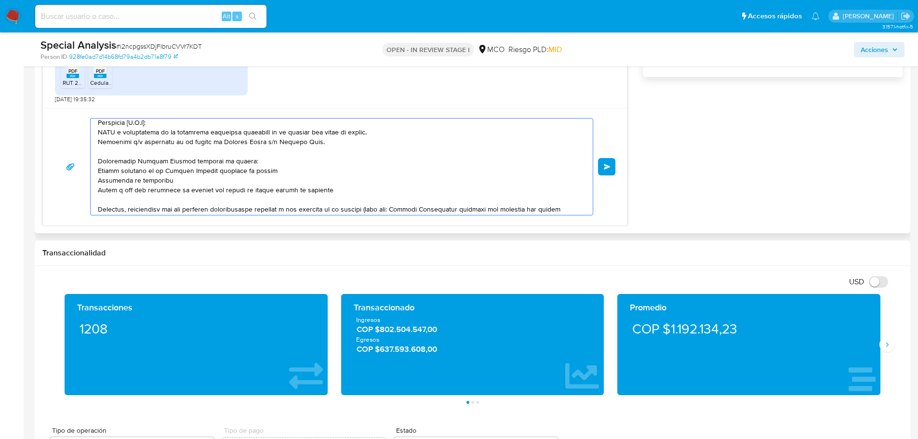
drag, startPoint x: 98, startPoint y: 146, endPoint x: 340, endPoint y: 190, distance: 246.1
click at [340, 190] on textarea at bounding box center [339, 167] width 483 height 96
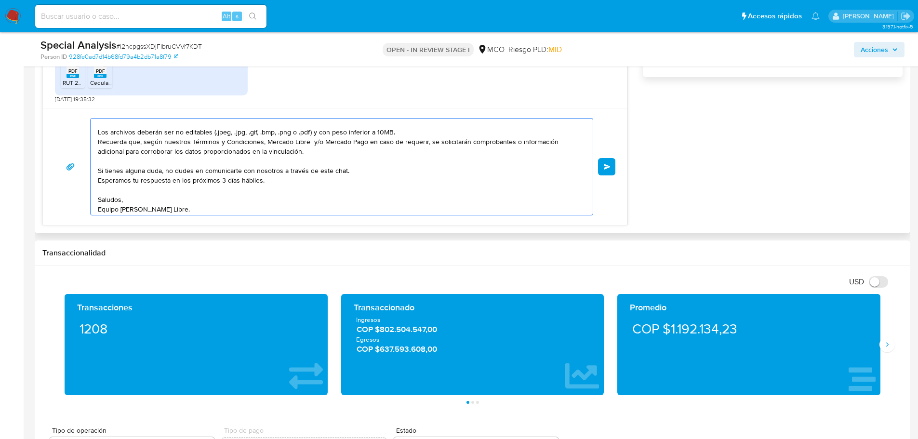
scroll to position [0, 0]
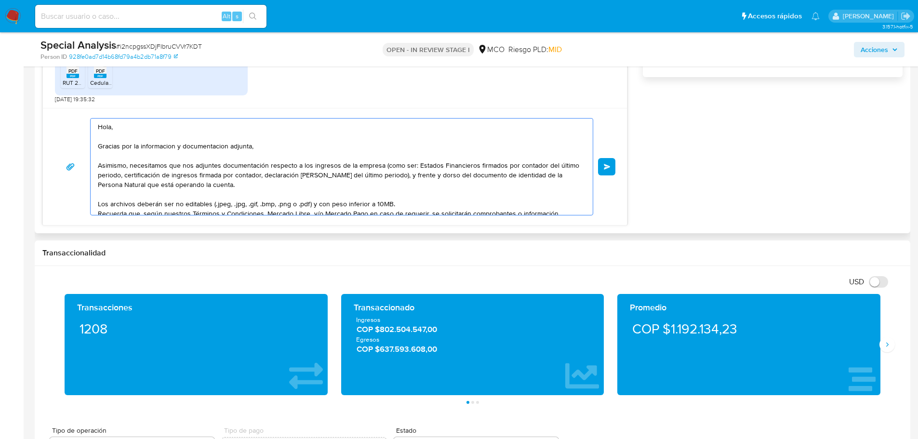
click at [100, 145] on textarea "Hola, Gracias por la informacion y documentacion adjunta, Asimismo, necesitamos…" at bounding box center [339, 167] width 483 height 96
drag, startPoint x: 131, startPoint y: 146, endPoint x: 88, endPoint y: 145, distance: 42.9
click at [88, 145] on div "Hola, Gracias por la informacion y documentacion adjunta, Asimismo, necesitamos…" at bounding box center [334, 166] width 561 height 97
drag, startPoint x: 125, startPoint y: 165, endPoint x: 99, endPoint y: 165, distance: 26.5
click at [99, 165] on textarea "Hola, Recibimos la informacion y documentacion adjunta, Asimismo, necesitamos q…" at bounding box center [339, 167] width 483 height 96
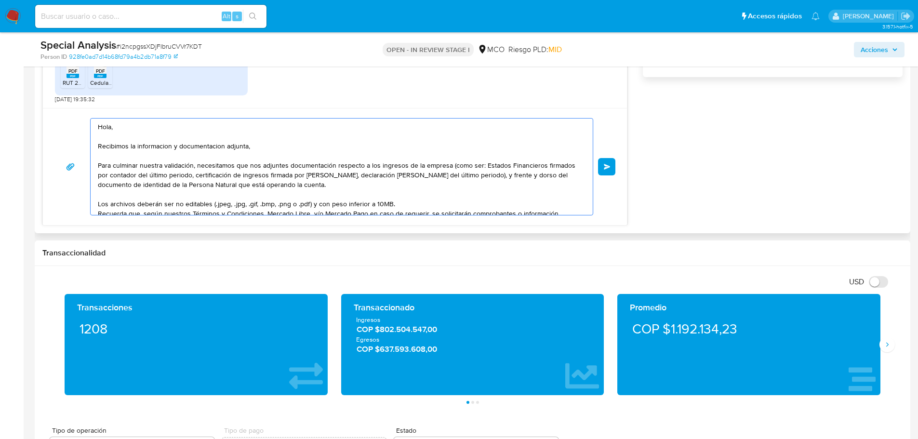
drag, startPoint x: 455, startPoint y: 178, endPoint x: 278, endPoint y: 187, distance: 177.1
click at [278, 187] on textarea "Hola, Recibimos la informacion y documentacion adjunta, Para culminar nuestra v…" at bounding box center [339, 167] width 483 height 96
click at [454, 180] on textarea "Hola, Recibimos la informacion y documentacion adjunta, Para culminar nuestra v…" at bounding box center [339, 167] width 483 height 96
drag, startPoint x: 459, startPoint y: 175, endPoint x: 276, endPoint y: 186, distance: 184.0
click at [276, 186] on textarea "Hola, Recibimos la informacion y documentacion adjunta, Para culminar nuestra v…" at bounding box center [339, 167] width 483 height 96
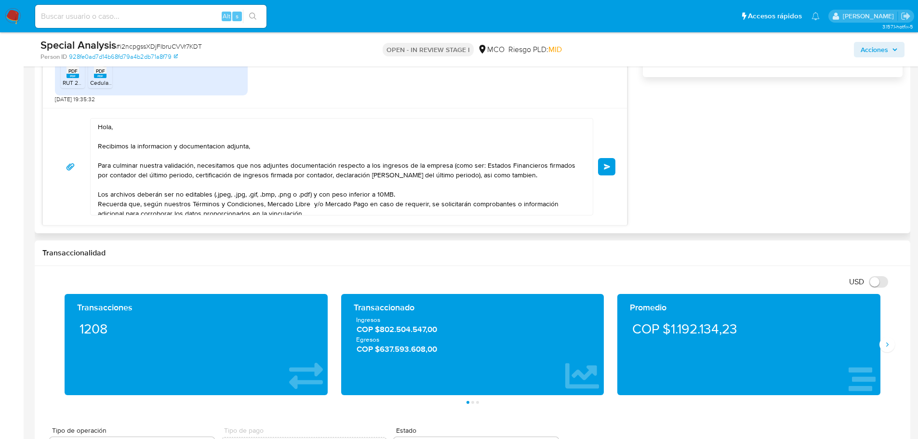
drag, startPoint x: 506, startPoint y: 174, endPoint x: 510, endPoint y: 188, distance: 13.9
click at [506, 174] on textarea "Hola, Recibimos la informacion y documentacion adjunta, Para culminar nuestra v…" at bounding box center [339, 167] width 483 height 96
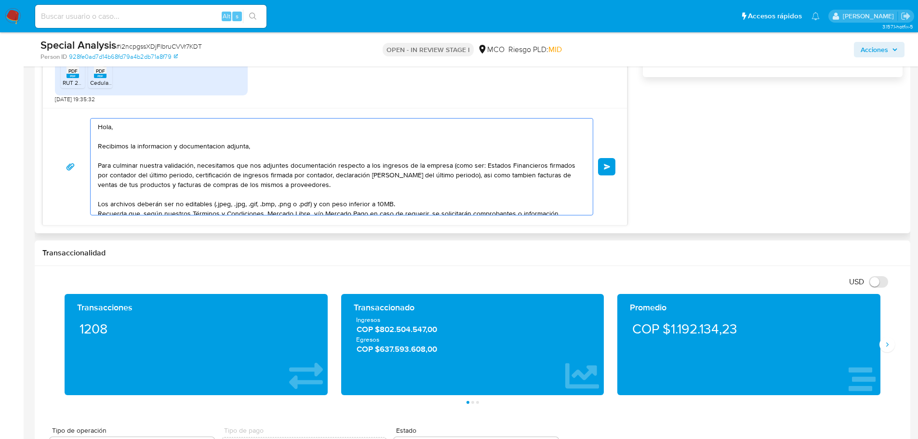
scroll to position [74, 0]
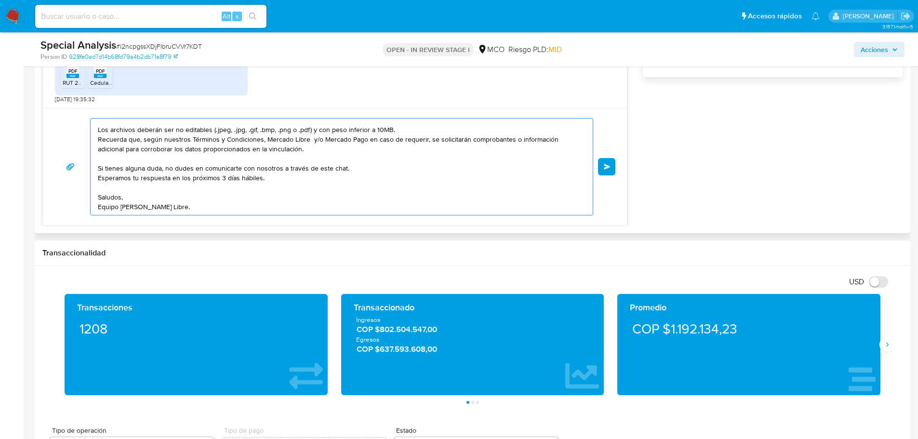
click at [223, 178] on textarea "Hola, Recibimos la informacion y documentacion adjunta, Para culminar nuestra v…" at bounding box center [339, 167] width 483 height 96
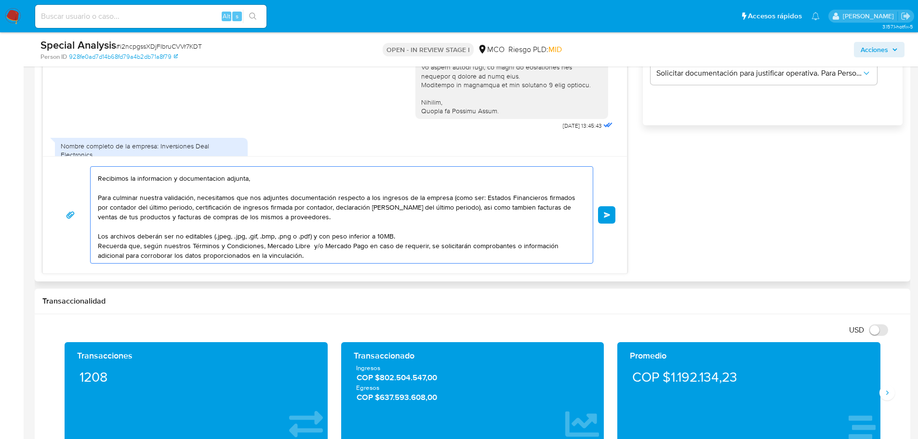
scroll to position [0, 0]
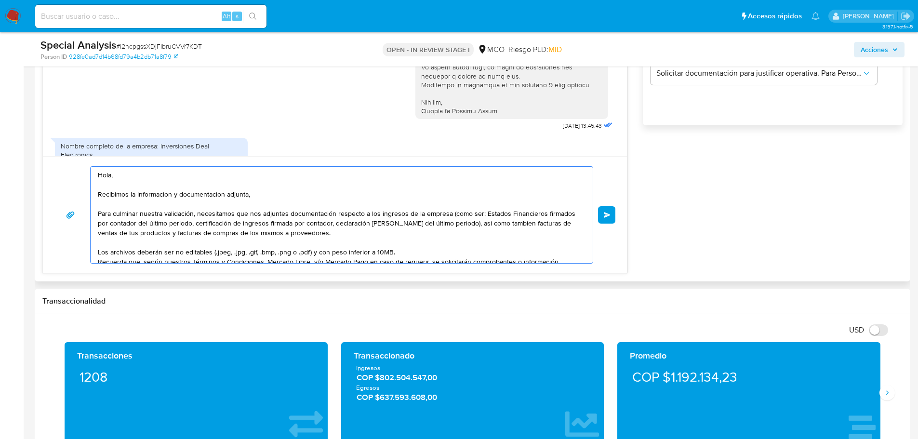
click at [506, 224] on textarea "Hola, Recibimos la informacion y documentacion adjunta, Para culminar nuestra v…" at bounding box center [339, 215] width 483 height 96
click at [140, 231] on textarea "Hola, Recibimos la informacion y documentacion adjunta, Para culminar nuestra v…" at bounding box center [339, 215] width 483 height 96
type textarea "Hola, Recibimos la informacion y documentacion adjunta, Para culminar nuestra v…"
click at [608, 215] on span "Enviar" at bounding box center [607, 215] width 7 height 6
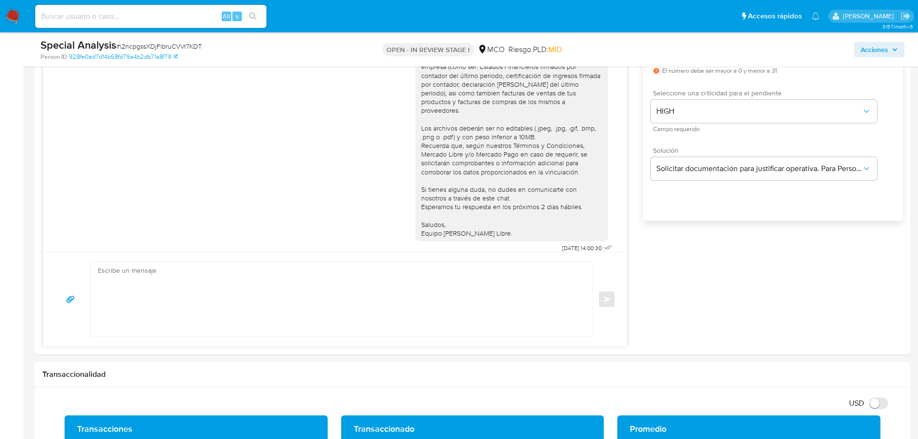
scroll to position [337, 0]
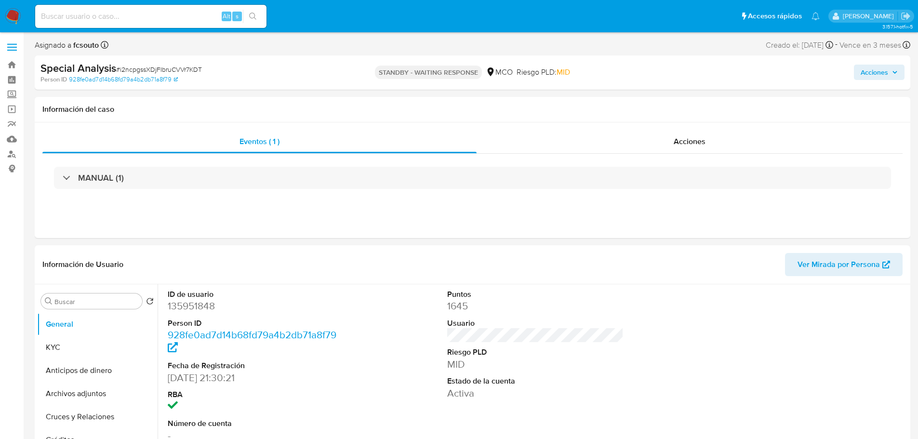
select select "10"
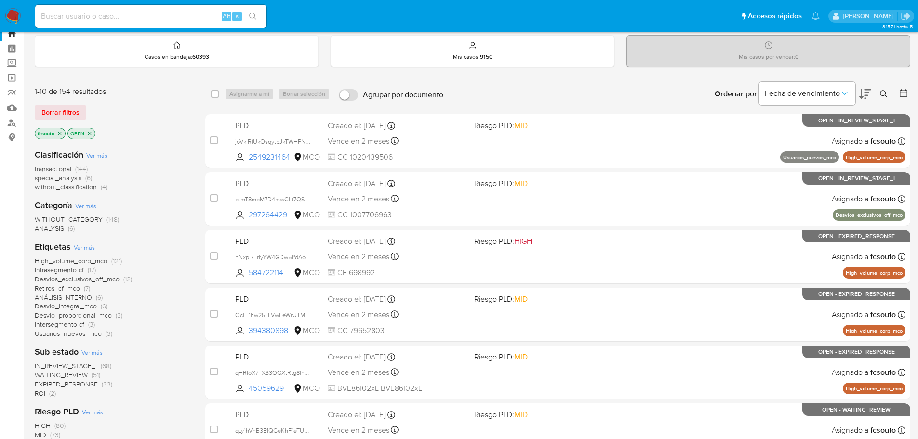
scroll to position [48, 0]
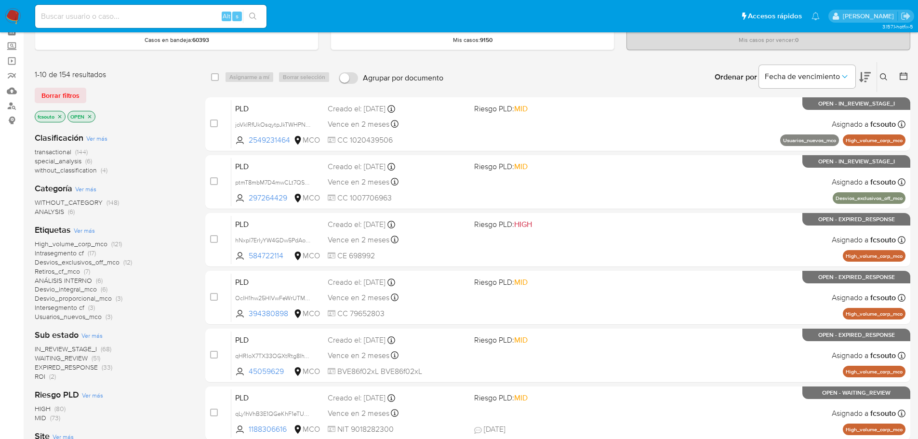
click at [40, 379] on span "ROI" at bounding box center [40, 377] width 11 height 10
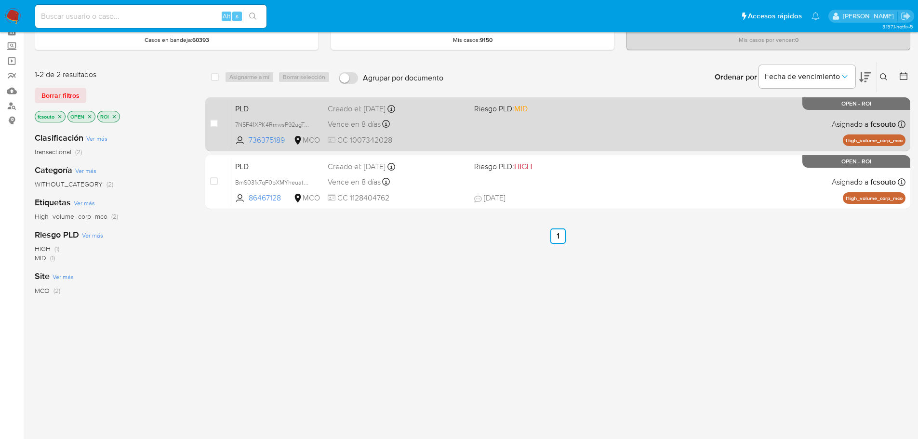
click at [459, 137] on span "CC 1007342028" at bounding box center [397, 140] width 139 height 11
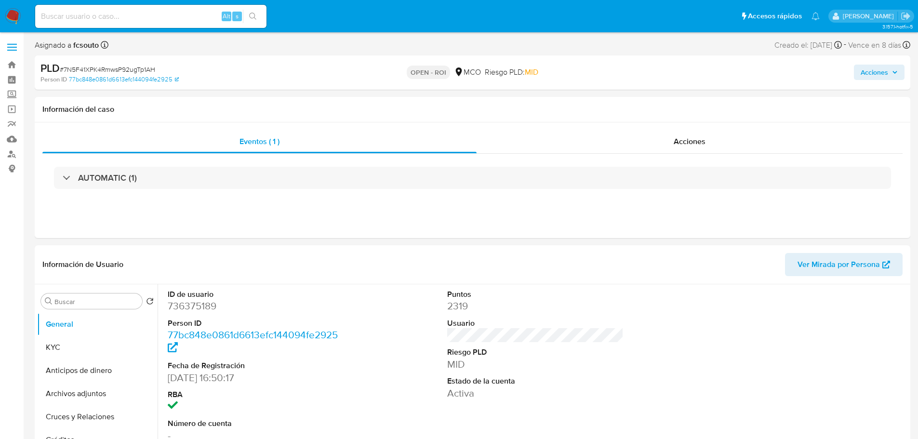
select select "10"
drag, startPoint x: 711, startPoint y: 128, endPoint x: 700, endPoint y: 143, distance: 19.0
click at [711, 129] on div "Eventos ( 1 ) Acciones AUTOMATIC (1)" at bounding box center [473, 180] width 876 height 116
click at [683, 142] on span "Acciones" at bounding box center [690, 141] width 32 height 11
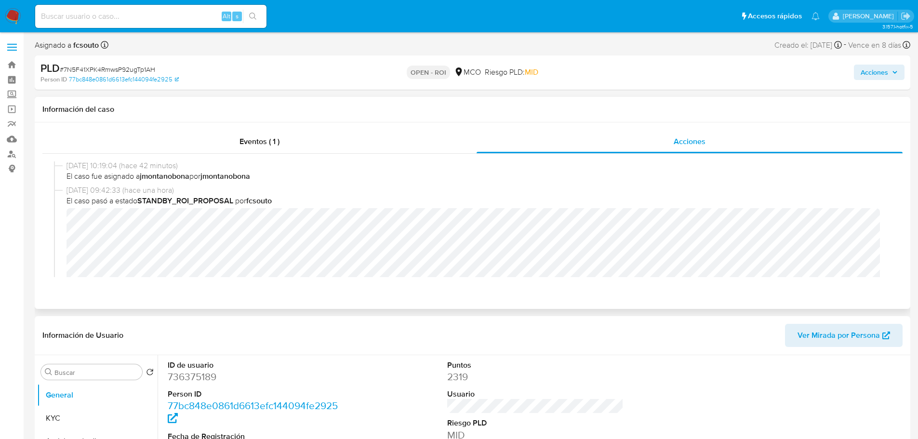
scroll to position [145, 0]
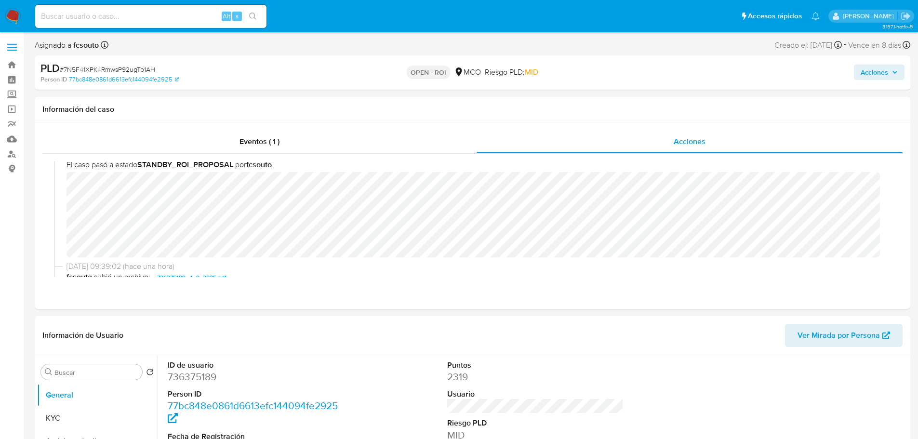
click at [871, 76] on span "Acciones" at bounding box center [874, 72] width 27 height 15
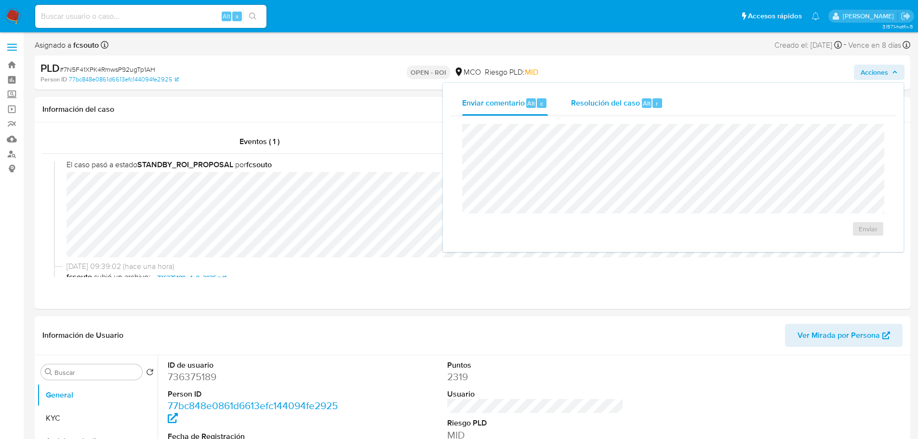
drag, startPoint x: 626, startPoint y: 103, endPoint x: 621, endPoint y: 102, distance: 5.4
click at [625, 102] on span "Resolución del caso" at bounding box center [605, 102] width 69 height 11
click at [843, 239] on span "ROI" at bounding box center [840, 238] width 47 height 21
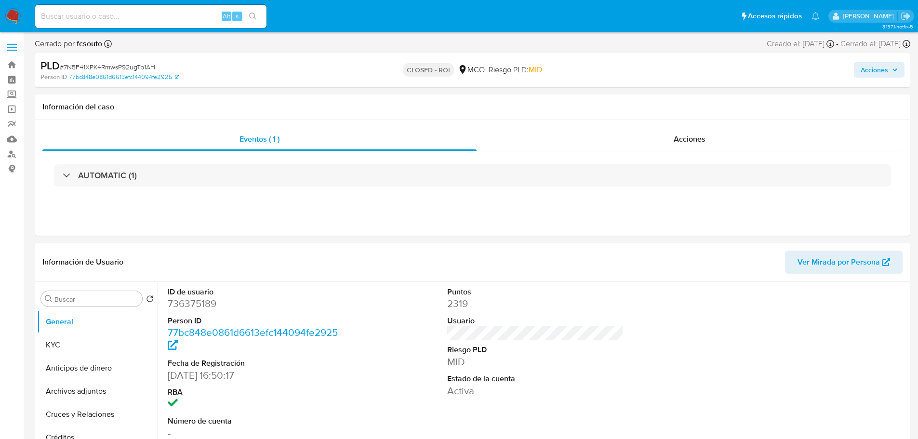
select select "10"
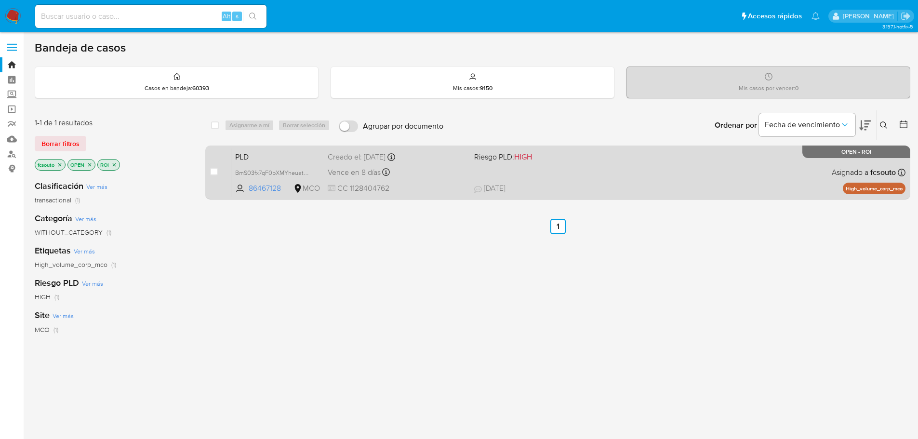
click at [596, 190] on span "[DATE] [DATE] 23:34" at bounding box center [616, 188] width 285 height 11
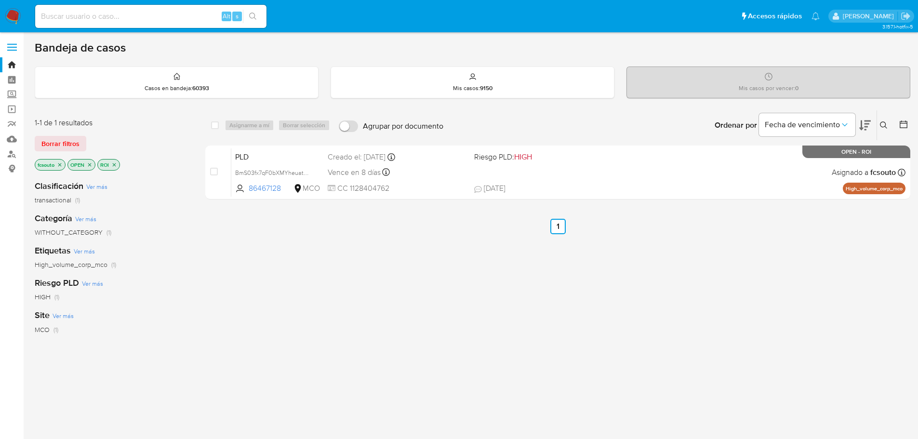
click at [19, 10] on img at bounding box center [13, 16] width 16 height 16
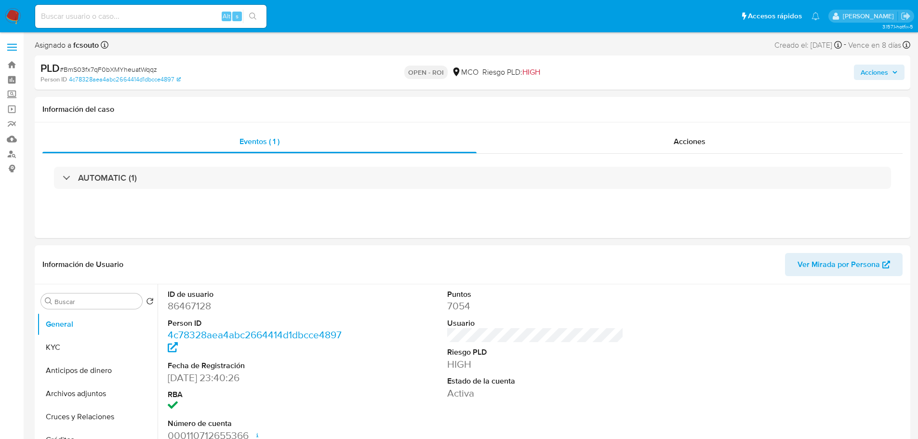
select select "10"
click at [713, 148] on div "Acciones" at bounding box center [690, 141] width 426 height 23
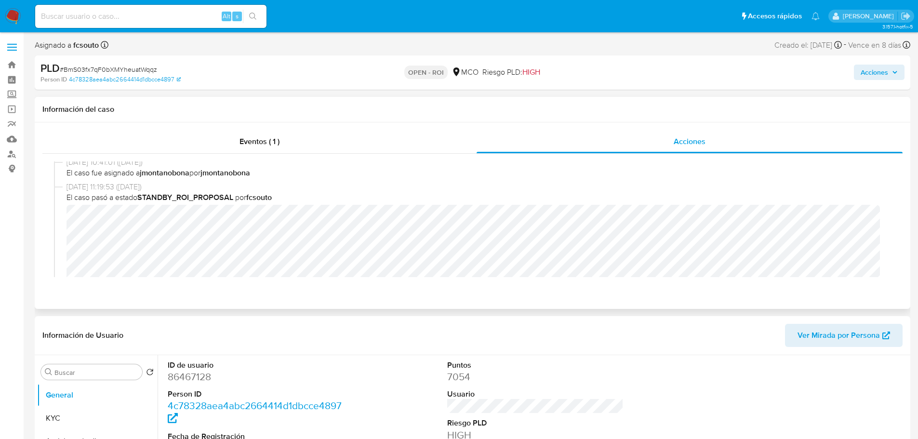
scroll to position [96, 0]
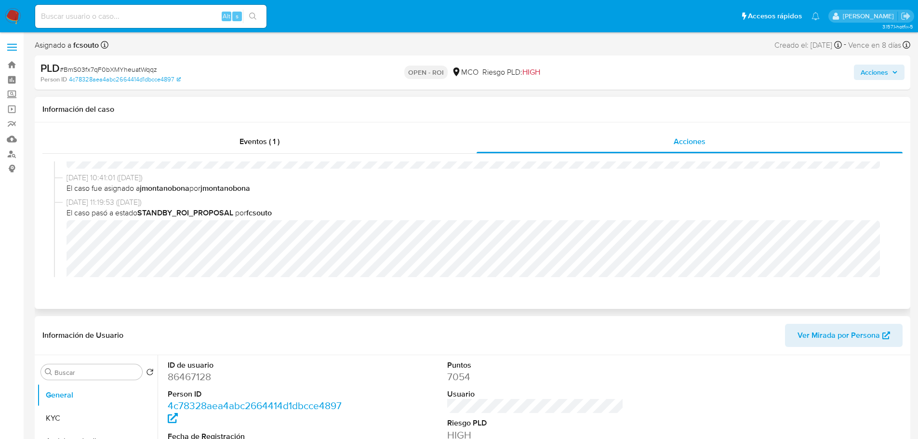
click at [450, 218] on div "11/08/2025 11:19:53 (hace 22 días) El caso pasó a estado STANDBY_ROI_PROPOSAL p…" at bounding box center [477, 255] width 821 height 116
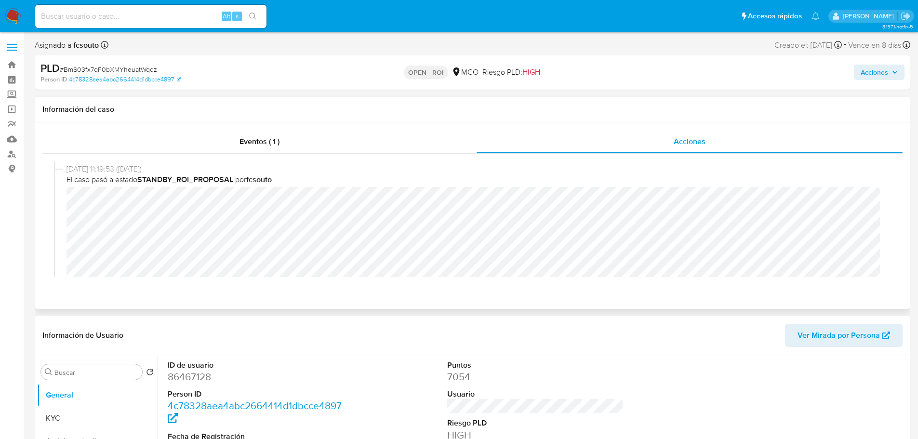
scroll to position [145, 0]
click at [882, 78] on span "Acciones" at bounding box center [874, 72] width 27 height 15
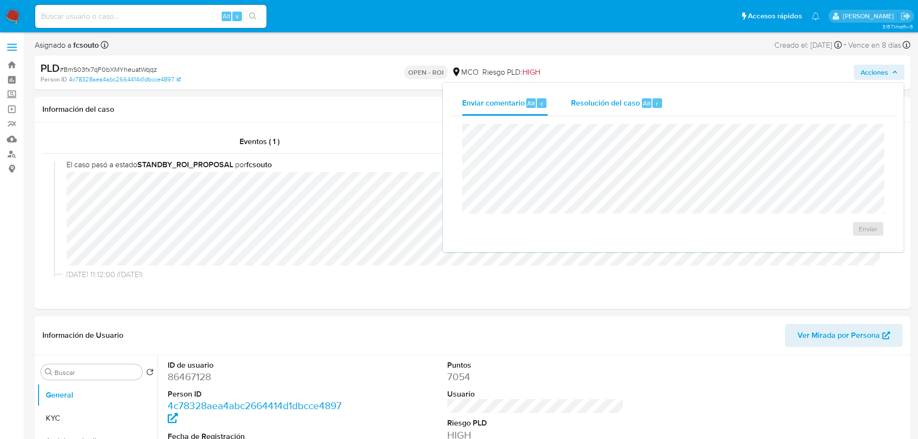
click at [577, 100] on span "Resolución del caso" at bounding box center [605, 102] width 69 height 11
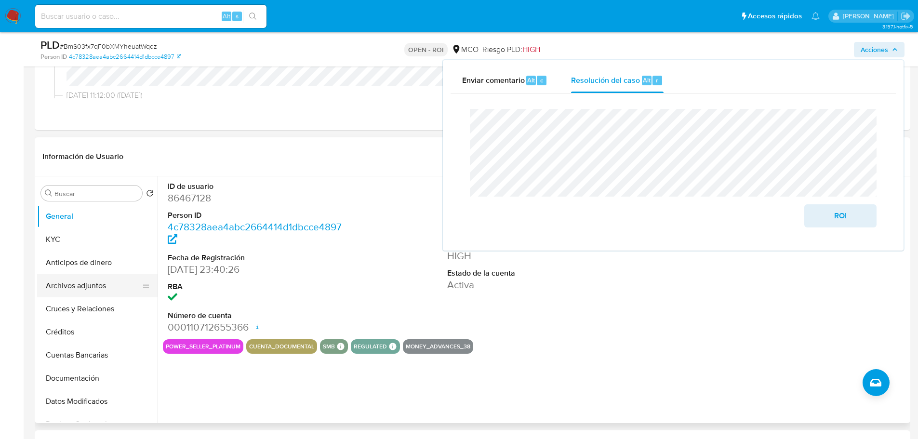
scroll to position [96, 0]
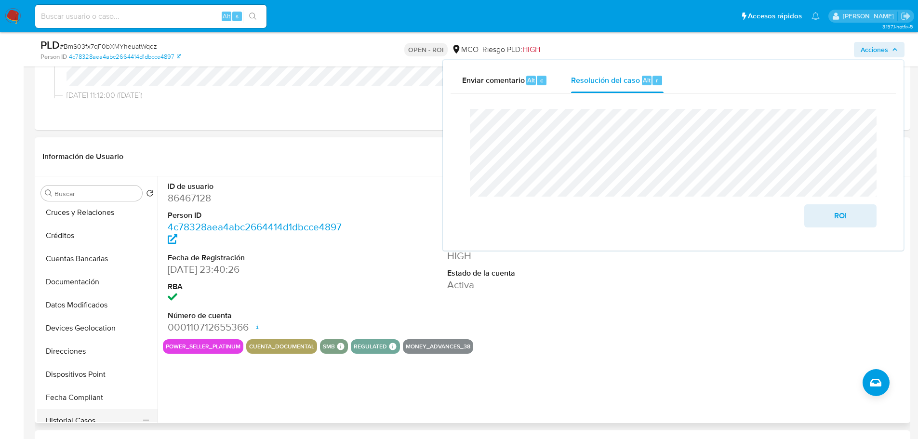
click at [87, 414] on button "Historial Casos" at bounding box center [93, 420] width 113 height 23
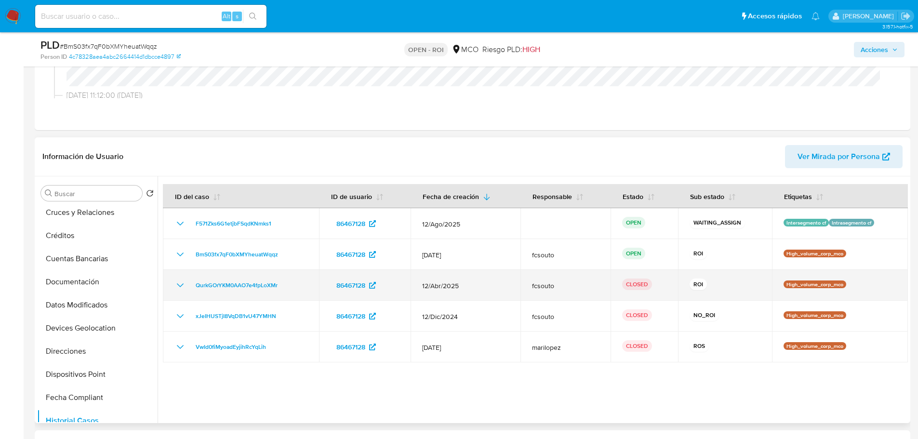
click at [177, 287] on icon "Mostrar/Ocultar" at bounding box center [180, 286] width 12 height 12
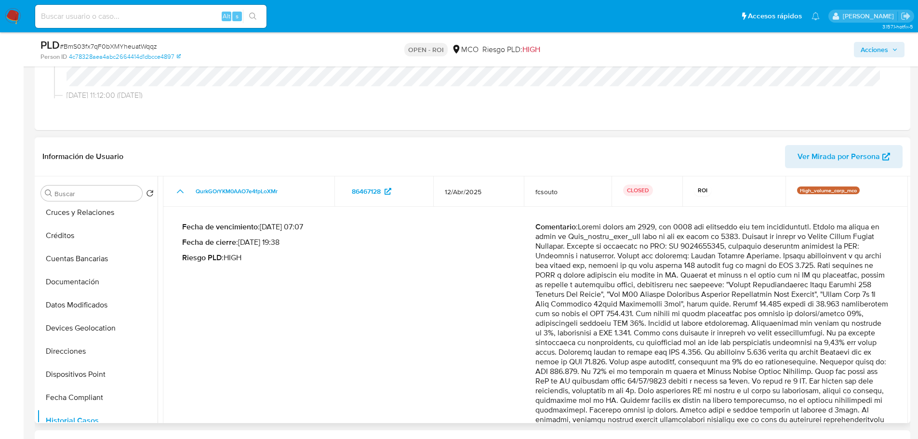
scroll to position [95, 0]
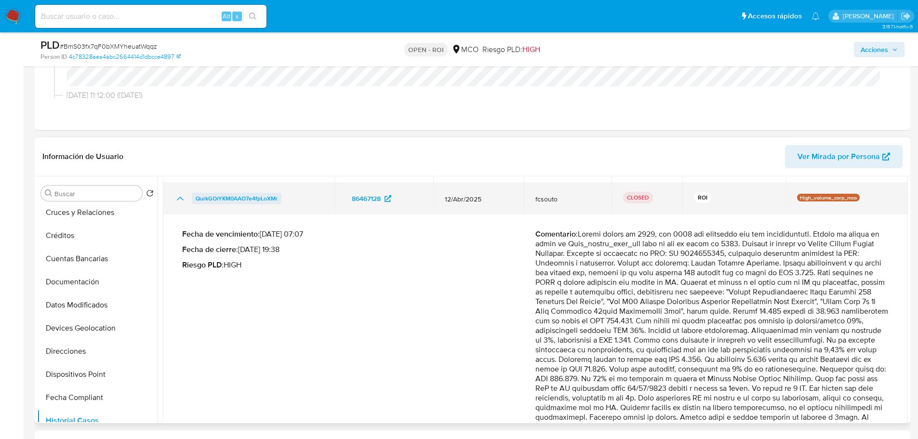
click at [228, 201] on span "QurkGOrYKM0AAO7e4fpLoXMr" at bounding box center [237, 199] width 82 height 12
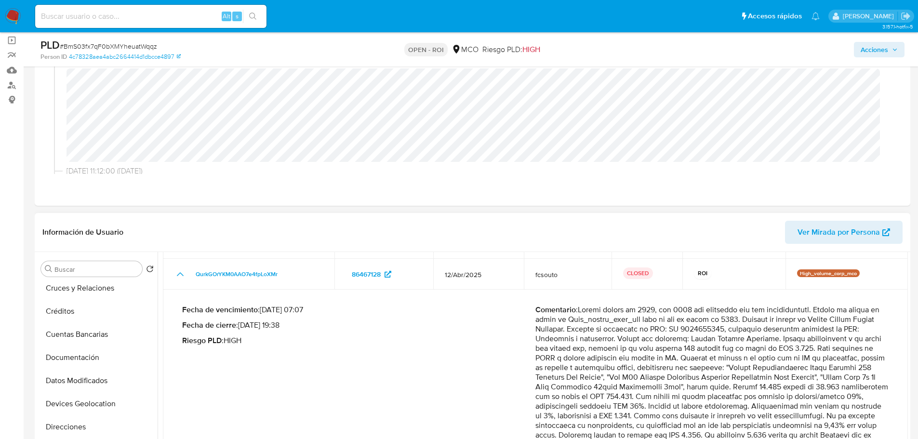
scroll to position [0, 0]
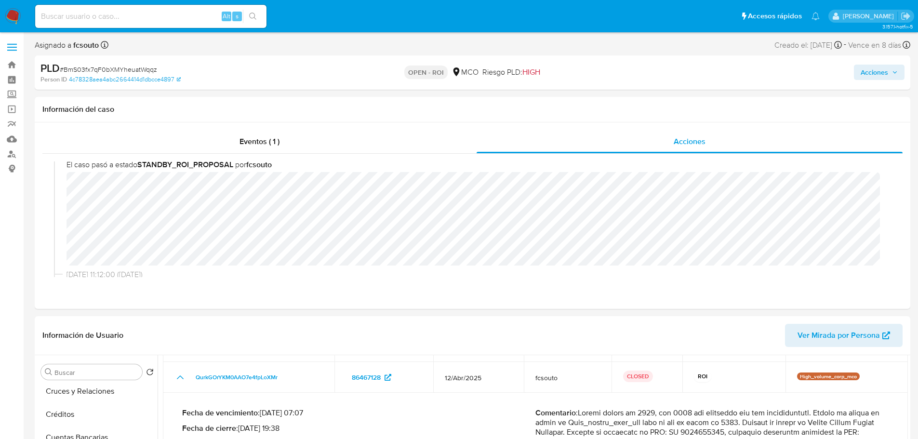
drag, startPoint x: 882, startPoint y: 74, endPoint x: 851, endPoint y: 81, distance: 31.5
click at [882, 74] on span "Acciones" at bounding box center [874, 72] width 27 height 15
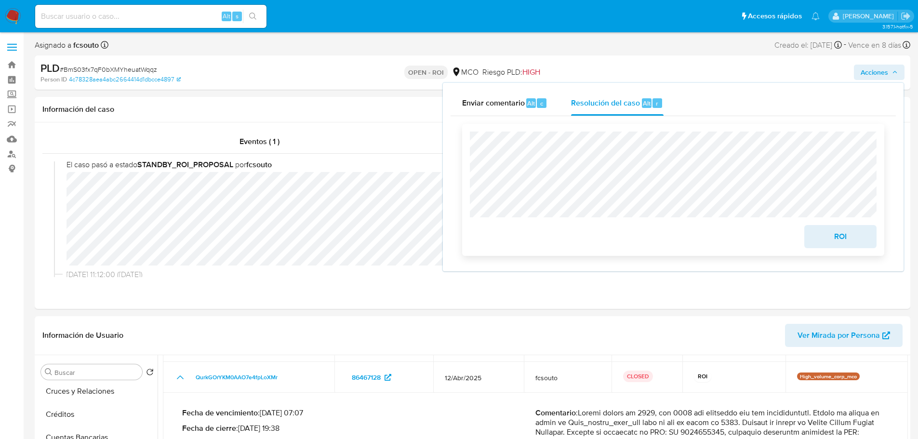
click at [841, 240] on span "ROI" at bounding box center [840, 236] width 47 height 21
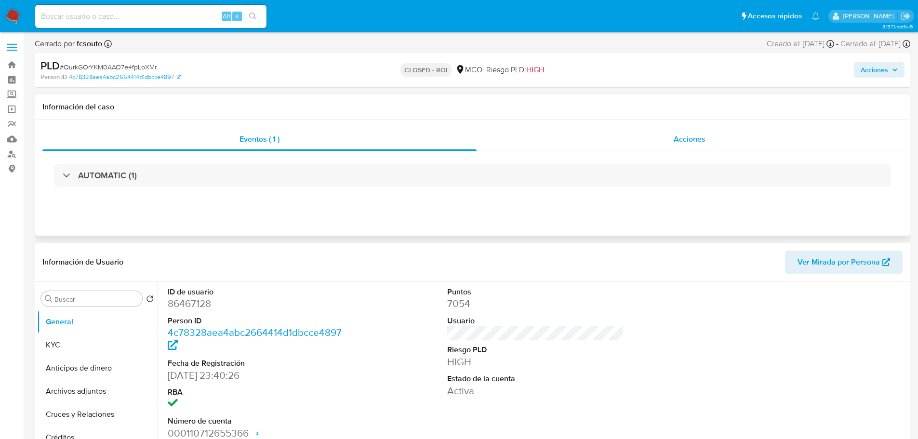
select select "10"
click at [682, 142] on span "Acciones" at bounding box center [690, 139] width 32 height 11
select select "10"
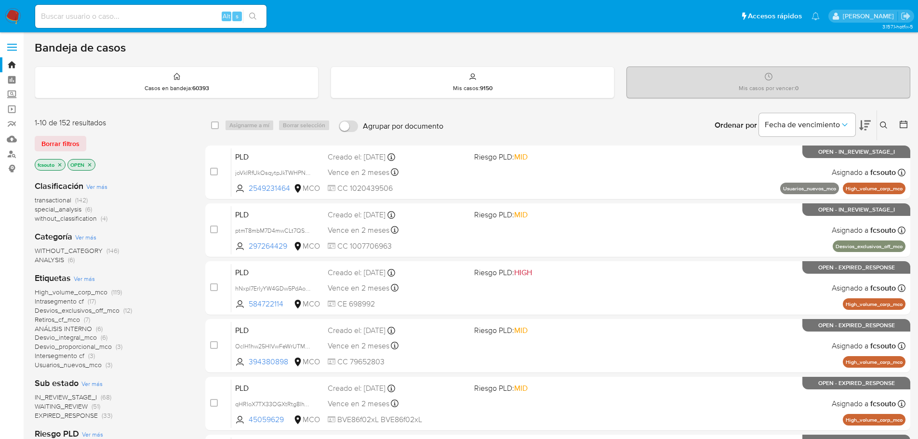
click at [867, 128] on icon at bounding box center [865, 126] width 12 height 12
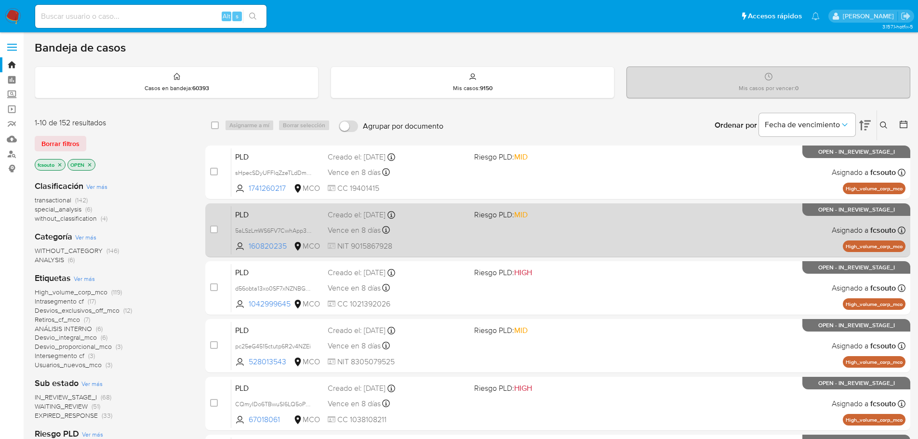
click at [459, 233] on div "Vence en 8 días Vence el 10/09/2025 07:05:19" at bounding box center [397, 230] width 139 height 13
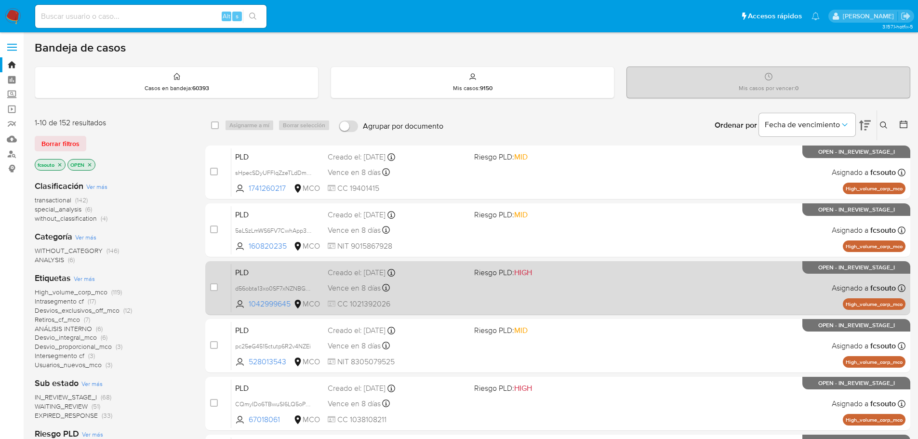
click at [449, 298] on div "PLD d56obta13xo0SF7xNZNBGux1 1042999645 MCO Riesgo PLD: HIGH Creado el: 12/06/2…" at bounding box center [568, 288] width 674 height 49
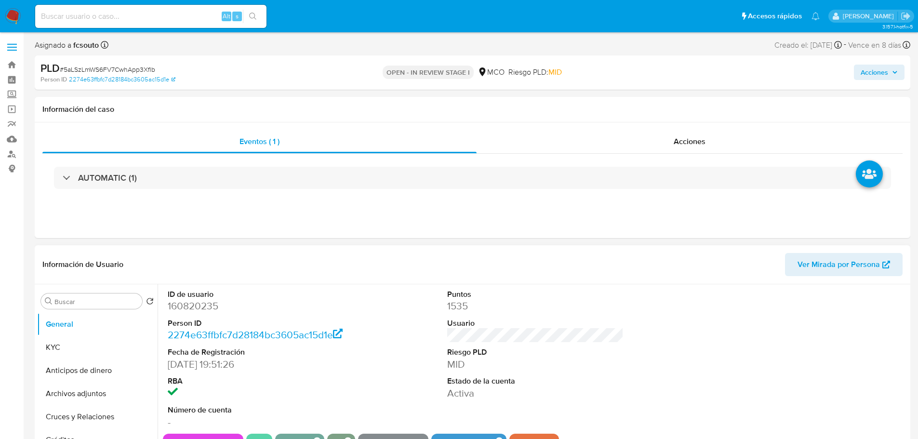
select select "10"
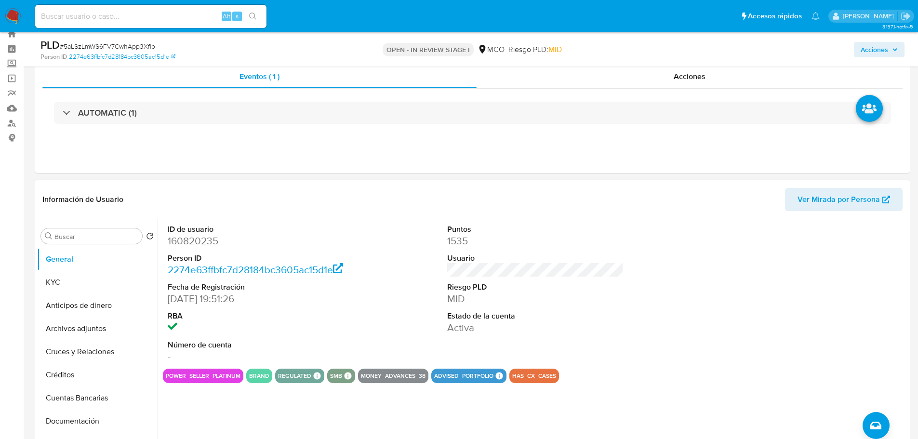
scroll to position [48, 0]
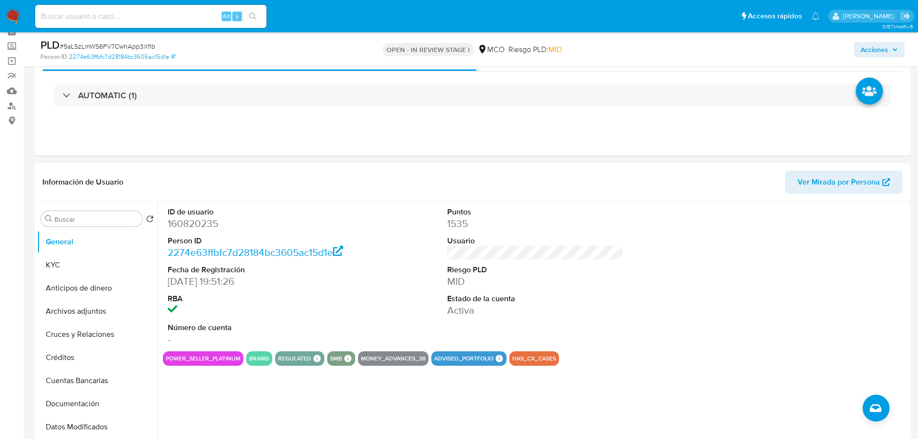
click at [190, 227] on dd "160820235" at bounding box center [256, 223] width 177 height 13
copy dd "160820235"
click at [104, 259] on button "KYC" at bounding box center [93, 265] width 113 height 23
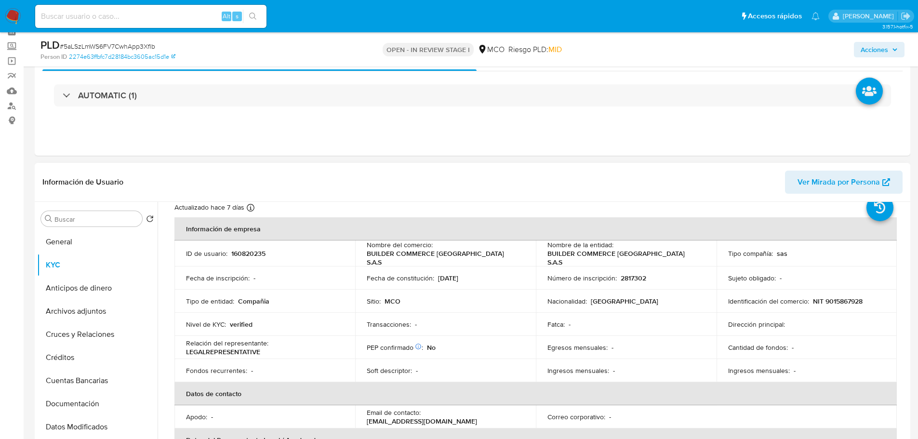
scroll to position [0, 0]
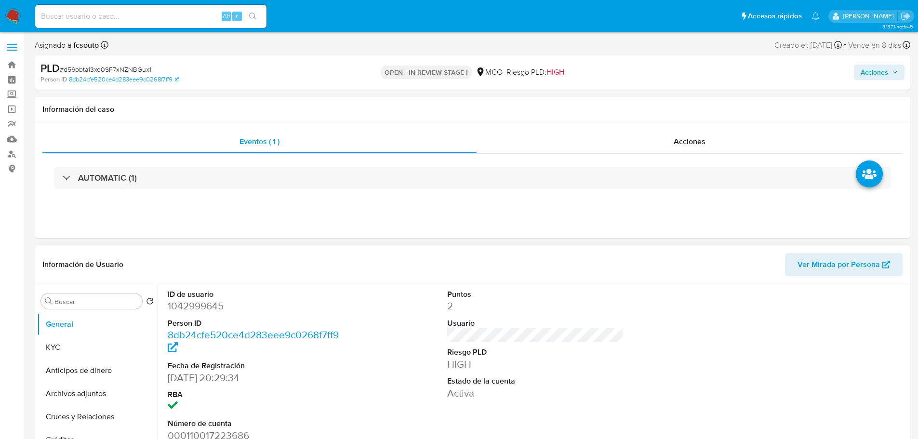
select select "10"
click at [201, 307] on dd "1042999645" at bounding box center [256, 305] width 177 height 13
copy dd "1042999645"
click at [183, 303] on dd "1042999645" at bounding box center [256, 305] width 177 height 13
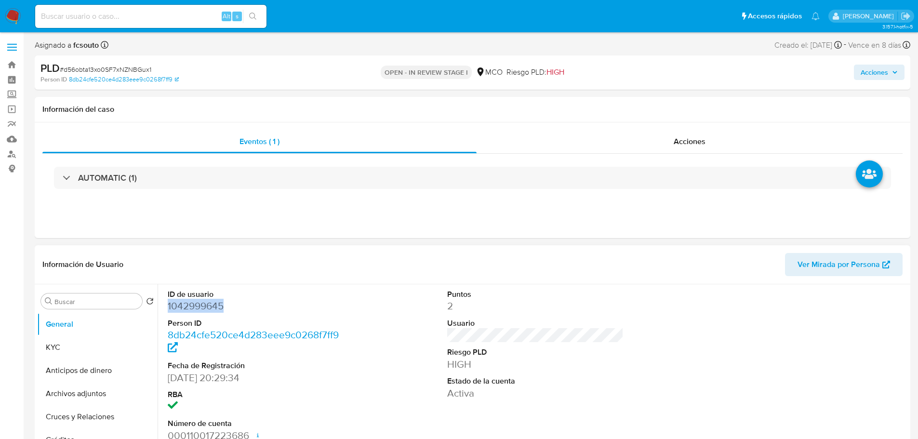
click at [183, 303] on dd "1042999645" at bounding box center [256, 305] width 177 height 13
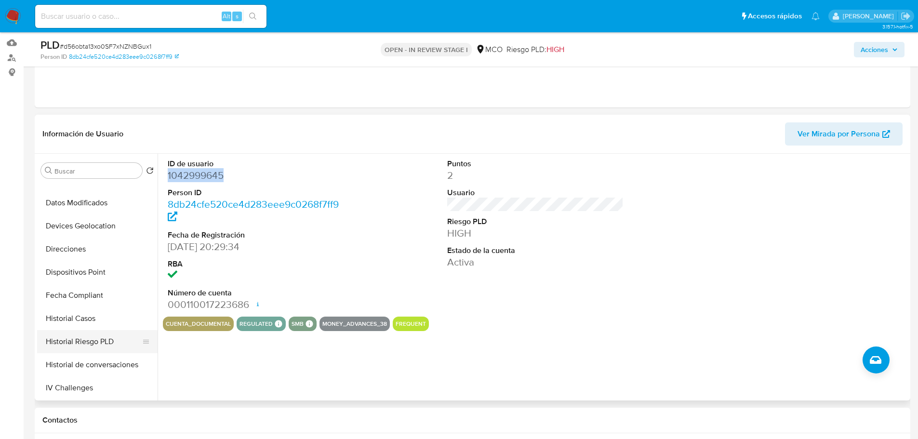
scroll to position [193, 0]
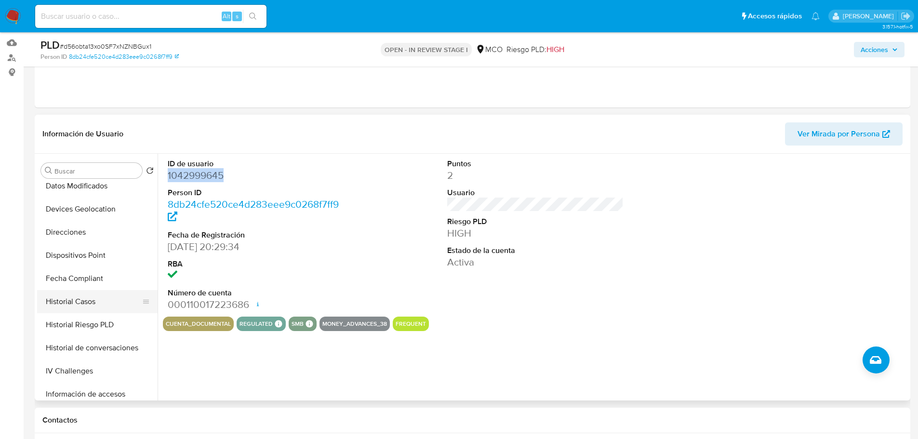
click at [85, 306] on button "Historial Casos" at bounding box center [93, 301] width 113 height 23
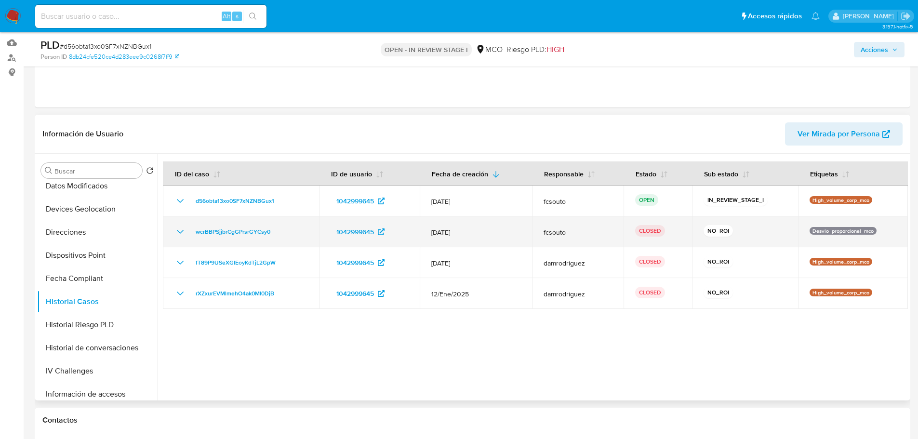
click at [180, 230] on icon "Mostrar/Ocultar" at bounding box center [180, 232] width 12 height 12
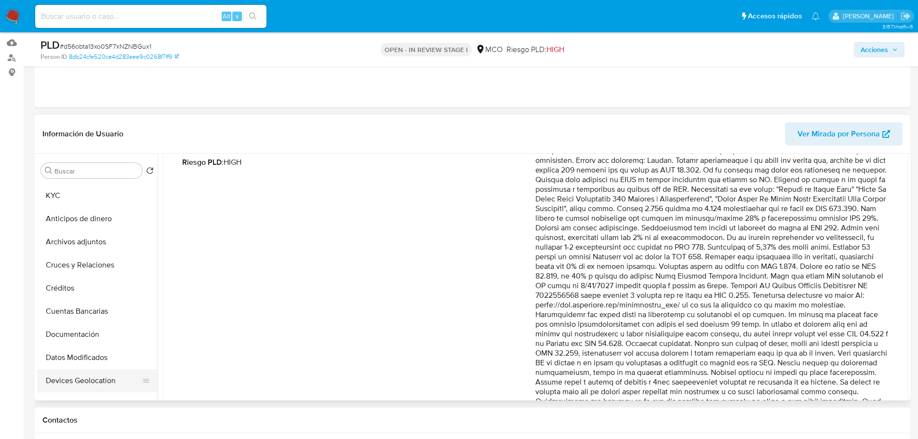
scroll to position [0, 0]
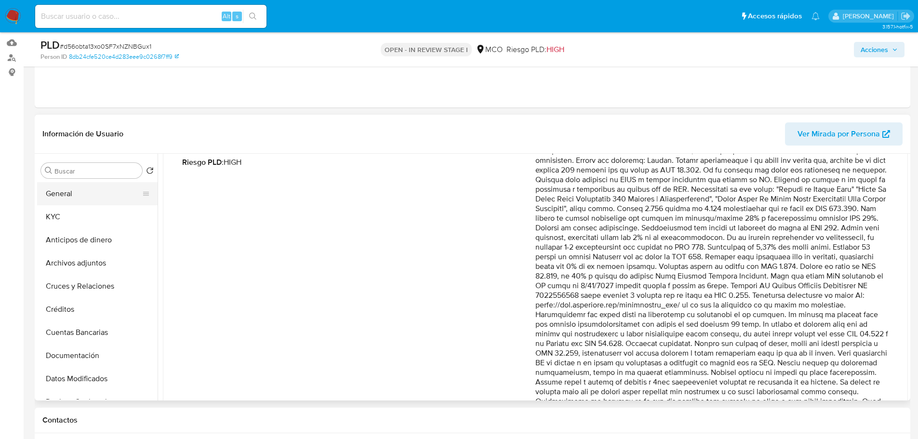
click at [70, 189] on button "General" at bounding box center [93, 193] width 113 height 23
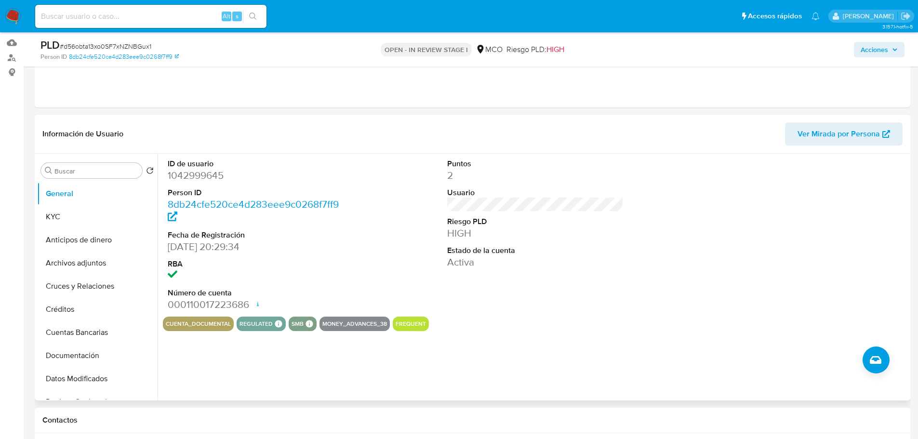
click at [201, 171] on dd "1042999645" at bounding box center [256, 175] width 177 height 13
copy dd "1042999645"
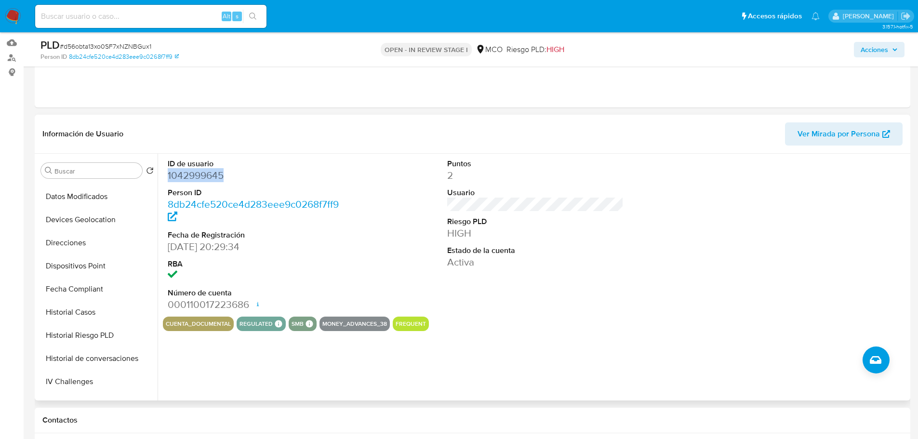
scroll to position [386, 0]
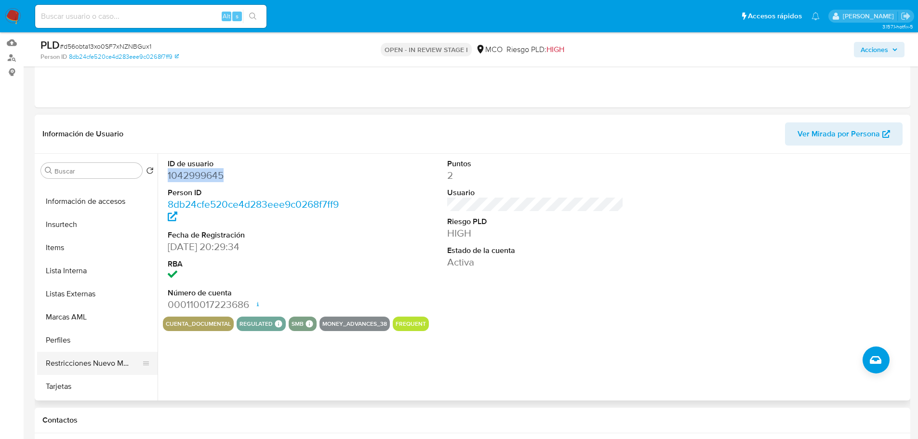
click at [94, 362] on button "Restricciones Nuevo Mundo" at bounding box center [93, 363] width 113 height 23
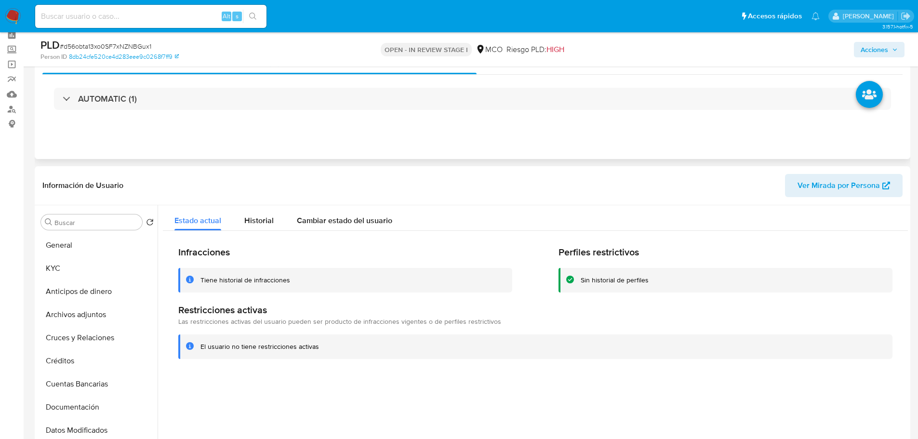
scroll to position [0, 0]
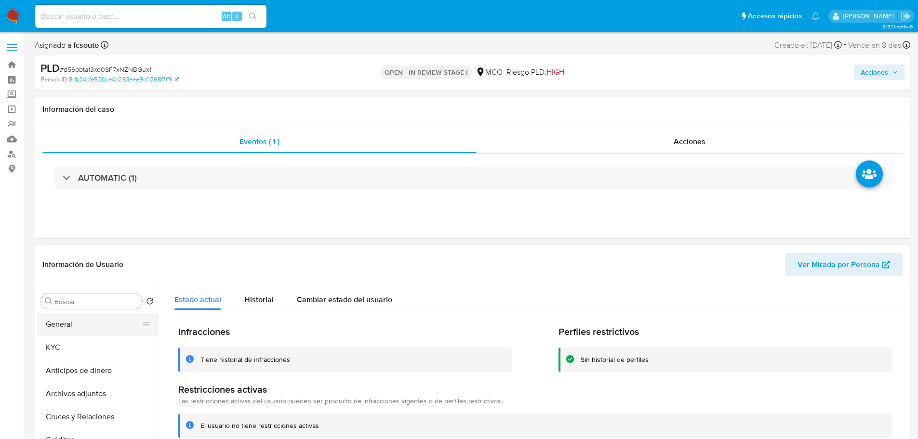
click at [83, 334] on button "General" at bounding box center [93, 324] width 113 height 23
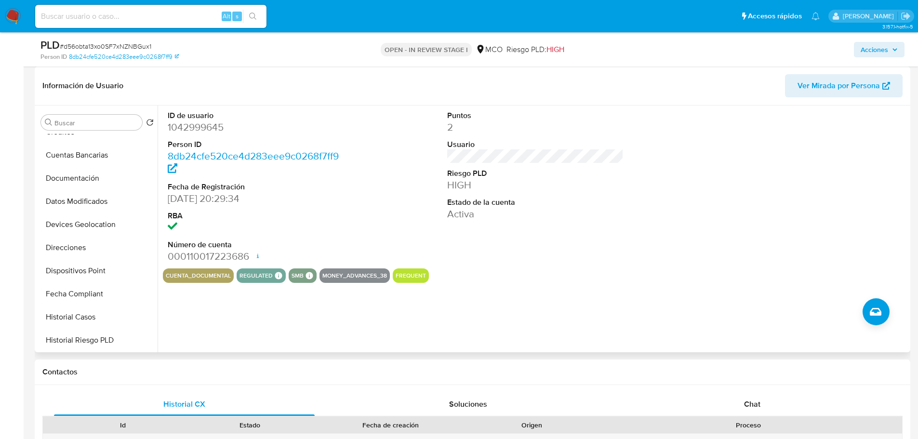
scroll to position [145, 0]
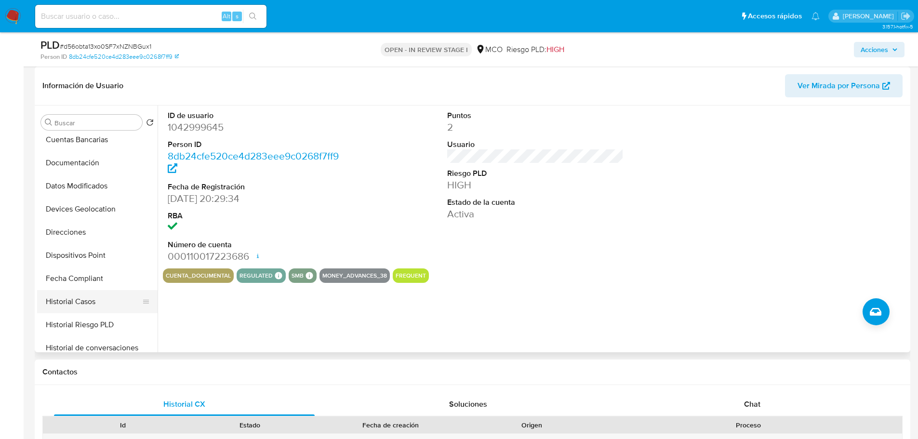
click at [107, 301] on button "Historial Casos" at bounding box center [93, 301] width 113 height 23
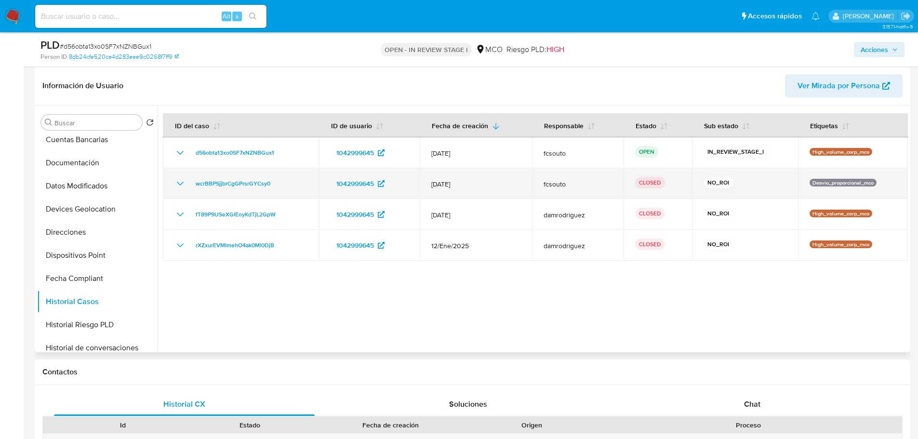
click at [181, 185] on icon "Mostrar/Ocultar" at bounding box center [180, 184] width 12 height 12
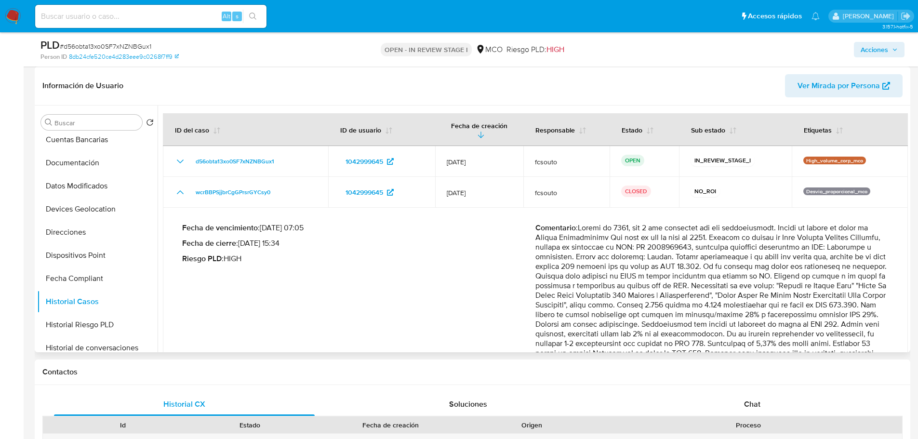
scroll to position [48, 0]
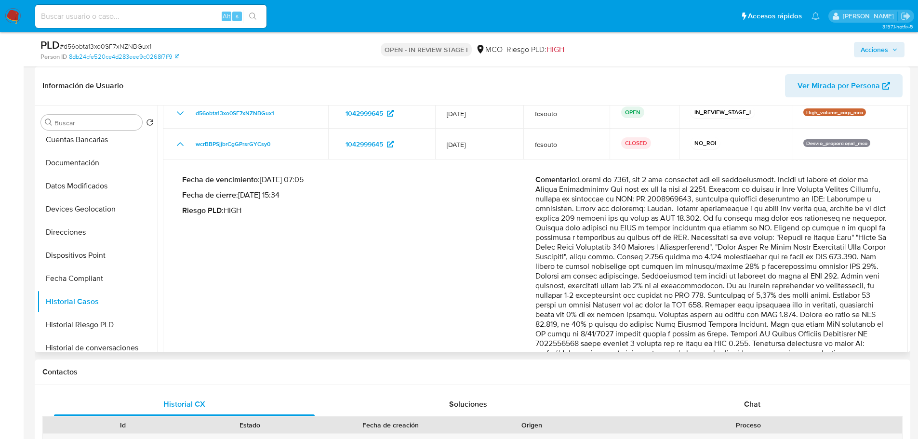
drag, startPoint x: 715, startPoint y: 209, endPoint x: 718, endPoint y: 216, distance: 8.4
click at [718, 216] on p "Comentario :" at bounding box center [712, 319] width 353 height 289
click at [676, 217] on p "Comentario :" at bounding box center [712, 319] width 353 height 289
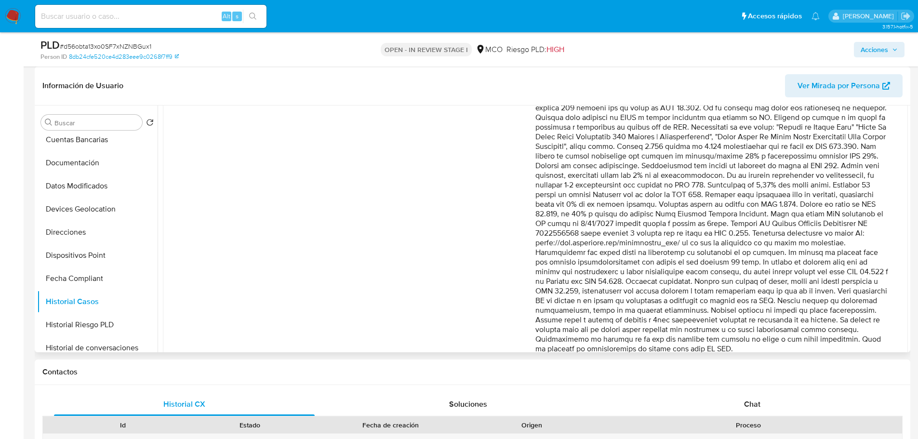
scroll to position [185, 0]
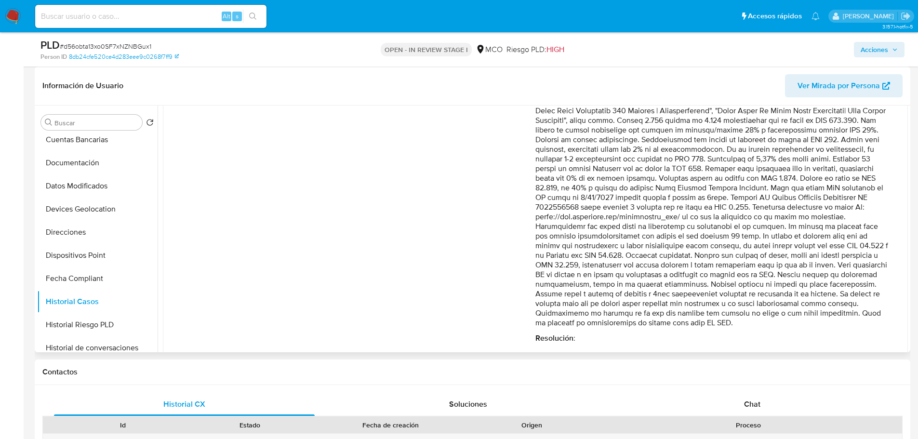
drag, startPoint x: 611, startPoint y: 210, endPoint x: 854, endPoint y: 328, distance: 270.1
click at [854, 328] on div "Comentario : Resolución :" at bounding box center [712, 191] width 353 height 305
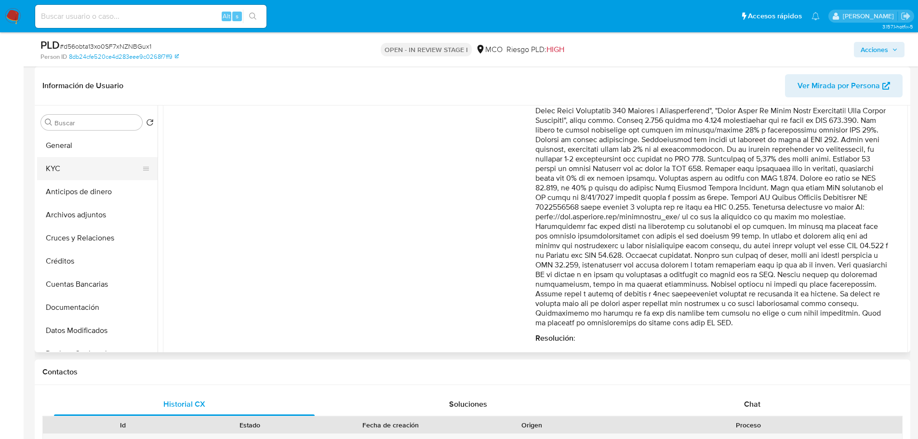
click at [75, 179] on button "KYC" at bounding box center [93, 168] width 113 height 23
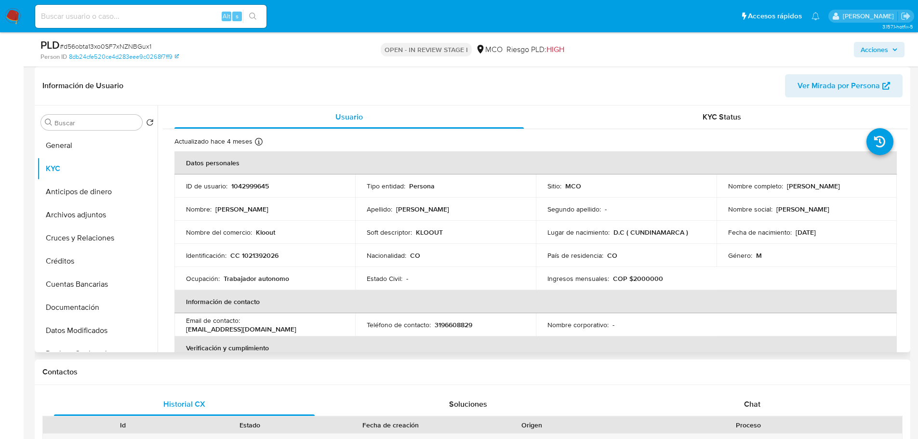
click at [266, 188] on p "1042999645" at bounding box center [250, 186] width 38 height 9
copy p "1042999645"
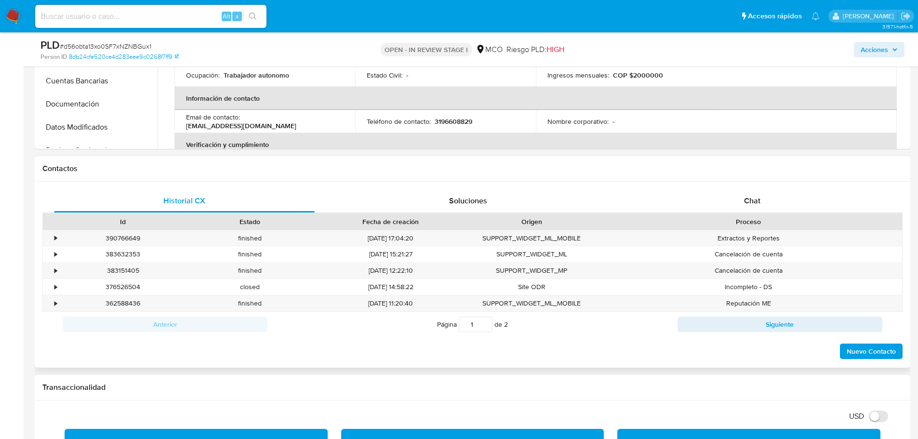
scroll to position [386, 0]
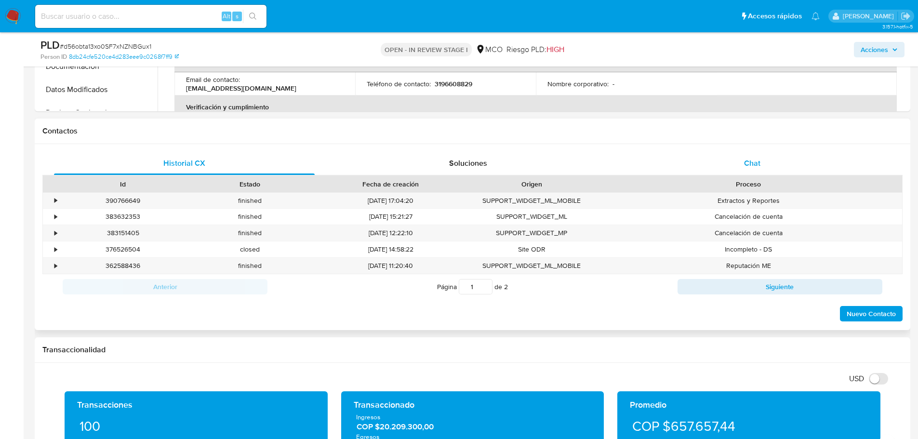
click at [764, 166] on div "Chat" at bounding box center [752, 163] width 261 height 23
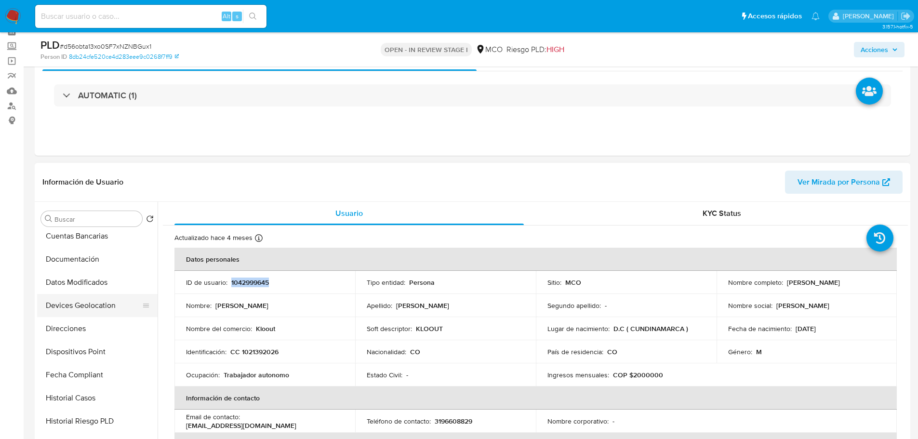
scroll to position [193, 0]
click at [100, 345] on button "Historial Casos" at bounding box center [93, 349] width 113 height 23
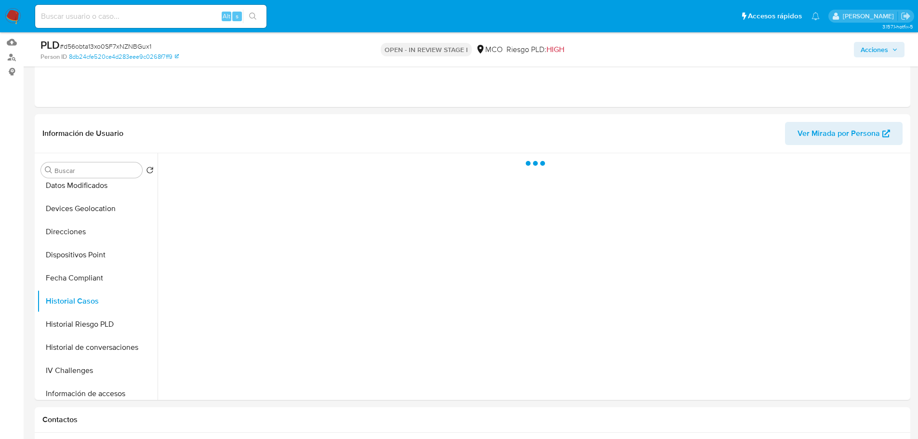
scroll to position [145, 0]
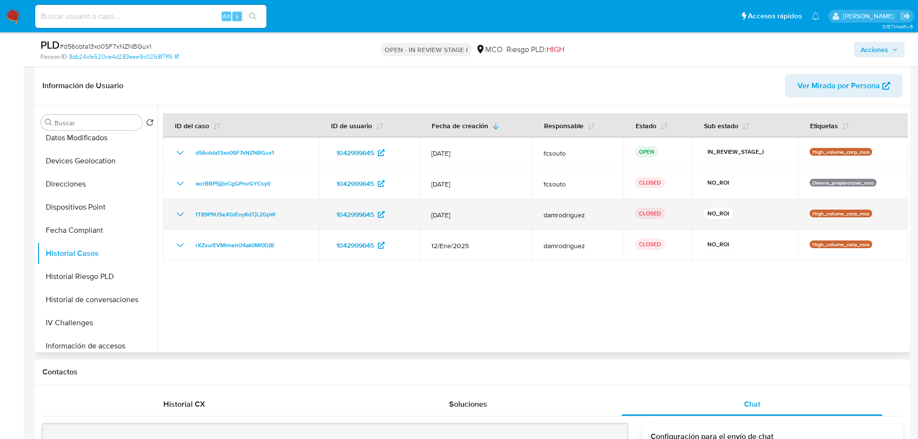
click at [178, 214] on icon "Mostrar/Ocultar" at bounding box center [180, 215] width 7 height 4
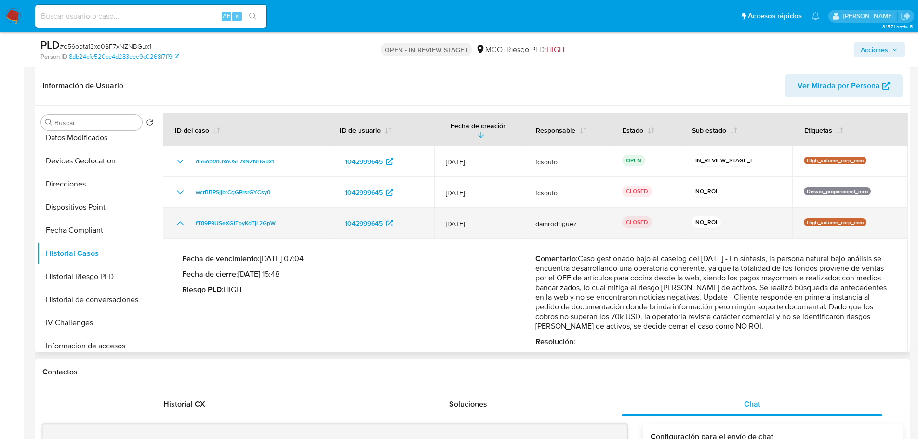
click at [173, 227] on td "fT89P9USeXGlEoyKdTjL2GpW" at bounding box center [245, 223] width 165 height 31
click at [177, 223] on icon "Mostrar/Ocultar" at bounding box center [180, 223] width 12 height 12
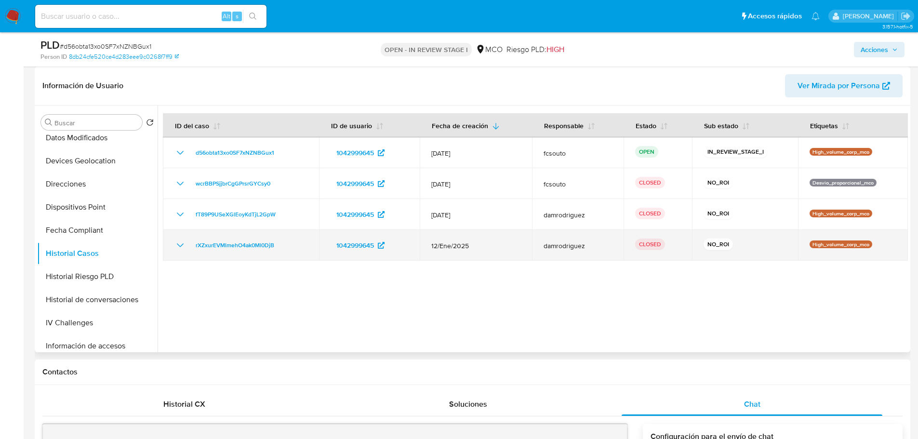
click at [178, 245] on icon "Mostrar/Ocultar" at bounding box center [180, 246] width 12 height 12
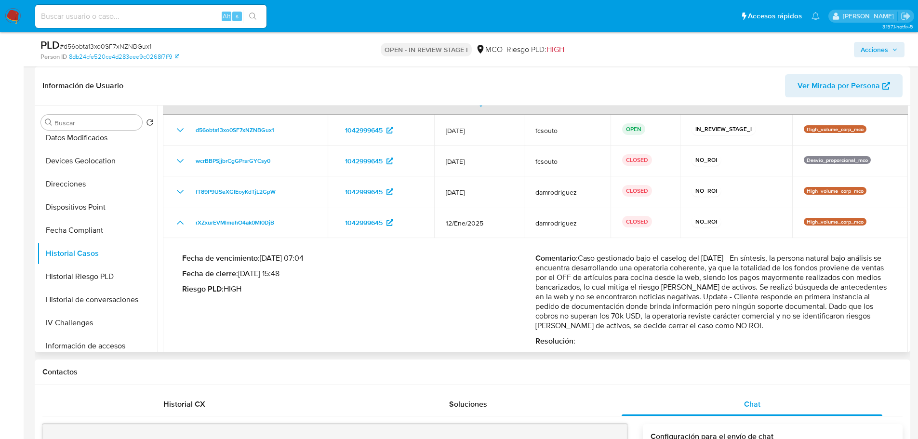
scroll to position [45, 0]
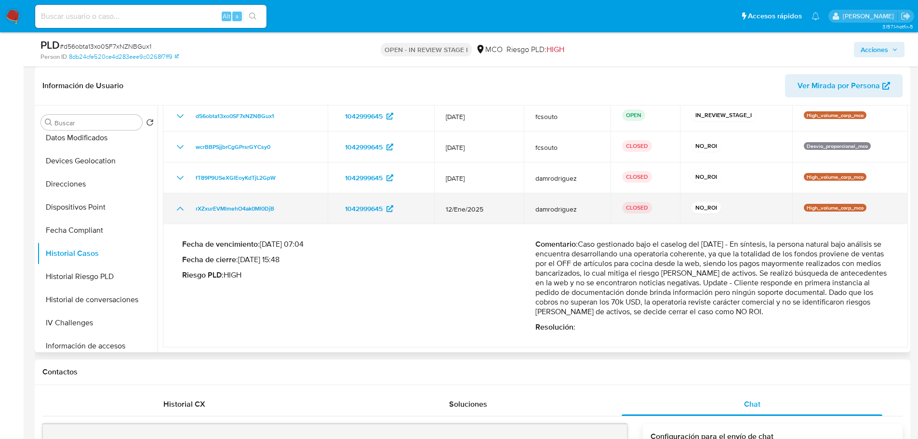
click at [177, 210] on icon "Mostrar/Ocultar" at bounding box center [180, 209] width 7 height 4
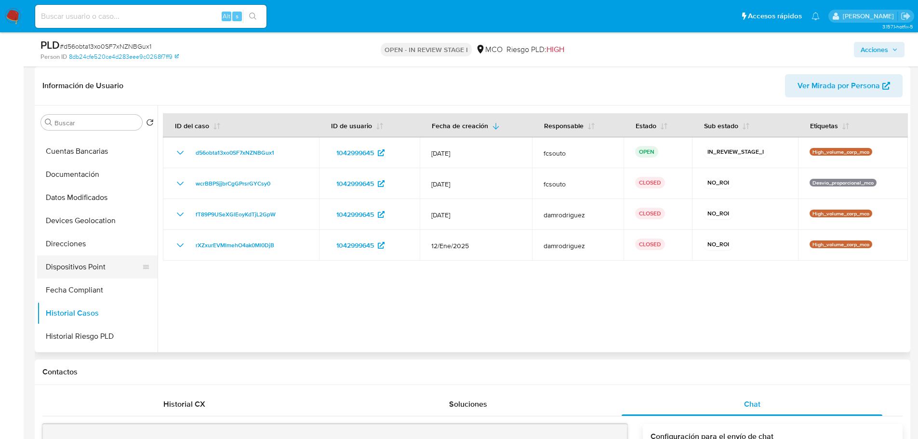
scroll to position [0, 0]
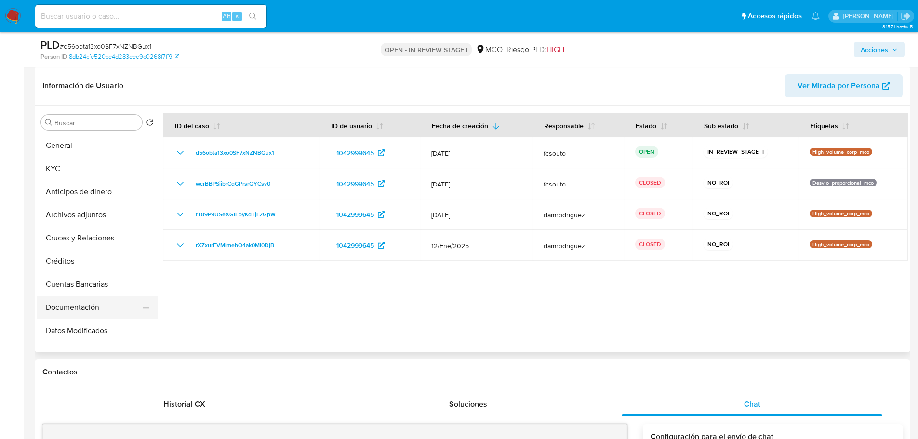
click at [98, 299] on button "Documentación" at bounding box center [93, 307] width 113 height 23
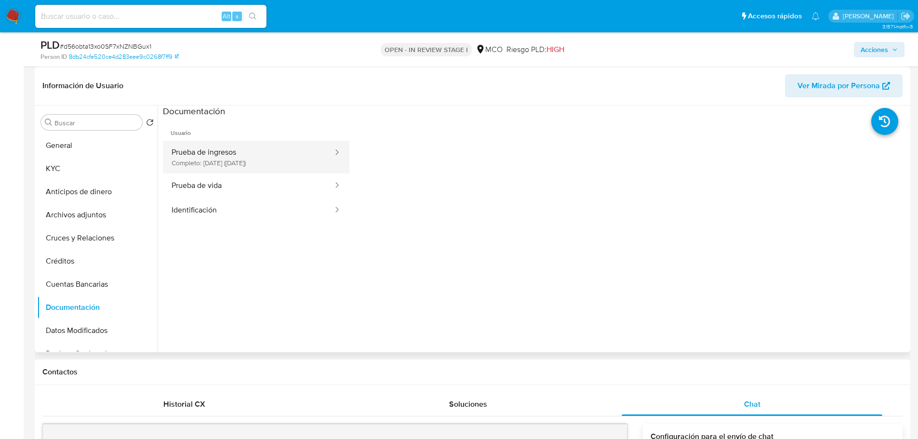
click at [228, 156] on button "Prueba de ingresos Completo: 12/03/2025 (hace 6 meses)" at bounding box center [248, 157] width 171 height 33
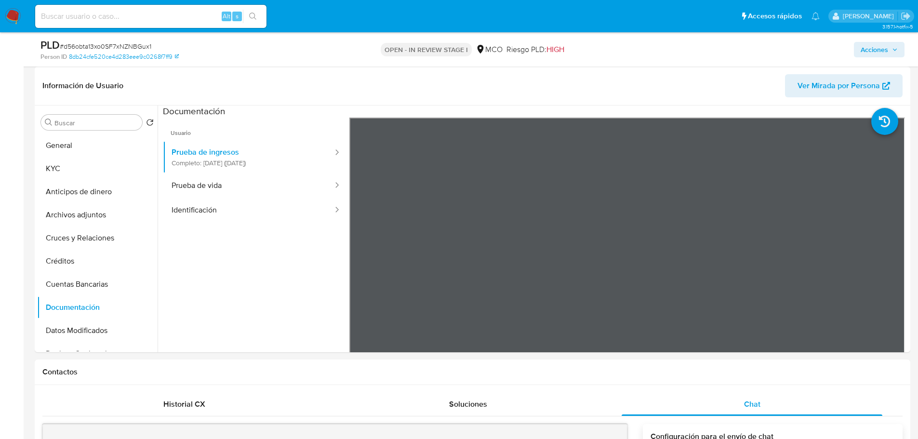
click at [871, 43] on span "Acciones" at bounding box center [874, 49] width 27 height 15
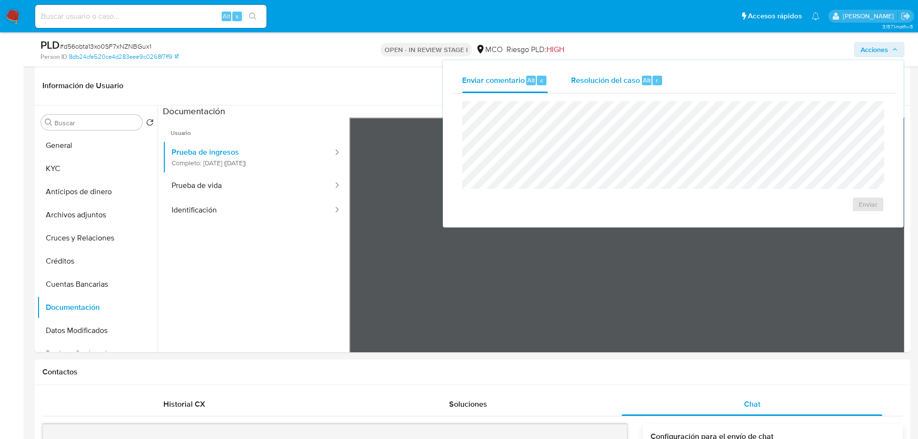
click at [603, 80] on span "Resolución del caso" at bounding box center [605, 79] width 69 height 11
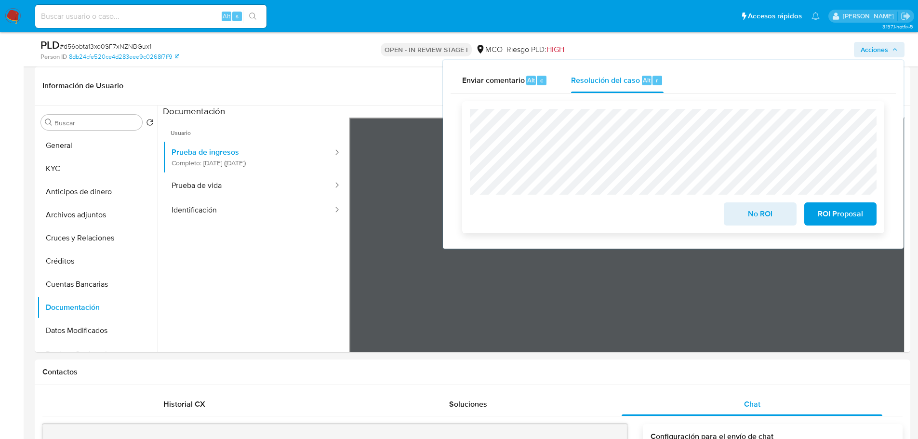
scroll to position [96, 0]
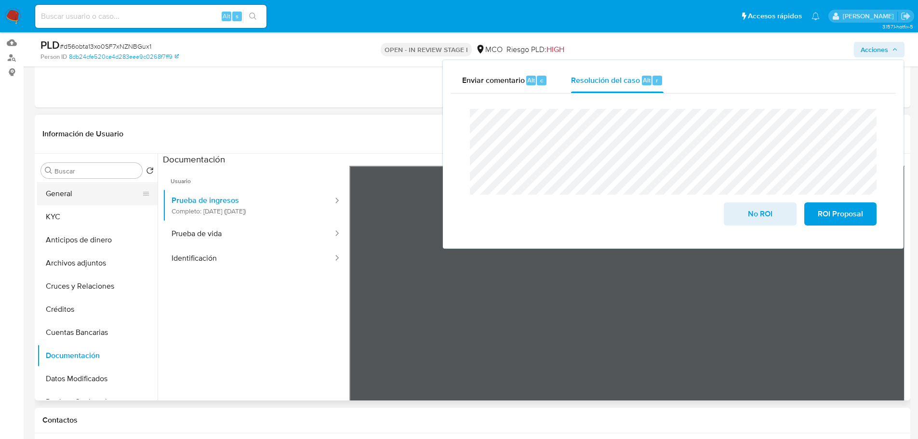
click at [81, 194] on button "General" at bounding box center [93, 193] width 113 height 23
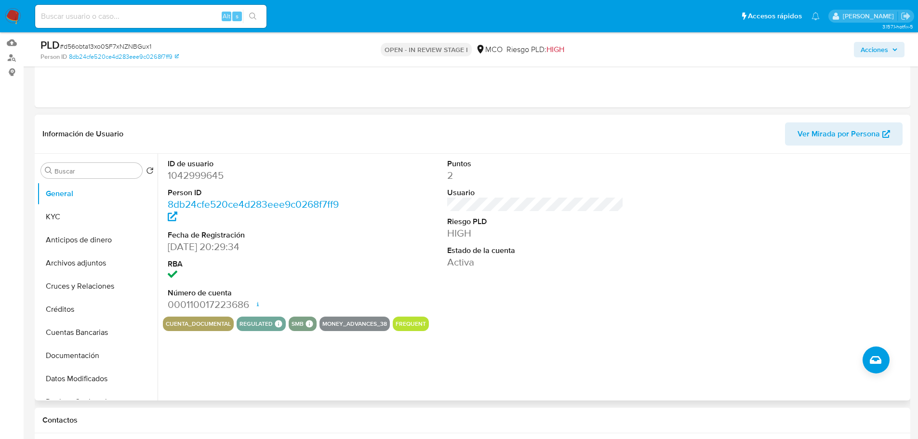
click at [212, 176] on dd "1042999645" at bounding box center [256, 175] width 177 height 13
copy dd "1042999645"
click at [887, 46] on span "Acciones" at bounding box center [874, 49] width 27 height 15
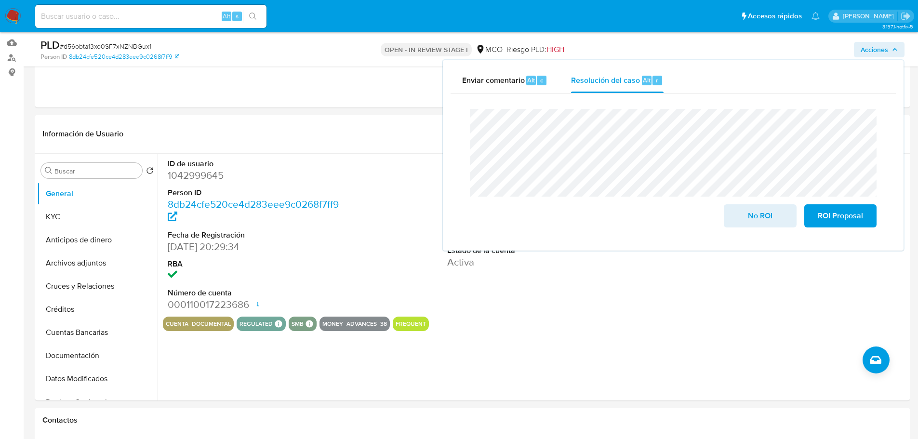
scroll to position [0, 0]
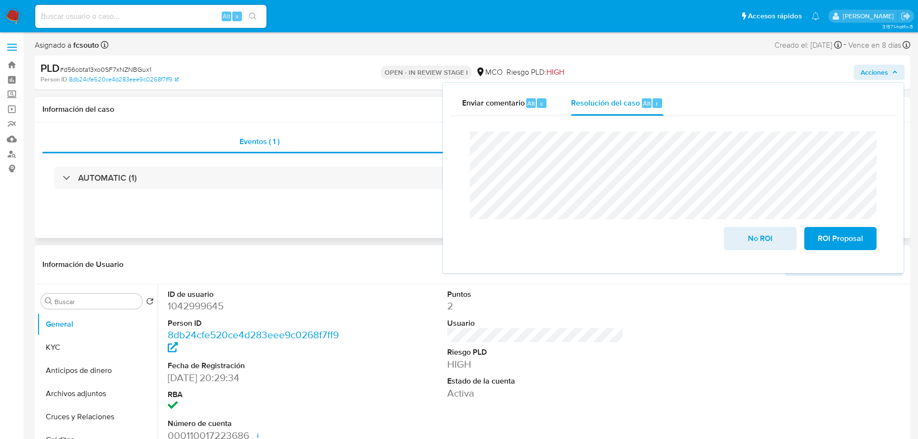
click at [317, 107] on h1 "Información del caso" at bounding box center [472, 110] width 860 height 10
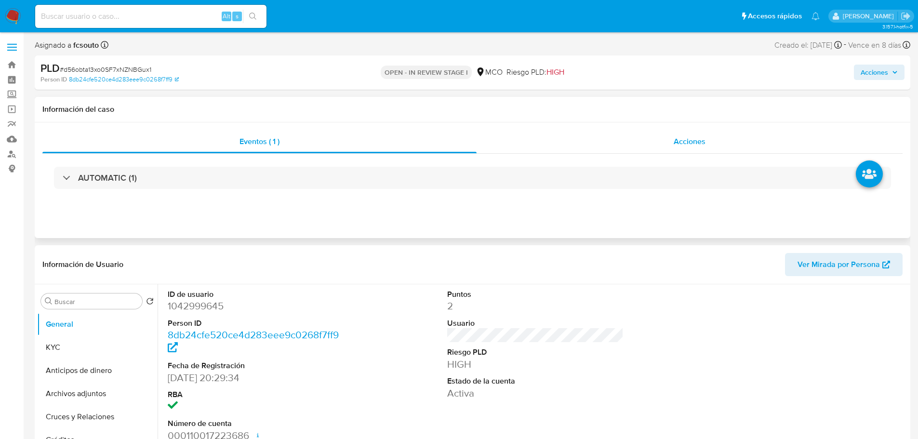
drag, startPoint x: 647, startPoint y: 133, endPoint x: 648, endPoint y: 138, distance: 6.0
click at [656, 133] on div "Acciones" at bounding box center [690, 141] width 426 height 23
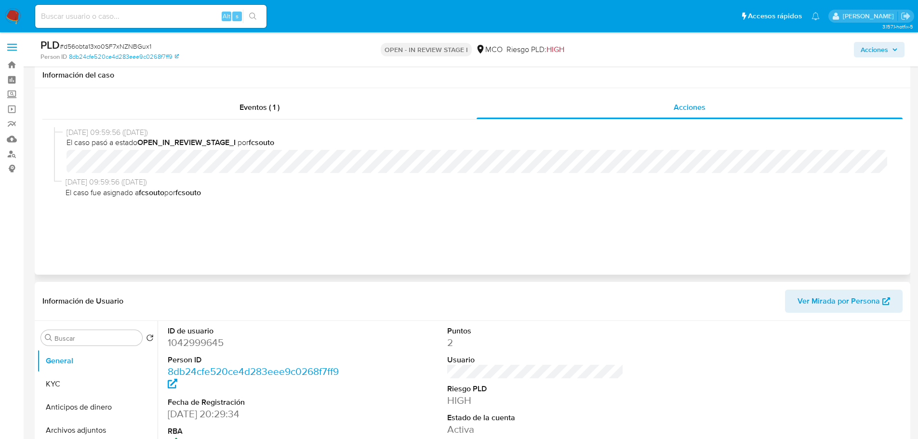
scroll to position [145, 0]
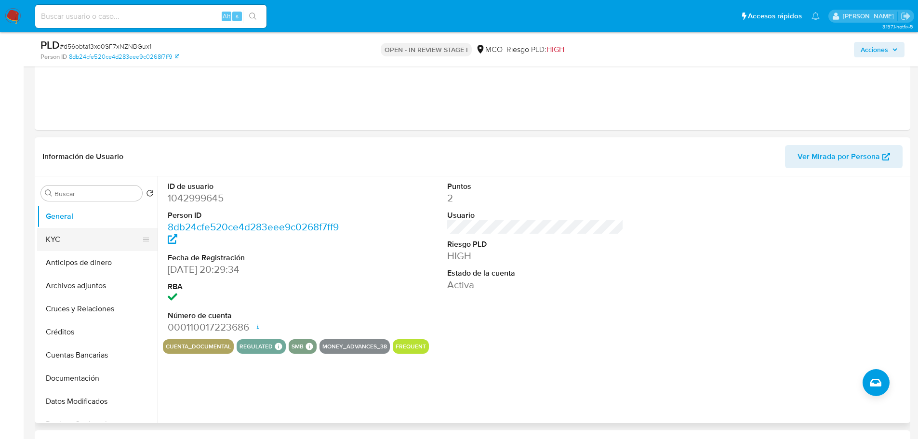
click at [94, 242] on button "KYC" at bounding box center [93, 239] width 113 height 23
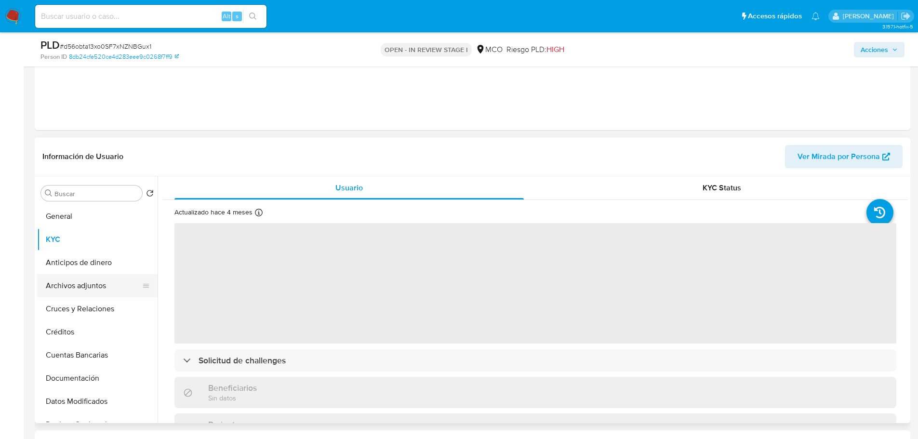
click at [111, 282] on button "Archivos adjuntos" at bounding box center [93, 285] width 113 height 23
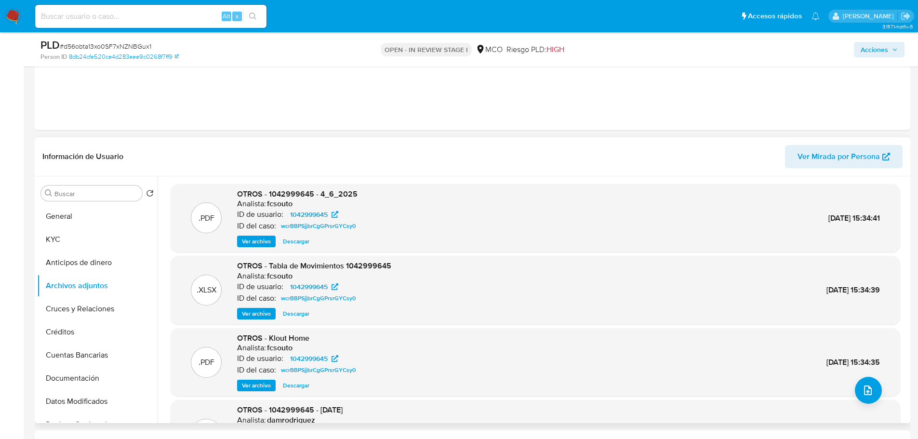
click at [382, 154] on header "Información de Usuario Ver Mirada por Persona" at bounding box center [472, 156] width 860 height 23
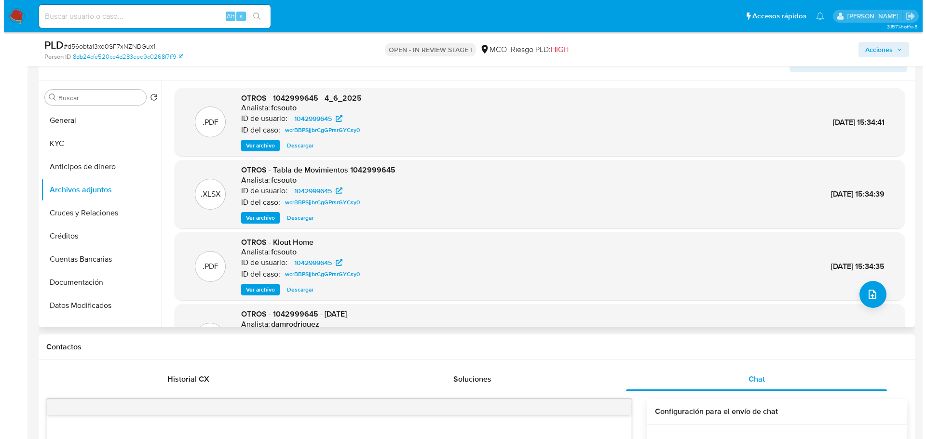
scroll to position [241, 0]
click at [862, 295] on icon "upload-file" at bounding box center [868, 294] width 12 height 12
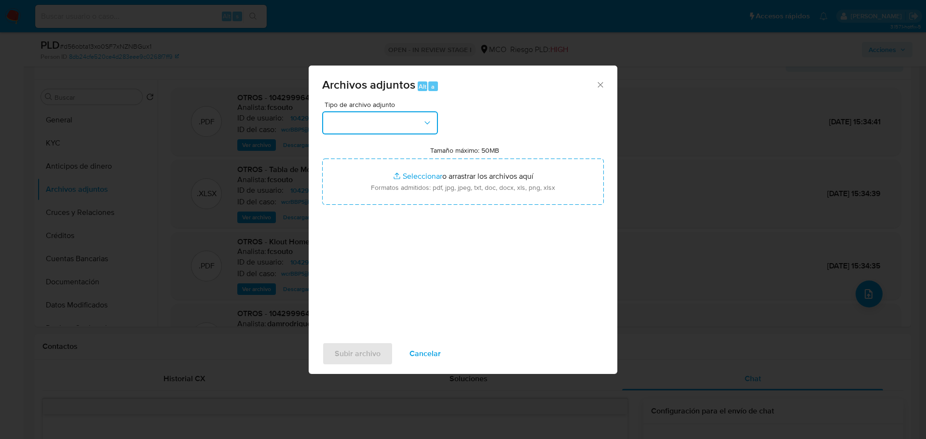
click at [429, 131] on button "button" at bounding box center [380, 122] width 116 height 23
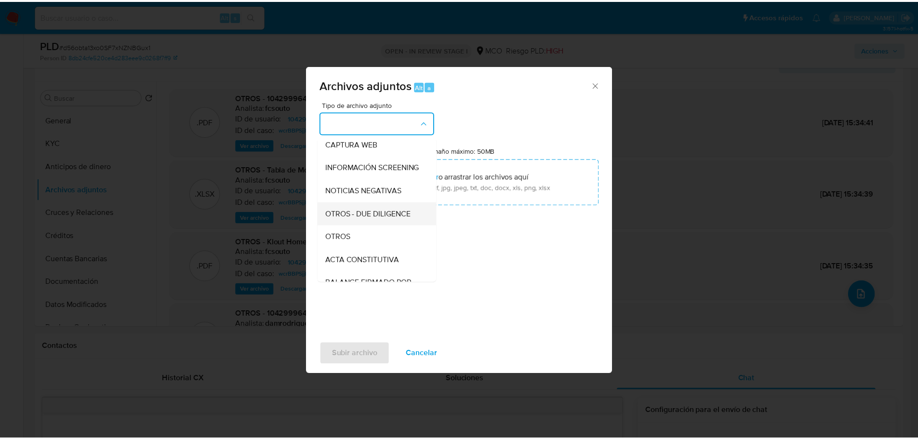
scroll to position [96, 0]
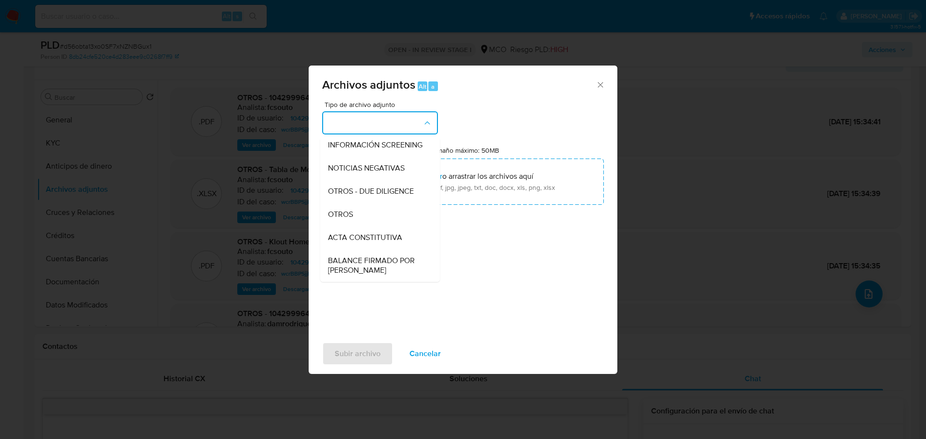
click at [357, 226] on div "OTROS" at bounding box center [377, 214] width 98 height 23
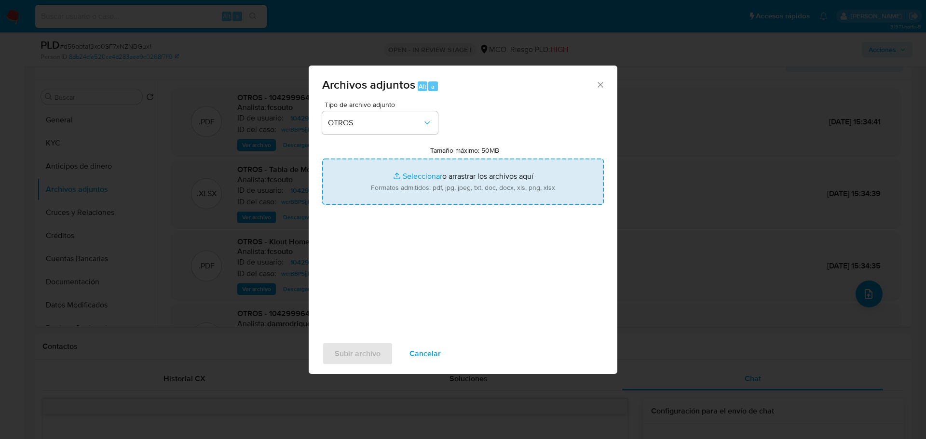
click at [417, 185] on input "Tamaño máximo: 50MB Seleccionar archivos" at bounding box center [463, 182] width 282 height 46
type input "C:\fakepath\1042999645 - 2_9_2025.pdf"
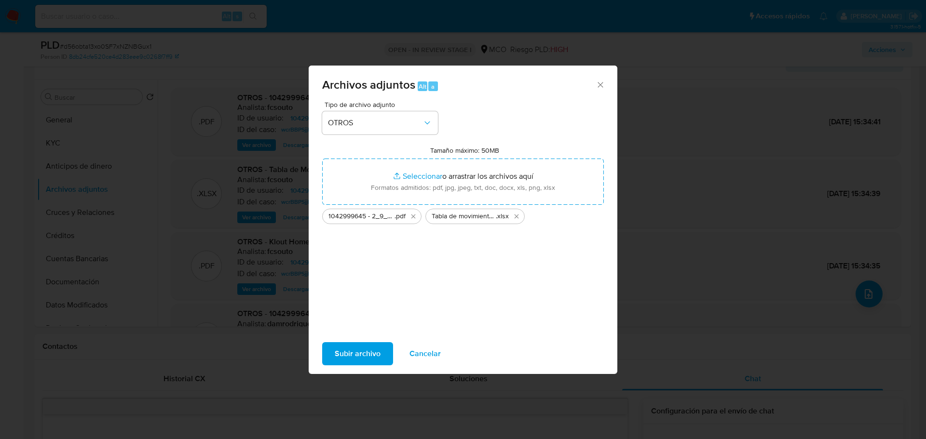
click at [352, 355] on span "Subir archivo" at bounding box center [358, 353] width 46 height 21
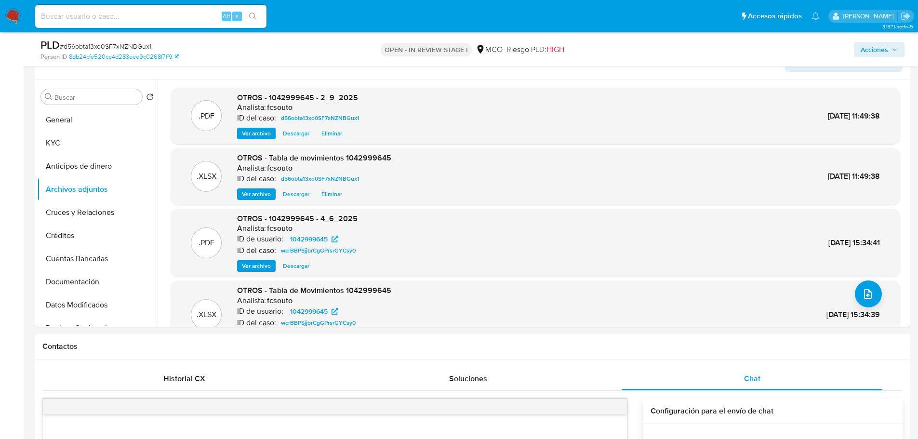
click at [894, 50] on icon "button" at bounding box center [895, 49] width 4 height 2
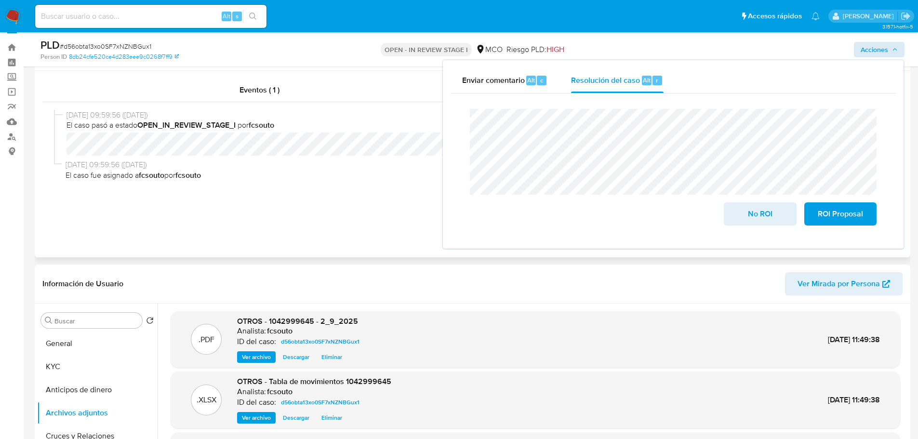
scroll to position [0, 0]
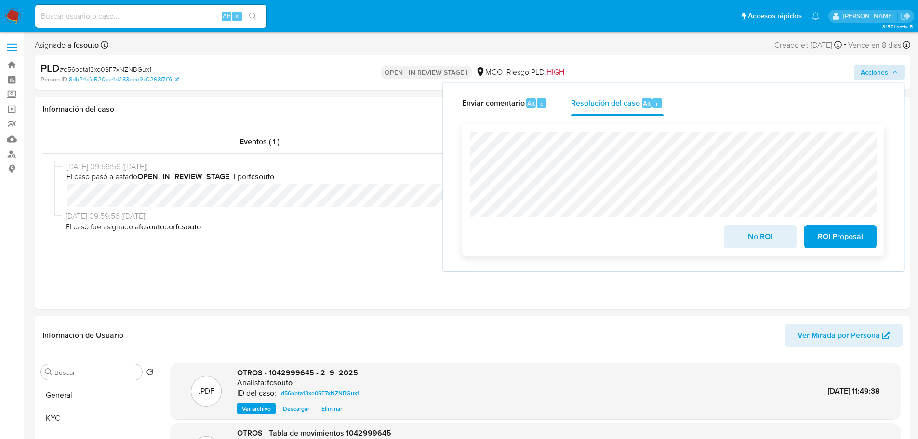
click at [746, 235] on span "No ROI" at bounding box center [760, 236] width 47 height 21
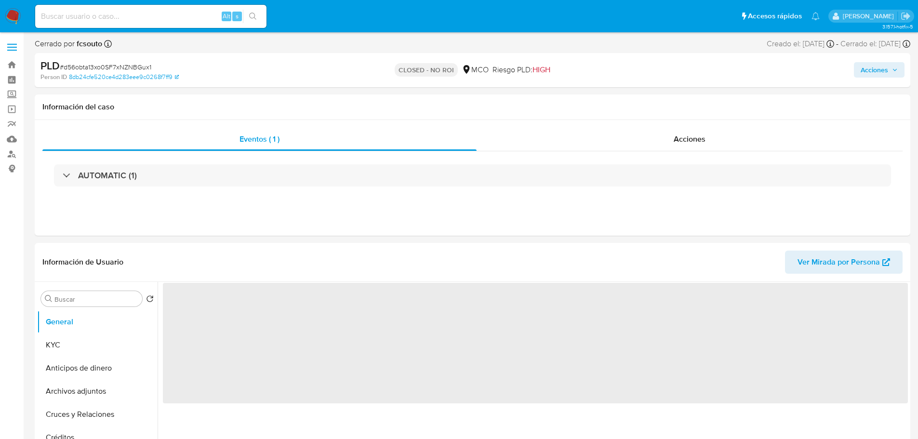
select select "10"
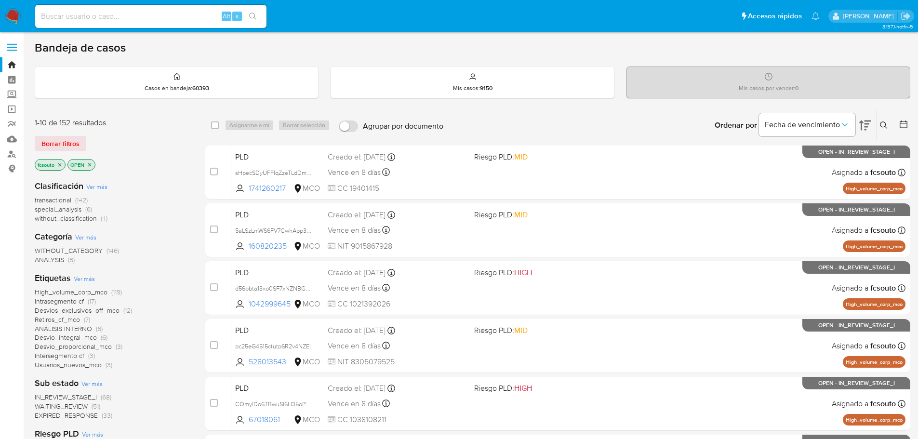
click at [864, 125] on icon at bounding box center [865, 126] width 12 height 12
drag, startPoint x: 866, startPoint y: 126, endPoint x: 813, endPoint y: 142, distance: 56.0
click at [866, 126] on icon at bounding box center [865, 126] width 12 height 12
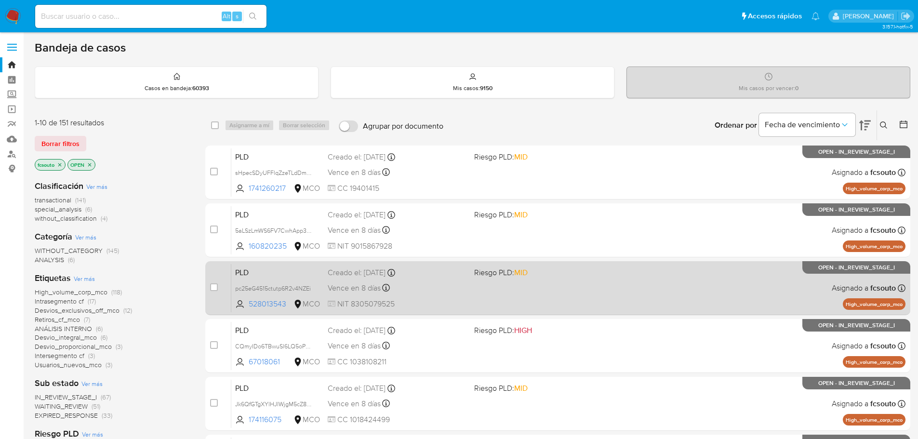
click at [442, 293] on div "Vence en 8 días Vence el 10/09/2025 07:05:43" at bounding box center [397, 288] width 139 height 13
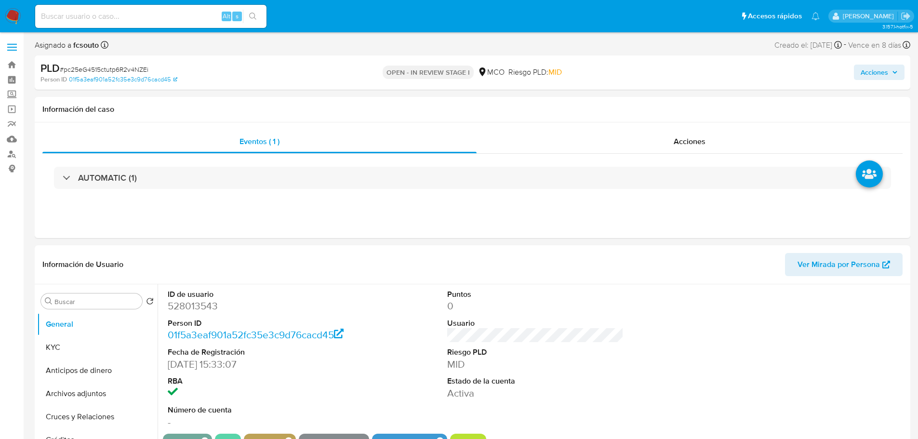
select select "10"
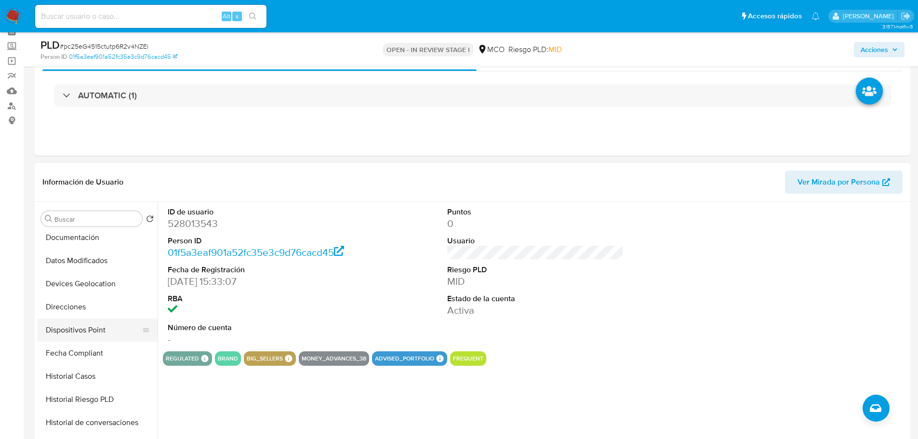
scroll to position [193, 0]
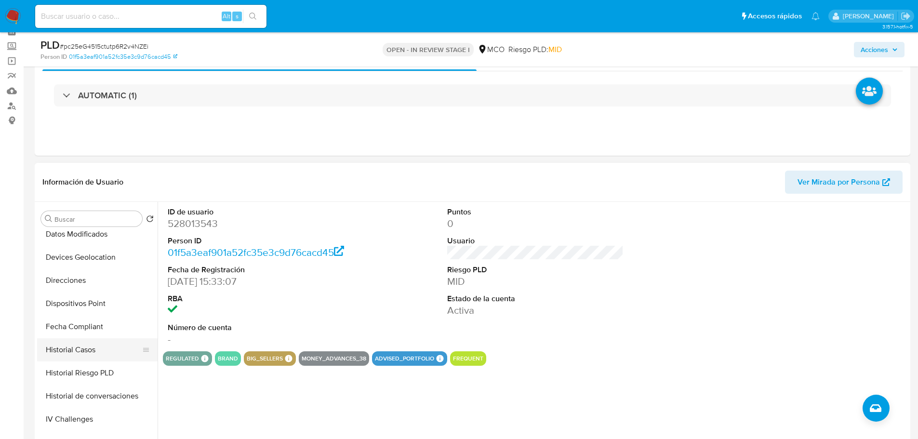
click at [103, 349] on button "Historial Casos" at bounding box center [93, 349] width 113 height 23
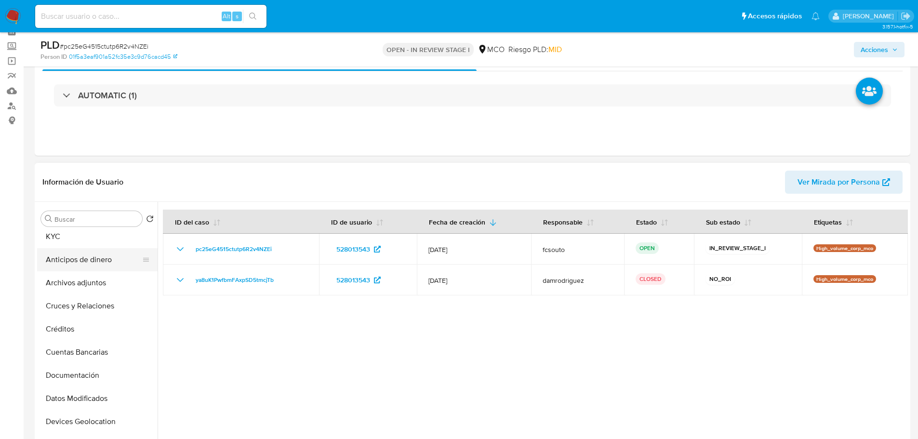
scroll to position [0, 0]
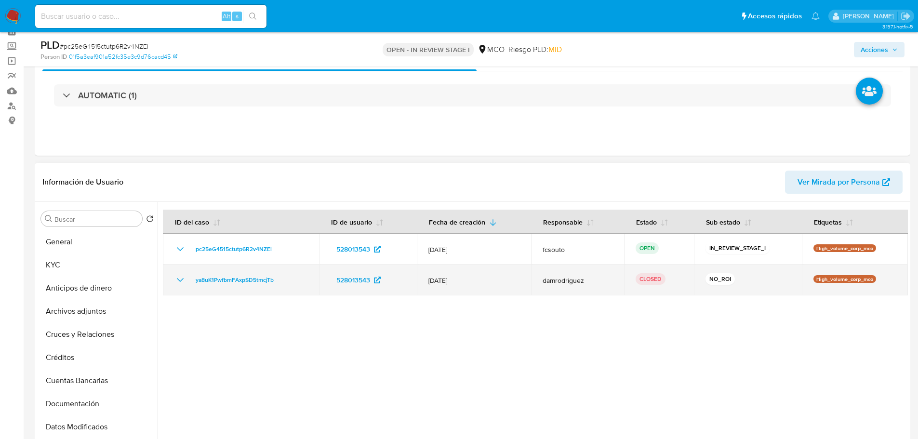
click at [175, 283] on icon "Mostrar/Ocultar" at bounding box center [180, 280] width 12 height 12
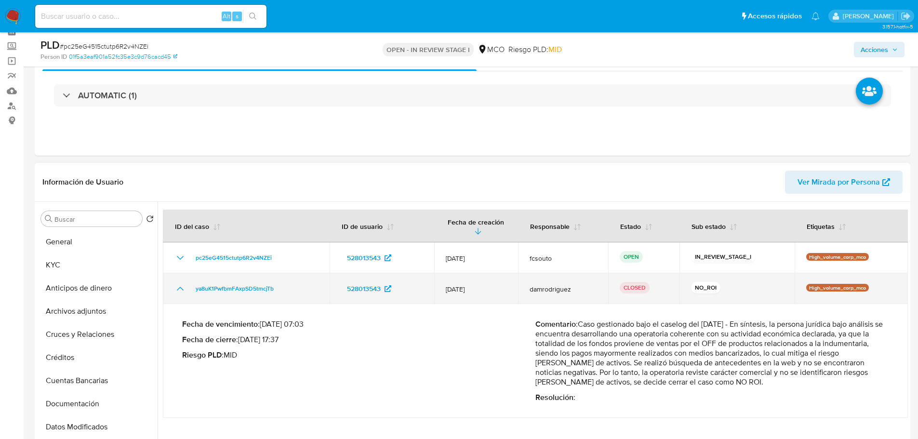
click at [175, 283] on icon "Mostrar/Ocultar" at bounding box center [180, 289] width 12 height 12
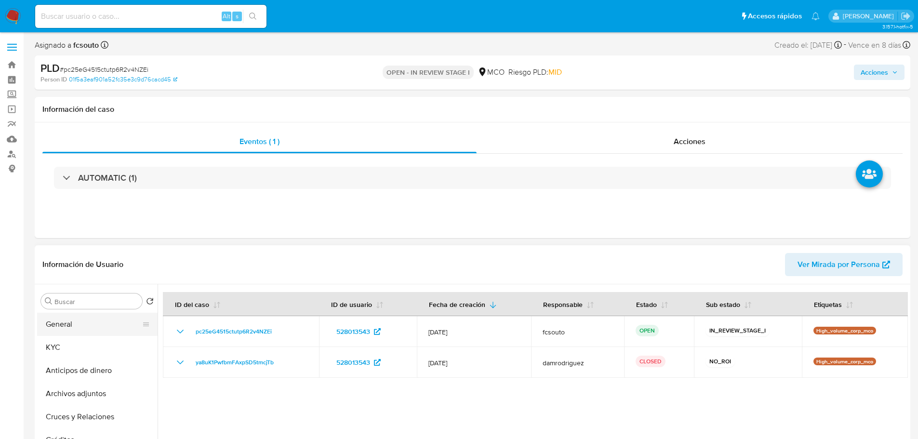
click at [97, 318] on button "General" at bounding box center [93, 324] width 113 height 23
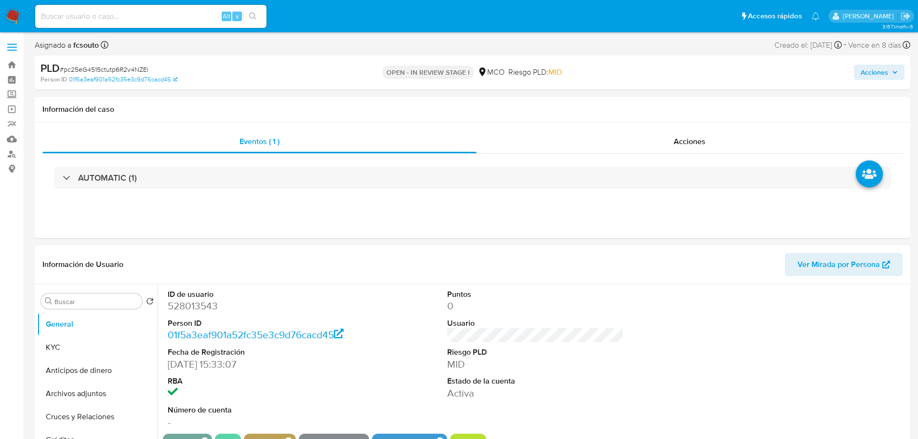
click at [204, 308] on dd "528013543" at bounding box center [256, 305] width 177 height 13
copy dd "528013543"
click at [196, 305] on dd "528013543" at bounding box center [256, 305] width 177 height 13
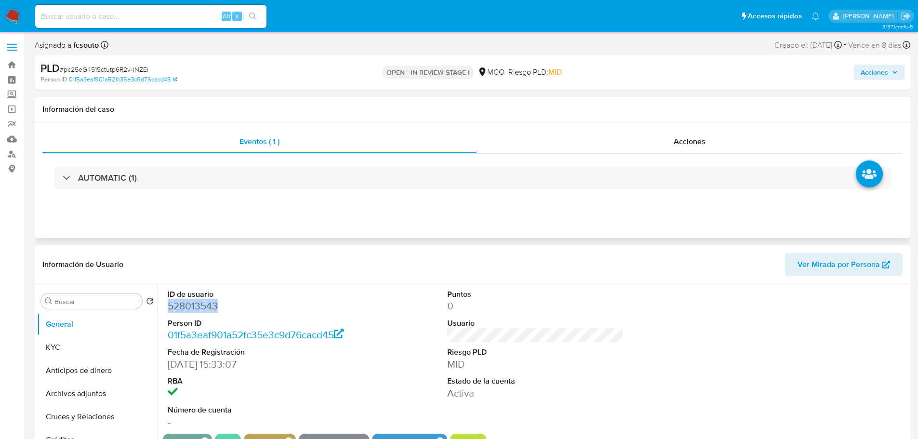
copy dd "528013543"
click at [190, 306] on dd "528013543" at bounding box center [256, 305] width 177 height 13
click at [865, 69] on span "Acciones" at bounding box center [874, 72] width 27 height 15
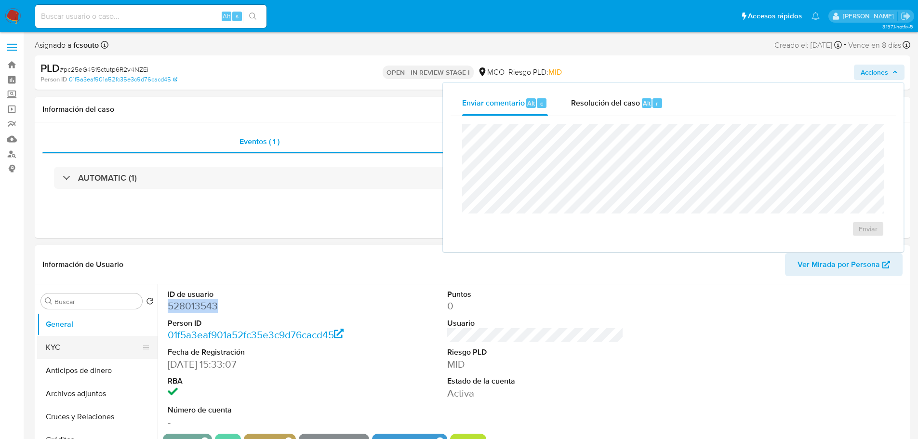
click at [58, 352] on button "KYC" at bounding box center [93, 347] width 113 height 23
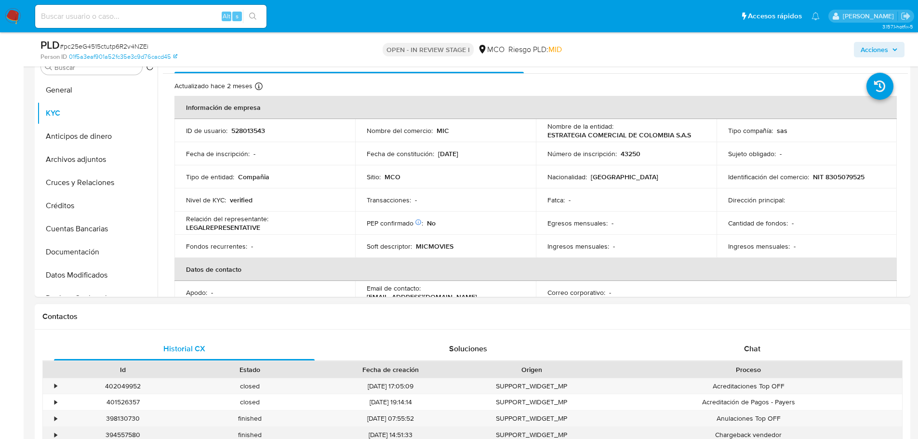
scroll to position [289, 0]
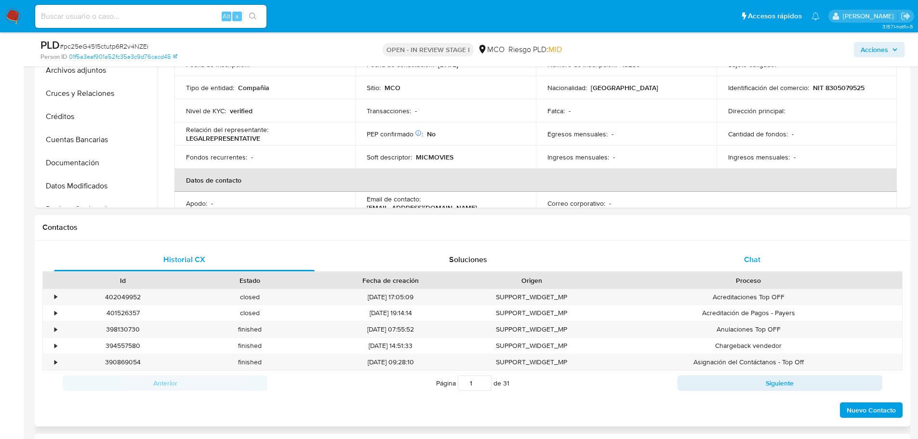
click at [732, 253] on div "Chat" at bounding box center [752, 259] width 261 height 23
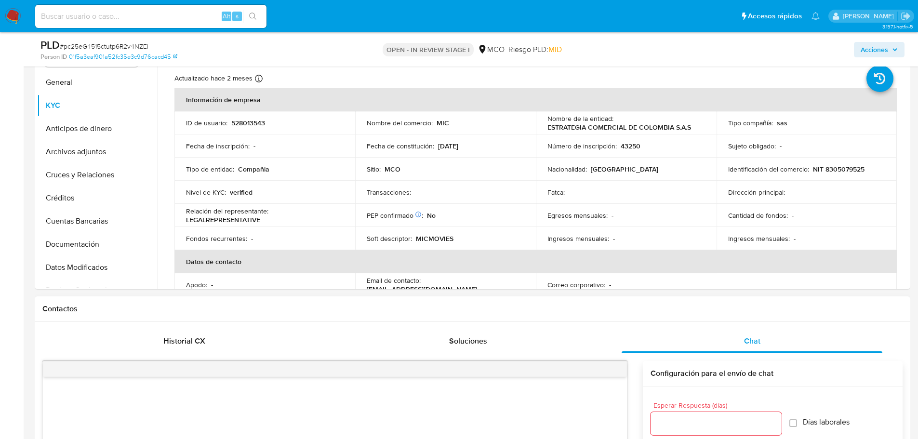
scroll to position [145, 0]
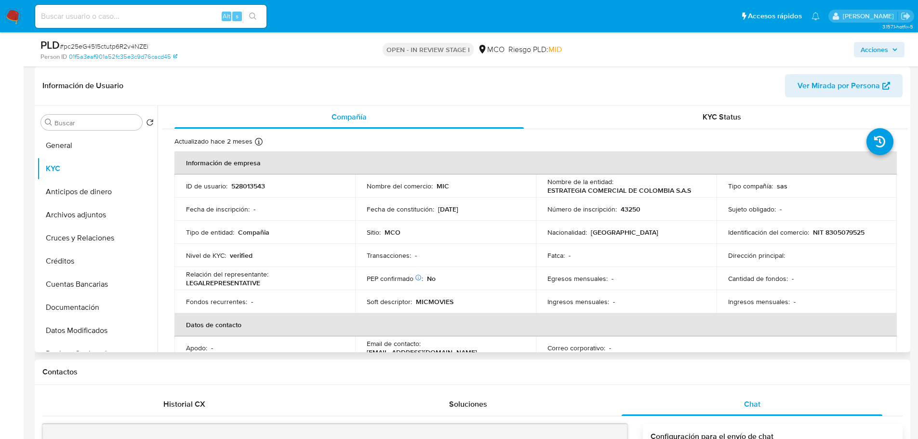
click at [433, 301] on p "MICMOVIES" at bounding box center [435, 301] width 38 height 9
copy p "MICMOVIES"
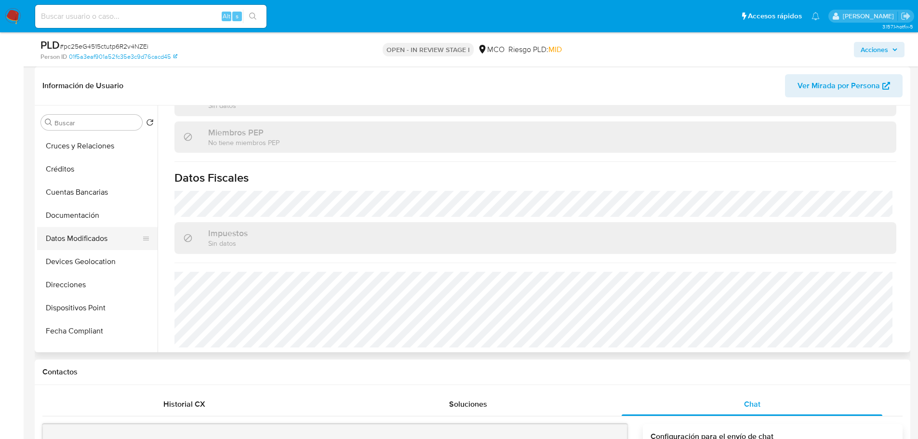
scroll to position [96, 0]
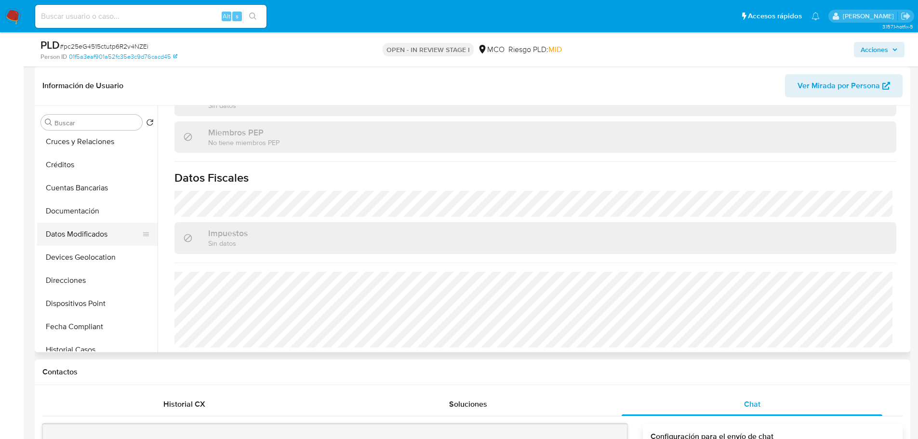
click at [84, 223] on button "Datos Modificados" at bounding box center [93, 234] width 113 height 23
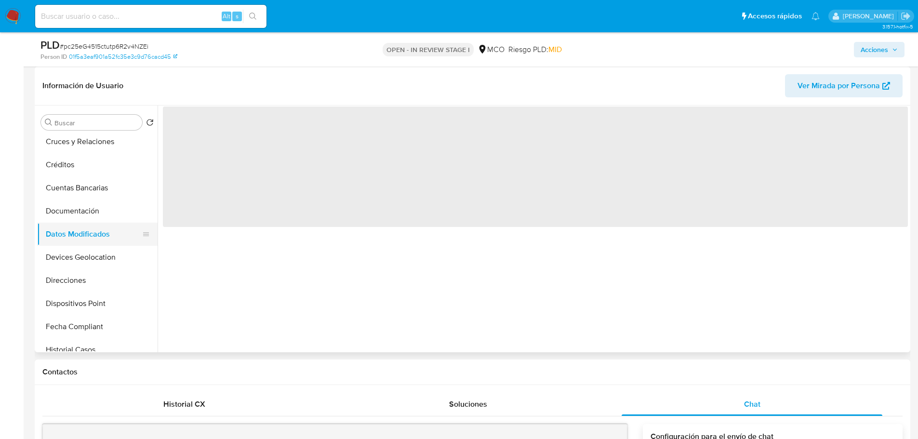
scroll to position [0, 0]
click at [88, 213] on button "Documentación" at bounding box center [93, 211] width 113 height 23
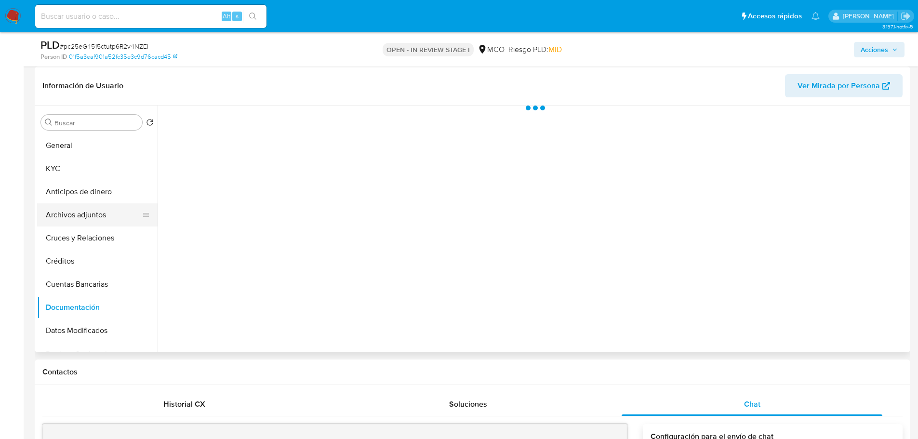
click at [106, 217] on button "Archivos adjuntos" at bounding box center [93, 214] width 113 height 23
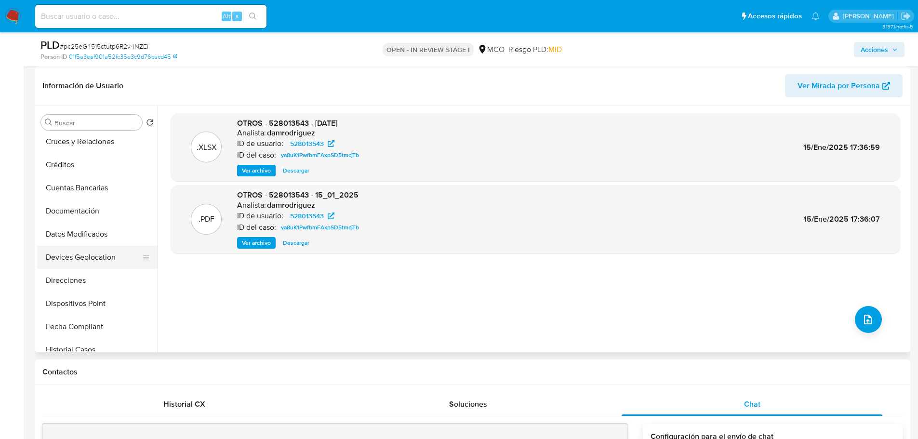
scroll to position [145, 0]
click at [98, 167] on button "Documentación" at bounding box center [93, 162] width 113 height 23
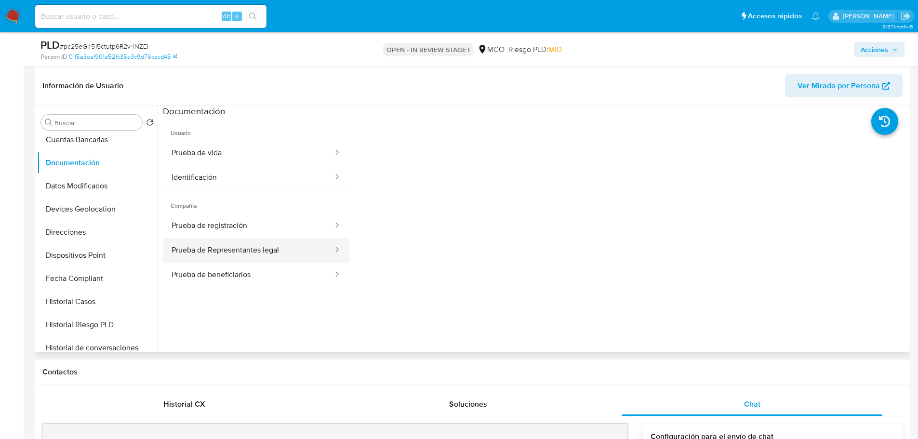
click at [263, 249] on button "Prueba de Representantes legal" at bounding box center [248, 250] width 171 height 25
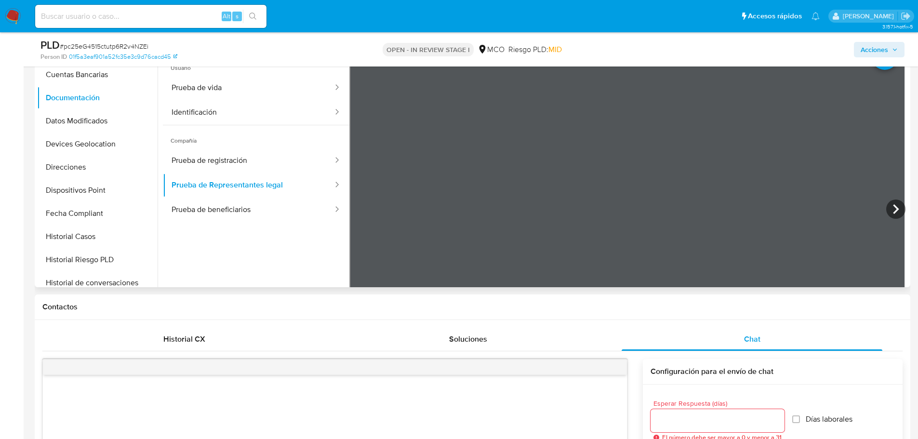
scroll to position [193, 0]
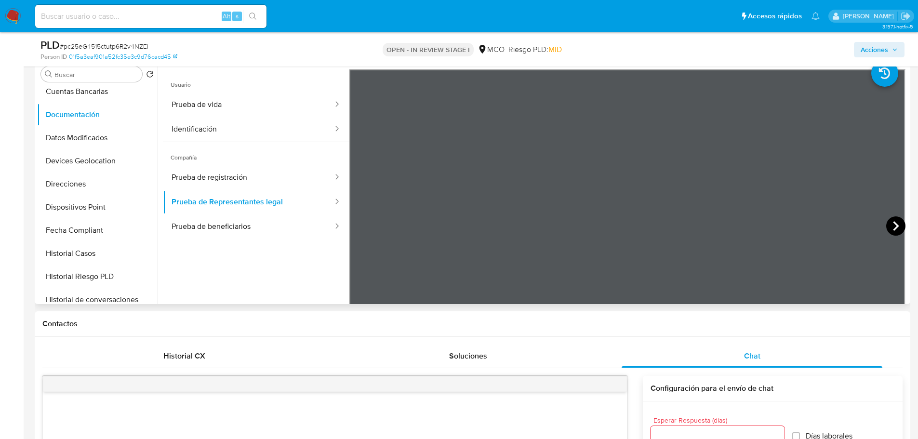
click at [894, 228] on icon at bounding box center [896, 226] width 6 height 10
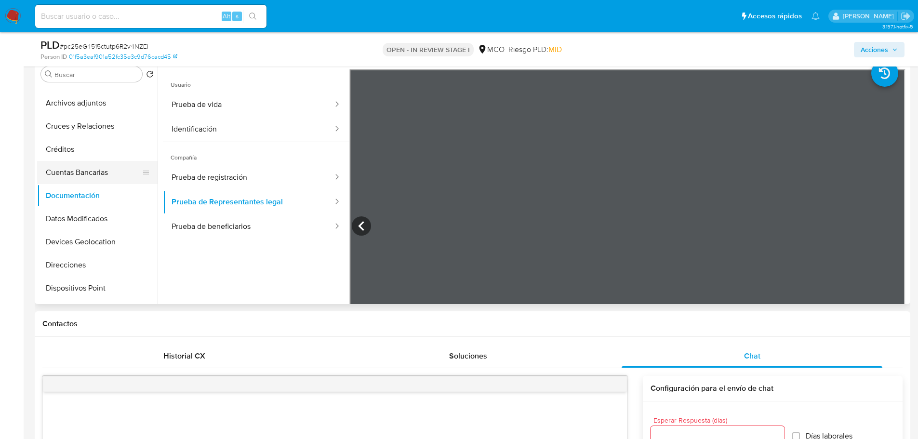
scroll to position [0, 0]
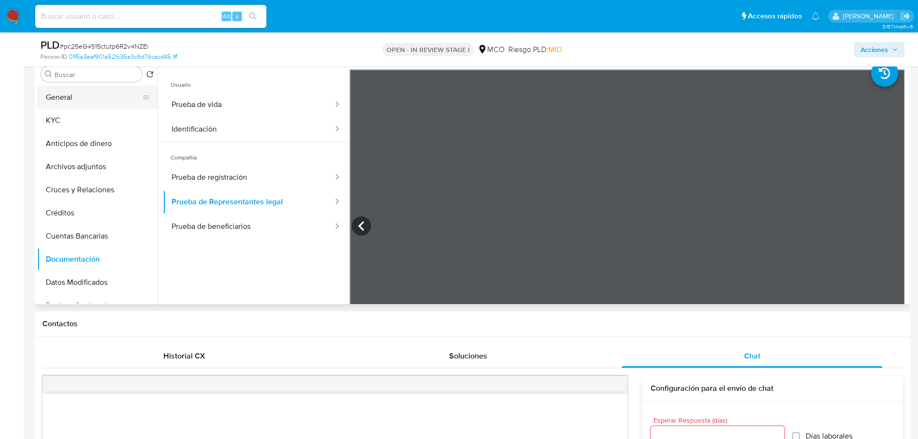
click at [91, 101] on button "General" at bounding box center [93, 97] width 113 height 23
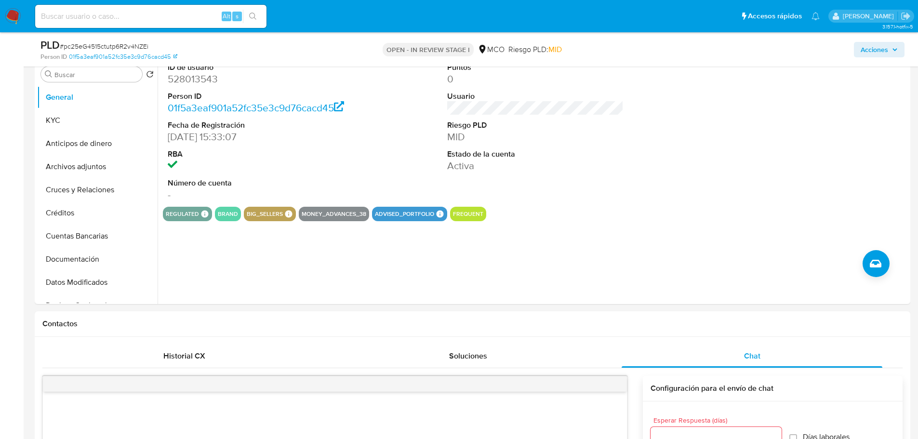
click at [668, 261] on div "ID de usuario 528013543 Person ID 01f5a3eaf901a52fc35e3c9d76cacd45 Fecha de Reg…" at bounding box center [533, 180] width 751 height 247
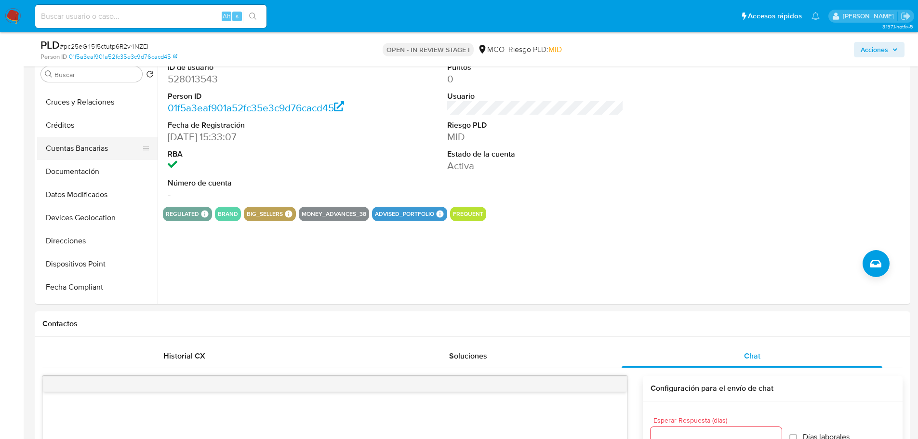
scroll to position [145, 0]
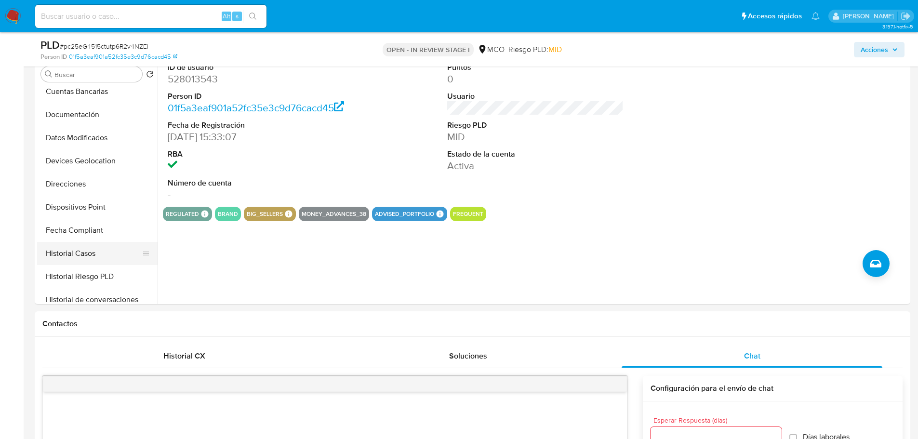
click at [106, 255] on button "Historial Casos" at bounding box center [93, 253] width 113 height 23
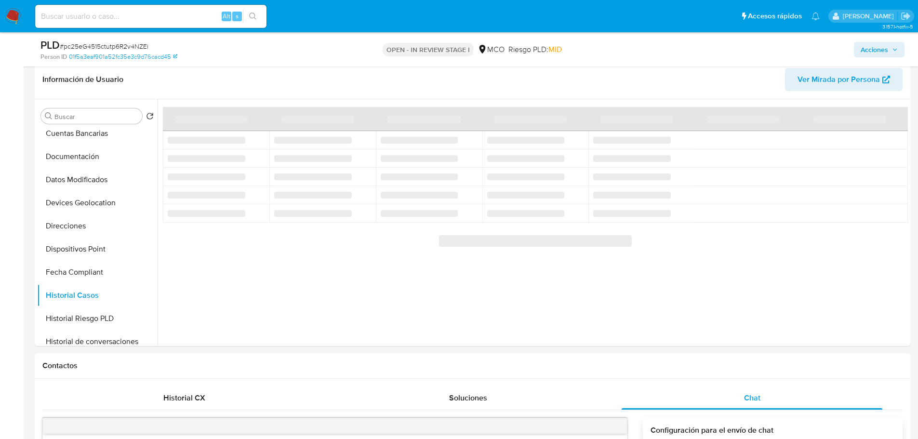
scroll to position [96, 0]
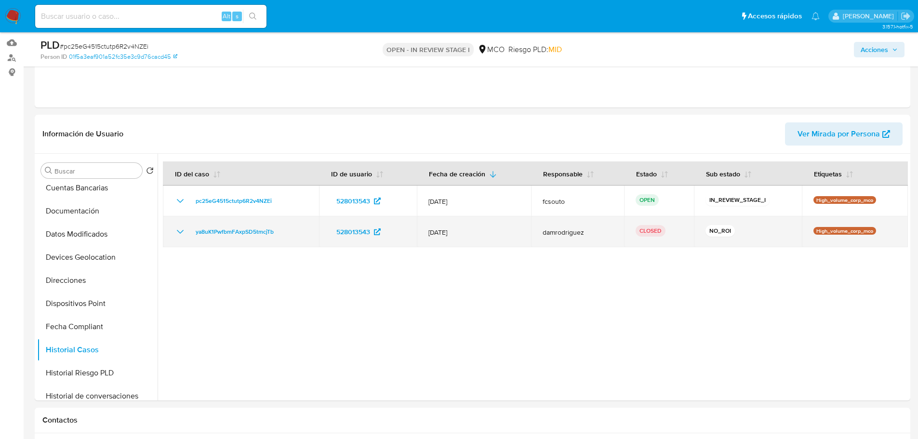
click at [174, 237] on td "ya8uK1PwfbmFAxpSD5tmcjTb" at bounding box center [241, 231] width 156 height 31
click at [176, 235] on icon "Mostrar/Ocultar" at bounding box center [180, 232] width 12 height 12
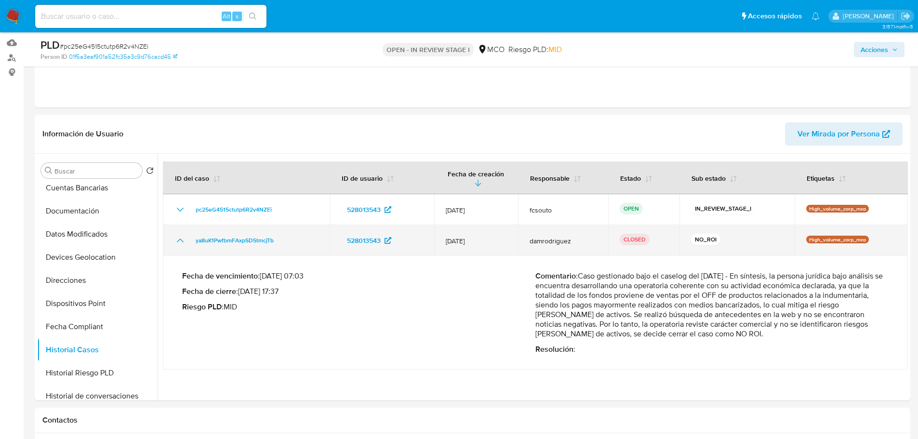
click at [183, 239] on icon "Mostrar/Ocultar" at bounding box center [180, 241] width 7 height 4
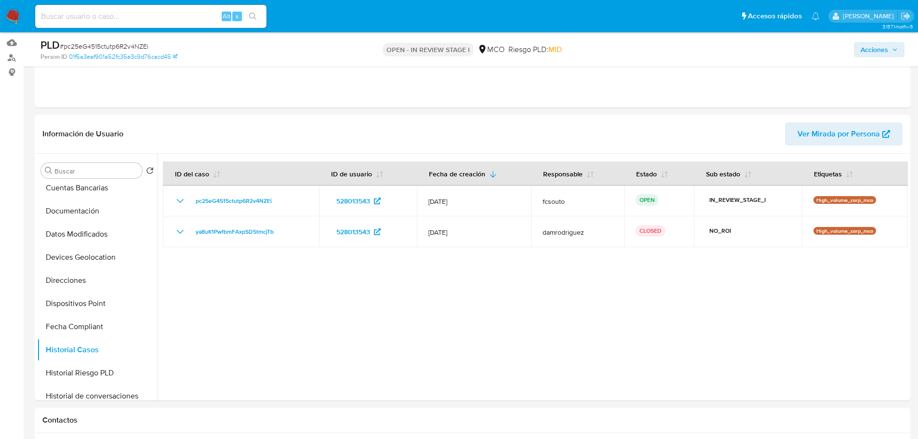
click at [886, 54] on span "Acciones" at bounding box center [874, 49] width 27 height 15
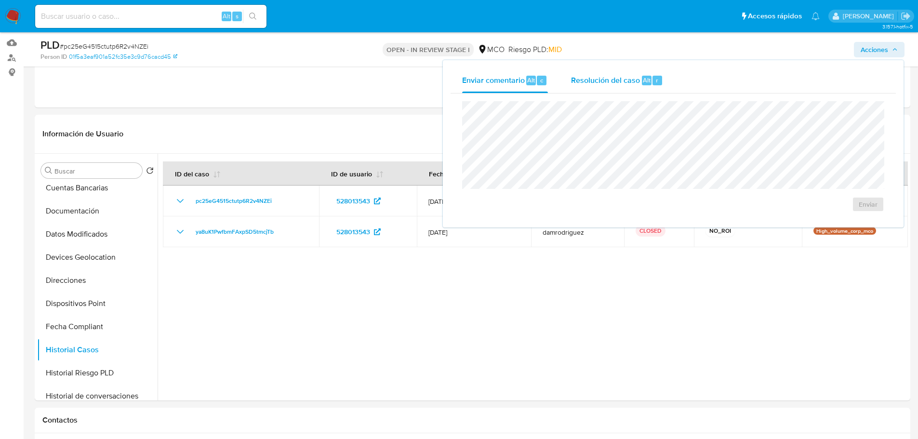
click at [605, 86] on div "Resolución del caso Alt r" at bounding box center [617, 80] width 92 height 25
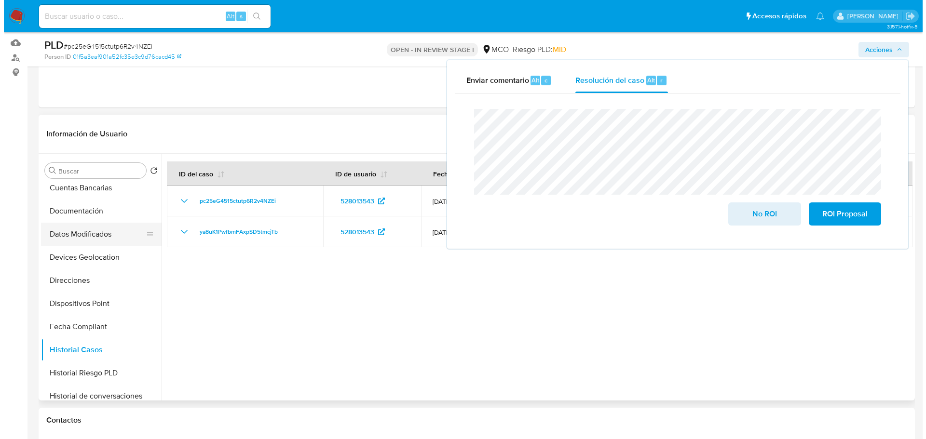
scroll to position [0, 0]
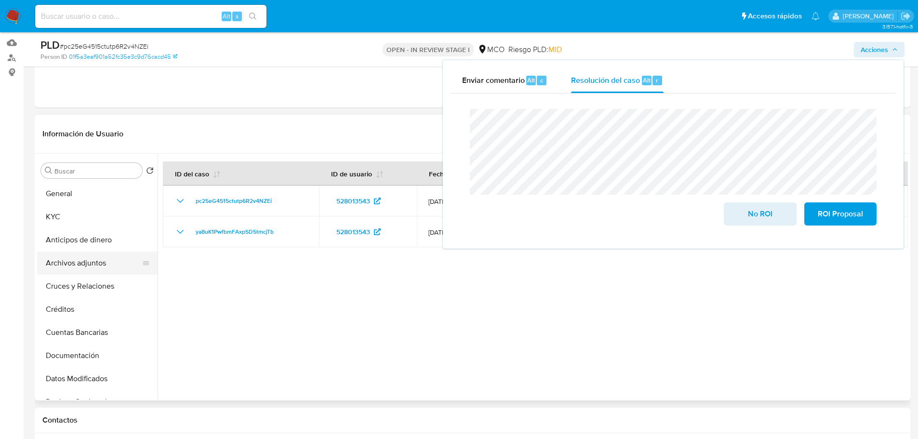
click at [78, 266] on button "Archivos adjuntos" at bounding box center [93, 263] width 113 height 23
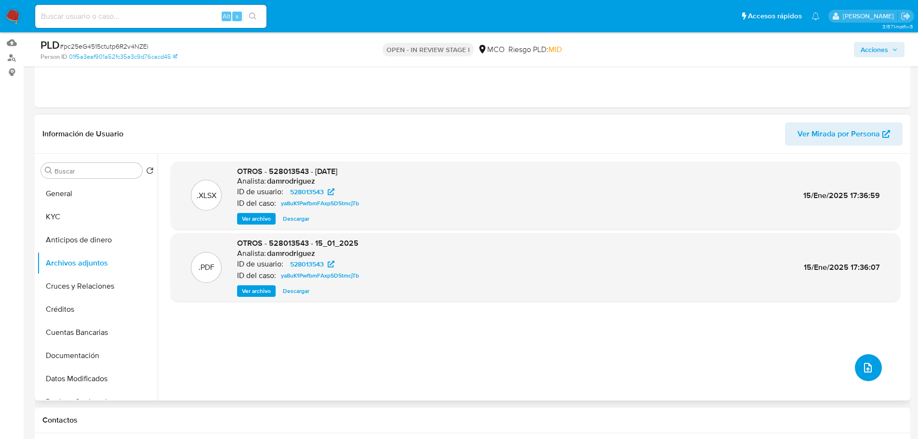
click at [862, 373] on icon "upload-file" at bounding box center [868, 368] width 12 height 12
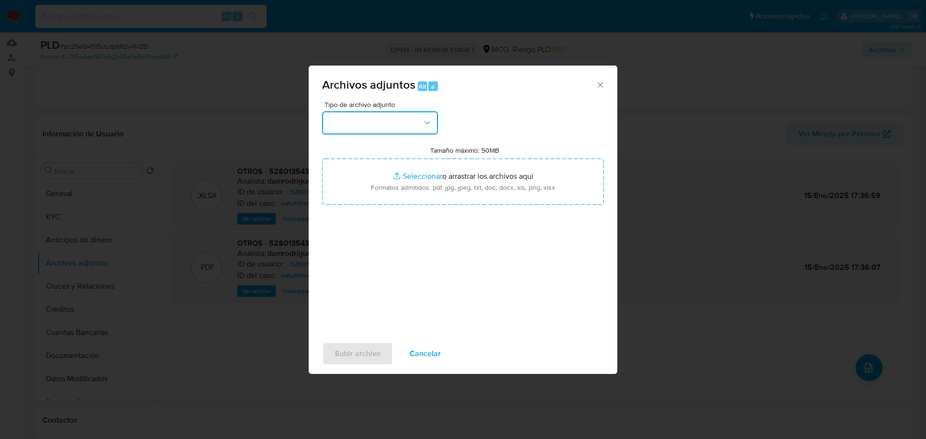
click at [393, 124] on button "button" at bounding box center [380, 122] width 116 height 23
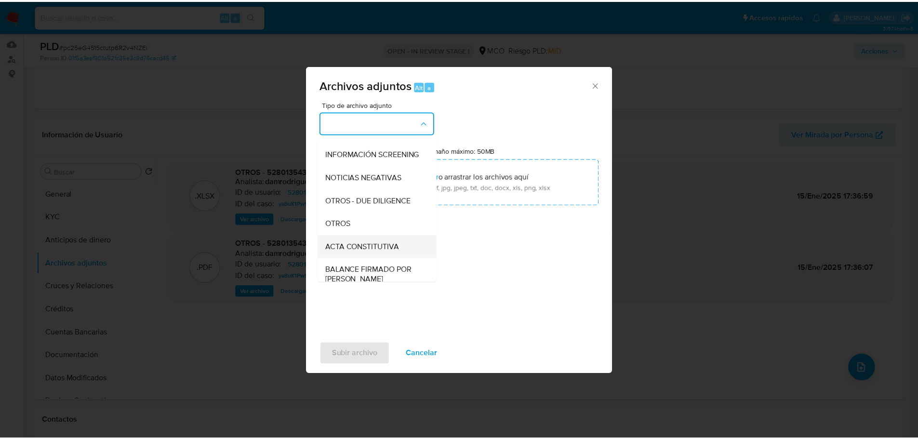
scroll to position [96, 0]
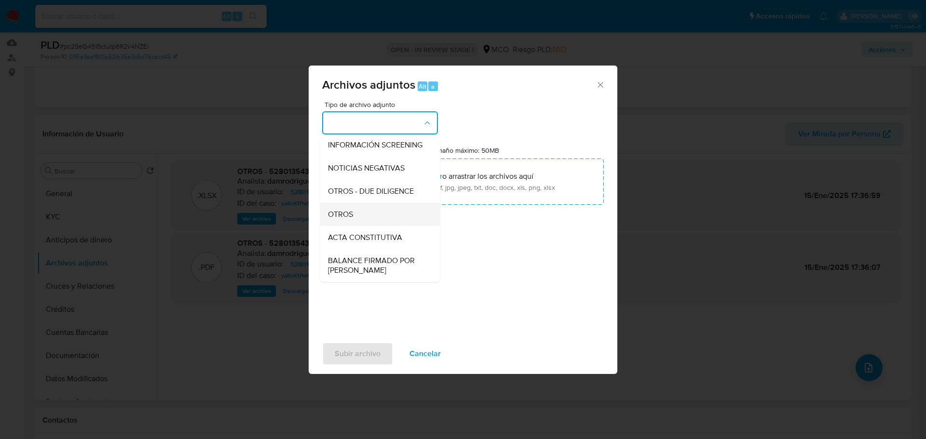
click at [371, 222] on div "OTROS" at bounding box center [377, 214] width 98 height 23
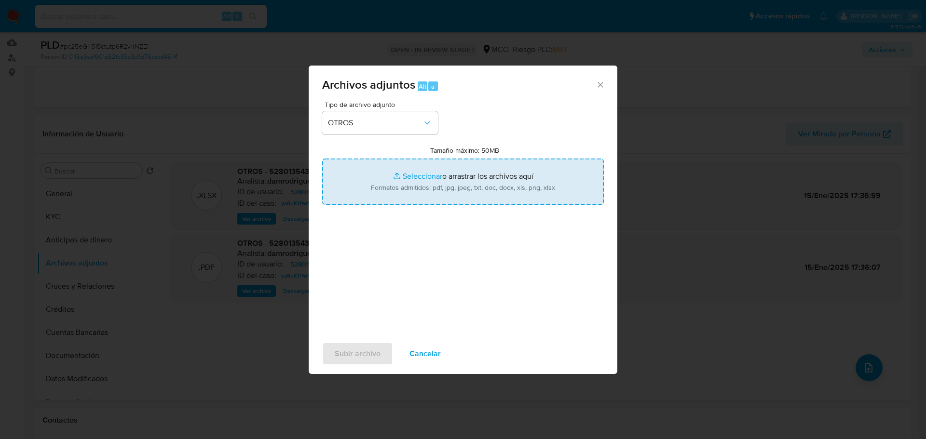
click at [477, 191] on input "Tamaño máximo: 50MB Seleccionar archivos" at bounding box center [463, 182] width 282 height 46
type input "C:\fakepath\528013543 - 2_9_2025.pdf"
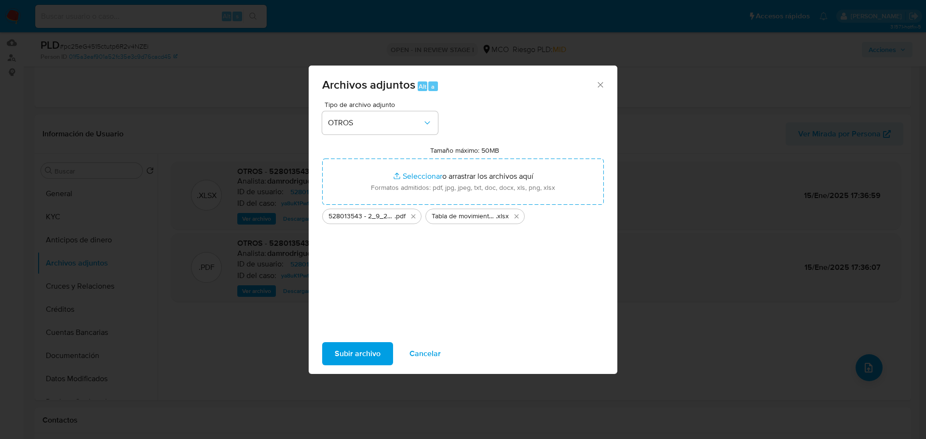
click at [355, 361] on span "Subir archivo" at bounding box center [358, 353] width 46 height 21
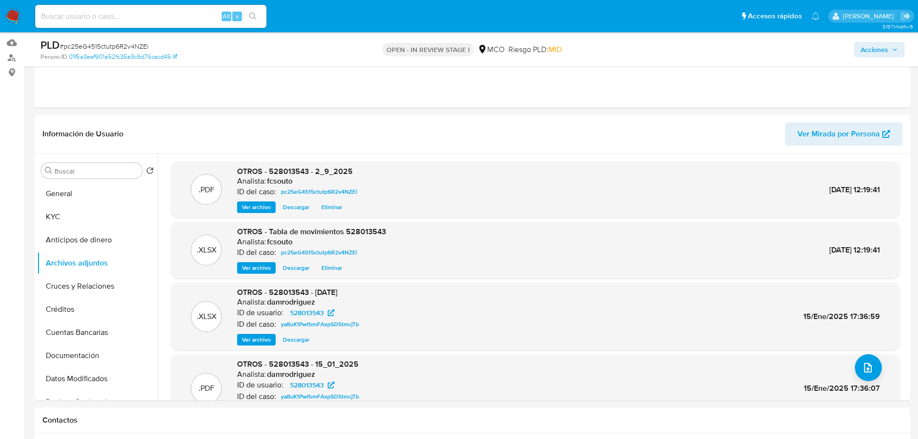
click at [877, 49] on span "Acciones" at bounding box center [874, 49] width 27 height 15
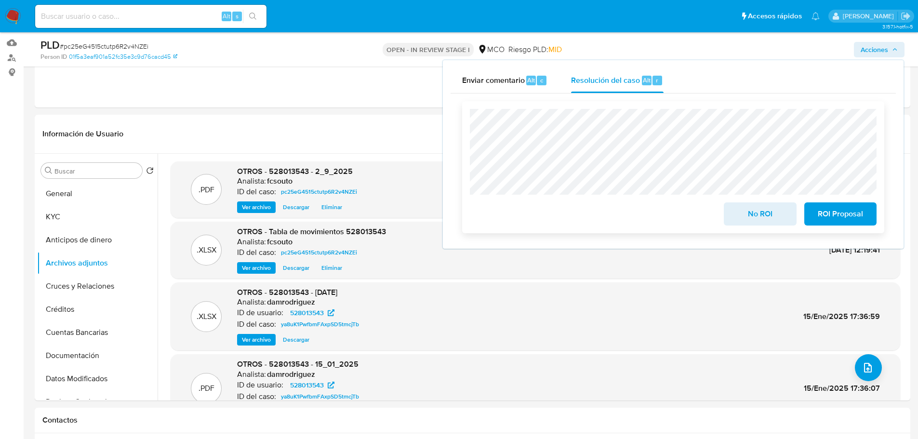
click at [757, 220] on span "No ROI" at bounding box center [760, 213] width 47 height 21
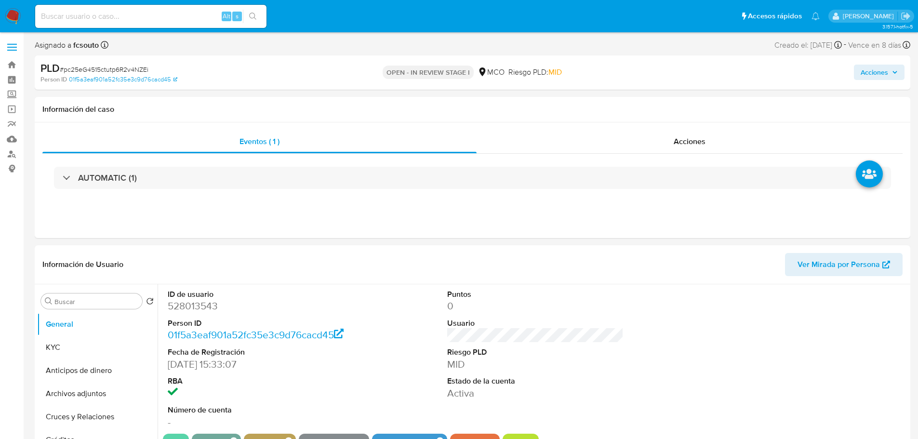
select select "10"
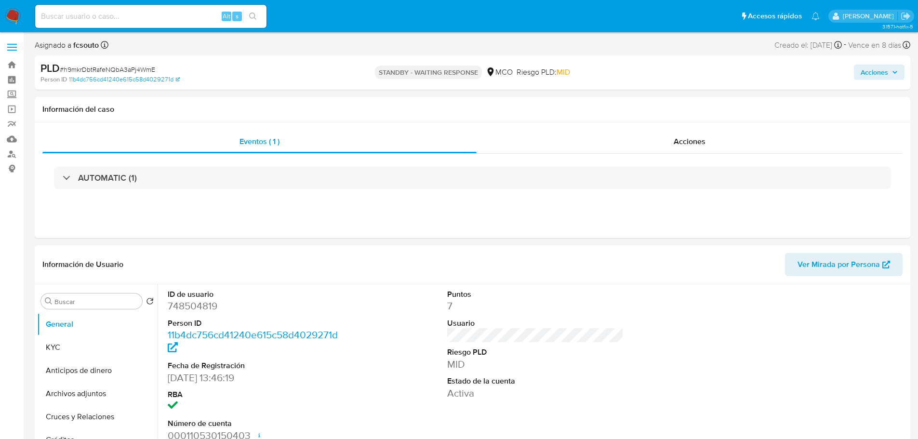
click at [882, 79] on span "Acciones" at bounding box center [874, 72] width 27 height 15
select select "10"
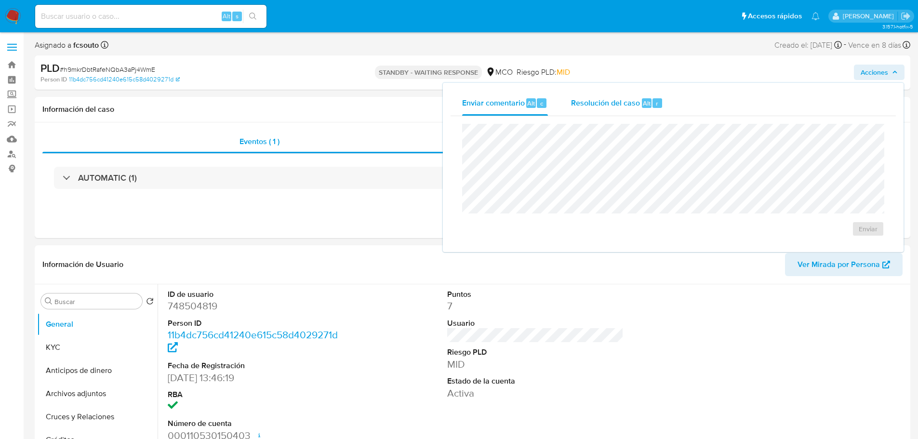
click at [661, 98] on div "Resolución del caso Alt r" at bounding box center [617, 103] width 92 height 25
click at [373, 101] on div "Información del caso" at bounding box center [473, 110] width 876 height 26
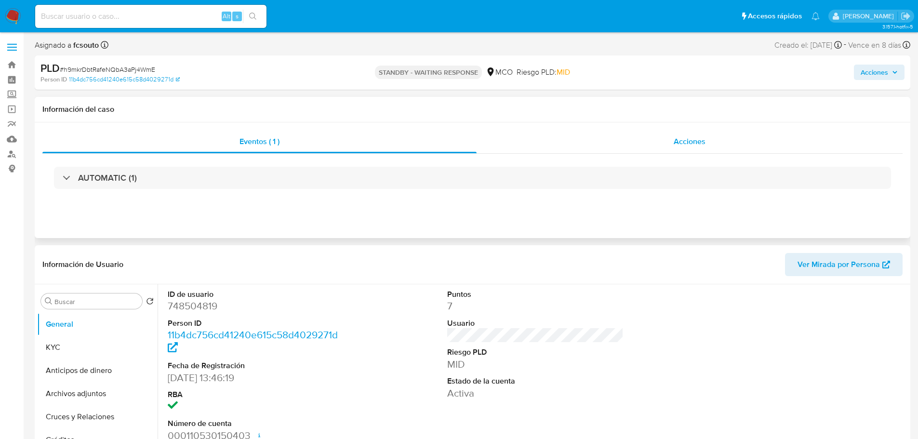
click at [668, 132] on div "Acciones" at bounding box center [690, 141] width 426 height 23
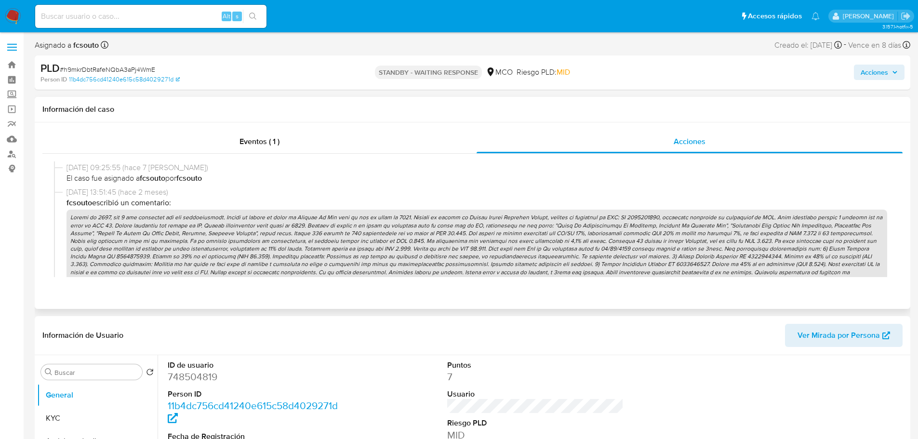
scroll to position [386, 0]
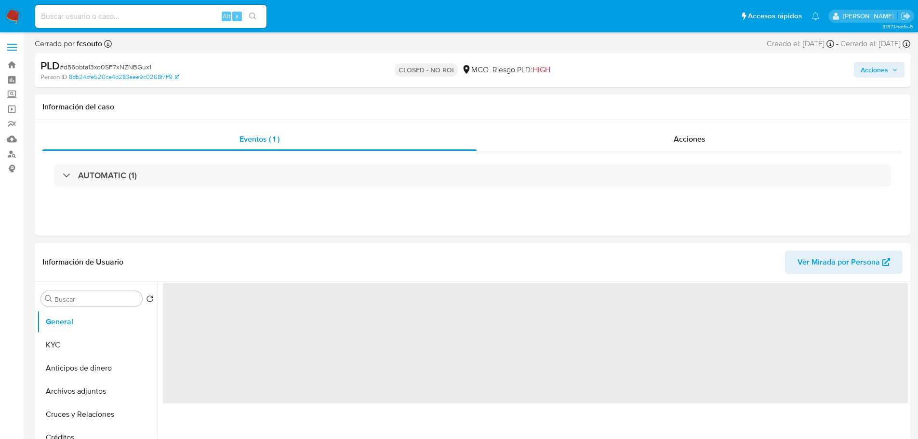
click at [892, 70] on span "Acciones" at bounding box center [879, 69] width 37 height 13
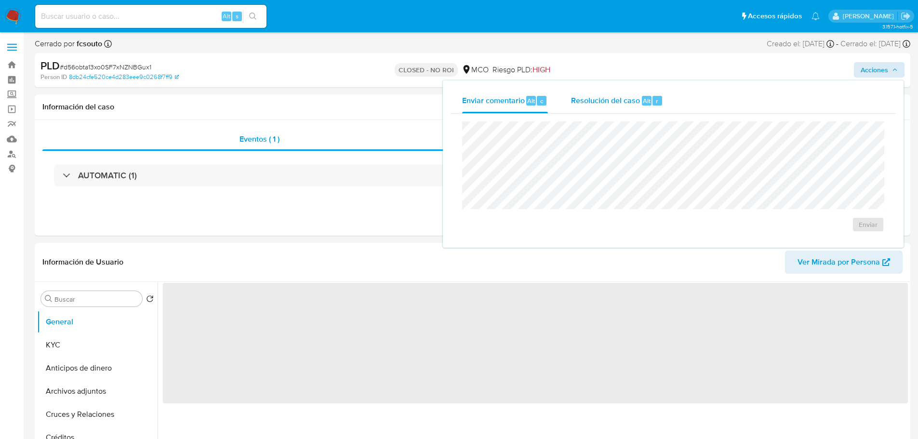
click at [621, 94] on div "Resolución del caso Alt r" at bounding box center [617, 100] width 92 height 25
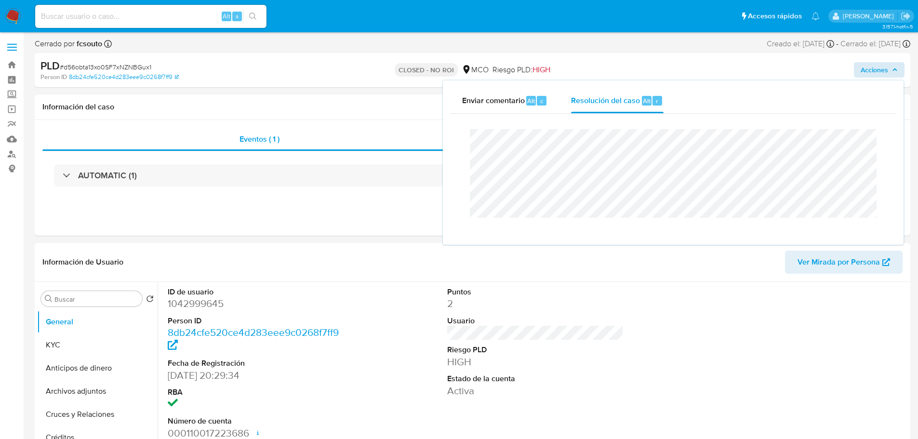
select select "10"
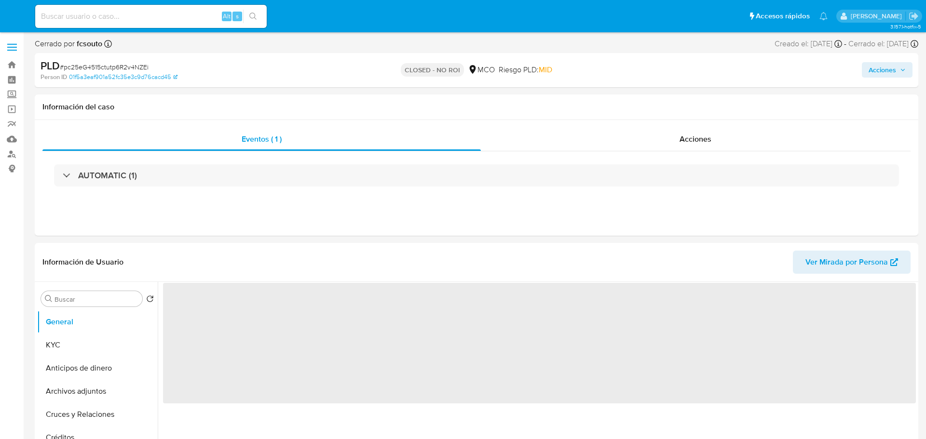
select select "10"
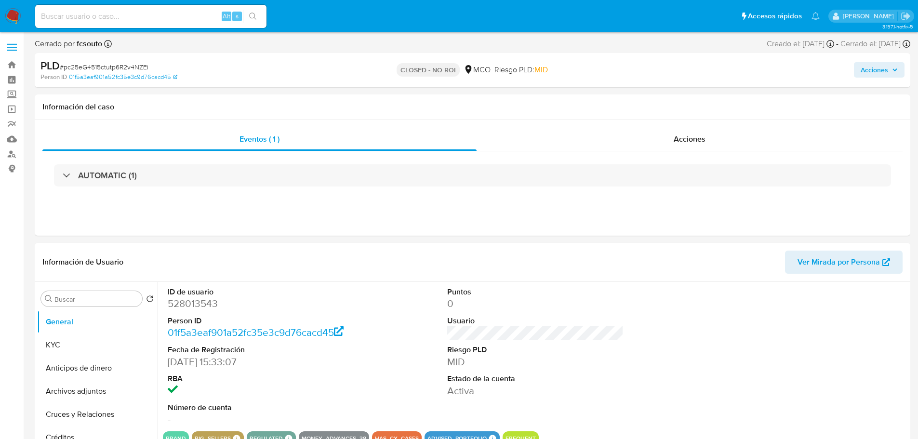
click at [895, 71] on icon "button" at bounding box center [895, 70] width 6 height 6
click at [894, 81] on div "PLD # pc25eG4515ctutp6R2v4NZEi Person ID 01f5a3eaf901a52fc35e3c9d76cacd45 CLOSE…" at bounding box center [473, 70] width 876 height 34
click at [893, 70] on icon "button" at bounding box center [895, 70] width 6 height 6
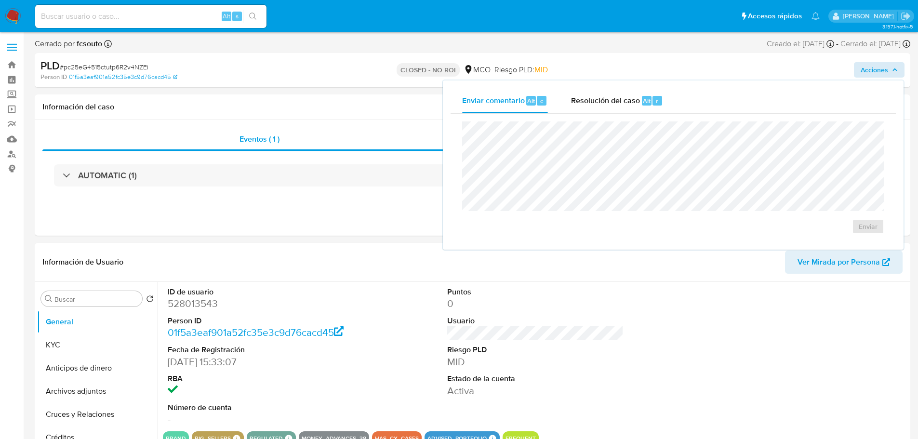
drag, startPoint x: 634, startPoint y: 101, endPoint x: 604, endPoint y: 115, distance: 33.0
click at [634, 100] on span "Resolución del caso" at bounding box center [605, 100] width 69 height 11
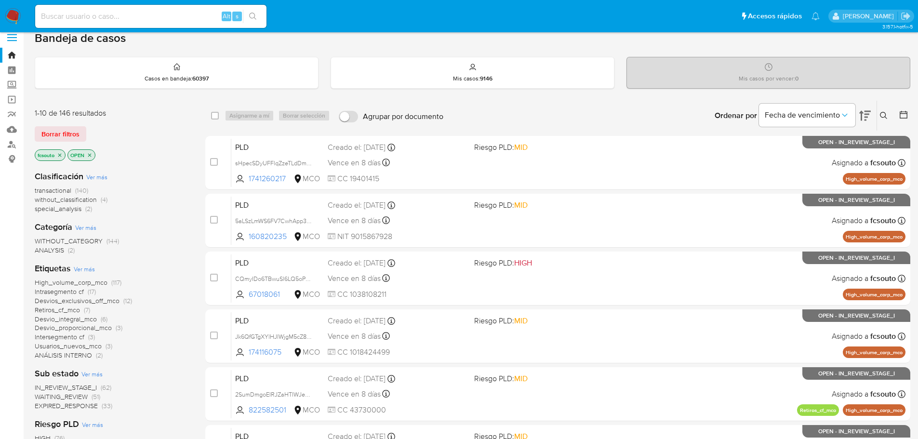
scroll to position [322, 0]
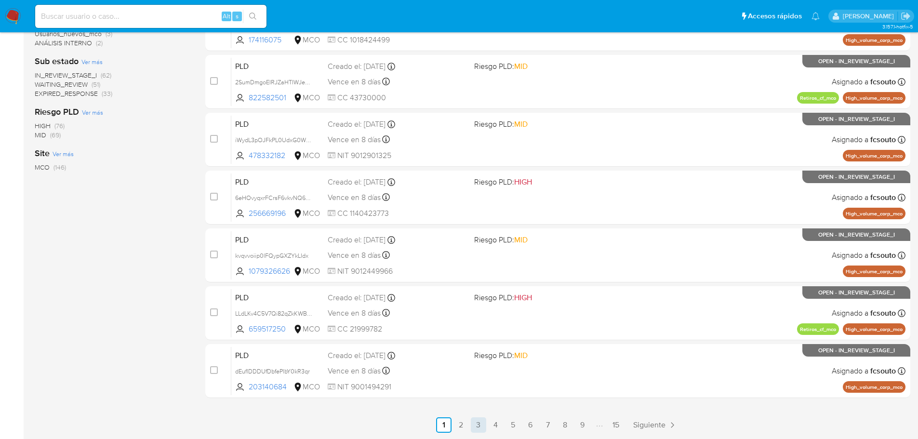
click at [478, 425] on link "3" at bounding box center [478, 424] width 15 height 15
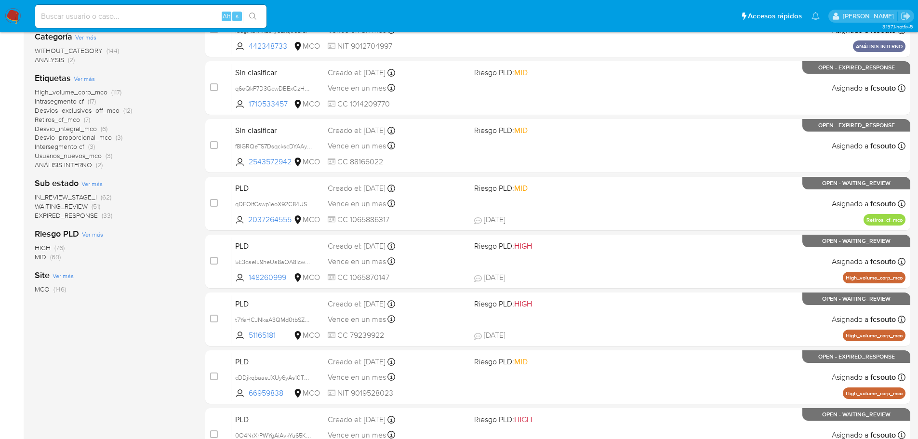
scroll to position [322, 0]
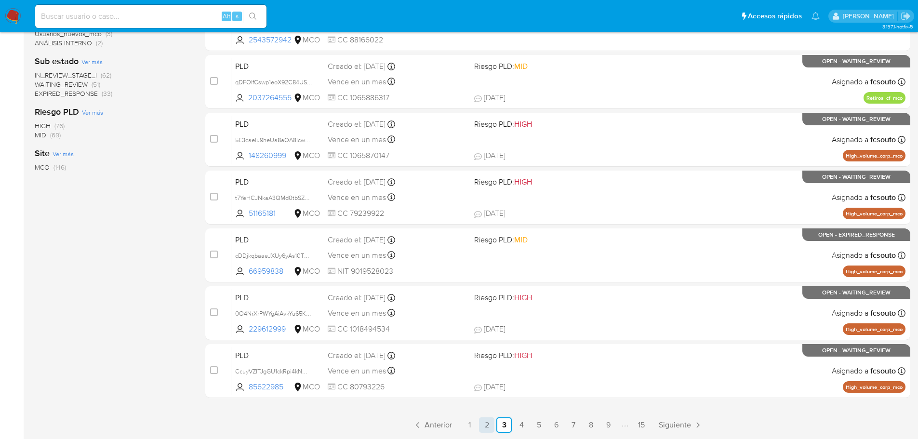
click at [483, 426] on link "2" at bounding box center [486, 424] width 15 height 15
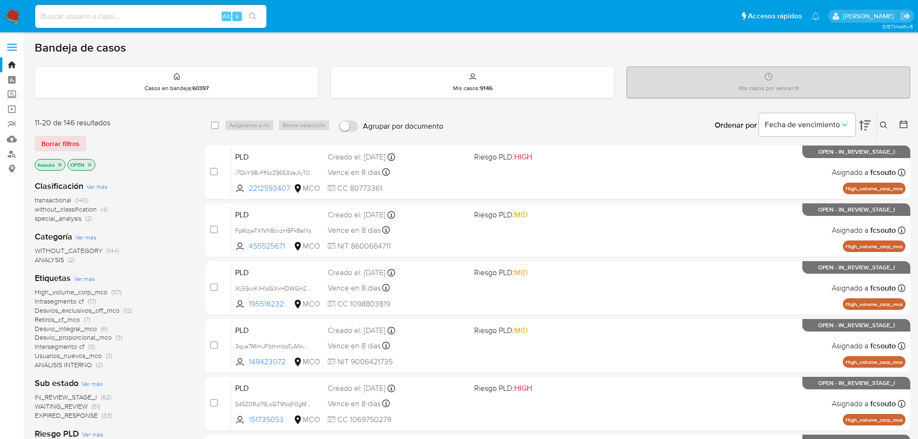
scroll to position [322, 0]
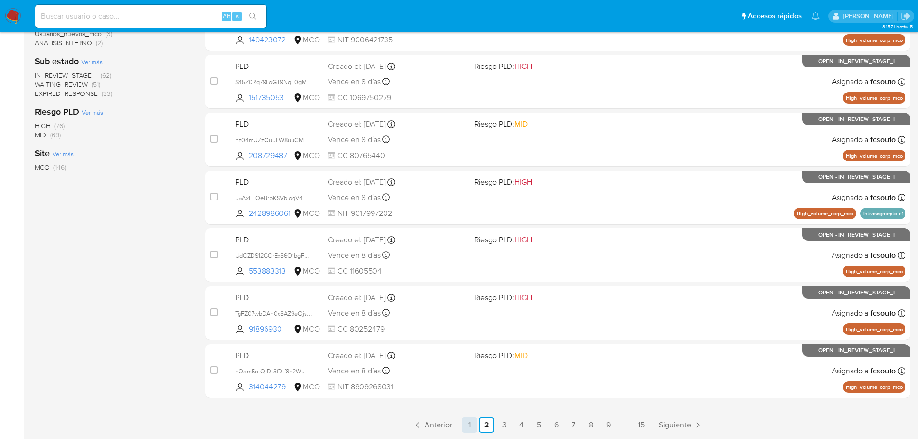
click at [468, 424] on link "1" at bounding box center [469, 424] width 15 height 15
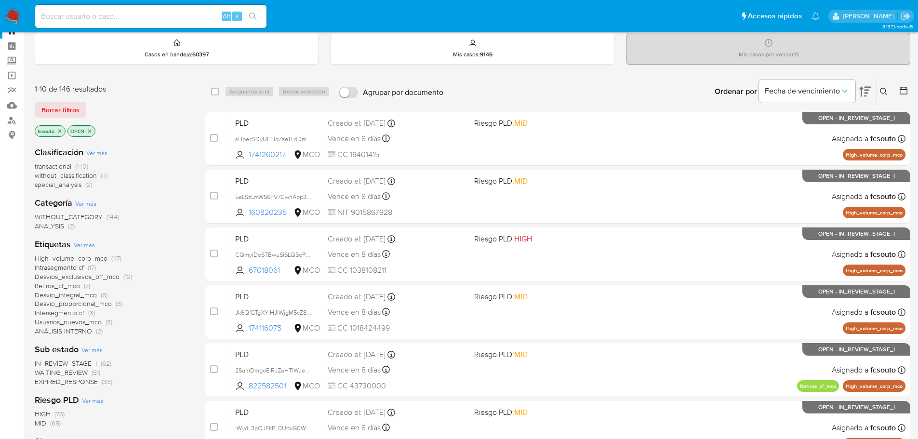
scroll to position [48, 0]
